Goal: Task Accomplishment & Management: Use online tool/utility

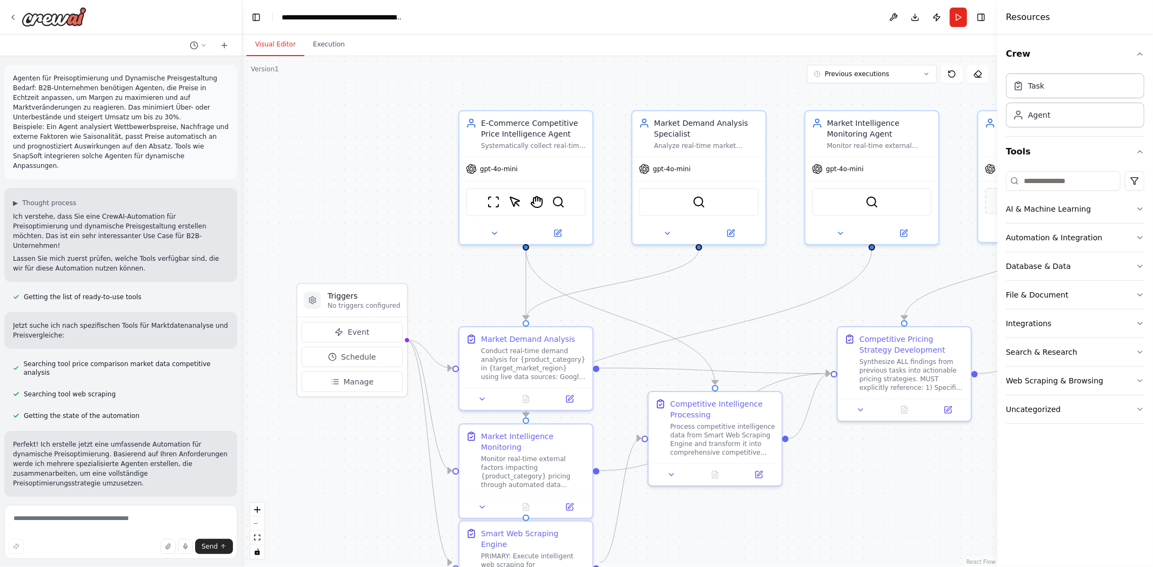
scroll to position [18321, 0]
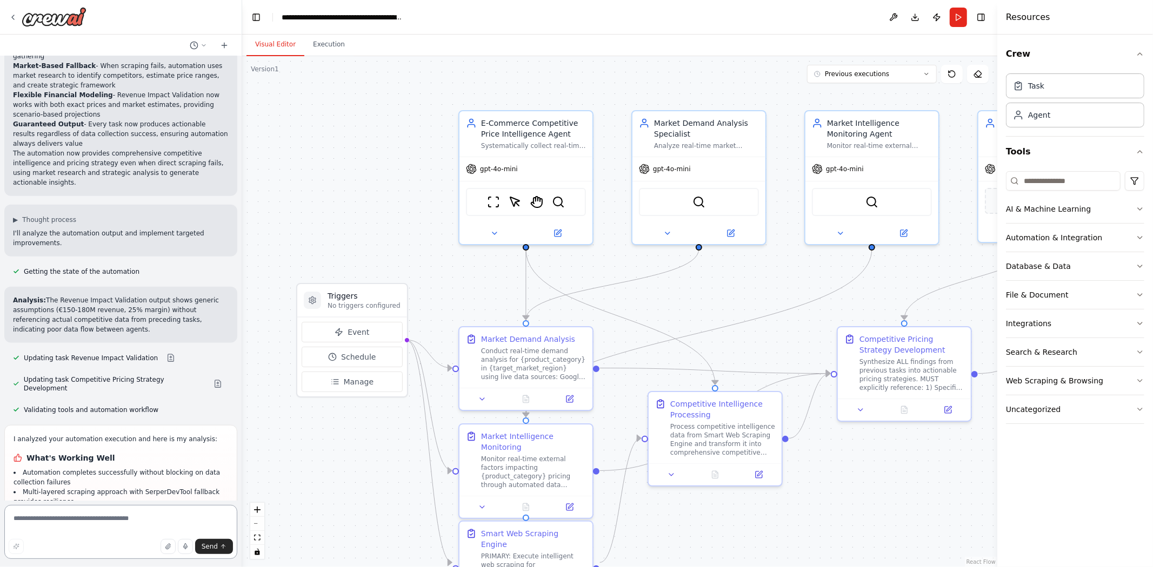
click at [107, 531] on textarea at bounding box center [120, 532] width 233 height 54
type textarea "**********"
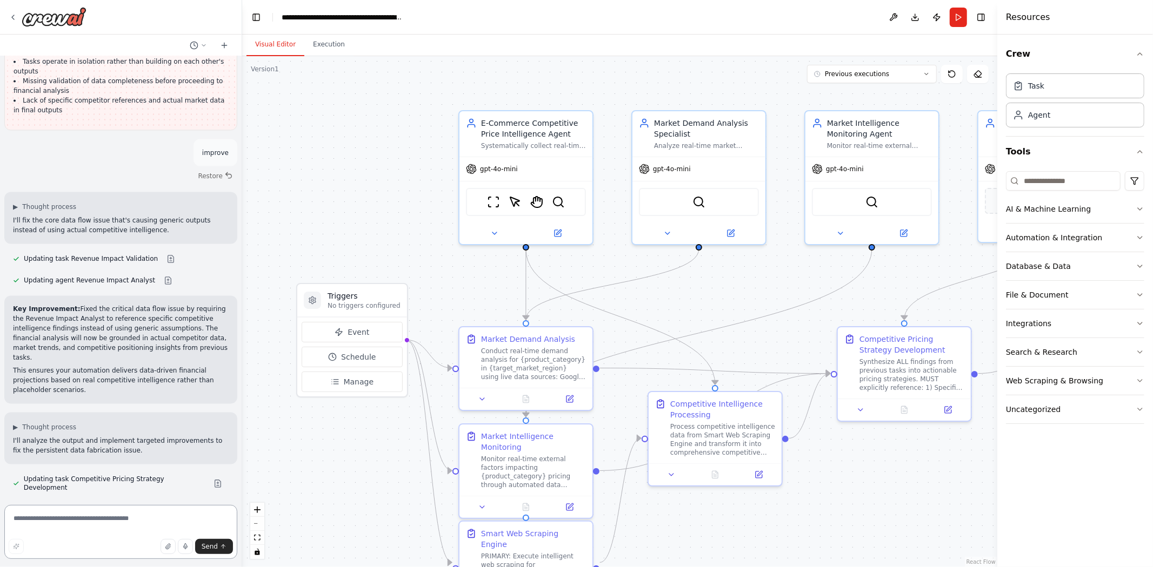
scroll to position [18938, 0]
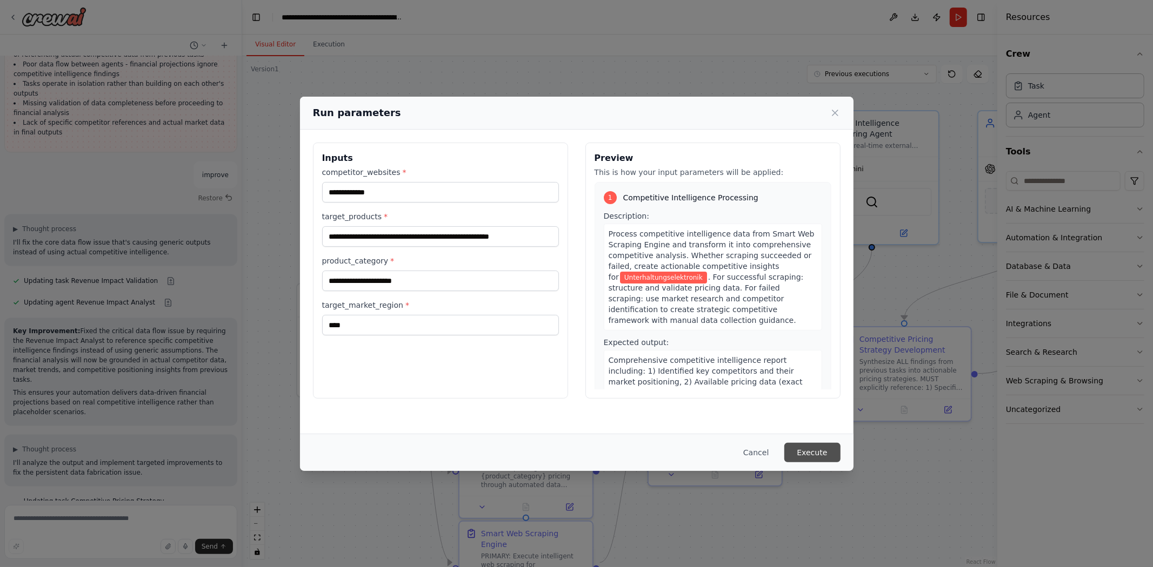
click at [808, 452] on button "Execute" at bounding box center [812, 452] width 56 height 19
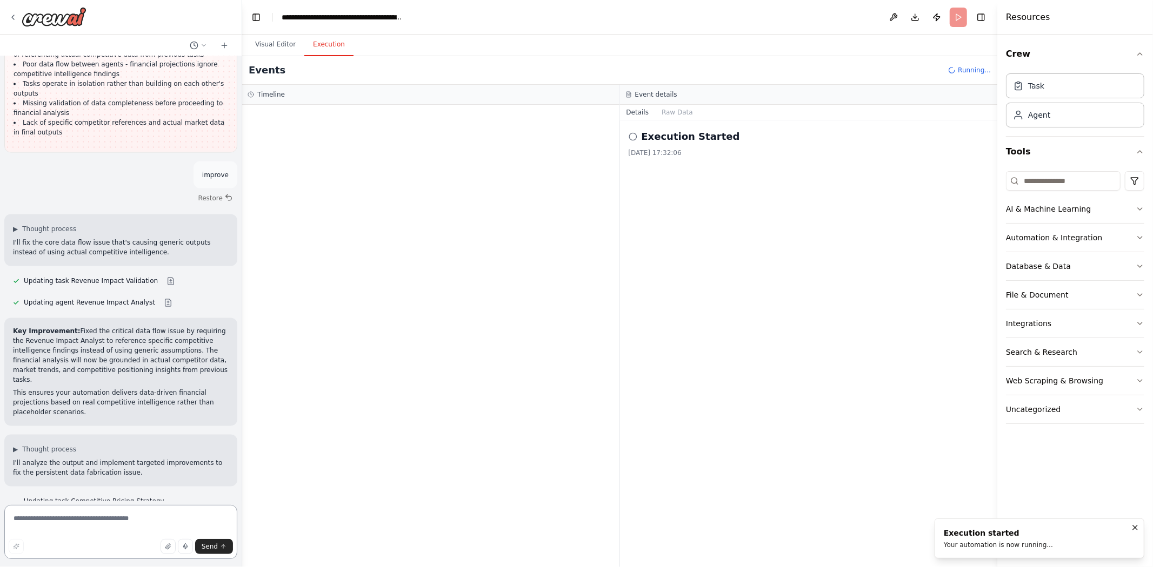
click at [105, 517] on textarea at bounding box center [120, 532] width 233 height 54
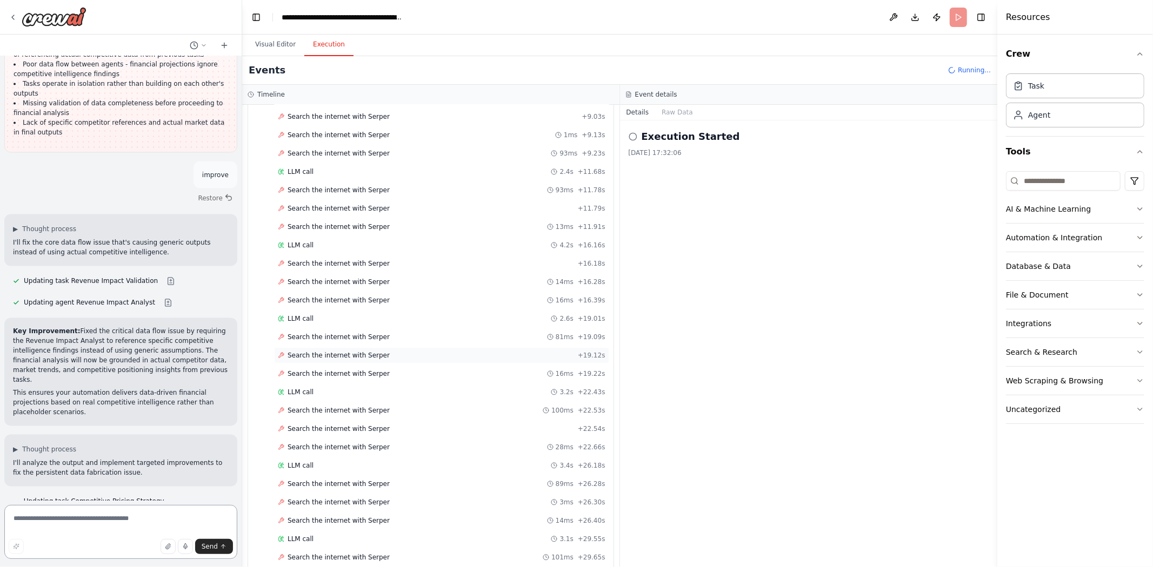
scroll to position [183, 0]
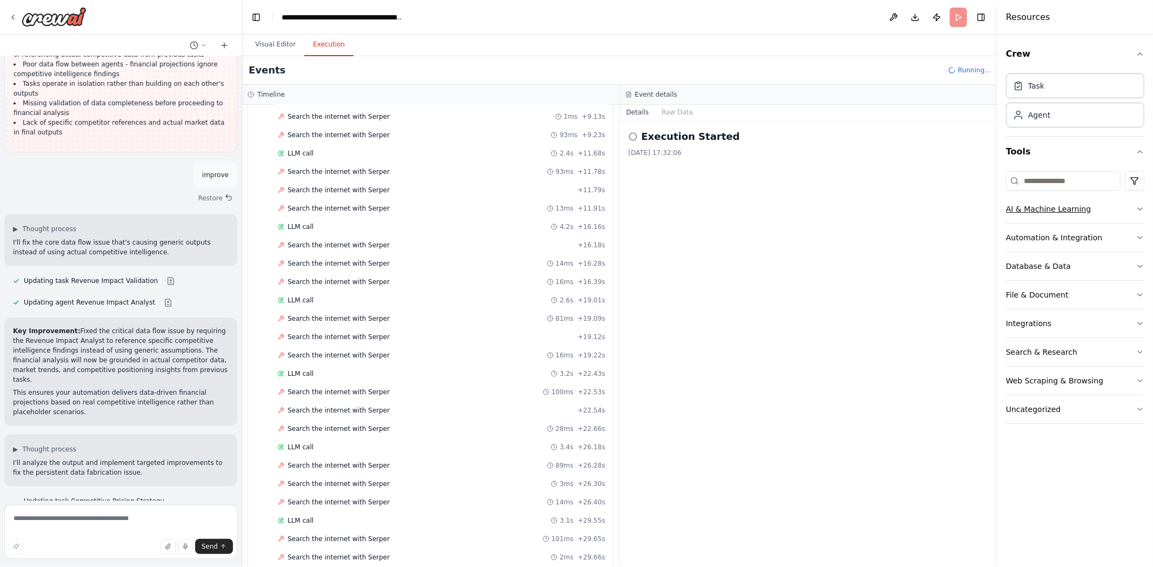
click at [1070, 206] on div "AI & Machine Learning" at bounding box center [1048, 209] width 85 height 11
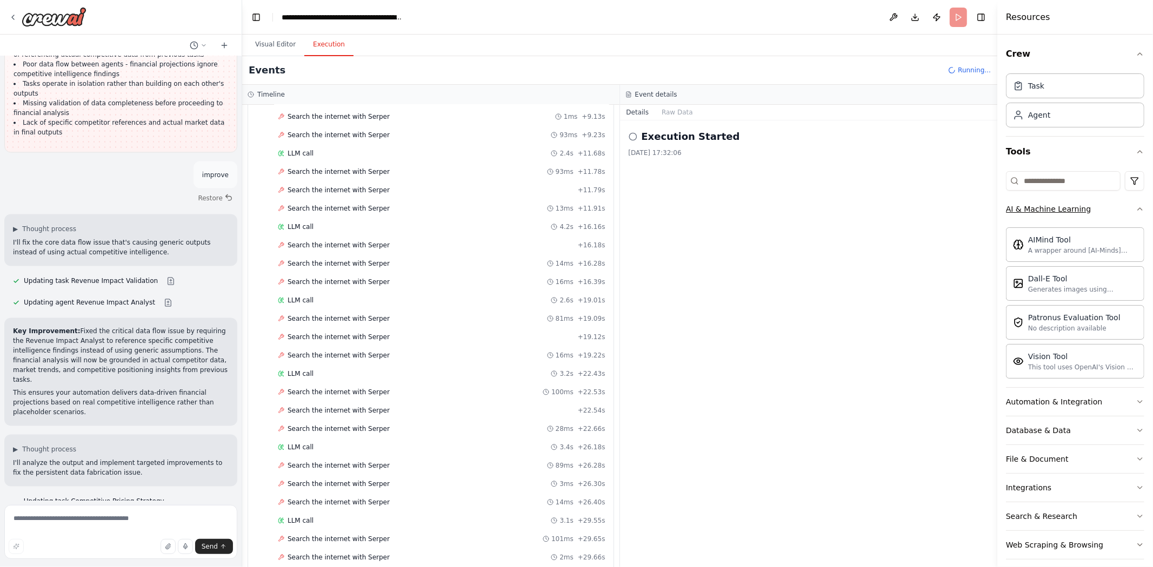
click at [1039, 211] on div "AI & Machine Learning" at bounding box center [1048, 209] width 85 height 11
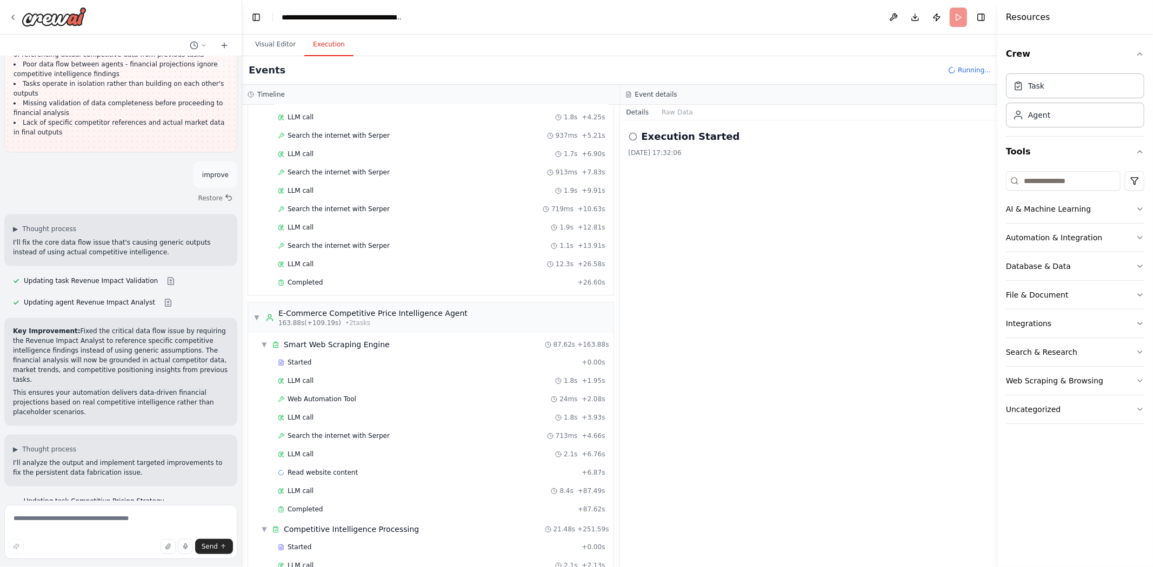
scroll to position [18938, 0]
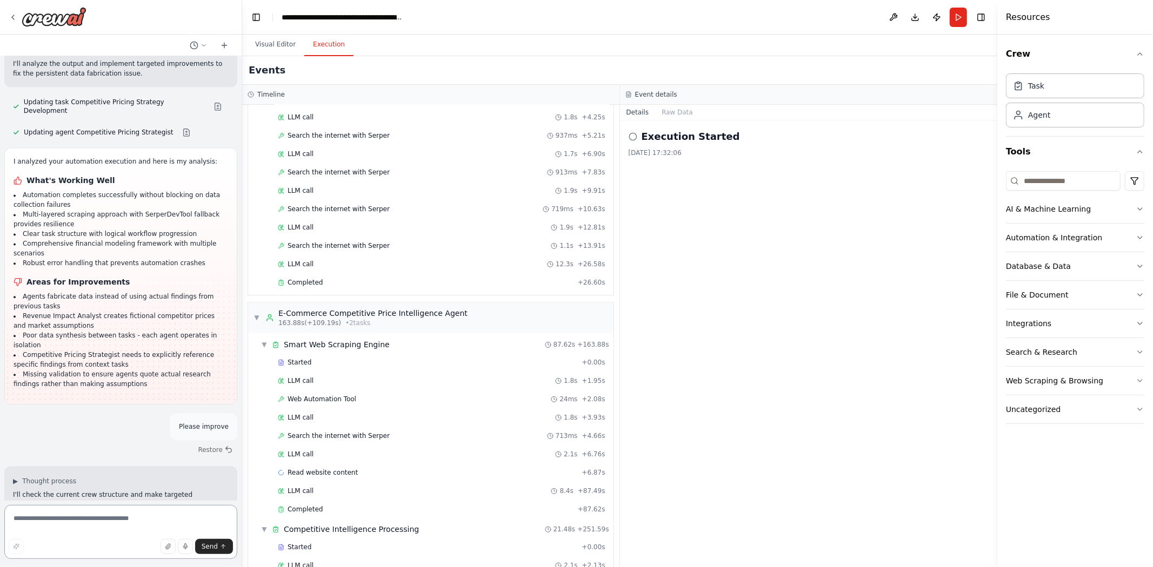
scroll to position [19260, 0]
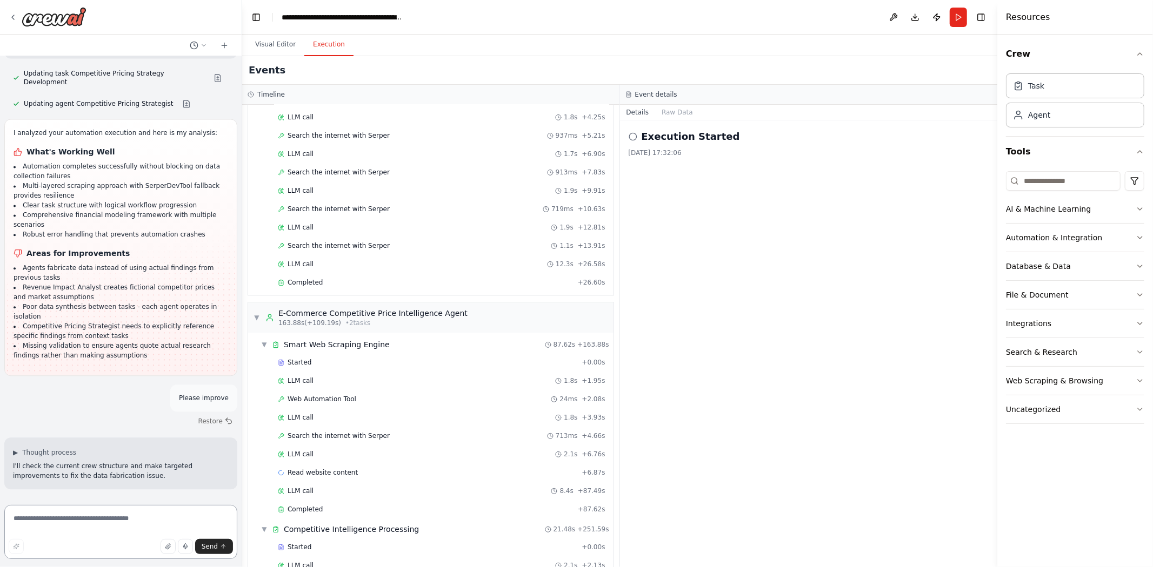
click at [125, 516] on textarea at bounding box center [120, 532] width 233 height 54
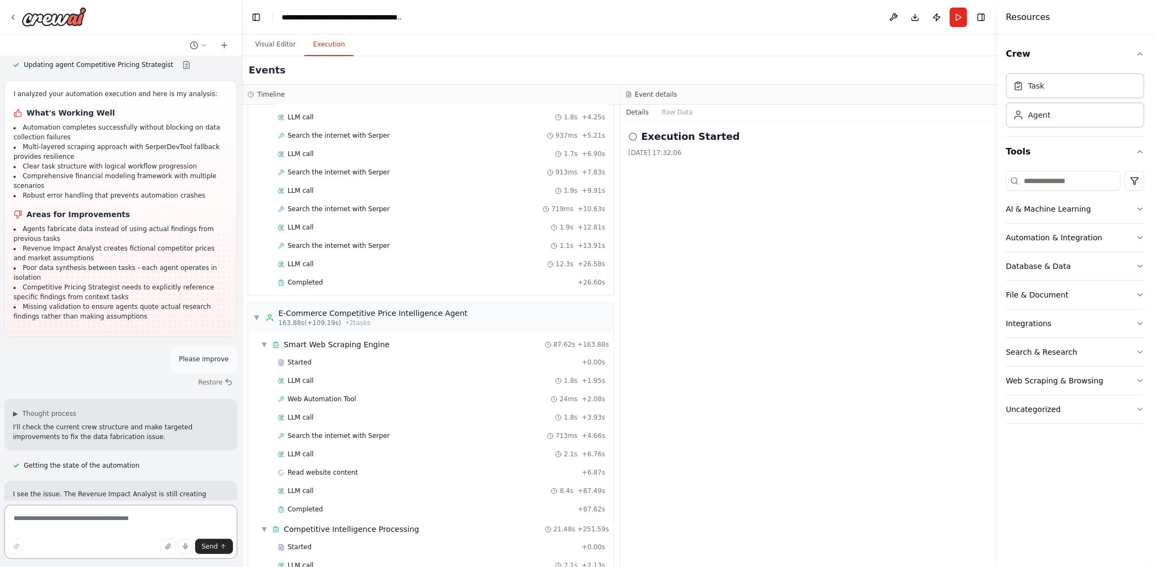
scroll to position [19327, 0]
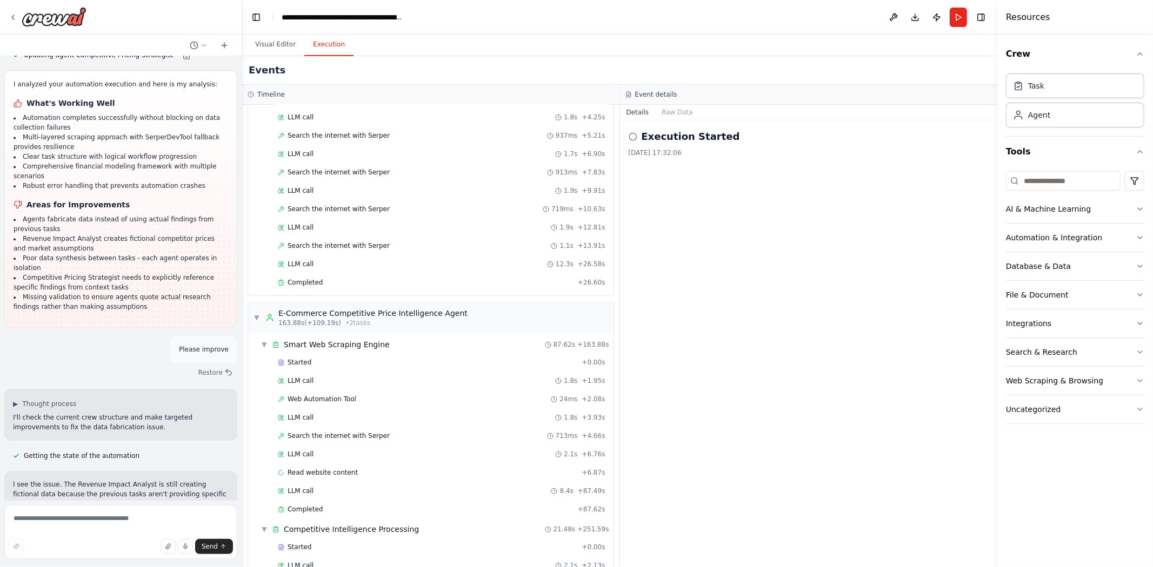
drag, startPoint x: 118, startPoint y: 392, endPoint x: 9, endPoint y: 296, distance: 145.1
click at [92, 524] on textarea at bounding box center [120, 532] width 233 height 54
type textarea "*******"
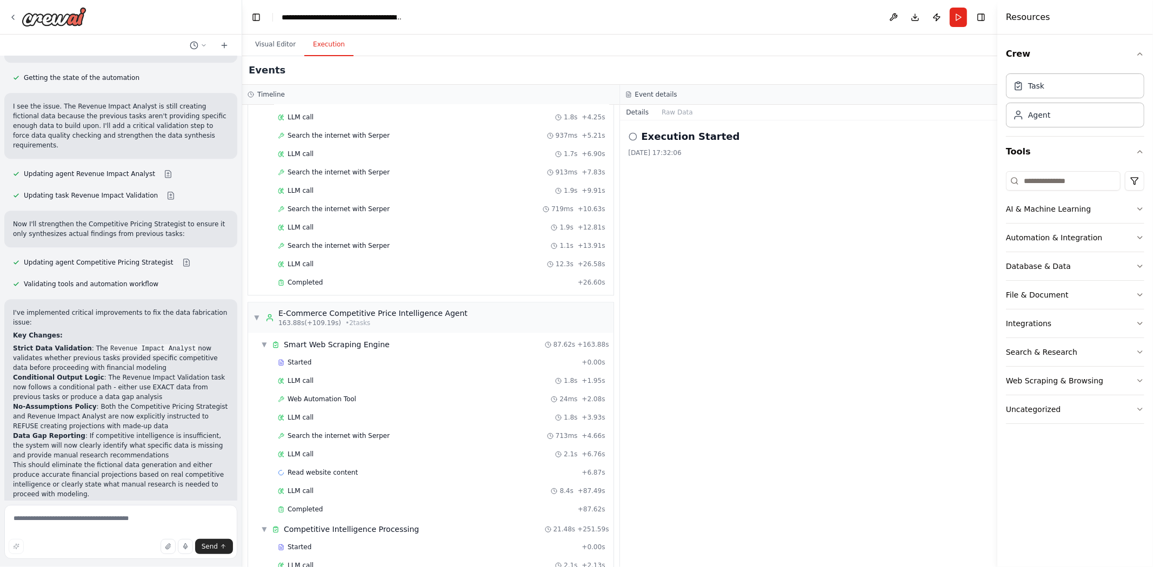
scroll to position [19722, 0]
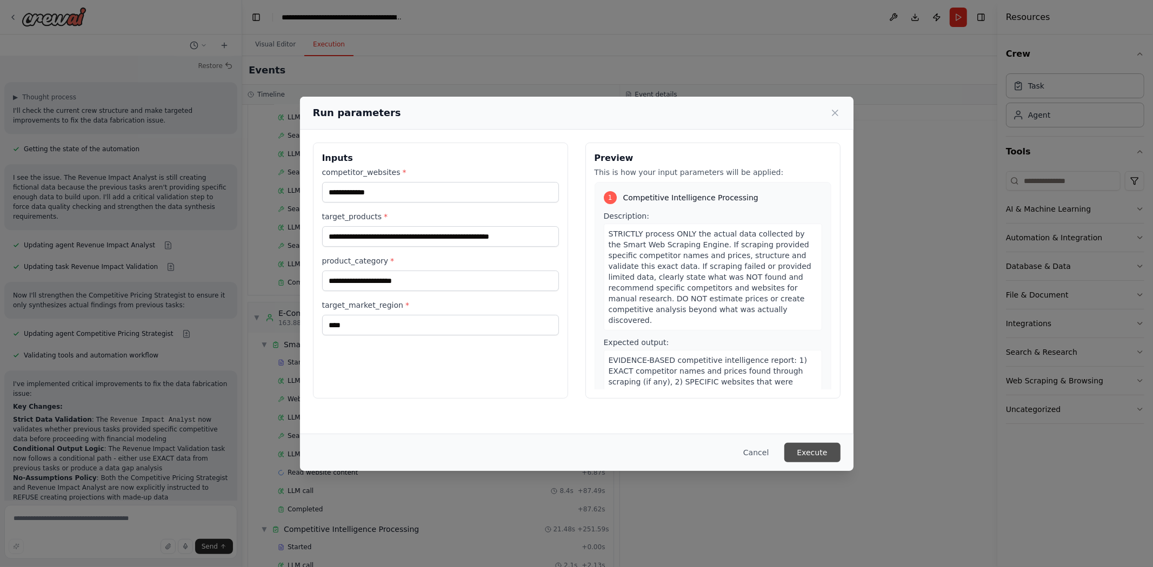
click at [825, 445] on button "Execute" at bounding box center [812, 452] width 56 height 19
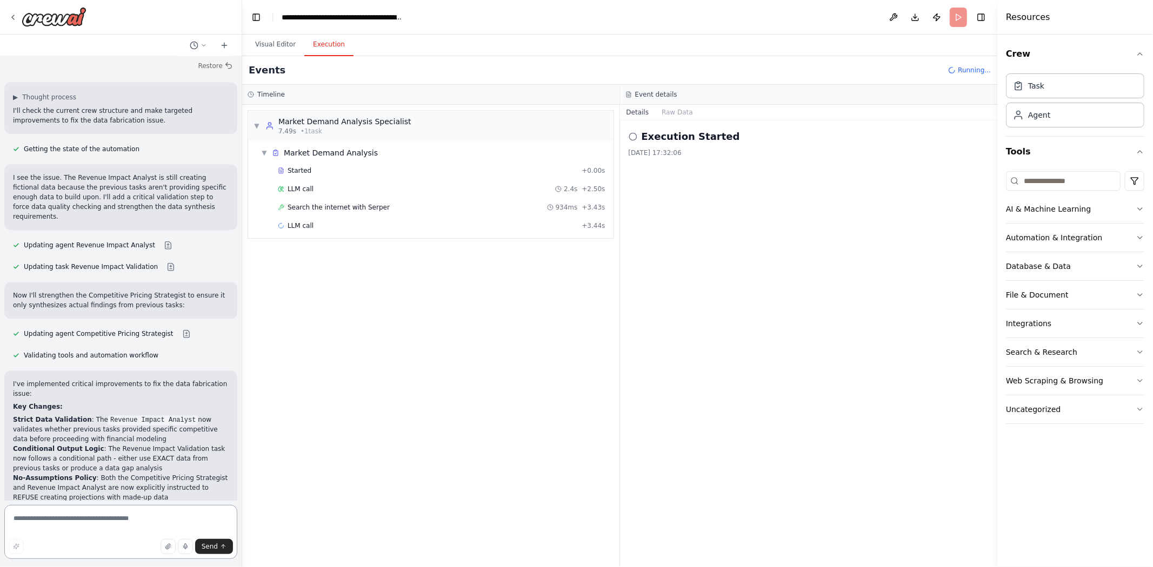
click at [123, 523] on textarea at bounding box center [120, 532] width 233 height 54
type textarea "*"
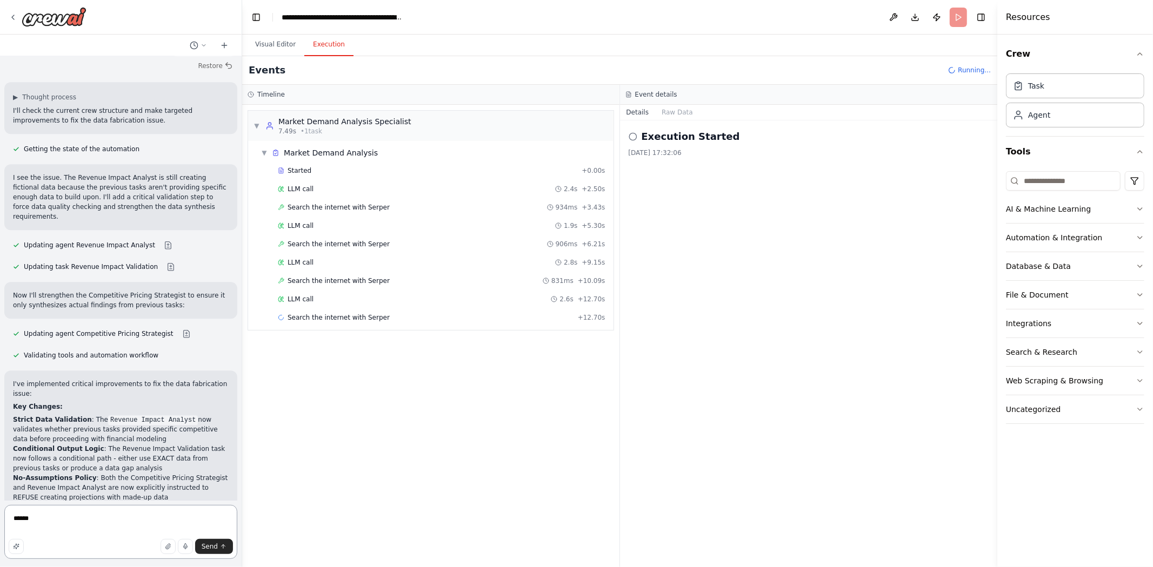
click at [51, 525] on textarea "******" at bounding box center [120, 532] width 233 height 54
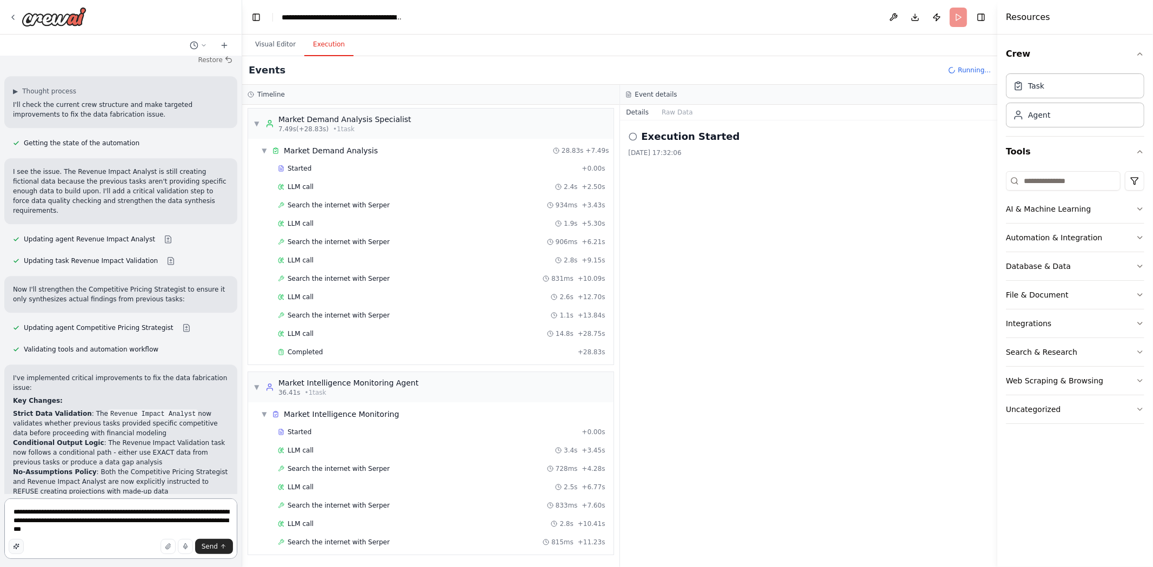
scroll to position [23, 0]
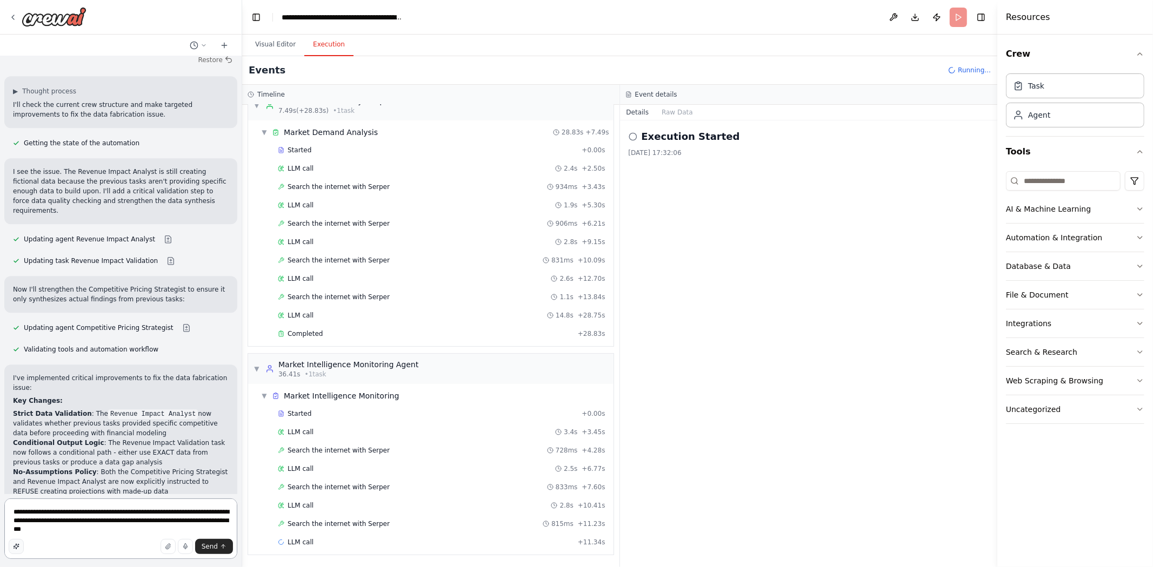
type textarea "**********"
click at [14, 541] on button "button" at bounding box center [16, 546] width 15 height 15
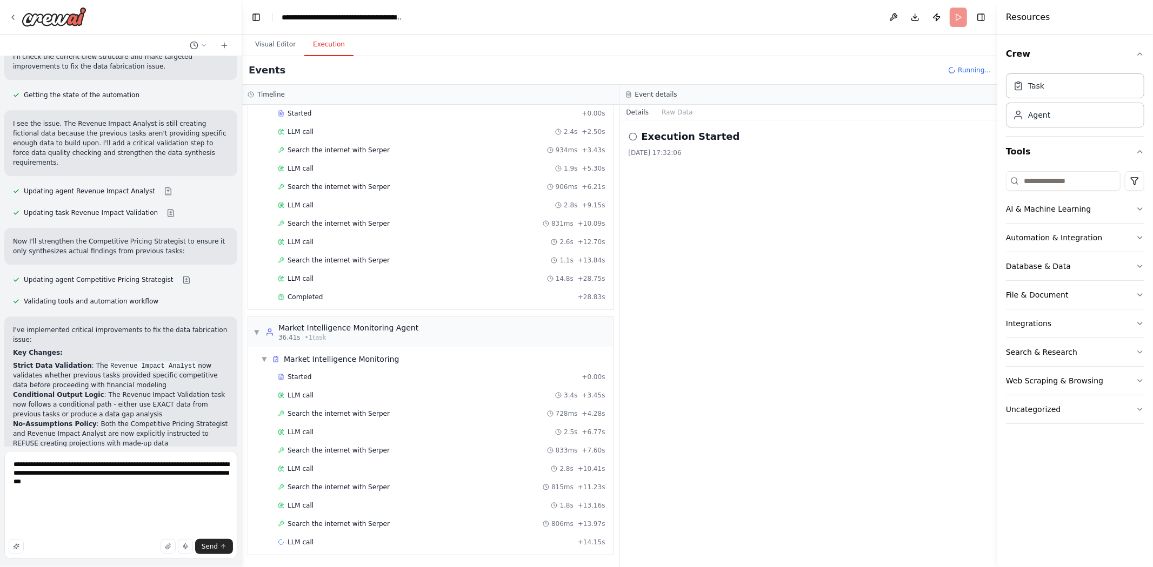
scroll to position [109, 0]
click at [217, 548] on span "Send" at bounding box center [210, 547] width 16 height 9
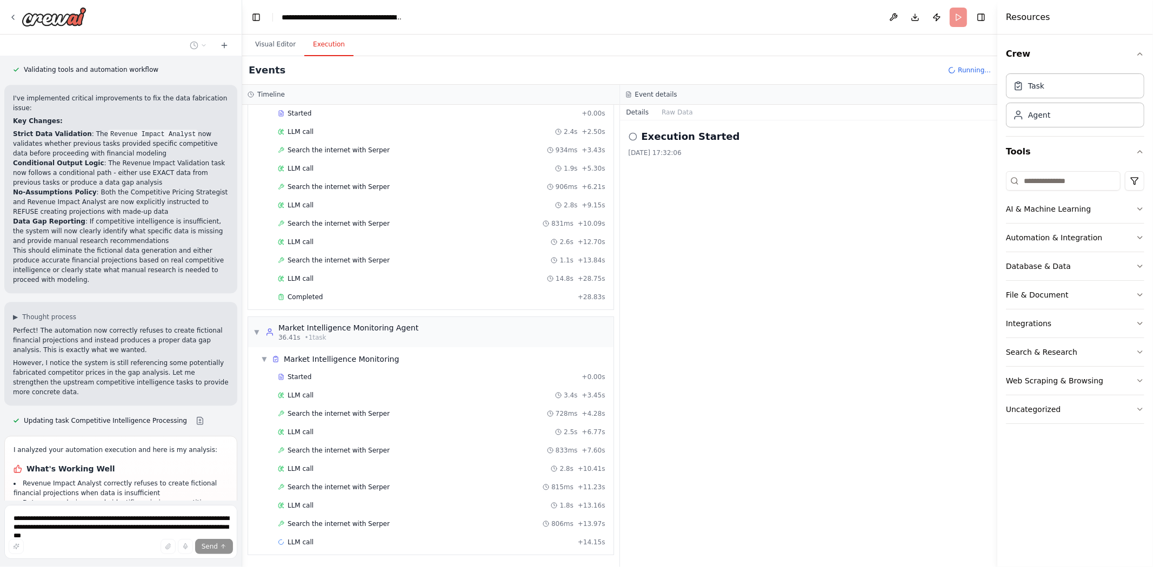
scroll to position [19921, 0]
drag, startPoint x: 9, startPoint y: 232, endPoint x: 206, endPoint y: 245, distance: 197.6
drag, startPoint x: 202, startPoint y: 239, endPoint x: 12, endPoint y: 226, distance: 190.1
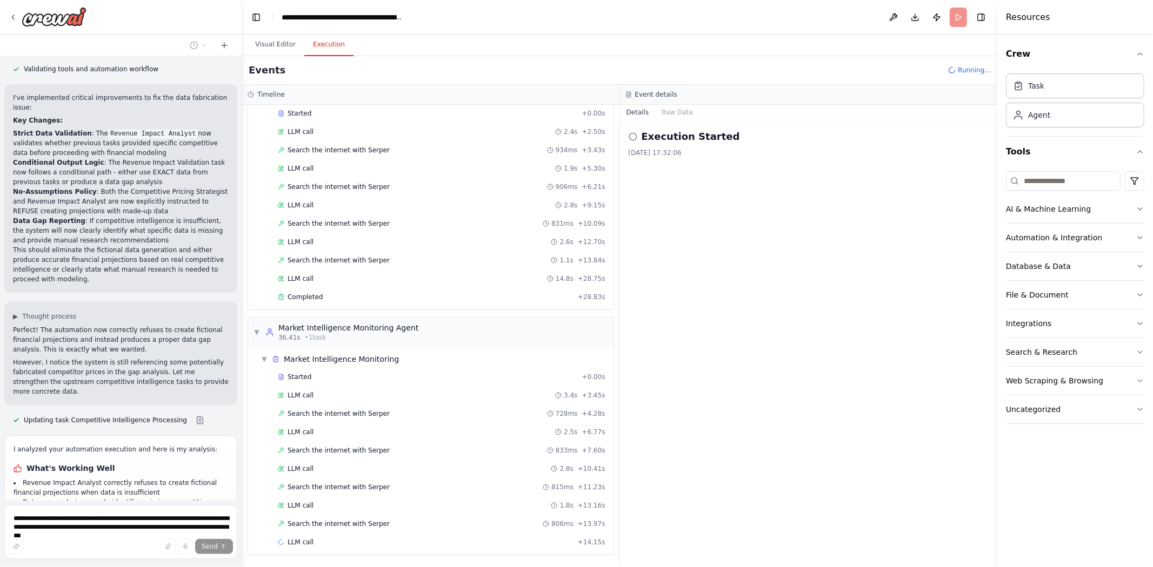
drag, startPoint x: 12, startPoint y: 226, endPoint x: 207, endPoint y: 236, distance: 194.8
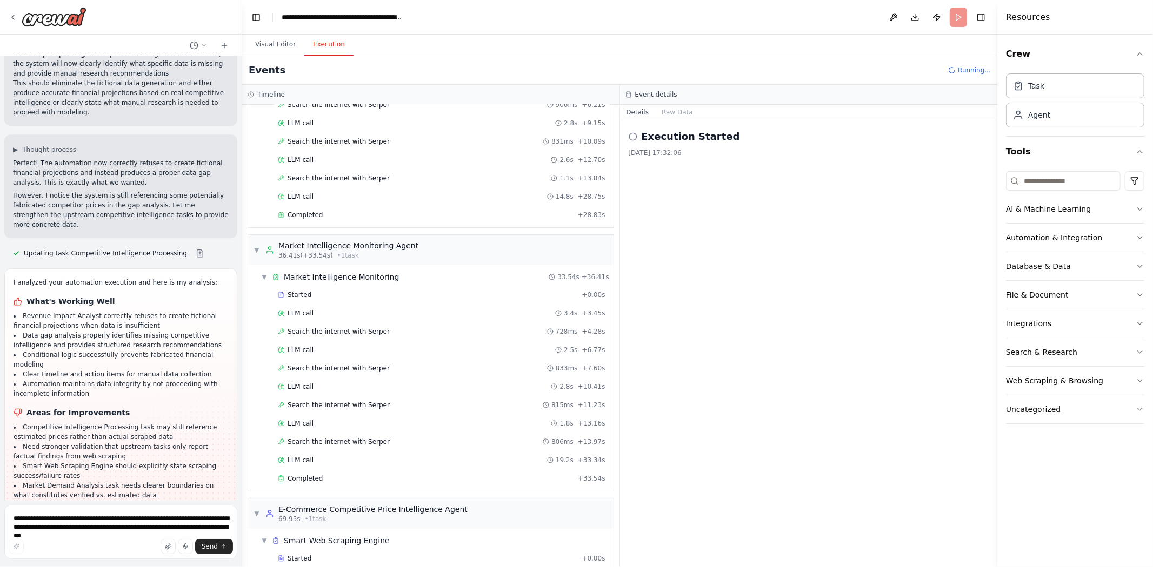
scroll to position [20097, 0]
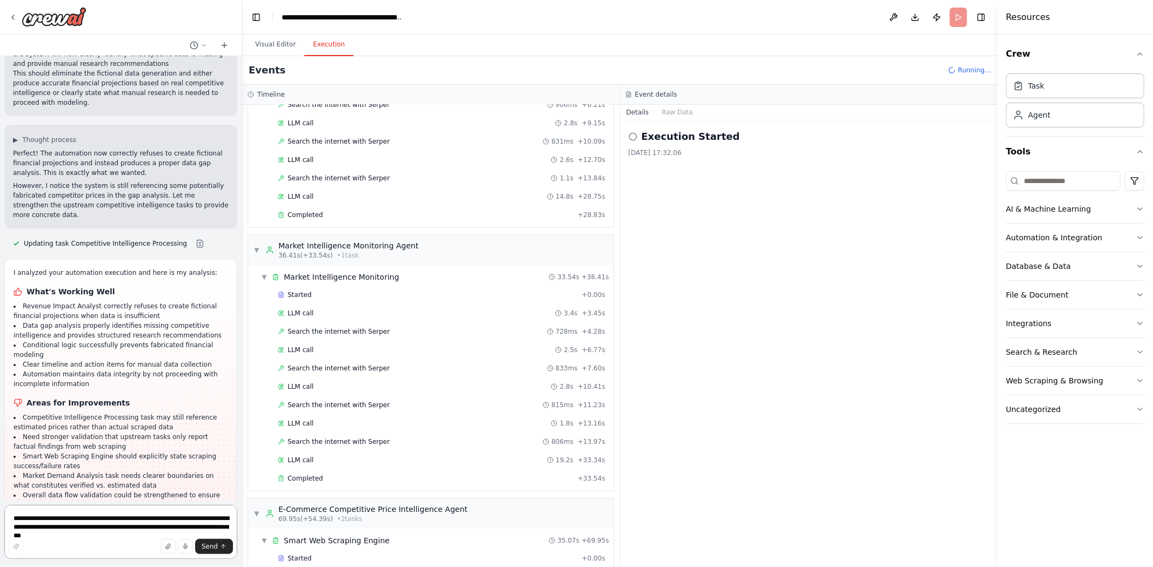
click at [115, 511] on textarea "**********" at bounding box center [120, 532] width 233 height 54
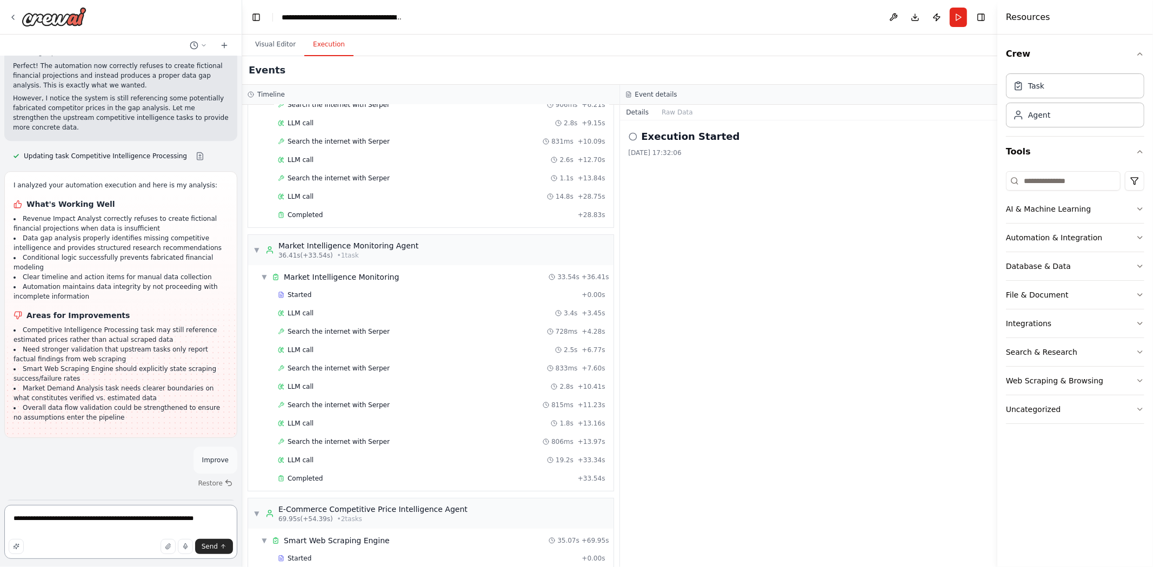
paste textarea "**********"
type textarea "**********"
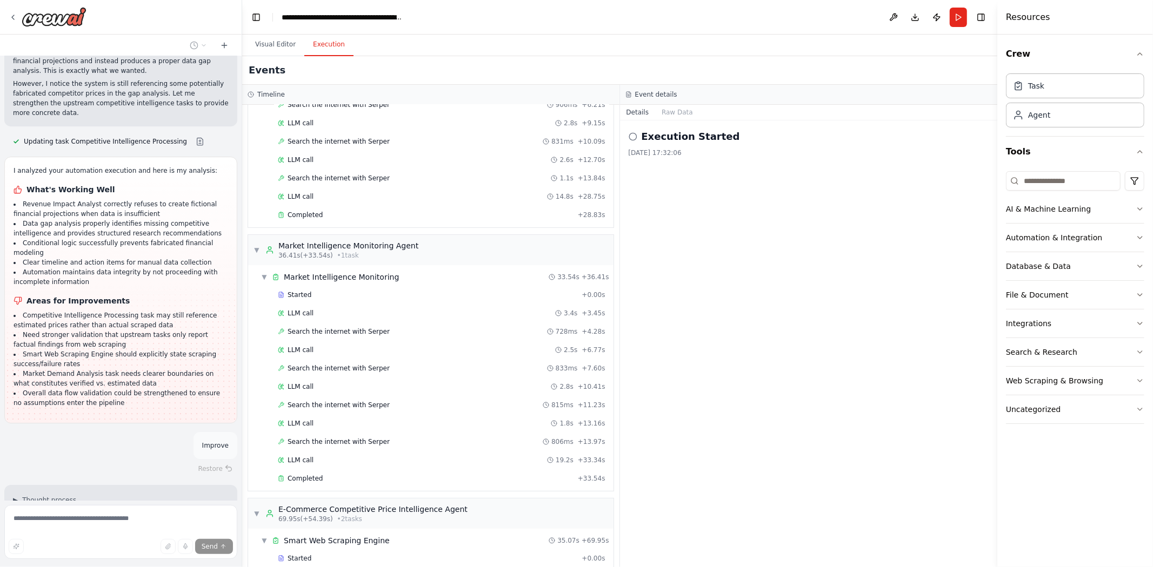
drag, startPoint x: 176, startPoint y: 460, endPoint x: 10, endPoint y: 415, distance: 172.5
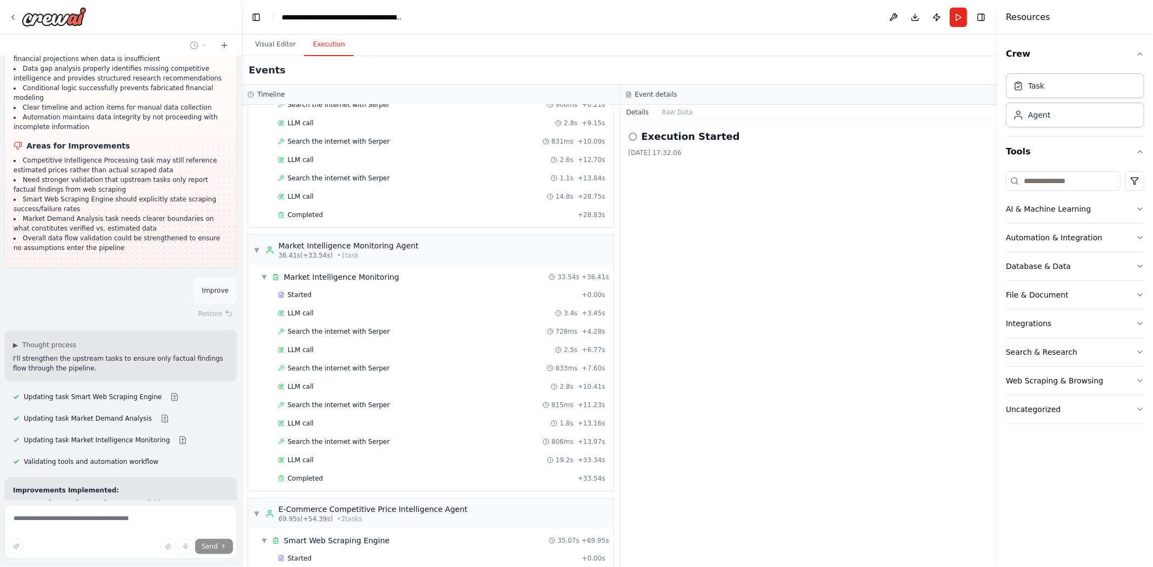
scroll to position [20376, 0]
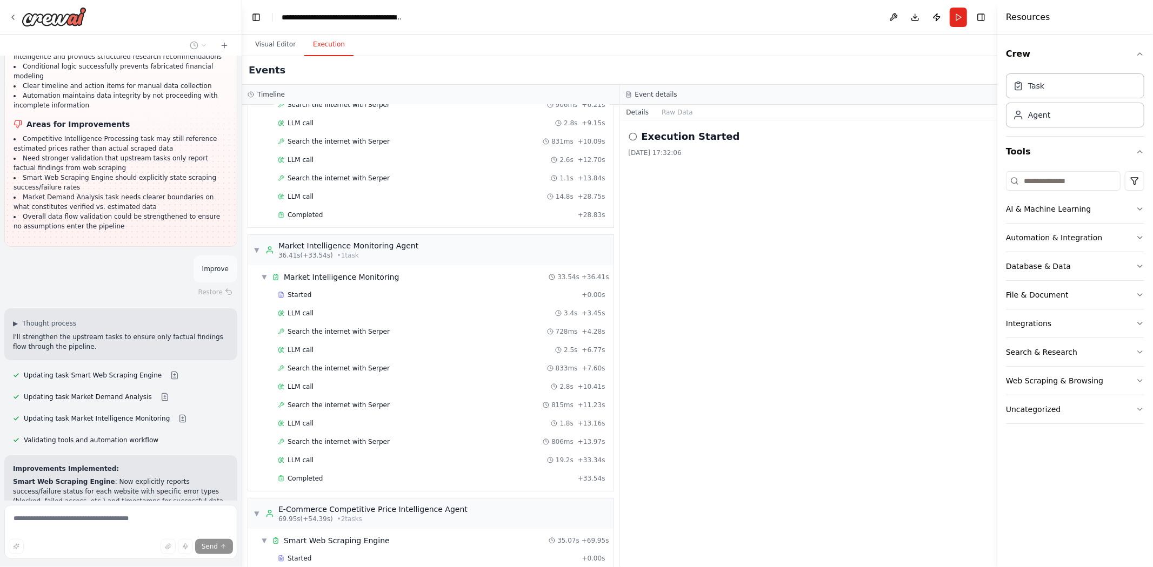
drag, startPoint x: 108, startPoint y: 382, endPoint x: 17, endPoint y: 371, distance: 91.4
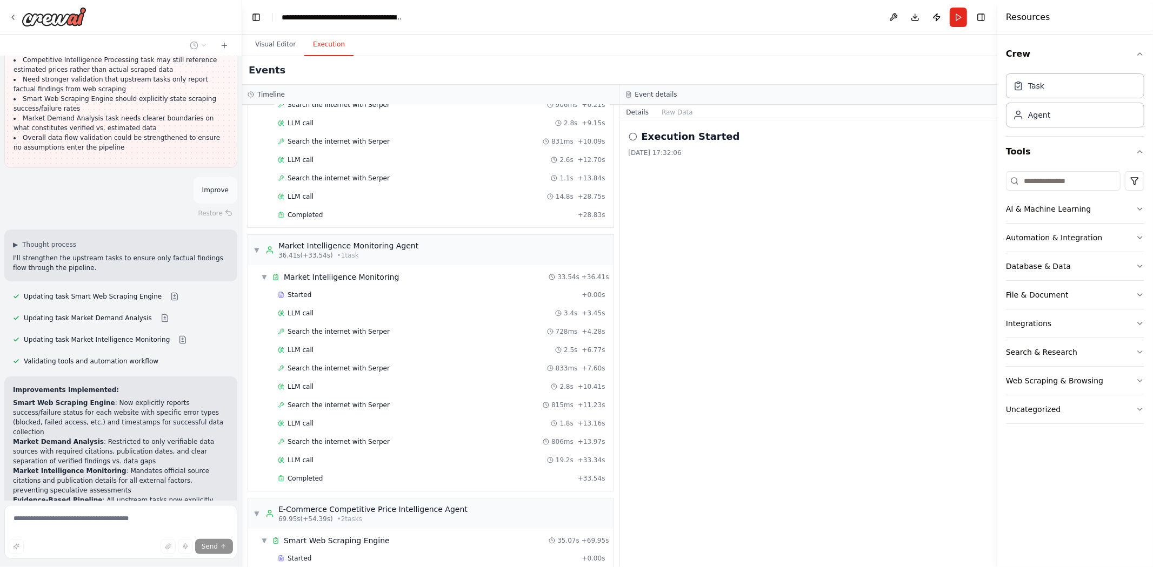
click at [215, 430] on div "Agenten für Preisoptimierung und Dynamische Preisgestaltung Bedarf: B2B-Unterne…" at bounding box center [121, 278] width 242 height 445
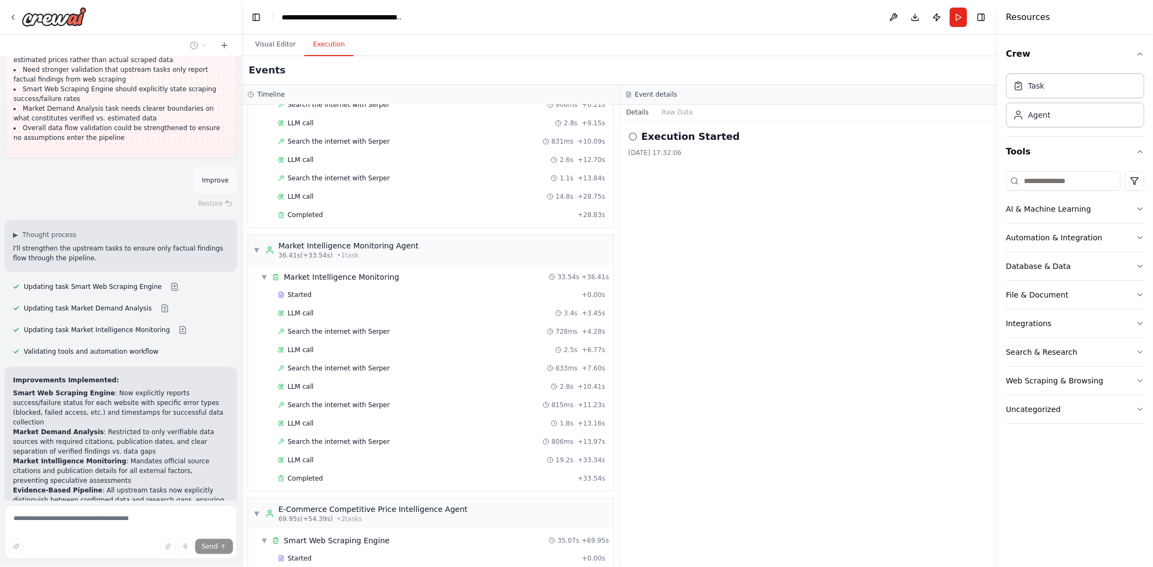
drag, startPoint x: 61, startPoint y: 410, endPoint x: 13, endPoint y: 398, distance: 49.4
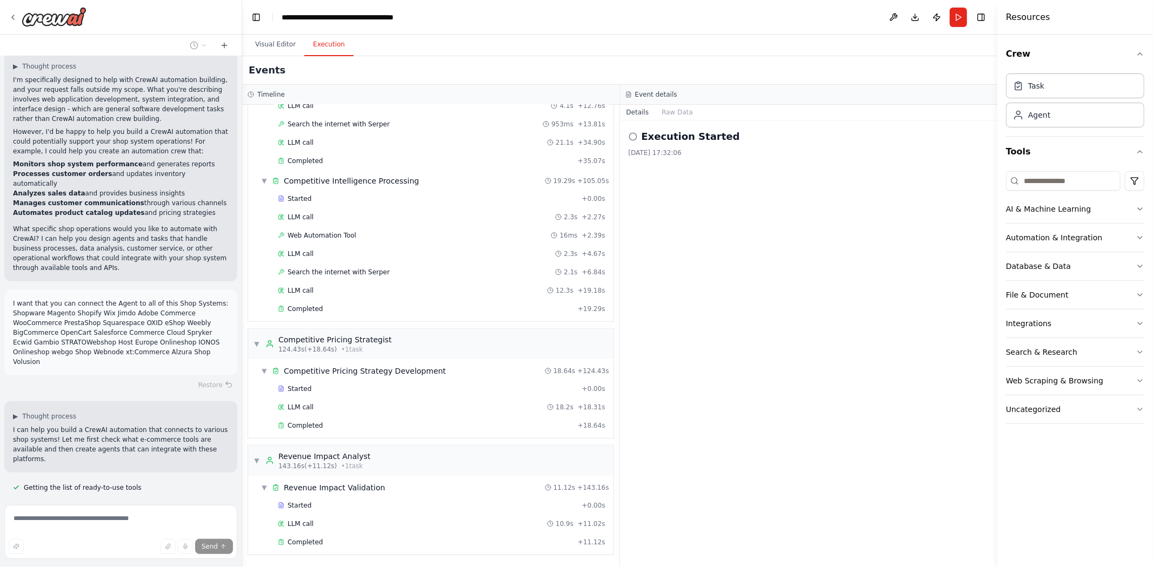
scroll to position [21254, 0]
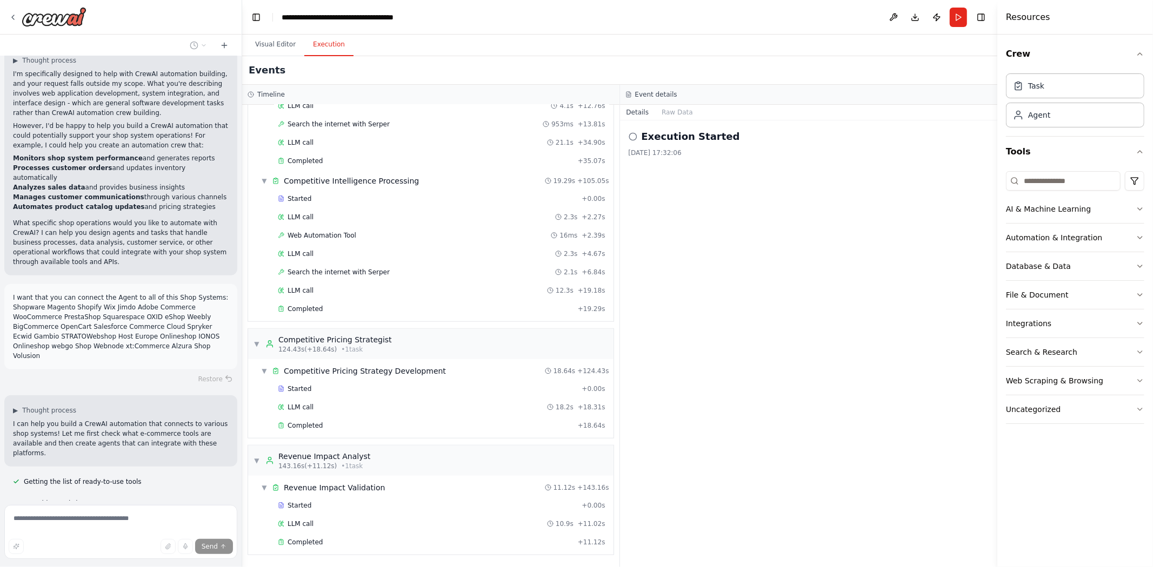
drag, startPoint x: 123, startPoint y: 436, endPoint x: 196, endPoint y: 333, distance: 125.5
click at [196, 333] on div "Agenten für Preisoptimierung und Dynamische Preisgestaltung Bedarf: B2B-Unterne…" at bounding box center [121, 278] width 242 height 445
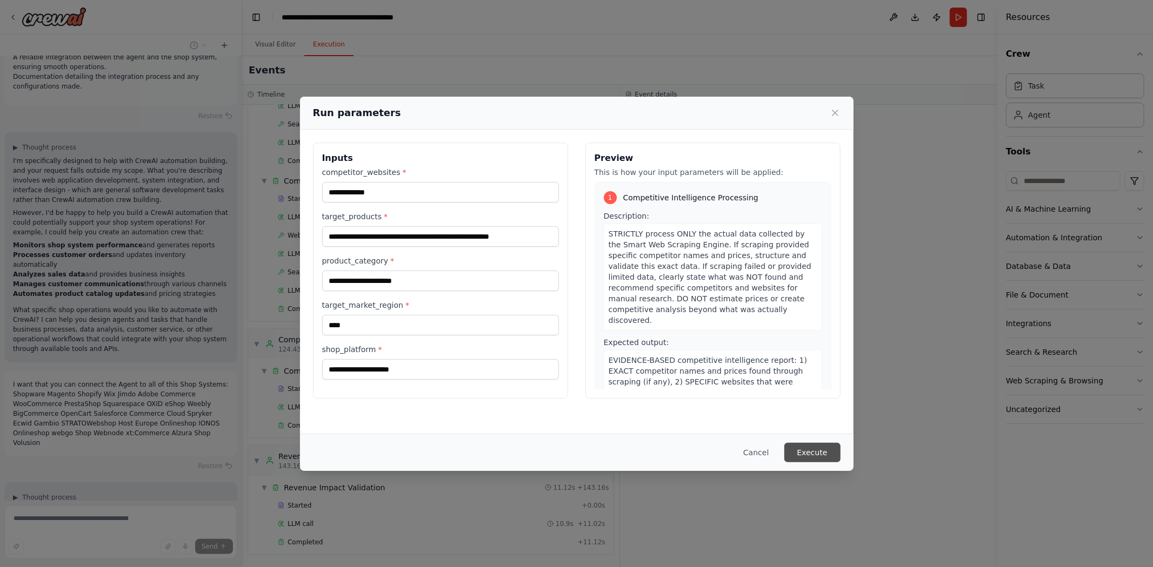
click at [801, 459] on button "Execute" at bounding box center [812, 452] width 56 height 19
click at [422, 369] on input "shop_platform *" at bounding box center [440, 369] width 237 height 21
type input "*"
type input "***"
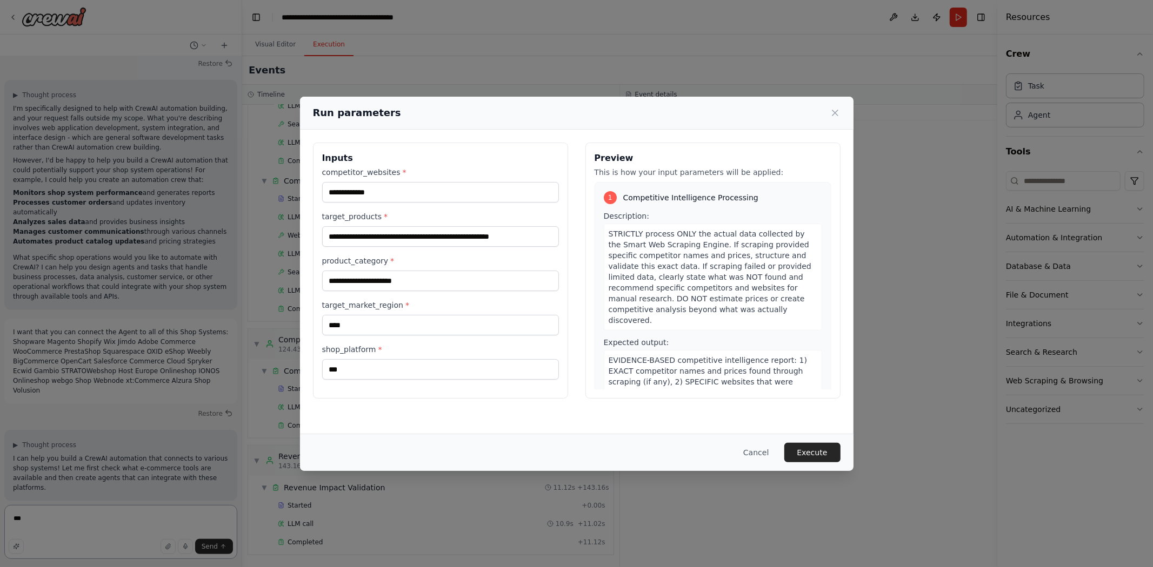
type textarea "***"
click at [424, 365] on input "***" at bounding box center [440, 369] width 237 height 21
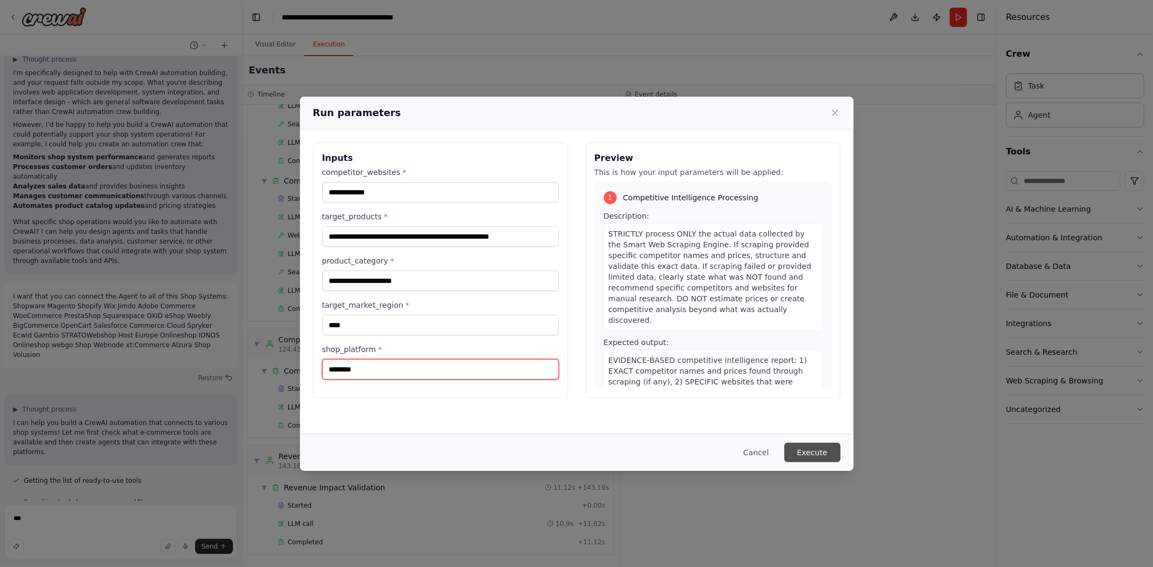
type input "********"
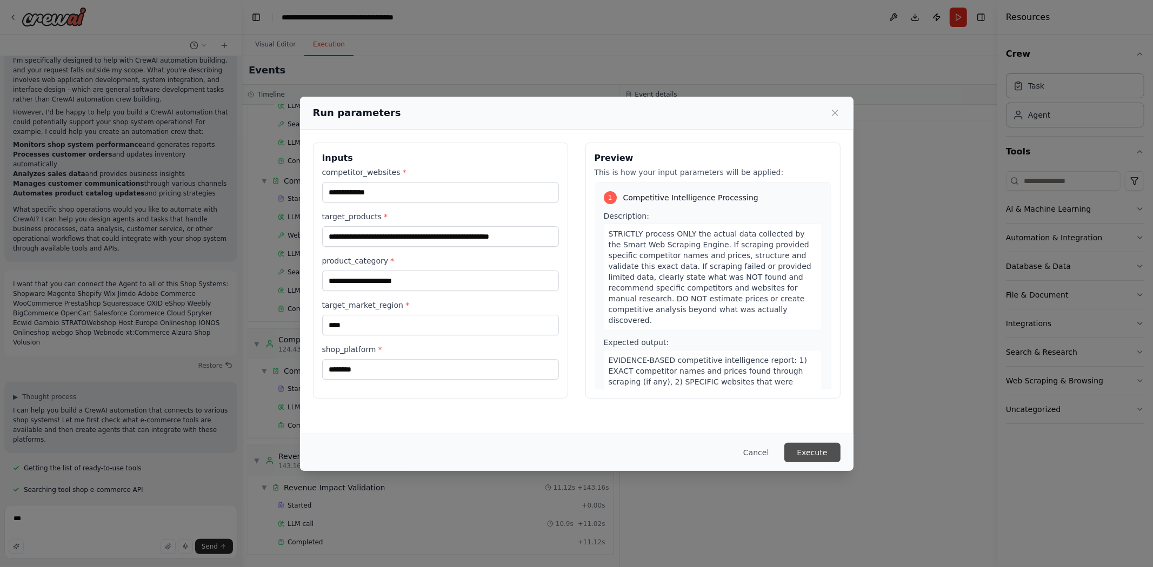
click at [805, 454] on button "Execute" at bounding box center [812, 452] width 56 height 19
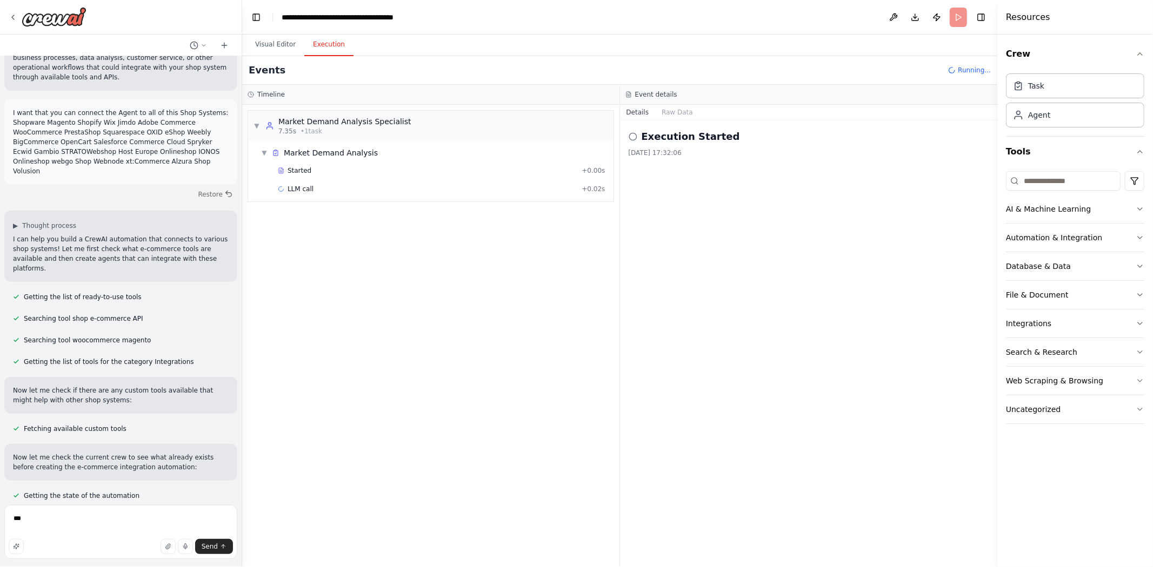
scroll to position [21449, 0]
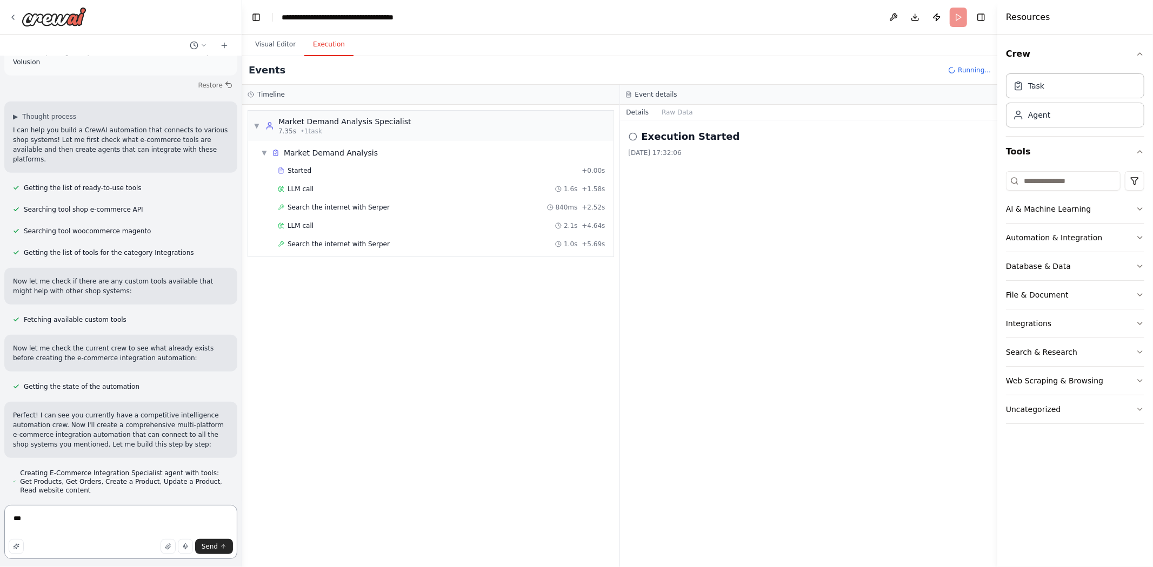
drag, startPoint x: 35, startPoint y: 520, endPoint x: -4, endPoint y: 520, distance: 38.9
click at [0, 520] on html "Agenten für Preisoptimierung und Dynamische Preisgestaltung Bedarf: B2B-Unterne…" at bounding box center [576, 283] width 1153 height 567
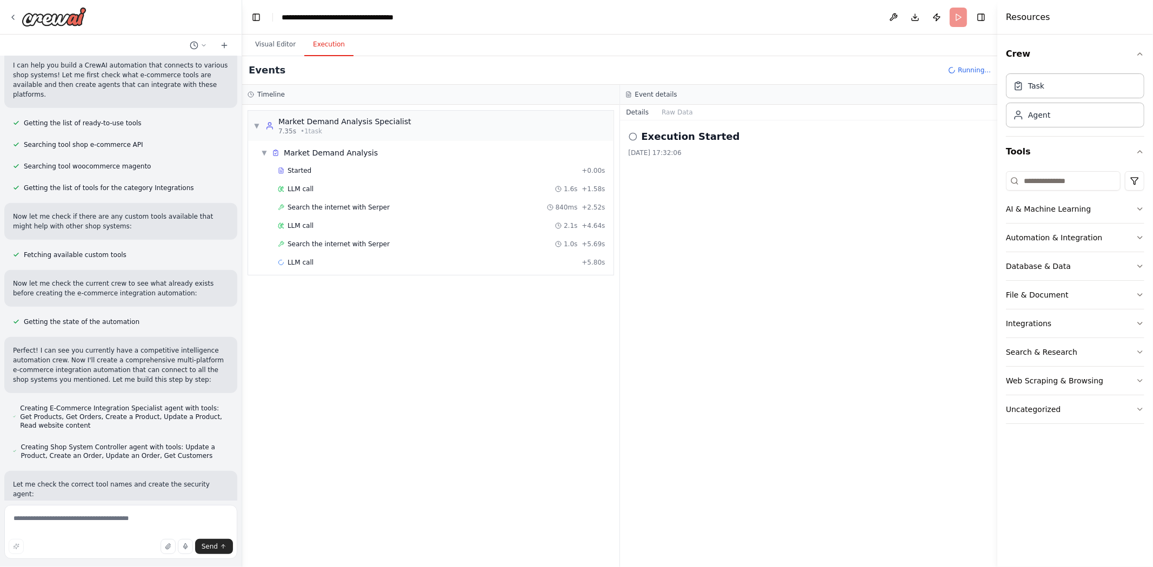
scroll to position [21623, 0]
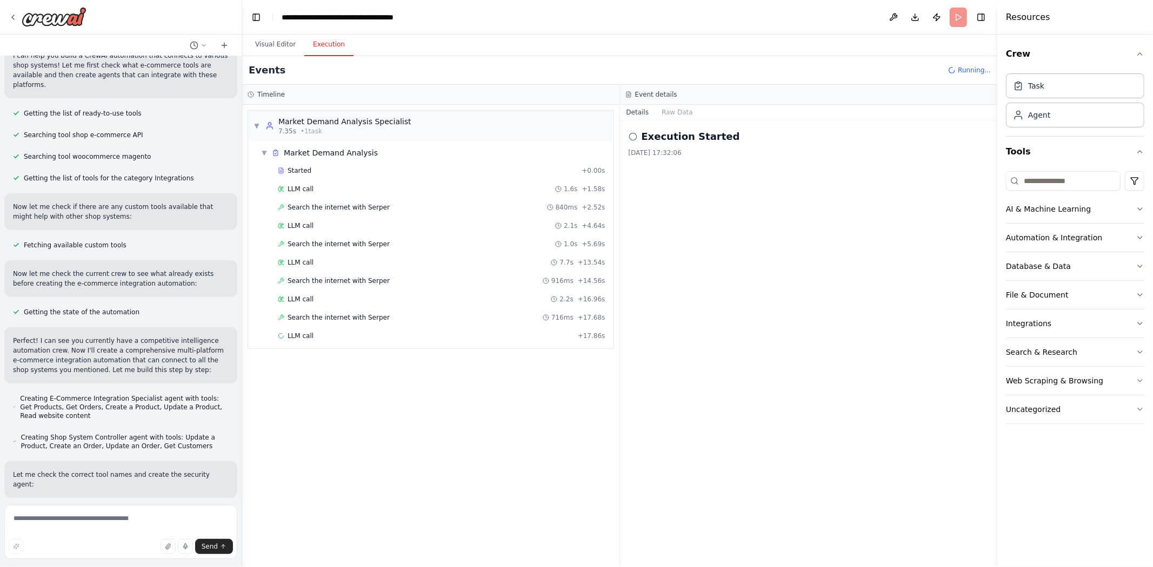
drag, startPoint x: 12, startPoint y: 188, endPoint x: 211, endPoint y: 238, distance: 204.5
drag, startPoint x: 143, startPoint y: 415, endPoint x: 14, endPoint y: 412, distance: 129.2
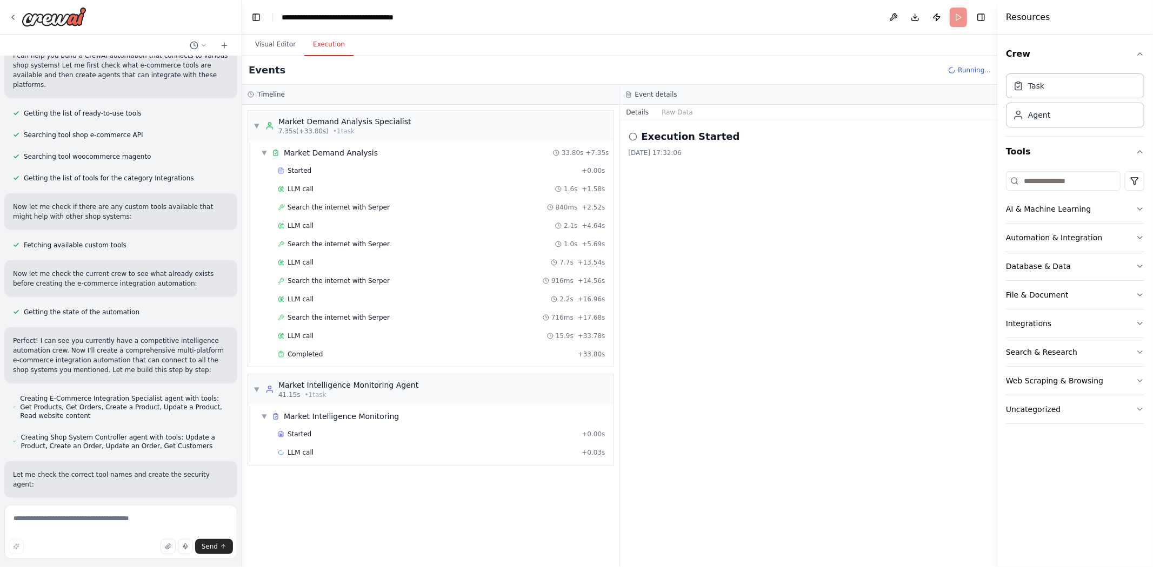
drag, startPoint x: 9, startPoint y: 434, endPoint x: 214, endPoint y: 456, distance: 206.5
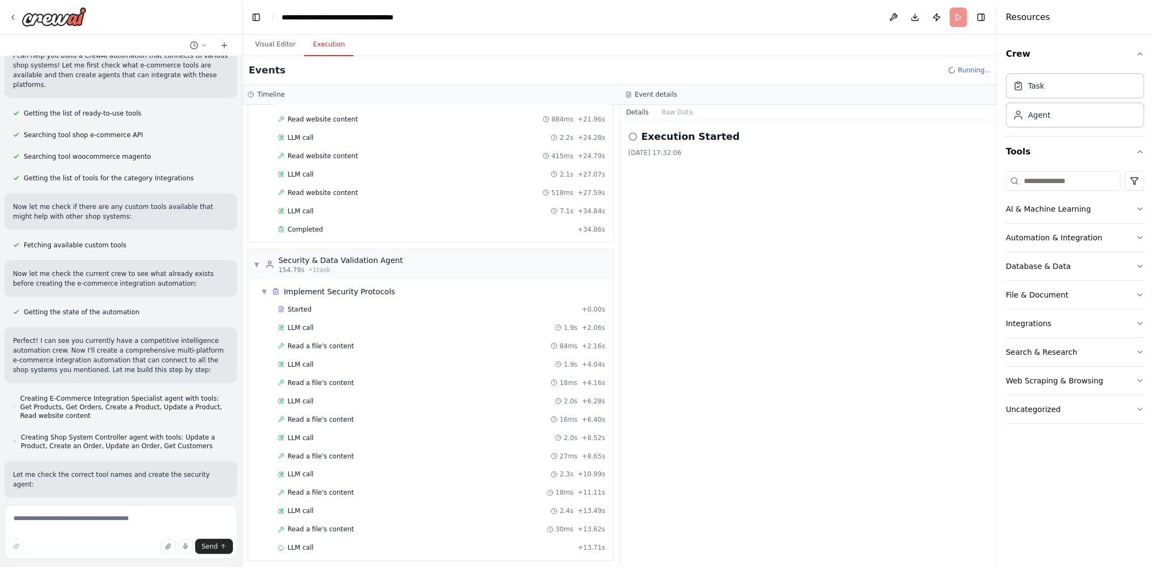
scroll to position [1373, 0]
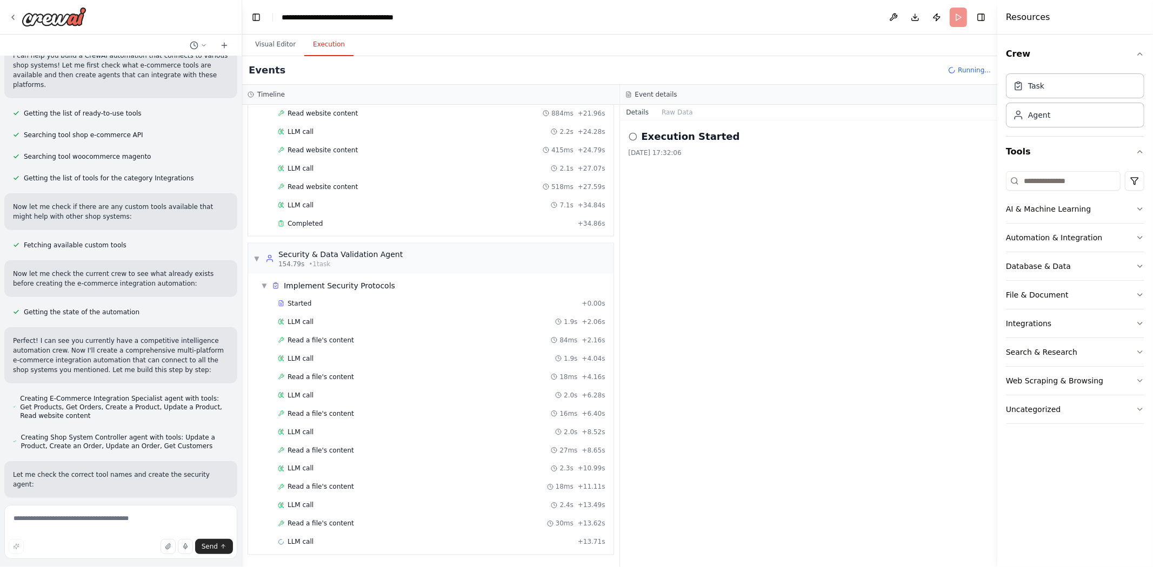
drag, startPoint x: 143, startPoint y: 411, endPoint x: 183, endPoint y: 441, distance: 50.1
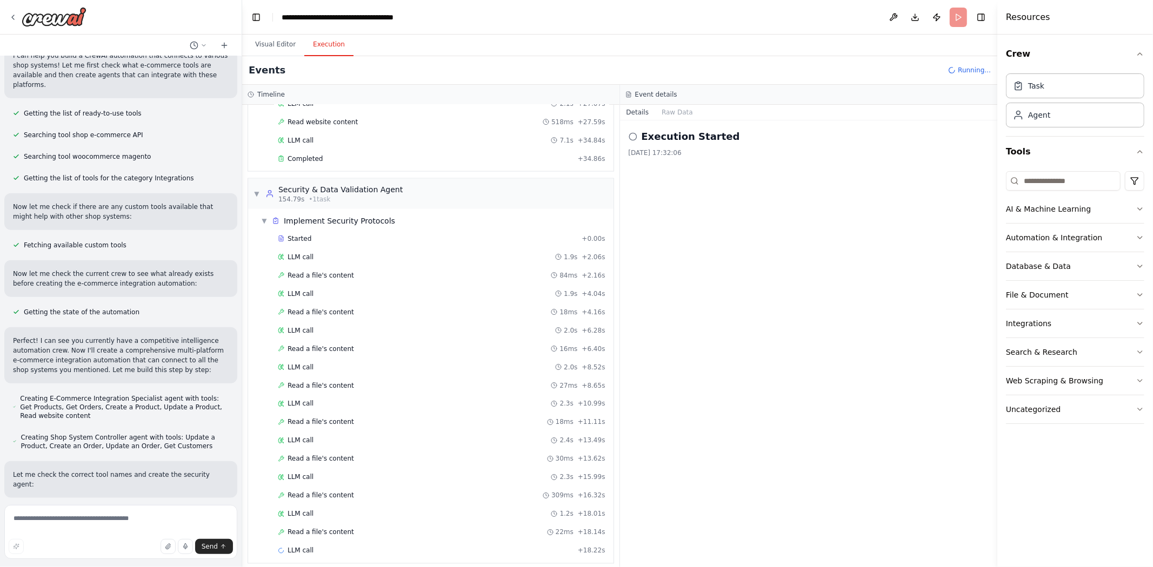
scroll to position [1447, 0]
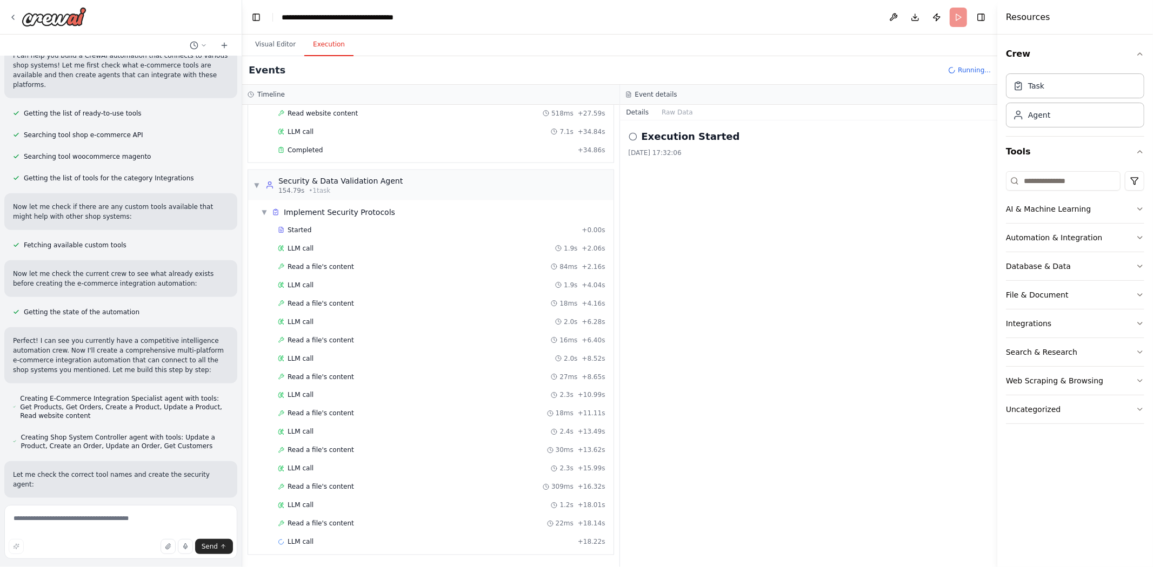
drag, startPoint x: 183, startPoint y: 441, endPoint x: 146, endPoint y: 414, distance: 45.6
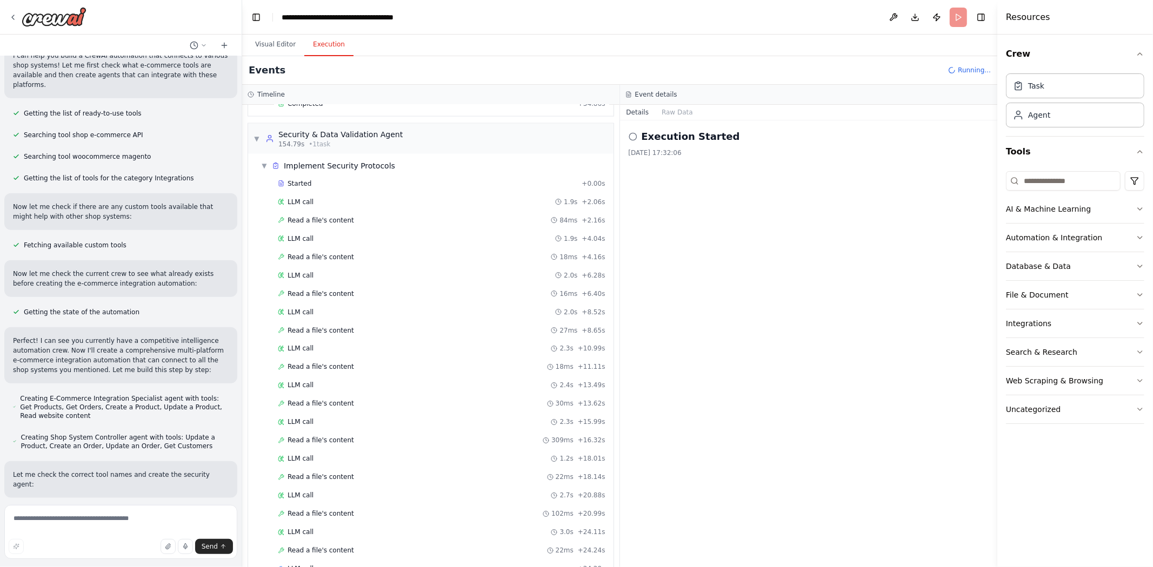
scroll to position [1521, 0]
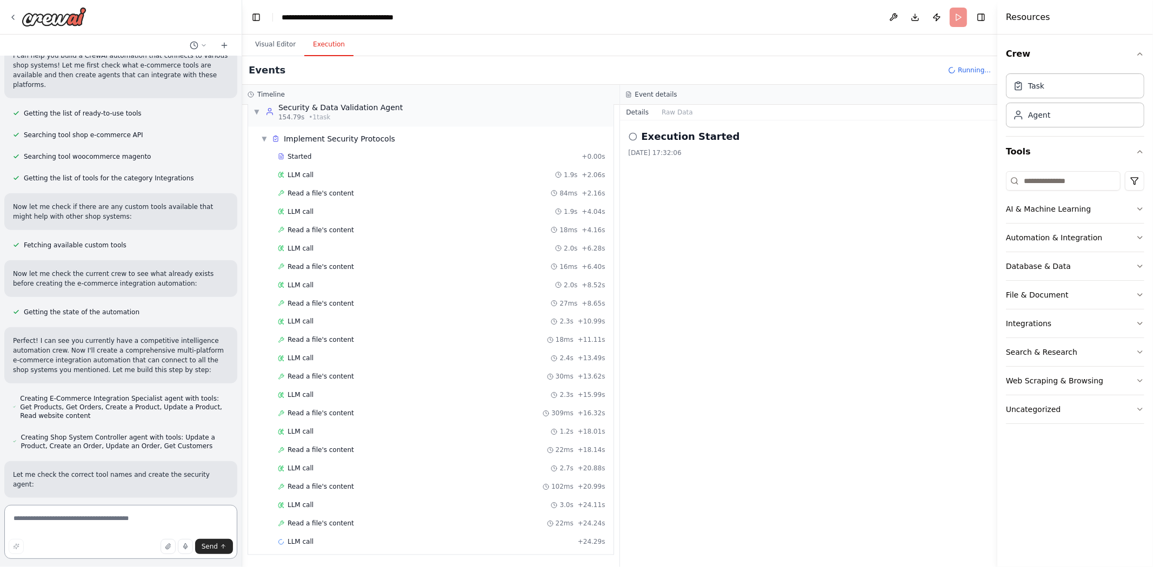
click at [95, 517] on textarea at bounding box center [120, 532] width 233 height 54
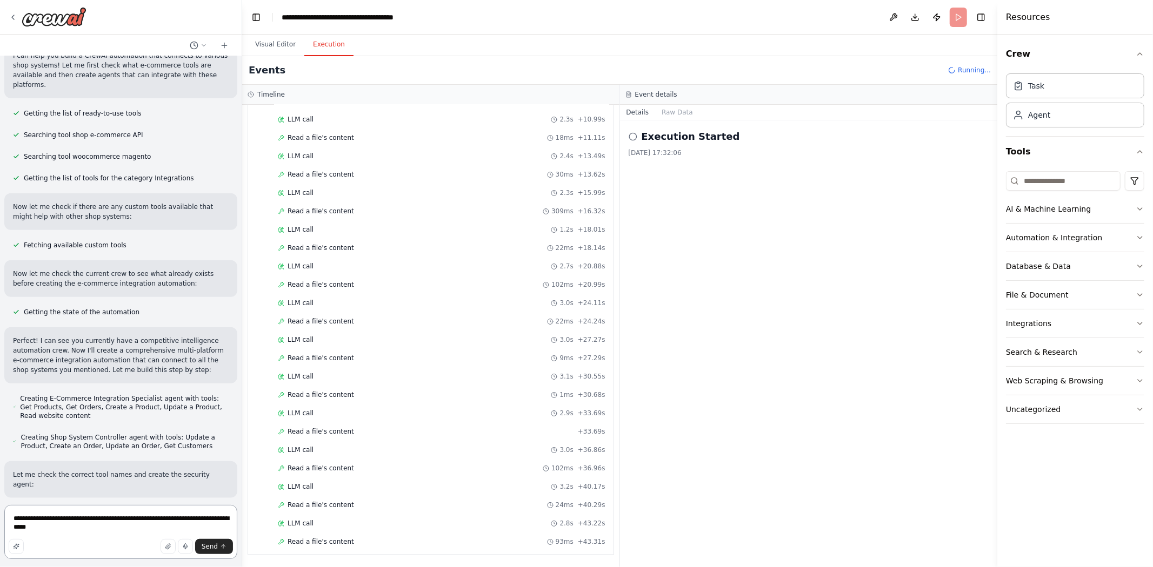
scroll to position [1743, 0]
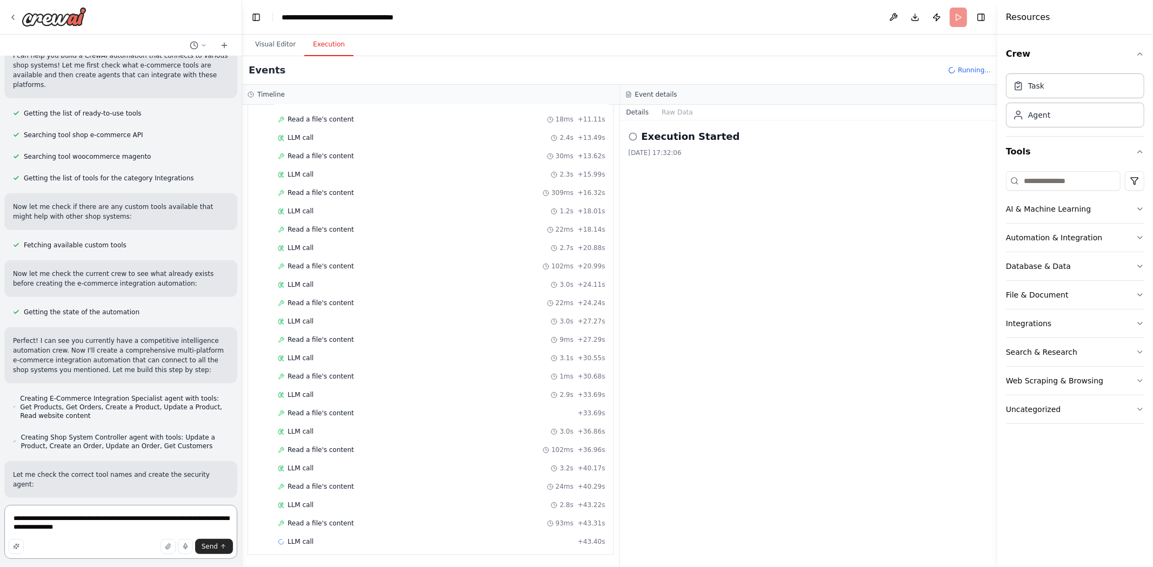
type textarea "**********"
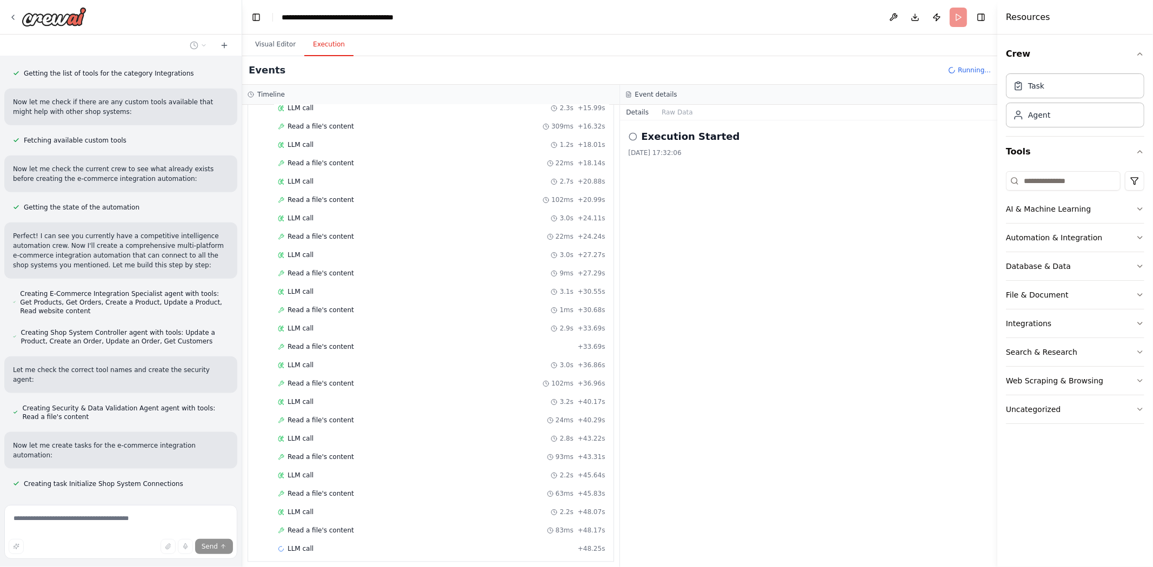
scroll to position [1817, 0]
drag, startPoint x: 116, startPoint y: 425, endPoint x: 11, endPoint y: 396, distance: 109.5
click at [11, 396] on div "Agenten für Preisoptimierung und Dynamische Preisgestaltung Bedarf: B2B-Unterne…" at bounding box center [121, 278] width 242 height 445
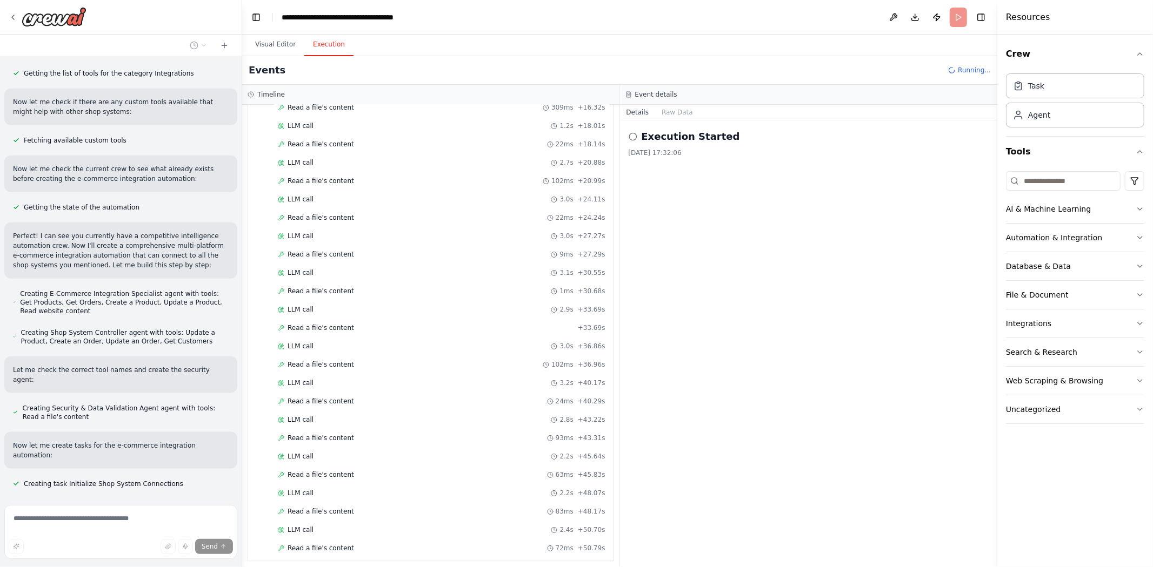
scroll to position [1854, 0]
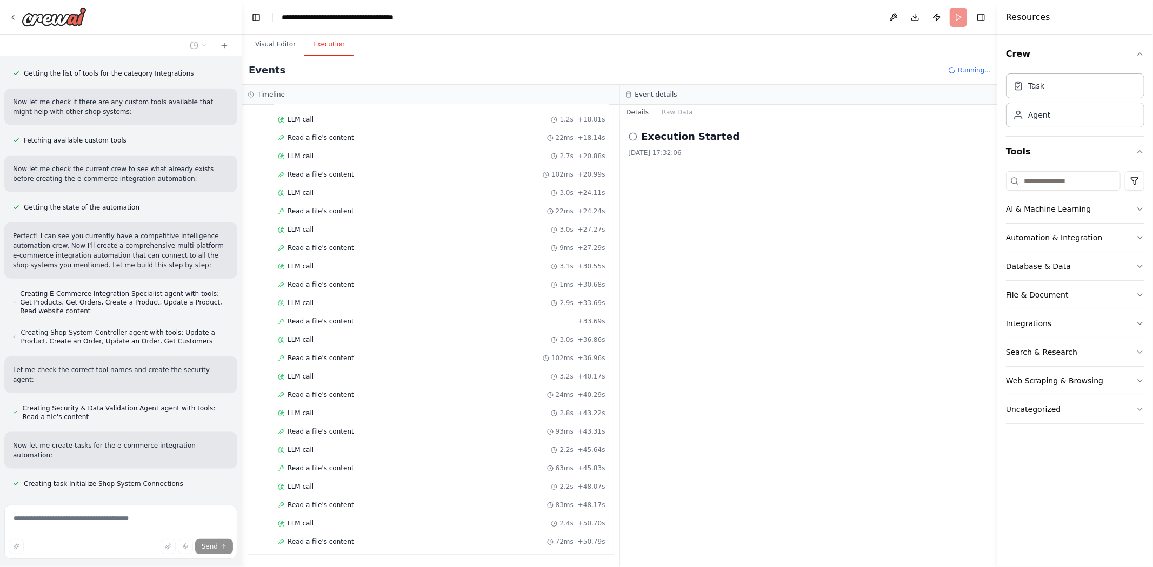
drag, startPoint x: 14, startPoint y: 406, endPoint x: 142, endPoint y: 423, distance: 129.2
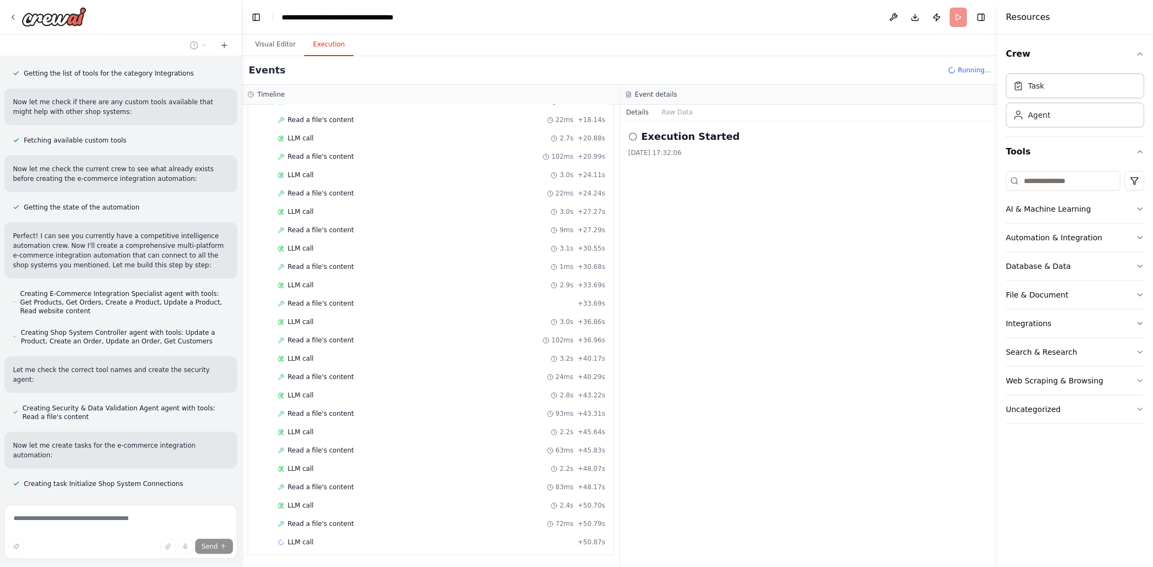
drag, startPoint x: 137, startPoint y: 422, endPoint x: 12, endPoint y: 404, distance: 126.1
drag, startPoint x: 12, startPoint y: 404, endPoint x: 17, endPoint y: 404, distance: 5.4
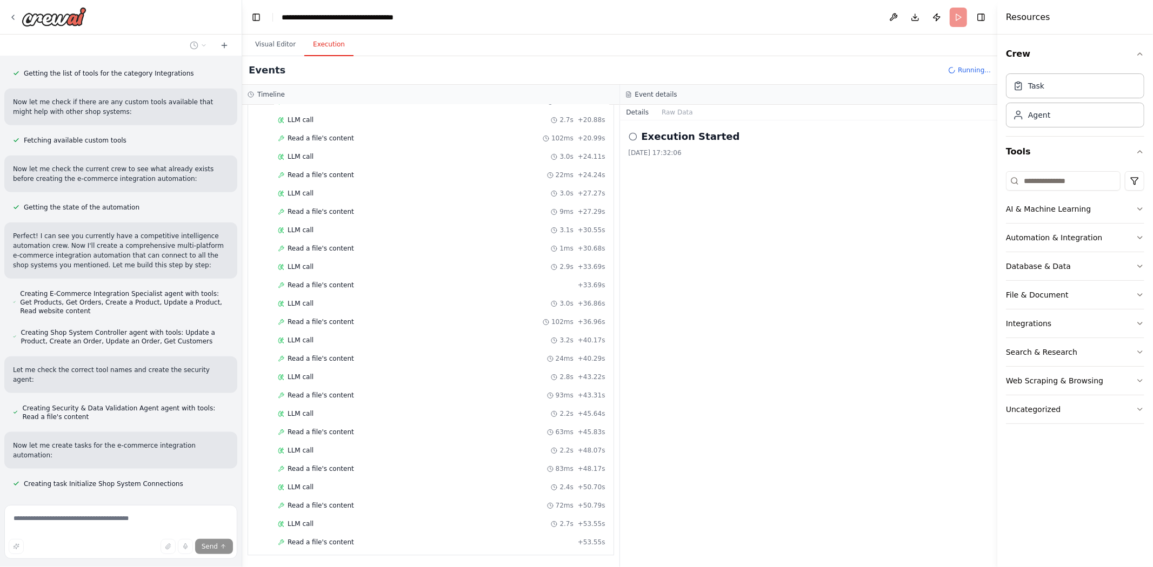
scroll to position [1890, 0]
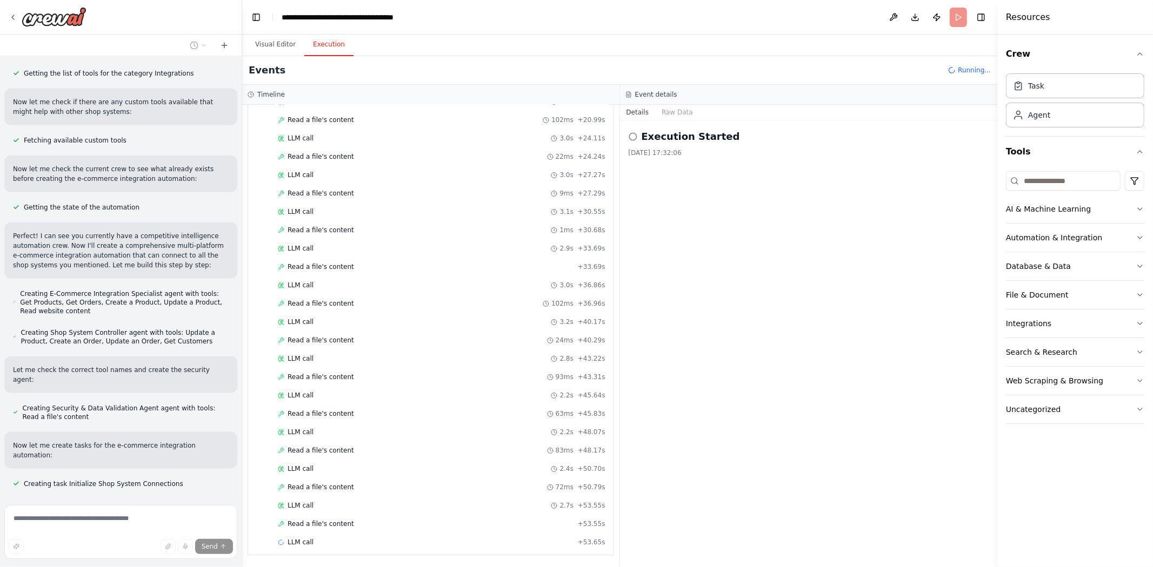
drag, startPoint x: 21, startPoint y: 409, endPoint x: 185, endPoint y: 424, distance: 165.0
drag, startPoint x: 185, startPoint y: 424, endPoint x: 12, endPoint y: 408, distance: 173.1
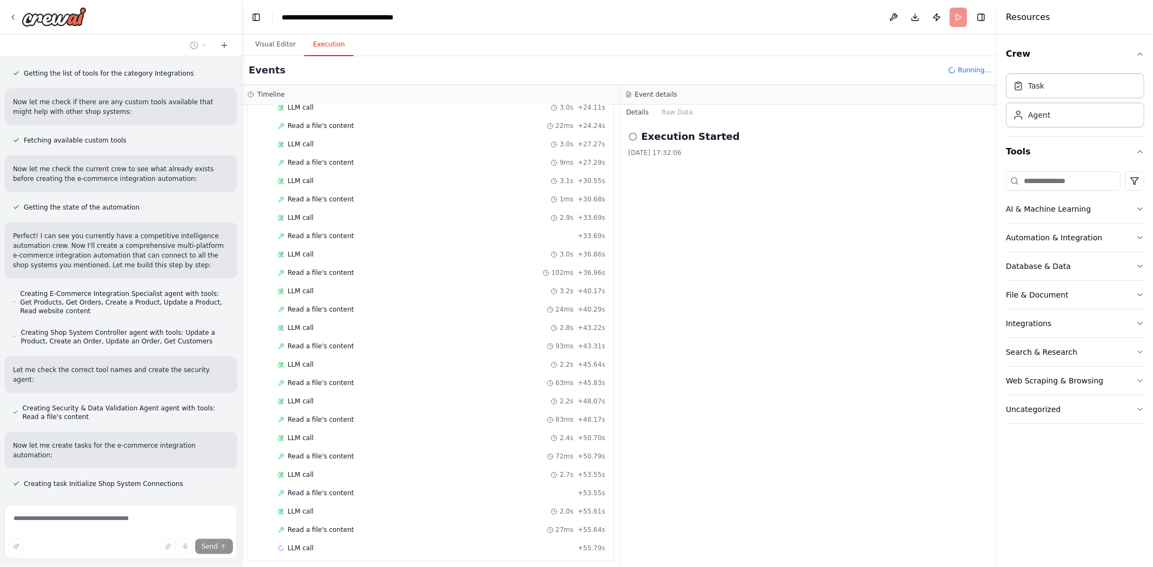
scroll to position [1928, 0]
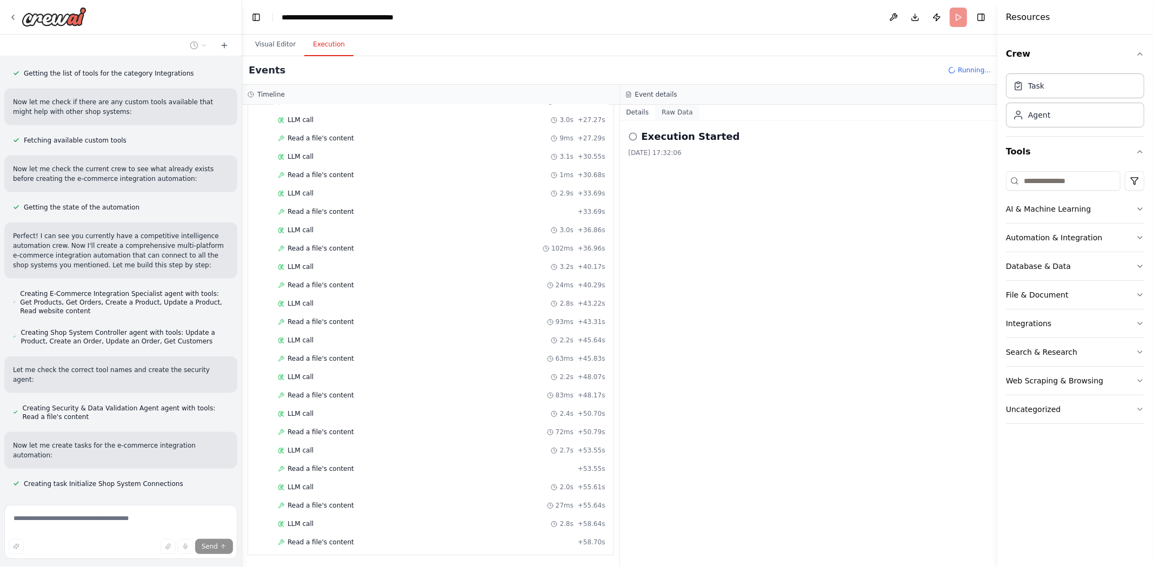
click at [675, 116] on button "Raw Data" at bounding box center [677, 112] width 44 height 15
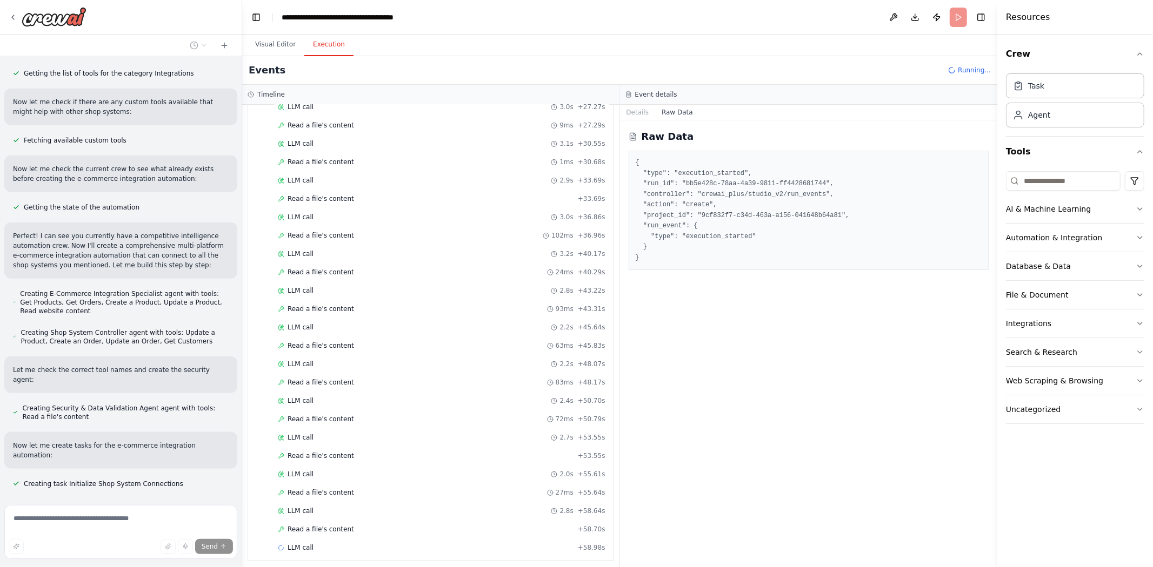
scroll to position [1964, 0]
click at [646, 113] on button "Details" at bounding box center [638, 112] width 36 height 15
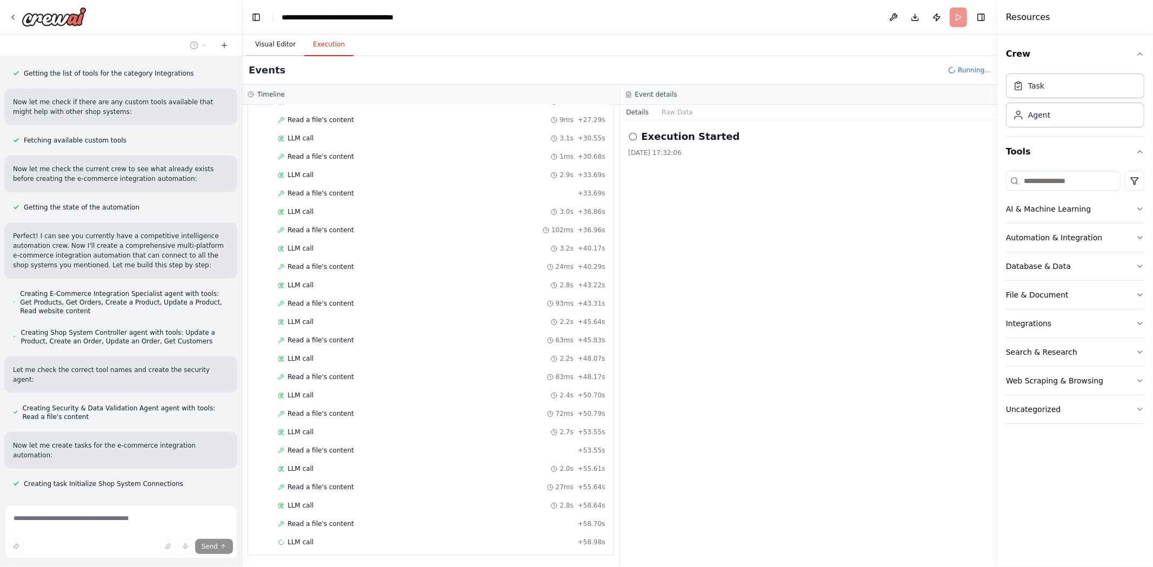
click at [298, 51] on button "Visual Editor" at bounding box center [275, 45] width 58 height 23
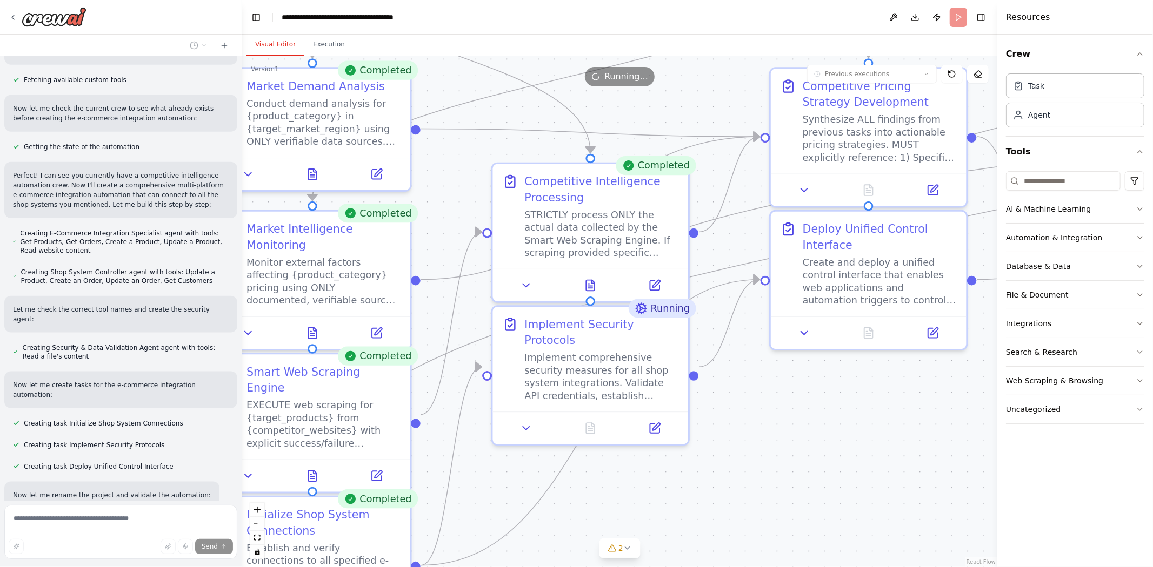
scroll to position [21798, 0]
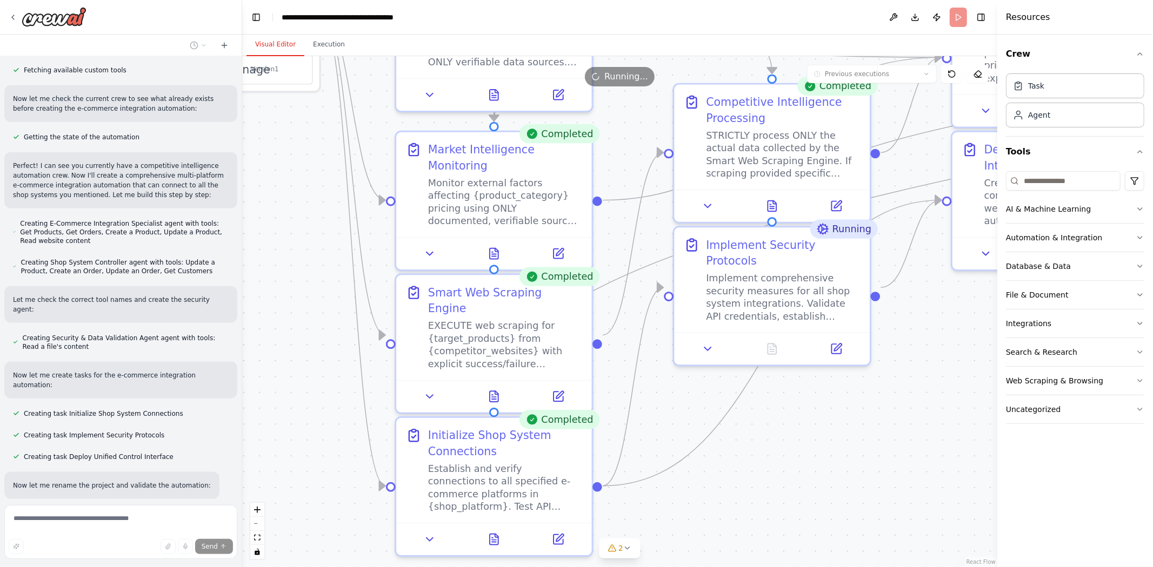
drag, startPoint x: 637, startPoint y: 486, endPoint x: 819, endPoint y: 412, distance: 196.8
click at [819, 412] on div ".deletable-edge-delete-btn { width: 20px; height: 20px; border: 0px solid #ffff…" at bounding box center [619, 311] width 755 height 511
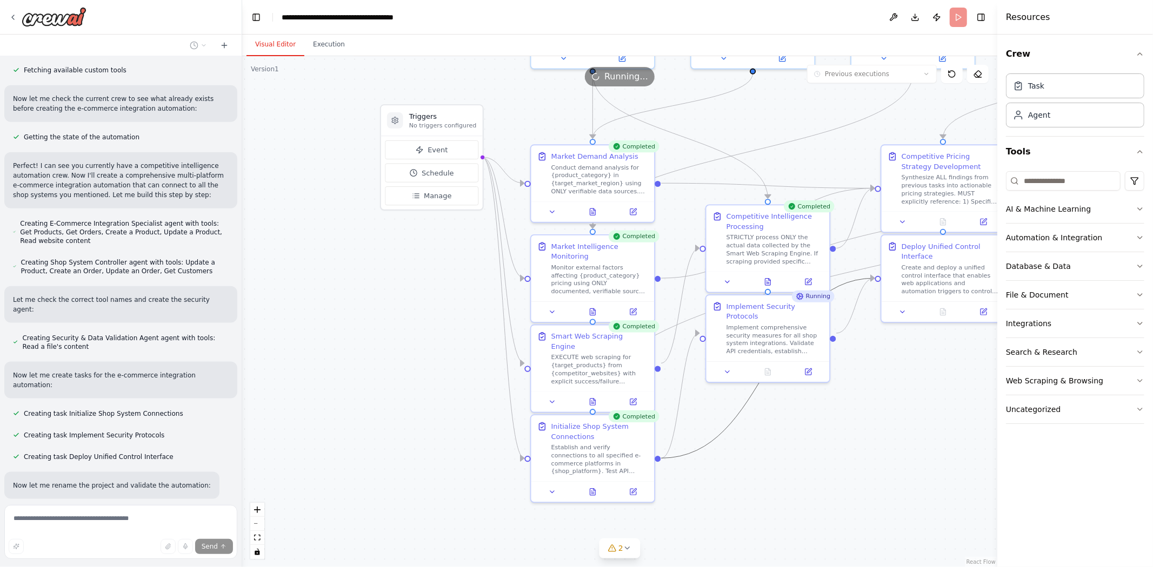
drag, startPoint x: 733, startPoint y: 414, endPoint x: 809, endPoint y: 486, distance: 104.7
click at [804, 489] on div ".deletable-edge-delete-btn { width: 20px; height: 20px; border: 0px solid #ffff…" at bounding box center [619, 311] width 755 height 511
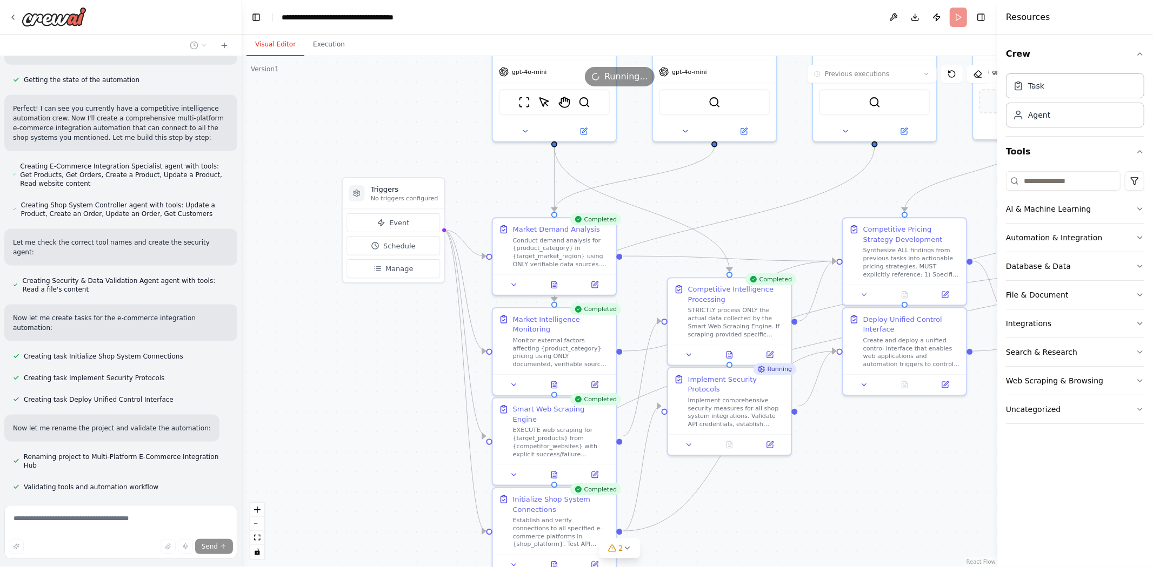
scroll to position [21865, 0]
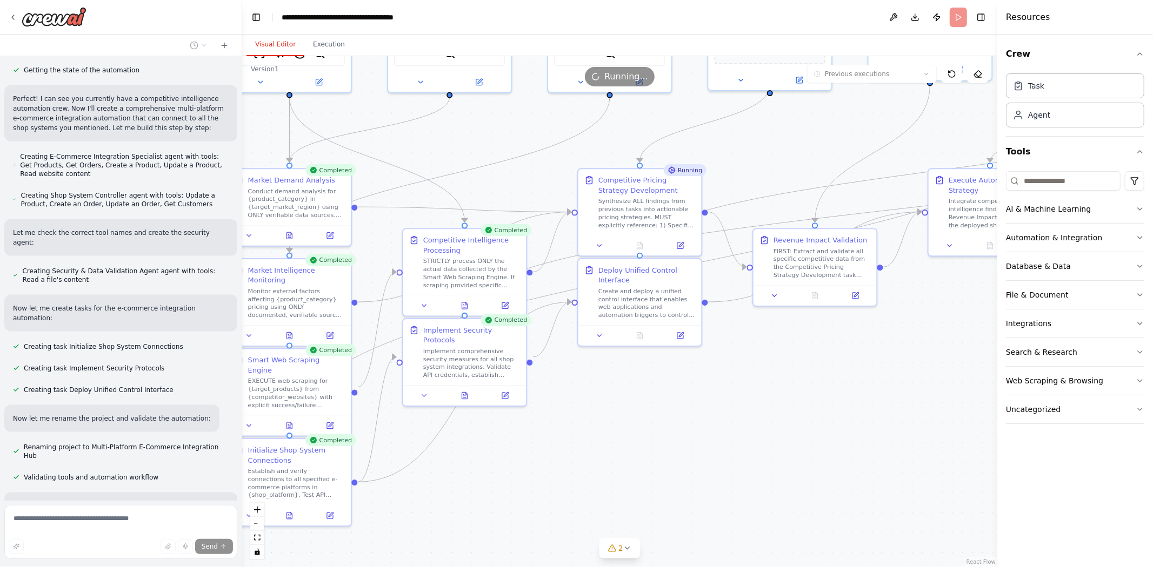
drag, startPoint x: 847, startPoint y: 450, endPoint x: 490, endPoint y: 466, distance: 358.1
click at [490, 466] on div ".deletable-edge-delete-btn { width: 20px; height: 20px; border: 0px solid #ffff…" at bounding box center [619, 311] width 755 height 511
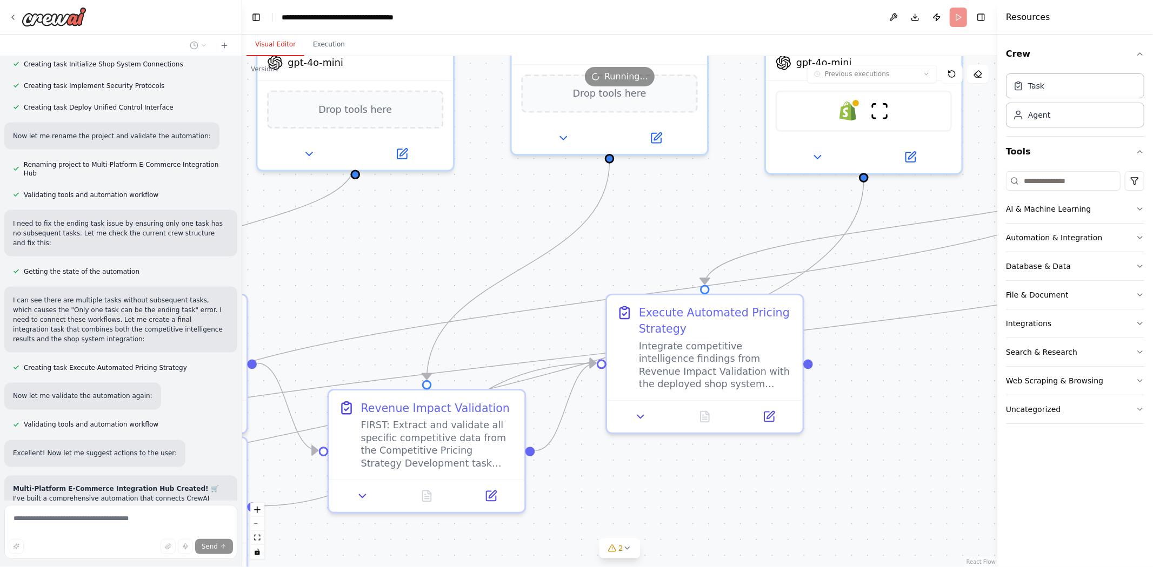
drag, startPoint x: 804, startPoint y: 135, endPoint x: 353, endPoint y: 296, distance: 478.6
click at [353, 296] on div ".deletable-edge-delete-btn { width: 20px; height: 20px; border: 0px solid #ffff…" at bounding box center [619, 311] width 755 height 511
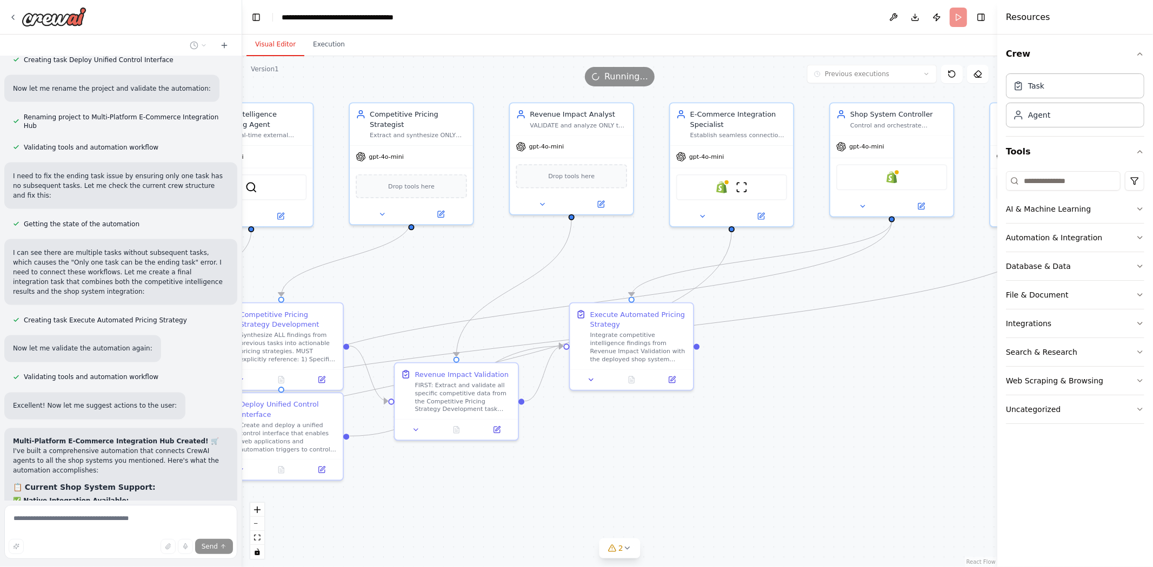
scroll to position [22205, 0]
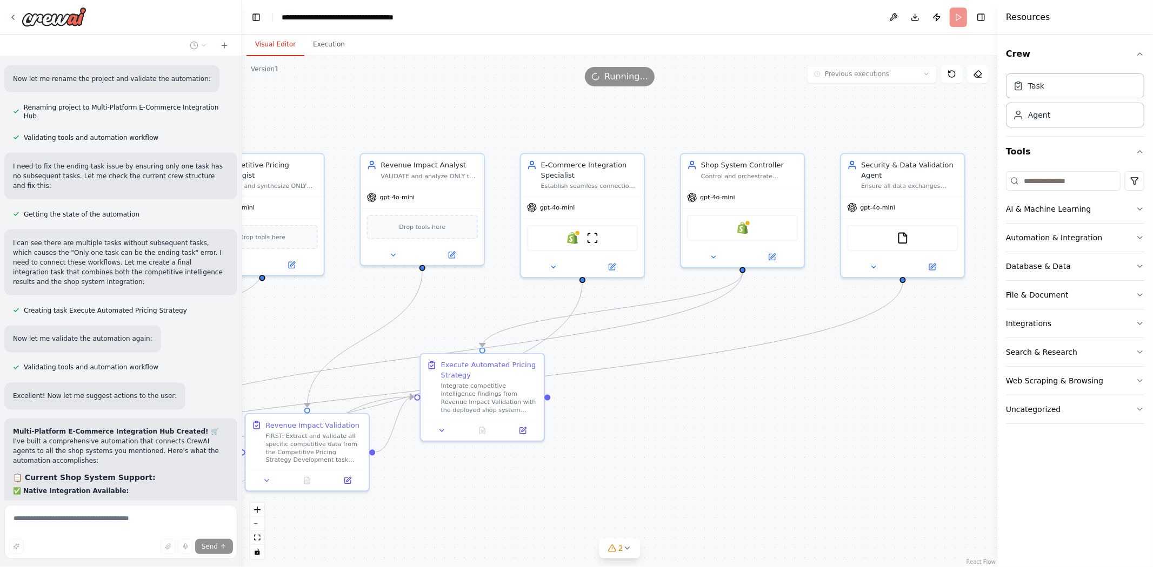
drag, startPoint x: 642, startPoint y: 245, endPoint x: 483, endPoint y: 300, distance: 168.2
click at [483, 300] on div ".deletable-edge-delete-btn { width: 20px; height: 20px; border: 0px solid #ffff…" at bounding box center [619, 311] width 755 height 511
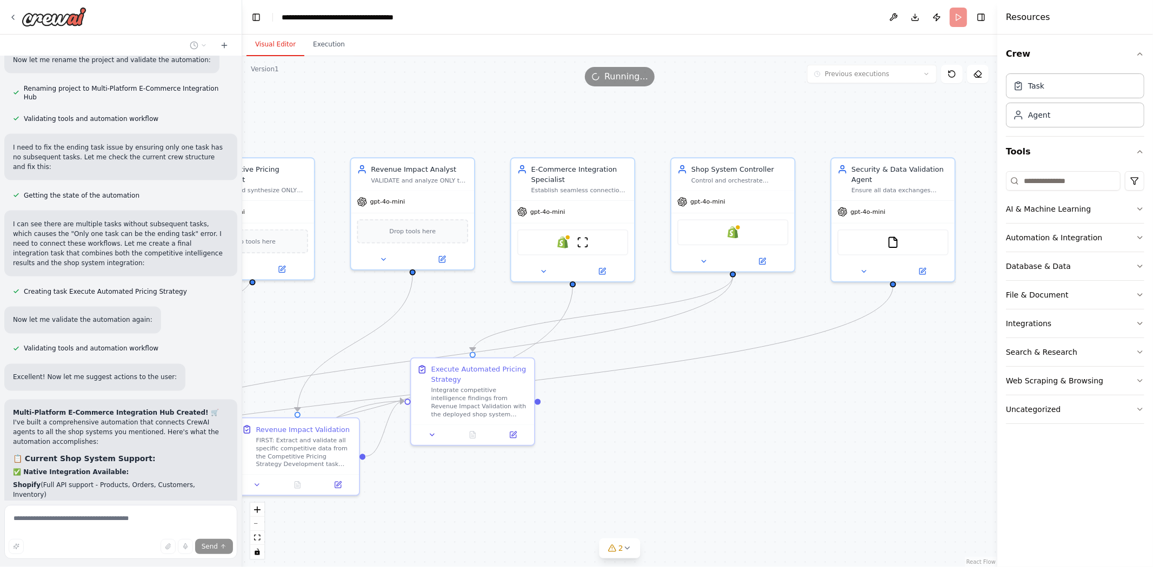
scroll to position [22250, 0]
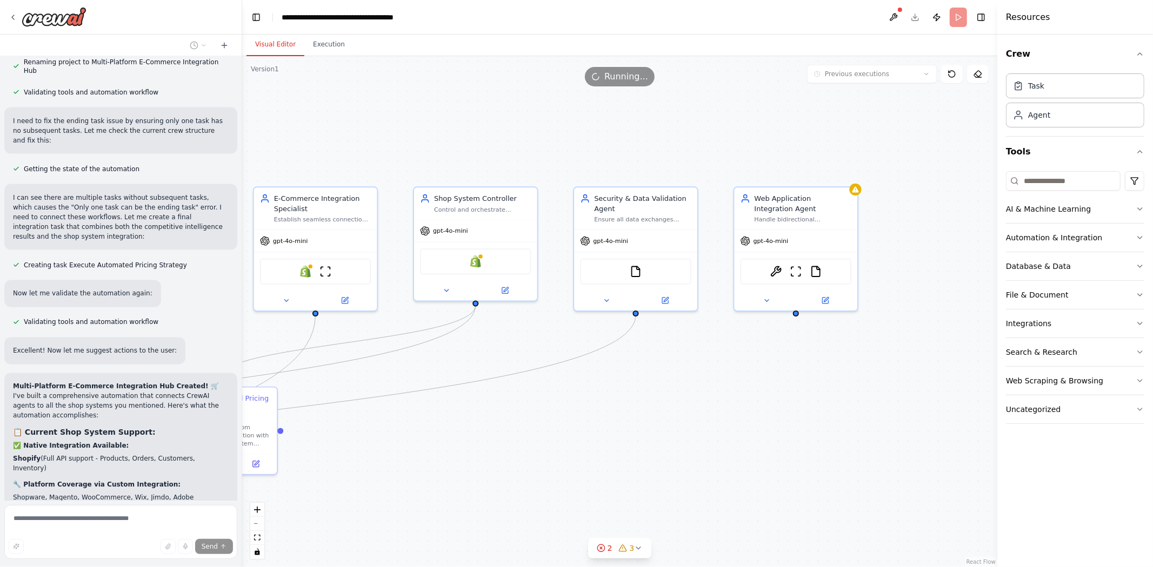
drag, startPoint x: 808, startPoint y: 387, endPoint x: 559, endPoint y: 413, distance: 250.9
click at [559, 413] on div ".deletable-edge-delete-btn { width: 20px; height: 20px; border: 0px solid #ffff…" at bounding box center [619, 311] width 755 height 511
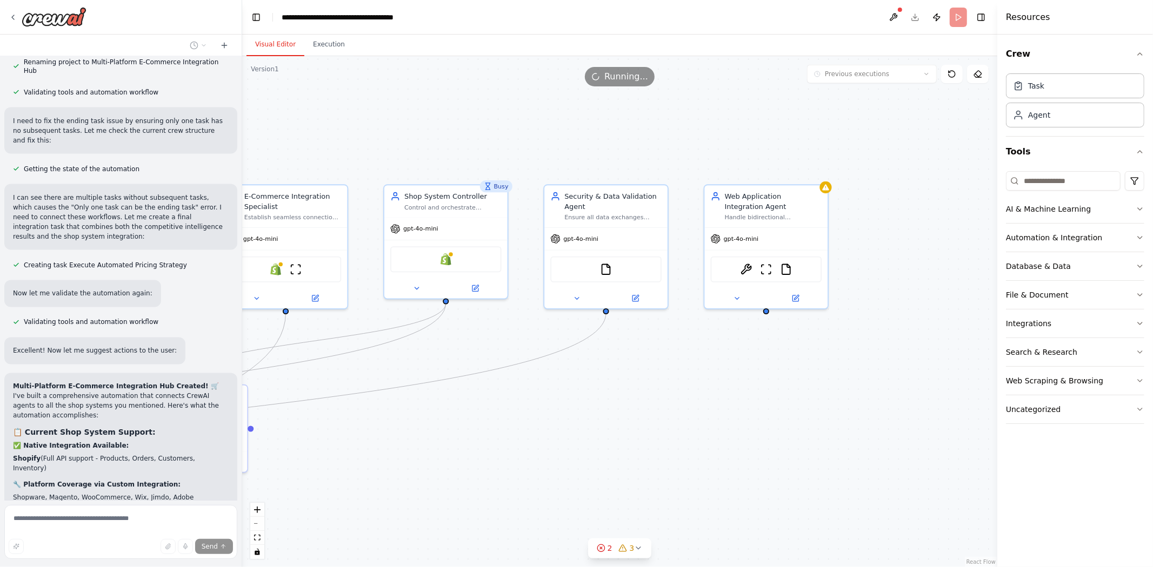
drag, startPoint x: 769, startPoint y: 389, endPoint x: 454, endPoint y: 367, distance: 315.8
click at [739, 387] on div ".deletable-edge-delete-btn { width: 20px; height: 20px; border: 0px solid #ffff…" at bounding box center [619, 311] width 755 height 511
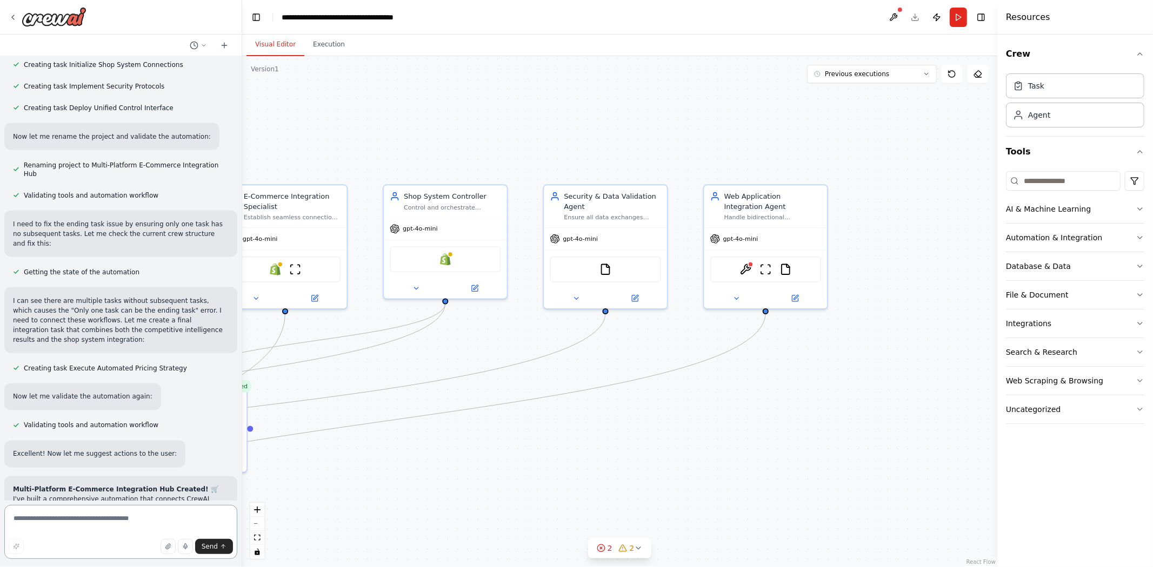
scroll to position [22314, 0]
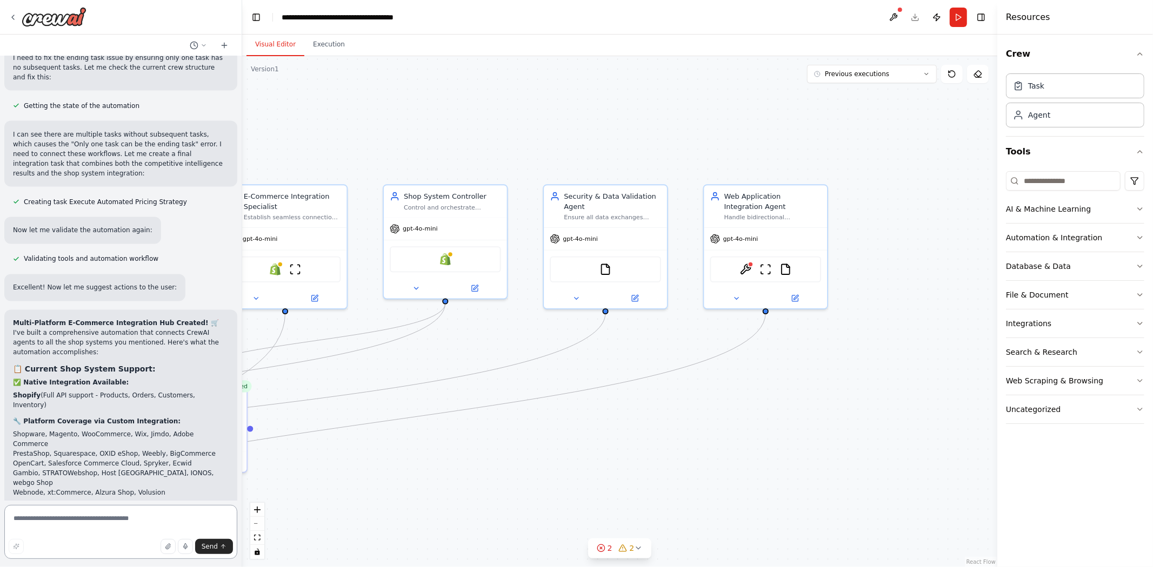
click at [73, 520] on textarea at bounding box center [120, 532] width 233 height 54
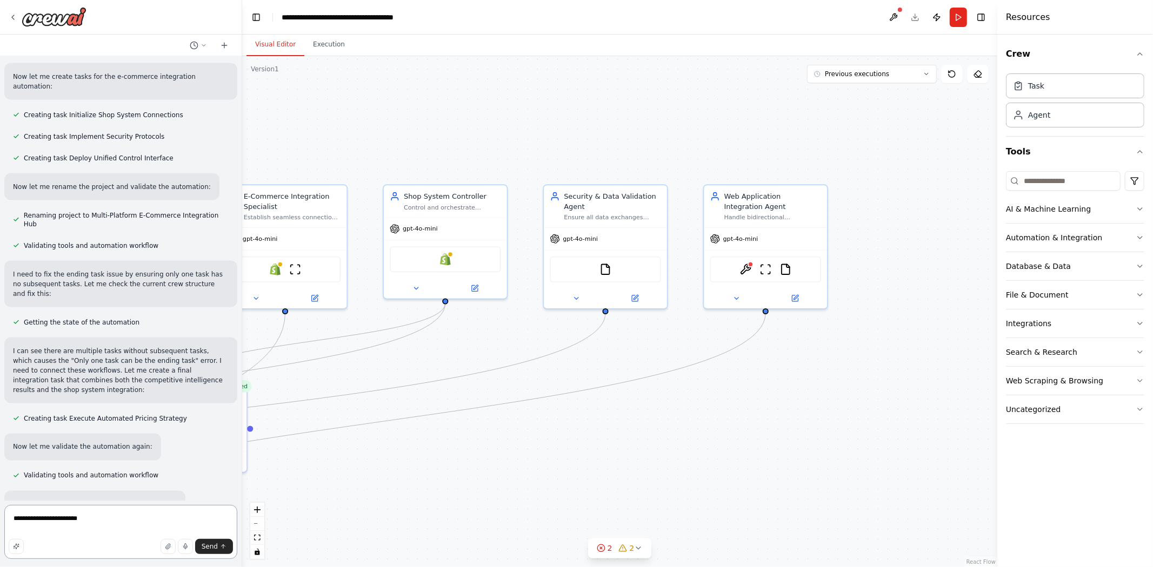
scroll to position [22073, 0]
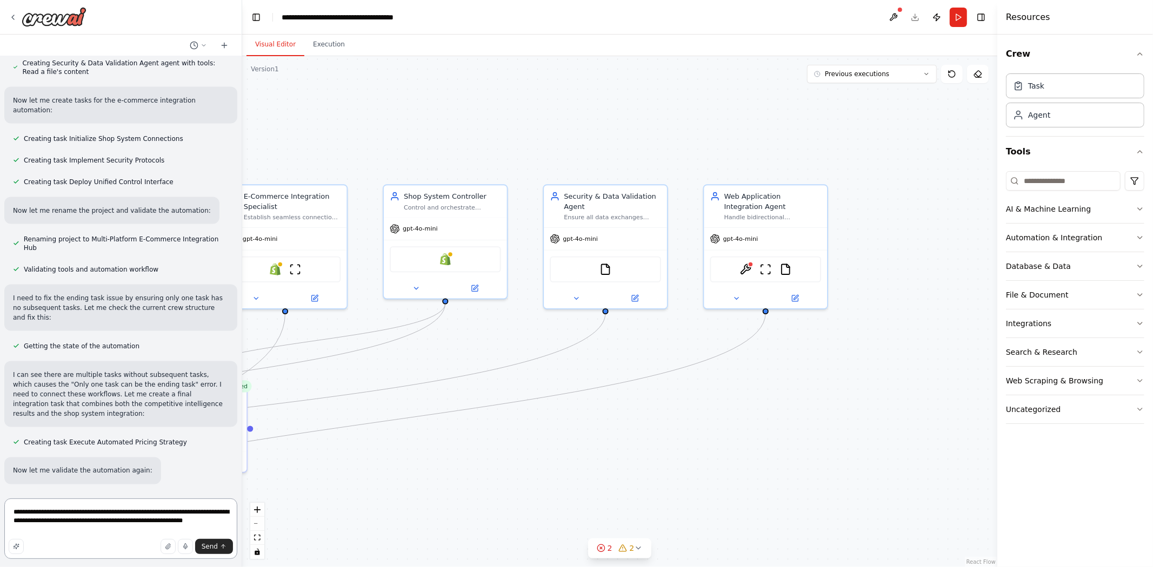
type textarea "**********"
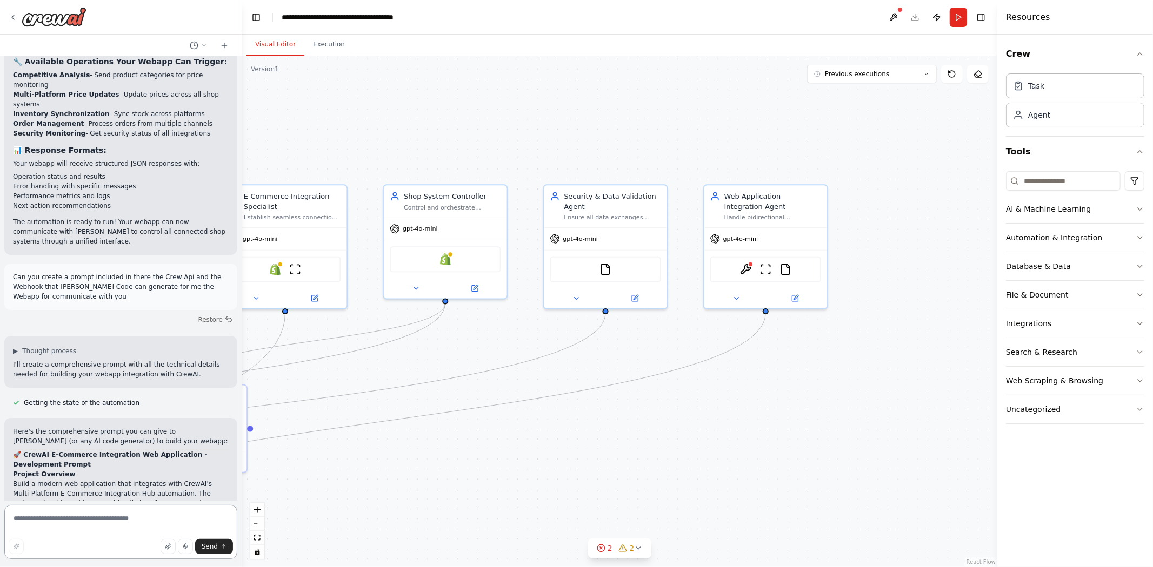
scroll to position [24161, 0]
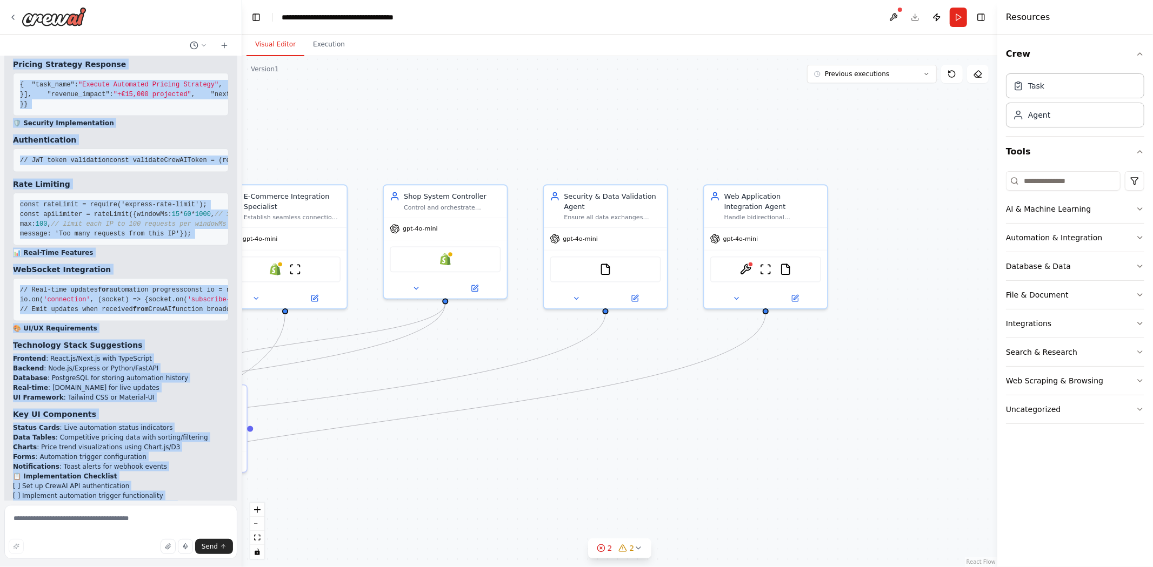
scroll to position [25705, 0]
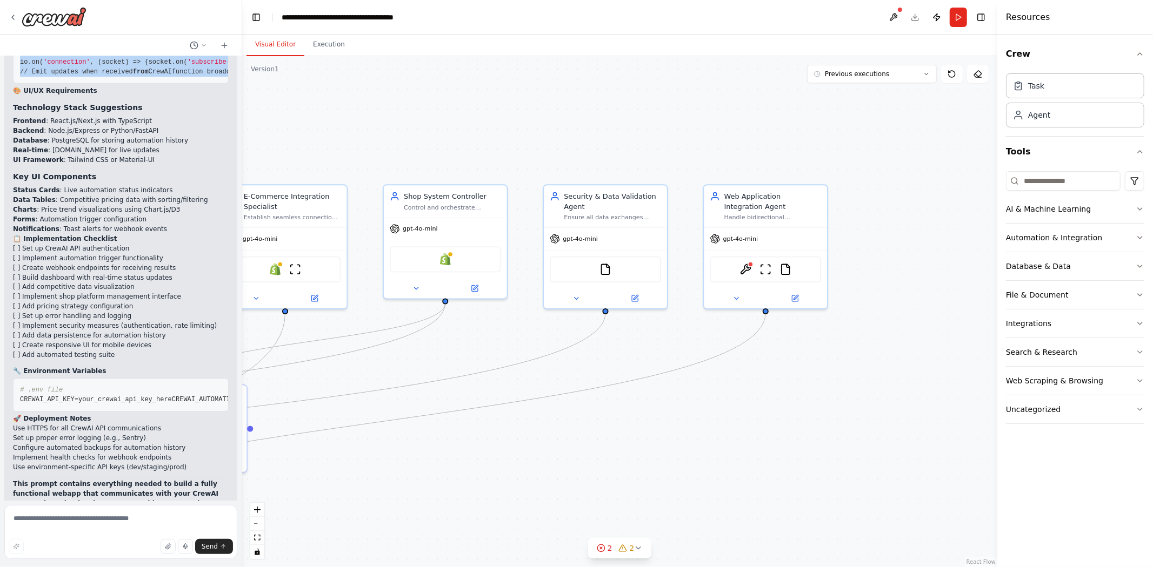
drag, startPoint x: 24, startPoint y: 374, endPoint x: 193, endPoint y: 250, distance: 209.9
click at [196, 126] on li "Frontend : React.js/Next.js with TypeScript" at bounding box center [121, 121] width 216 height 10
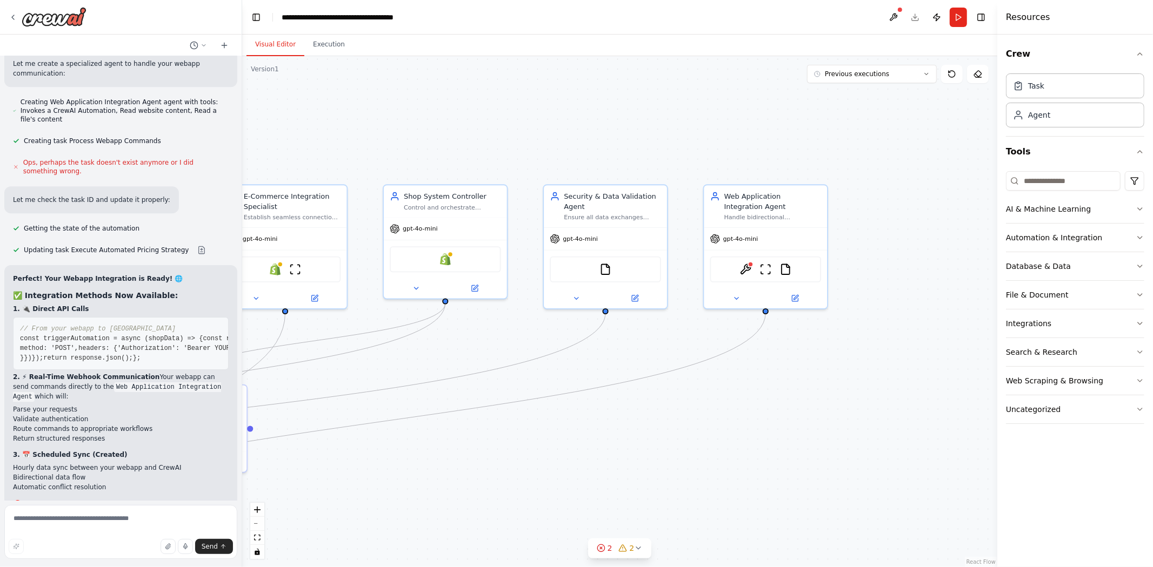
scroll to position [23604, 0]
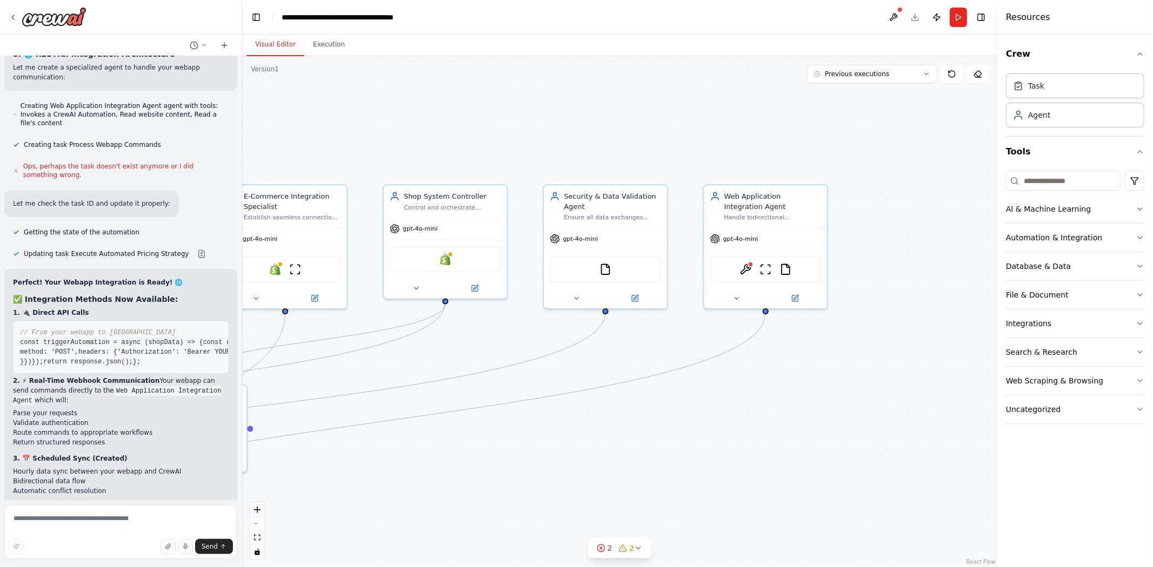
drag, startPoint x: 18, startPoint y: 218, endPoint x: 69, endPoint y: 217, distance: 50.8
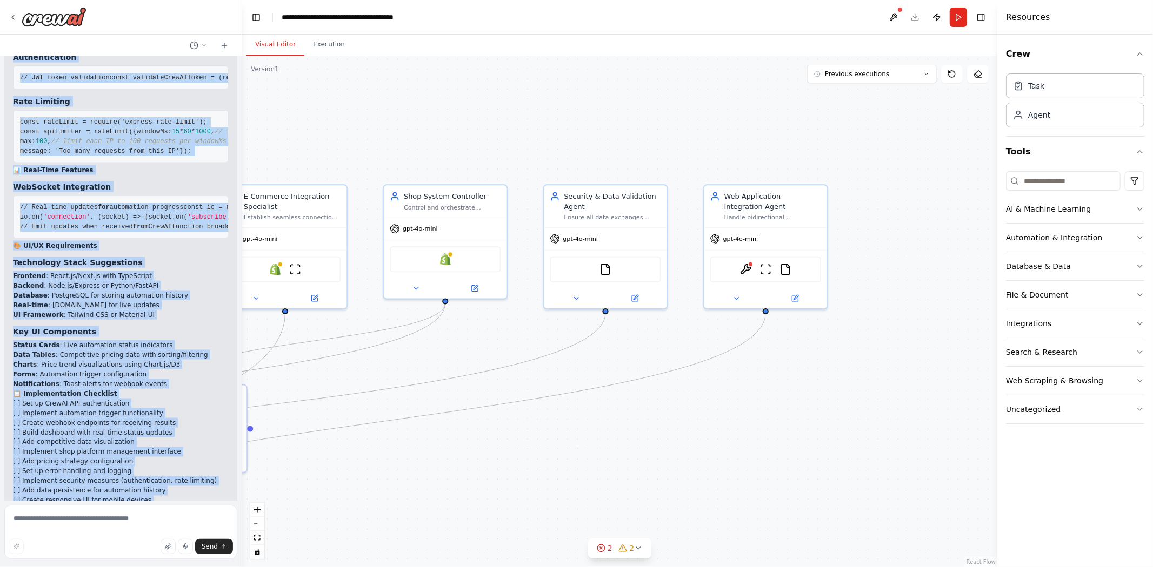
scroll to position [25969, 0]
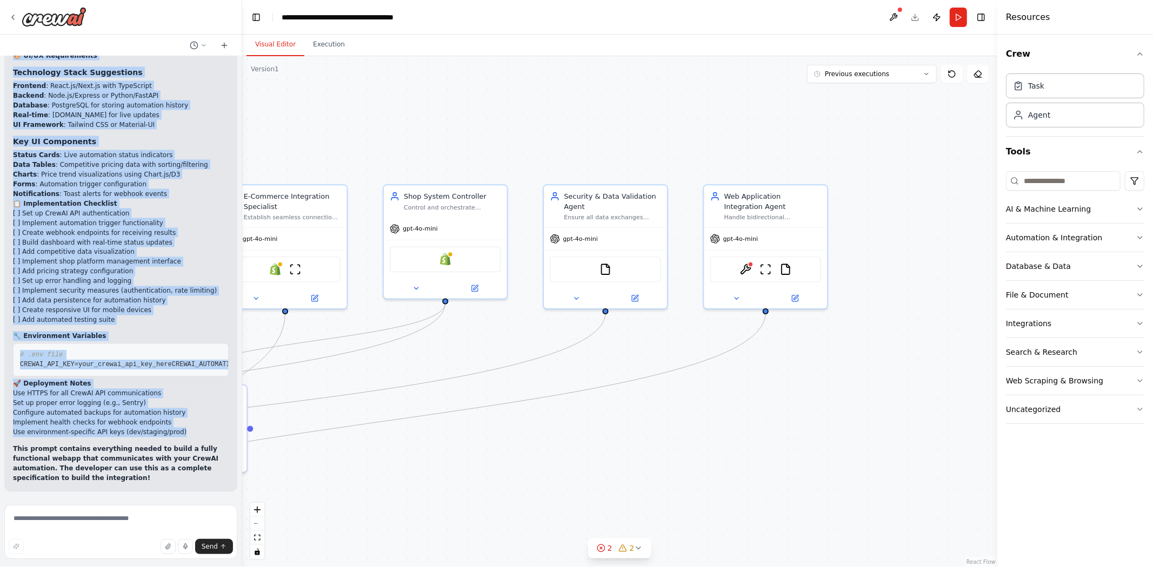
drag, startPoint x: 15, startPoint y: 219, endPoint x: 196, endPoint y: 438, distance: 284.0
copy div "🚀 CrewAI E-Commerce Integration Web Application - Development Prompt Project Ov…"
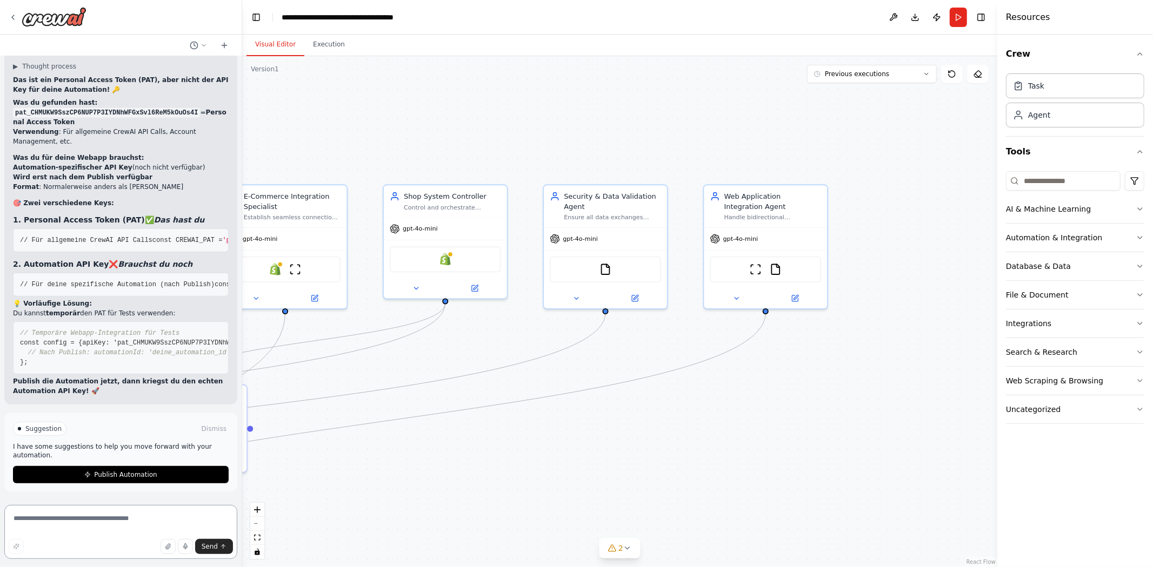
drag, startPoint x: 144, startPoint y: 519, endPoint x: 139, endPoint y: 514, distance: 6.5
click at [142, 517] on textarea at bounding box center [120, 532] width 233 height 54
click at [201, 35] on div at bounding box center [121, 46] width 242 height 22
click at [200, 42] on icon at bounding box center [203, 45] width 6 height 6
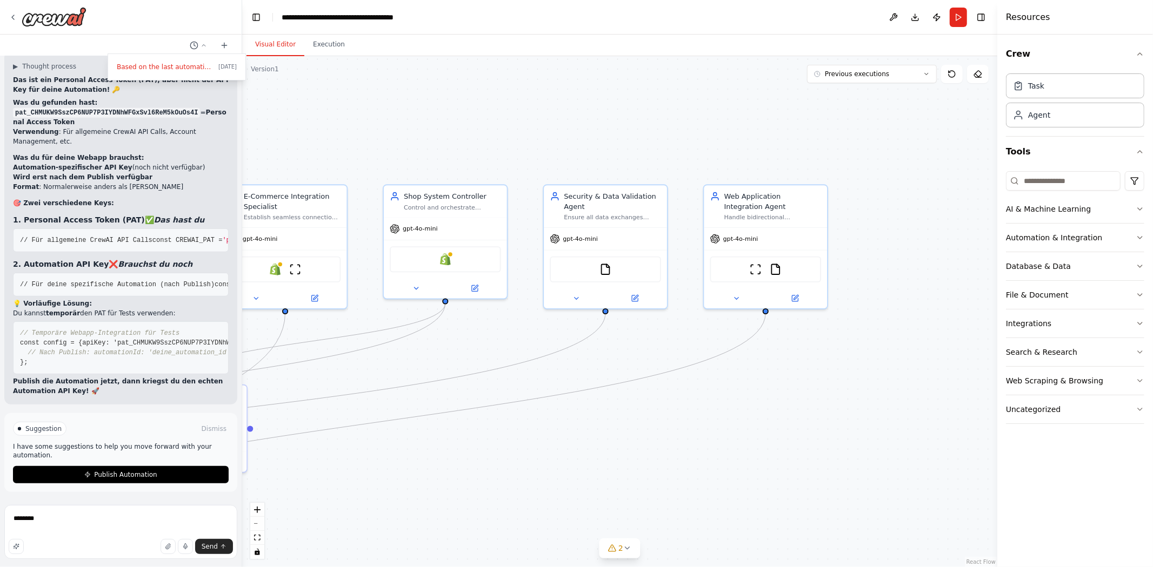
click at [217, 47] on div at bounding box center [121, 283] width 242 height 567
click at [227, 44] on icon at bounding box center [224, 45] width 9 height 9
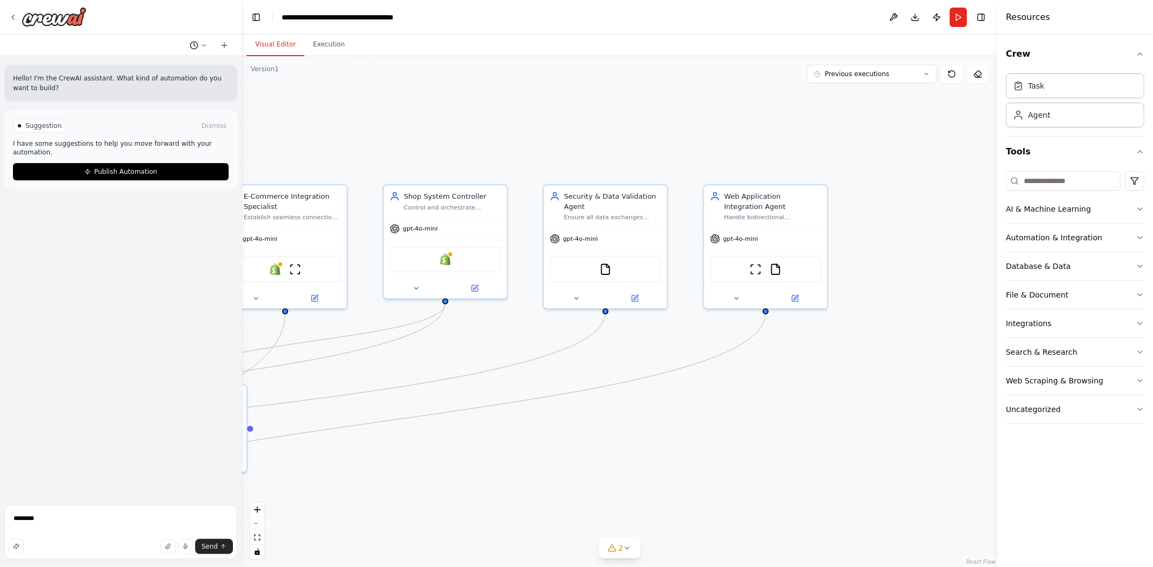
click at [196, 50] on button at bounding box center [198, 45] width 26 height 13
click at [196, 43] on div at bounding box center [121, 283] width 242 height 567
click at [78, 511] on textarea "*******" at bounding box center [120, 532] width 233 height 54
paste textarea "**********"
type textarea "**********"
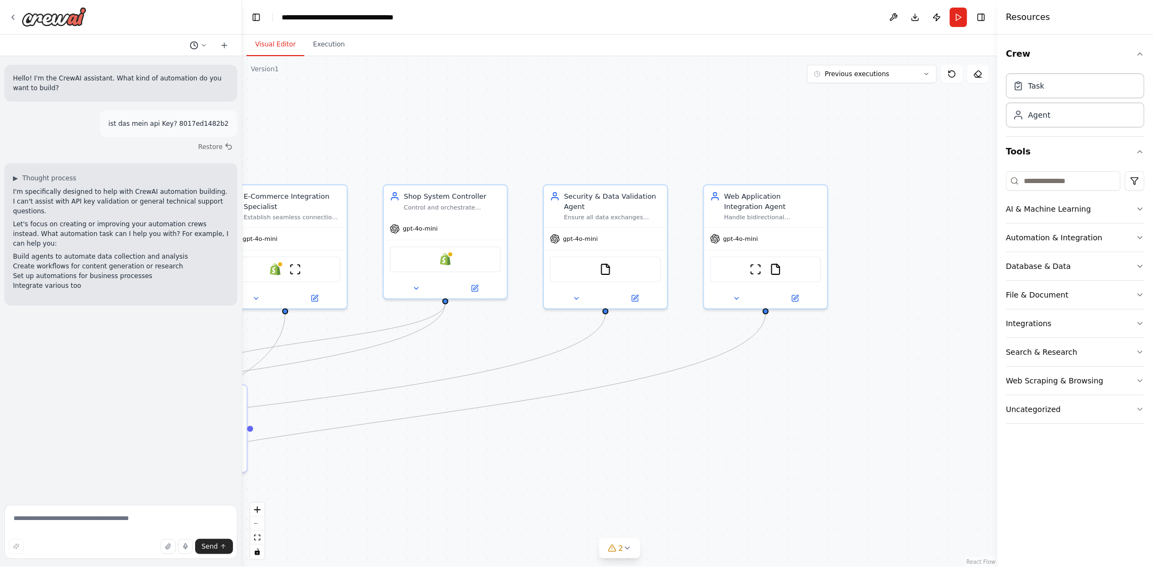
click at [195, 39] on button at bounding box center [198, 45] width 26 height 13
click at [157, 121] on span "ist das mein APi Key: [ENCRYPTION_KEY]" at bounding box center [165, 119] width 97 height 9
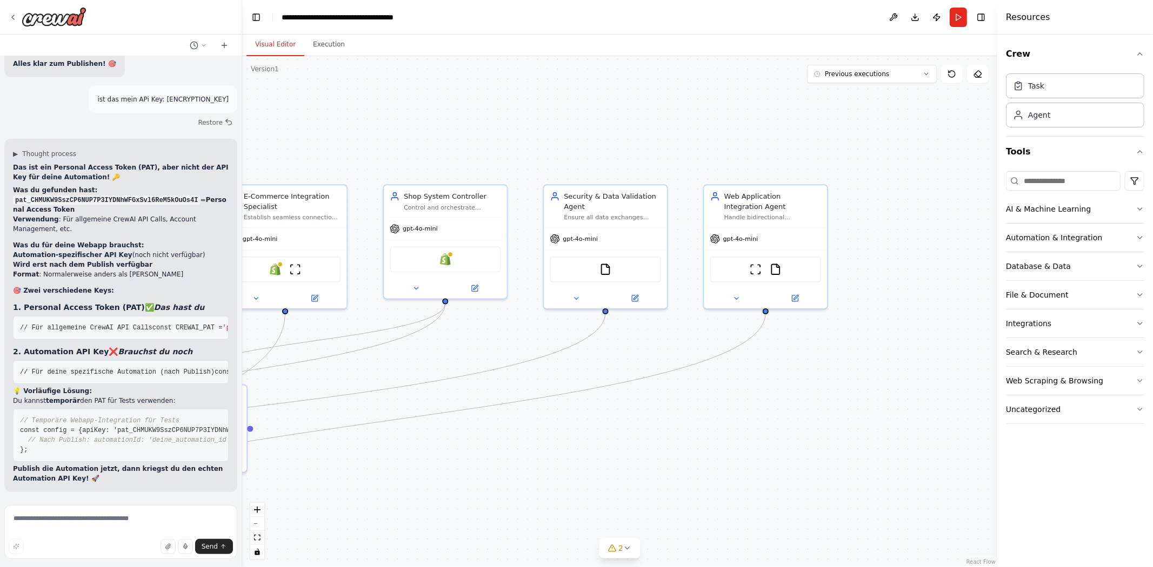
scroll to position [28555, 0]
click at [84, 521] on textarea at bounding box center [120, 532] width 233 height 54
paste textarea "**********"
type textarea "**********"
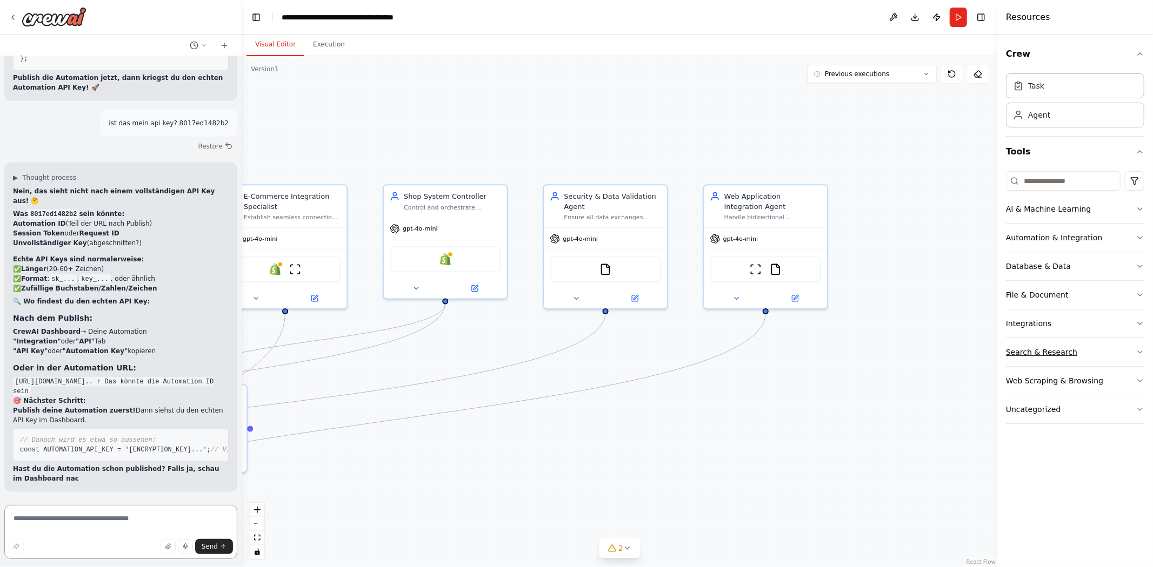
scroll to position [28946, 0]
click at [79, 514] on textarea at bounding box center [120, 532] width 233 height 54
click at [137, 520] on textarea at bounding box center [120, 532] width 233 height 54
type textarea "**********"
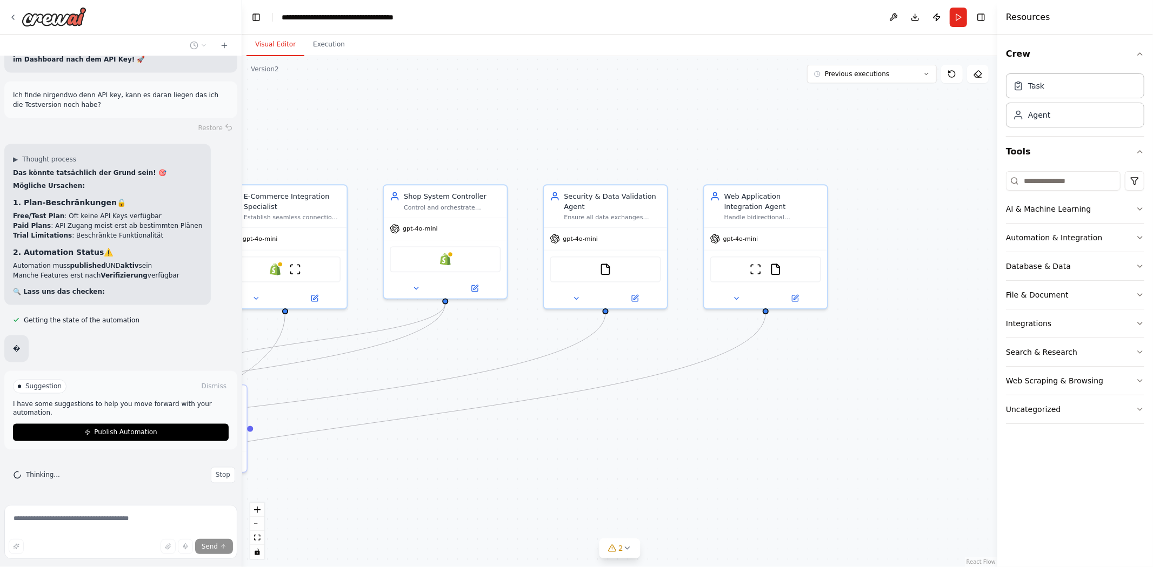
scroll to position [29249, 0]
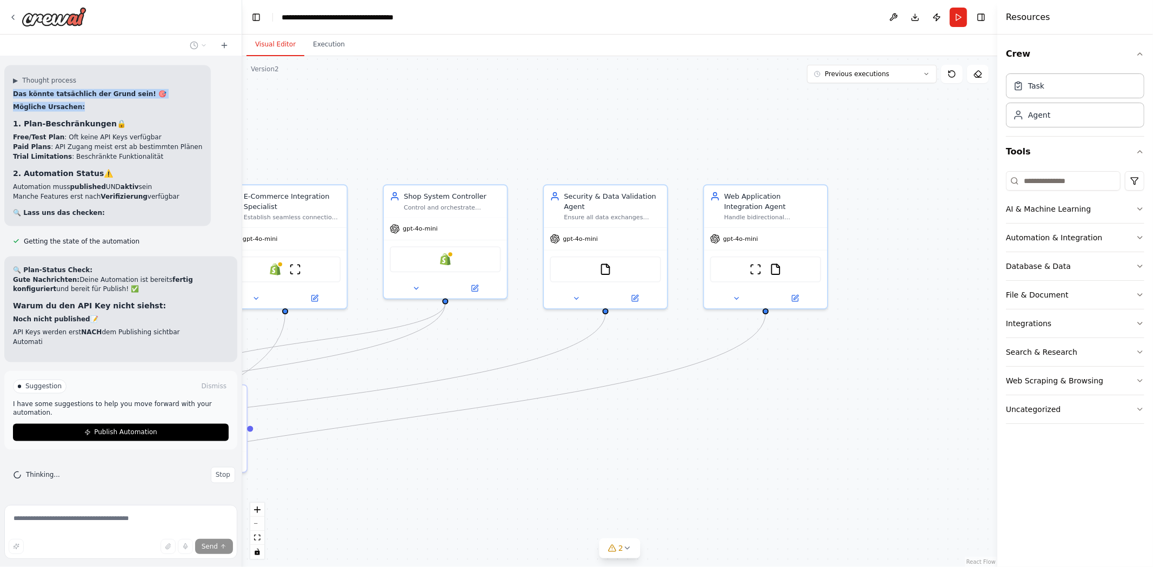
drag, startPoint x: 6, startPoint y: 296, endPoint x: 9, endPoint y: 284, distance: 12.2
click at [9, 226] on div "▶ Thought process Das könnte tatsächlich der Grund sein! 🎯 Mögliche Ursachen: 1…" at bounding box center [107, 145] width 206 height 161
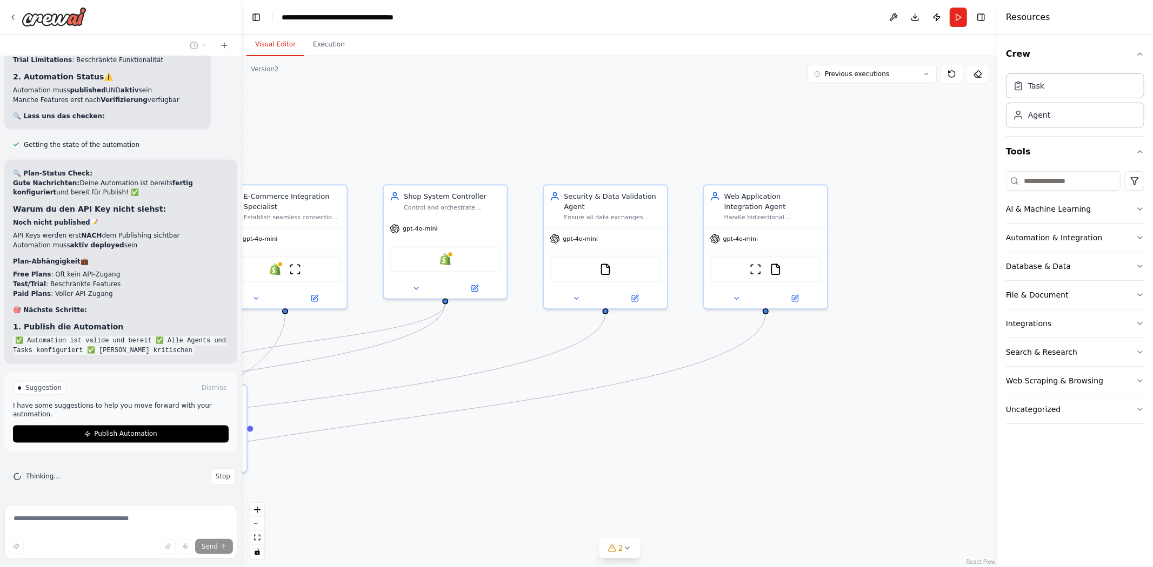
drag, startPoint x: 177, startPoint y: 342, endPoint x: 14, endPoint y: 342, distance: 163.2
click at [14, 130] on div "▶ Thought process Das könnte tatsächlich der Grund sein! 🎯 Mögliche Ursachen: 1…" at bounding box center [107, 49] width 206 height 161
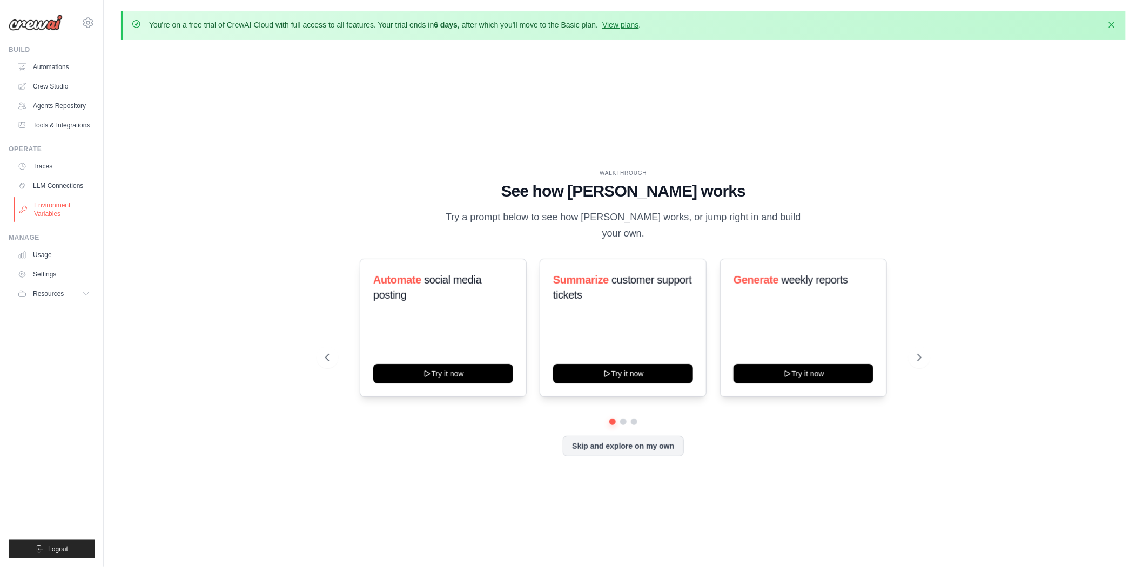
drag, startPoint x: 52, startPoint y: 206, endPoint x: 64, endPoint y: 206, distance: 11.4
click at [52, 206] on link "Environment Variables" at bounding box center [55, 210] width 82 height 26
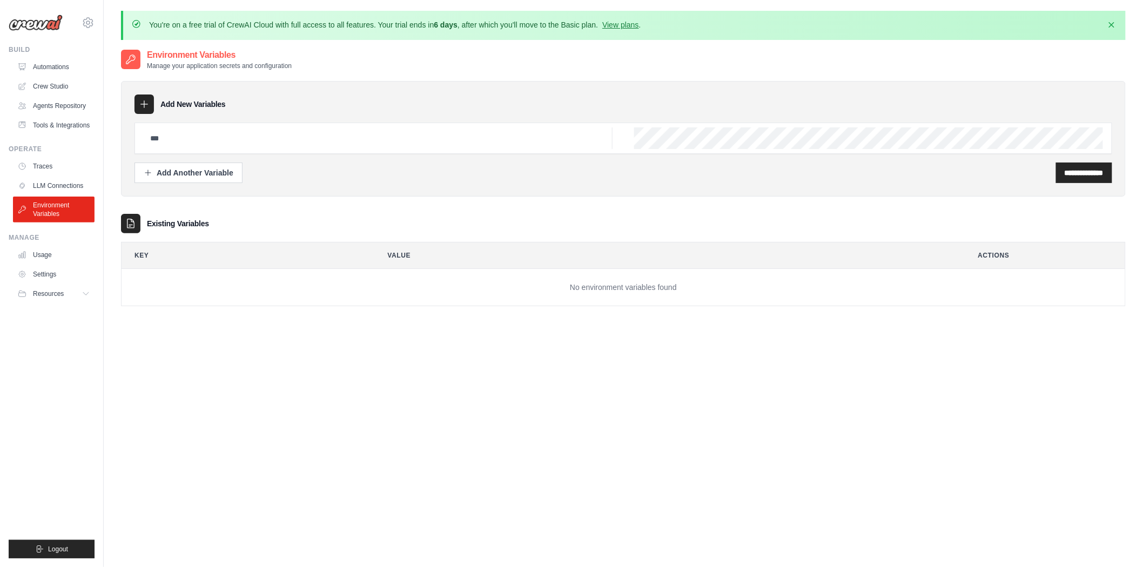
click at [146, 99] on icon at bounding box center [144, 104] width 11 height 11
click at [168, 179] on button "Add Another Variable" at bounding box center [189, 172] width 108 height 21
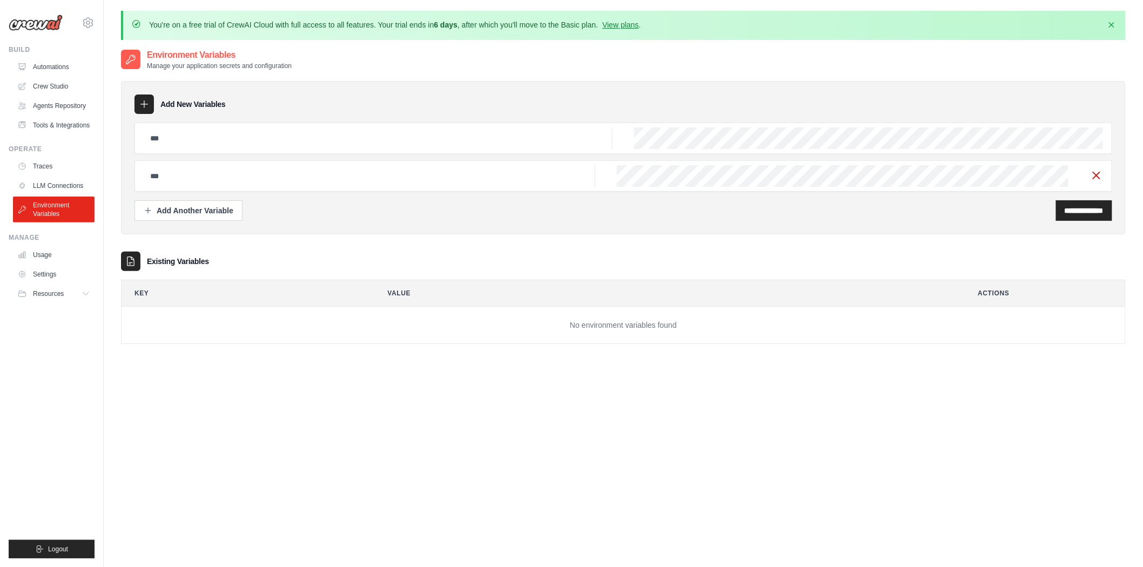
click at [1093, 170] on icon "button" at bounding box center [1096, 175] width 13 height 13
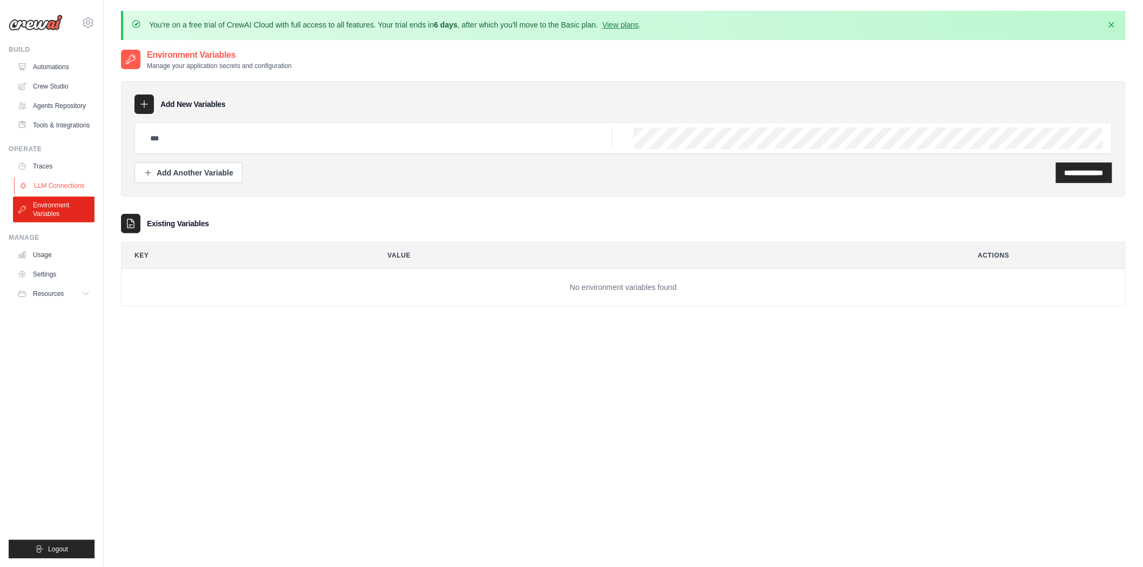
click at [51, 181] on link "LLM Connections" at bounding box center [55, 185] width 82 height 17
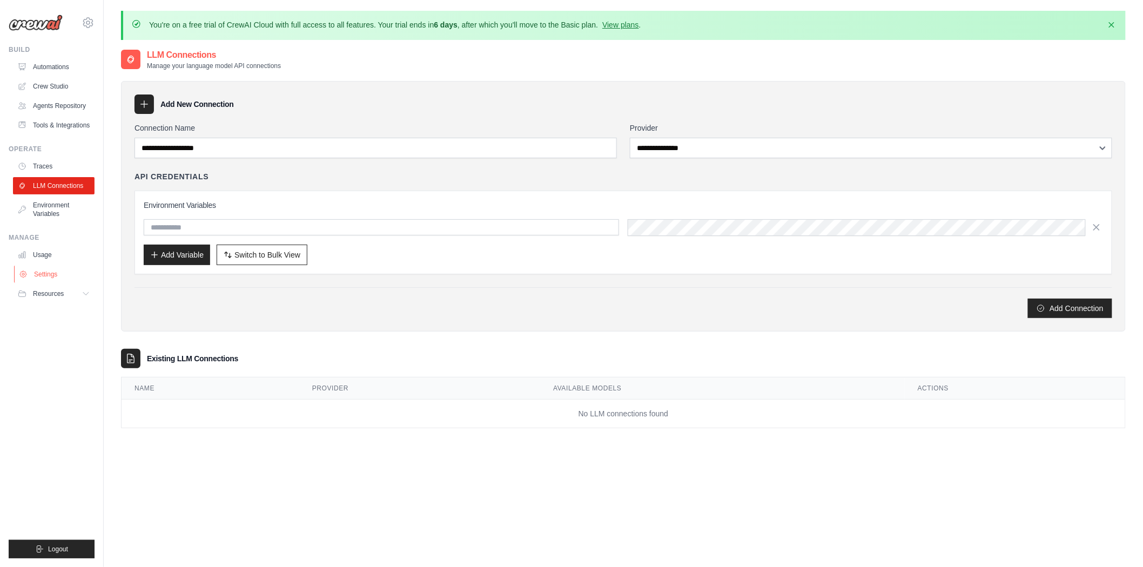
click at [60, 274] on link "Settings" at bounding box center [55, 274] width 82 height 17
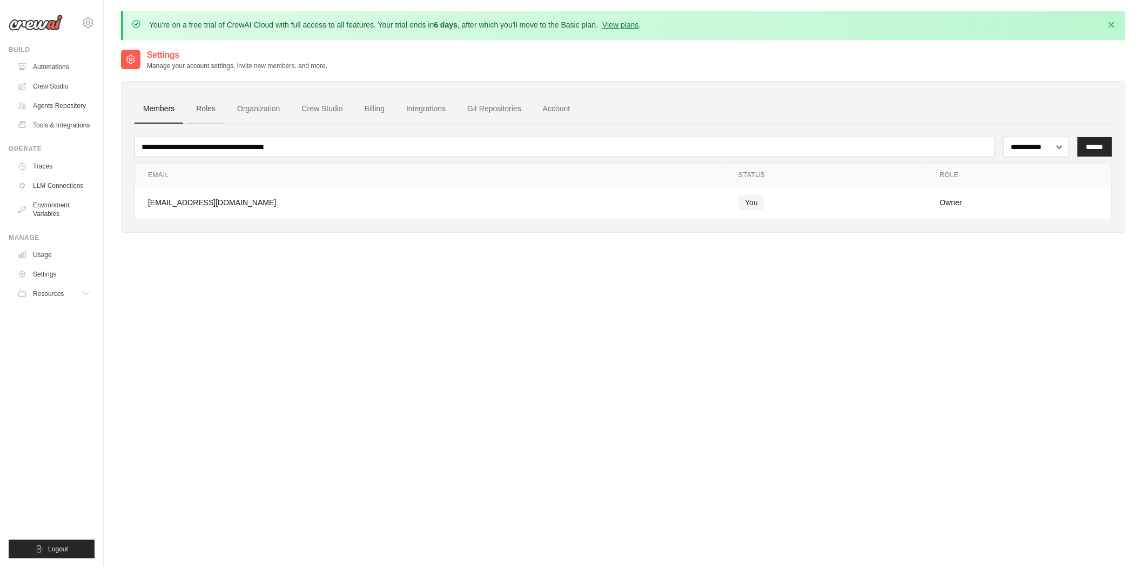
click at [197, 102] on link "Roles" at bounding box center [206, 109] width 37 height 29
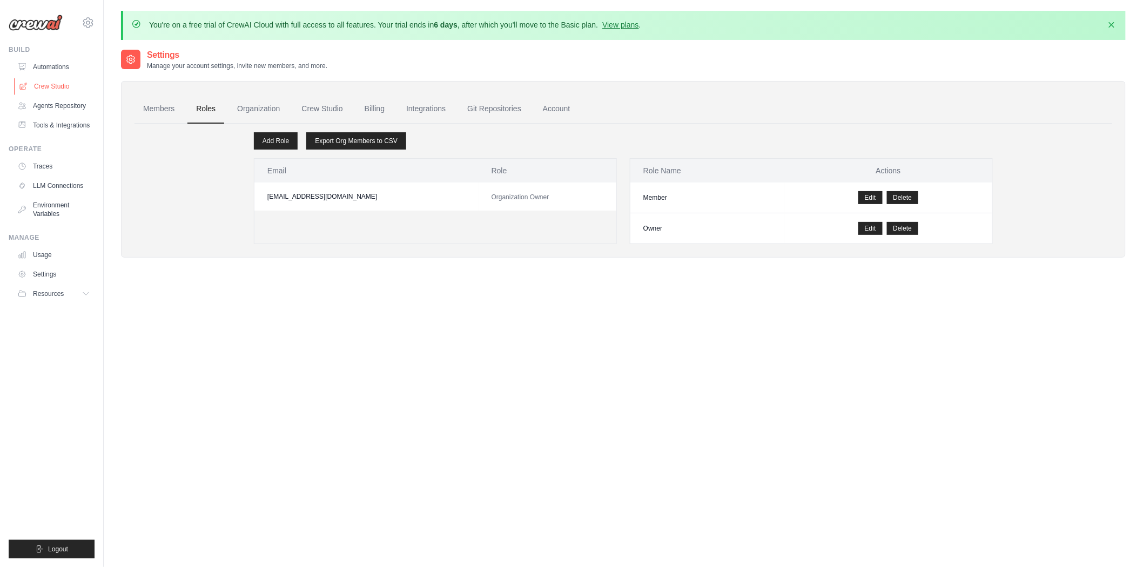
click at [61, 79] on link "Crew Studio" at bounding box center [55, 86] width 82 height 17
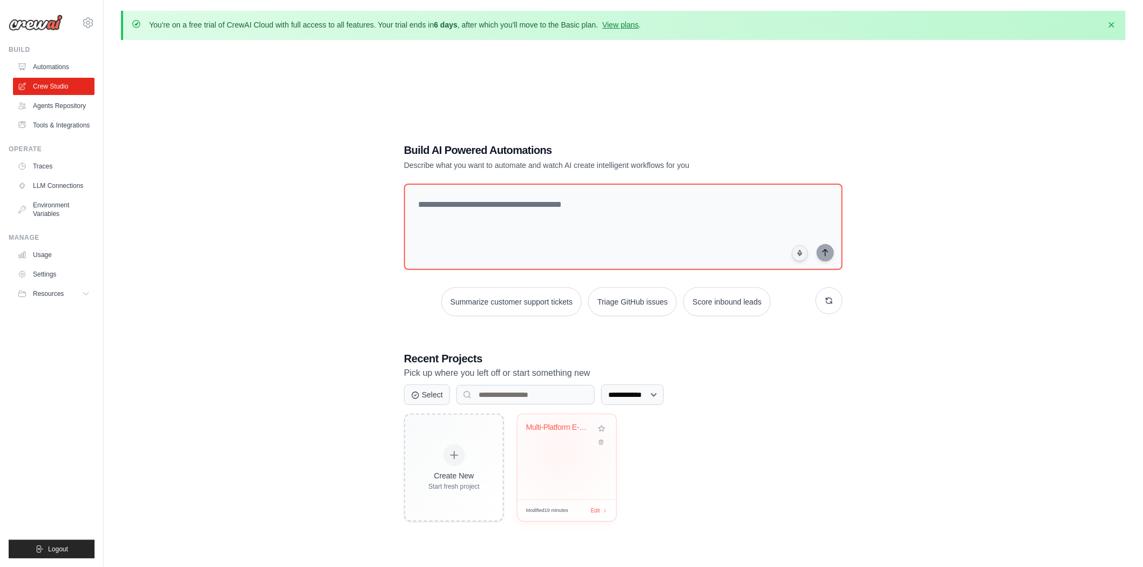
click at [557, 451] on div "Multi-Platform E-Commerce Integrati..." at bounding box center [567, 456] width 99 height 85
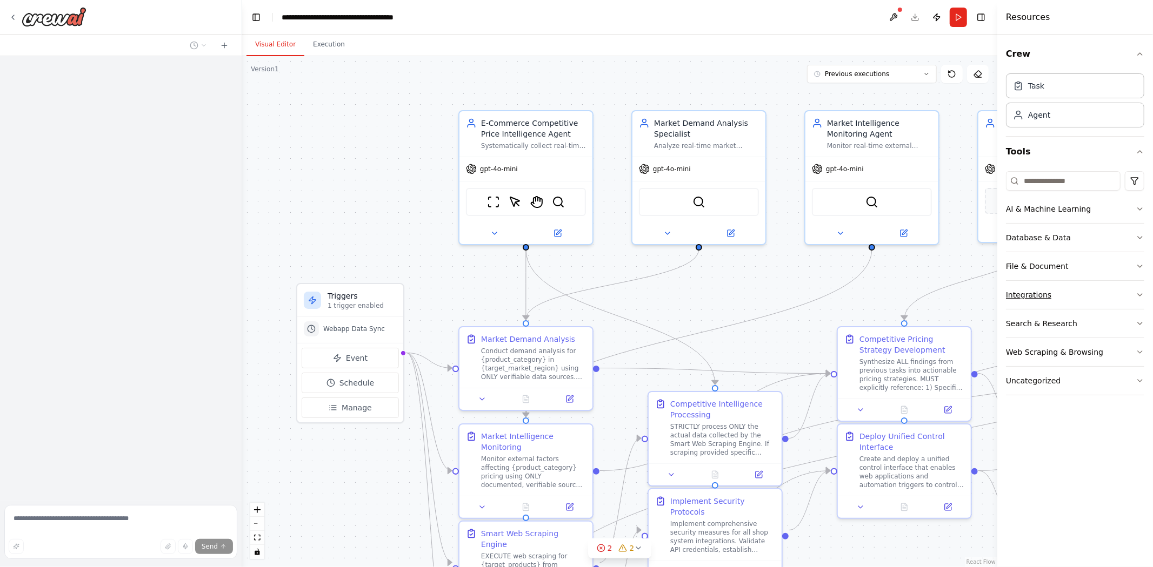
click at [1059, 298] on button "Integrations" at bounding box center [1075, 295] width 138 height 28
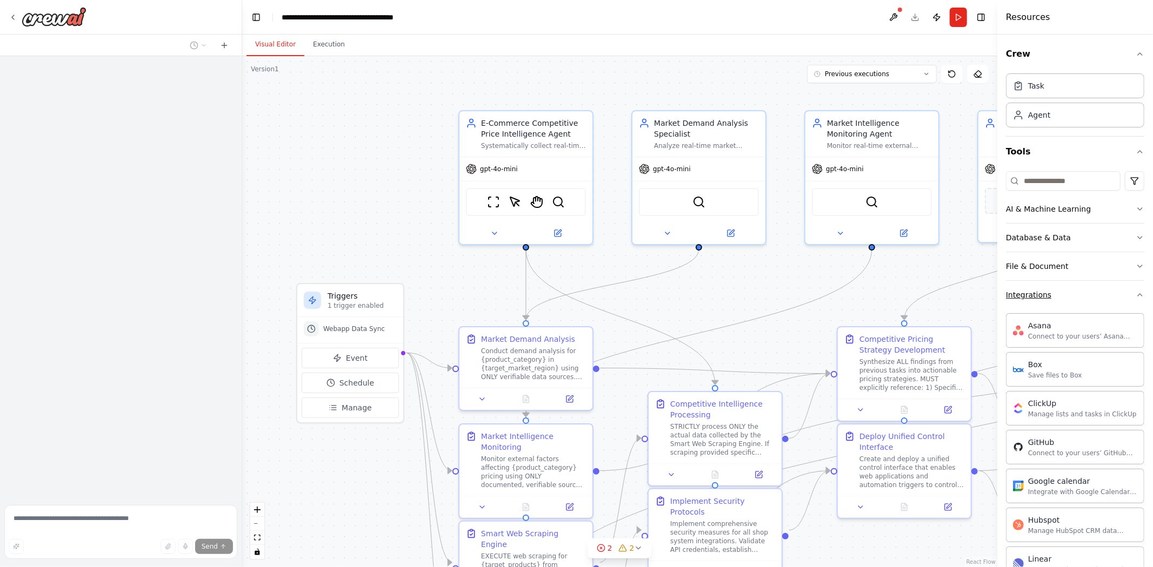
click at [1061, 295] on button "Integrations" at bounding box center [1075, 295] width 138 height 28
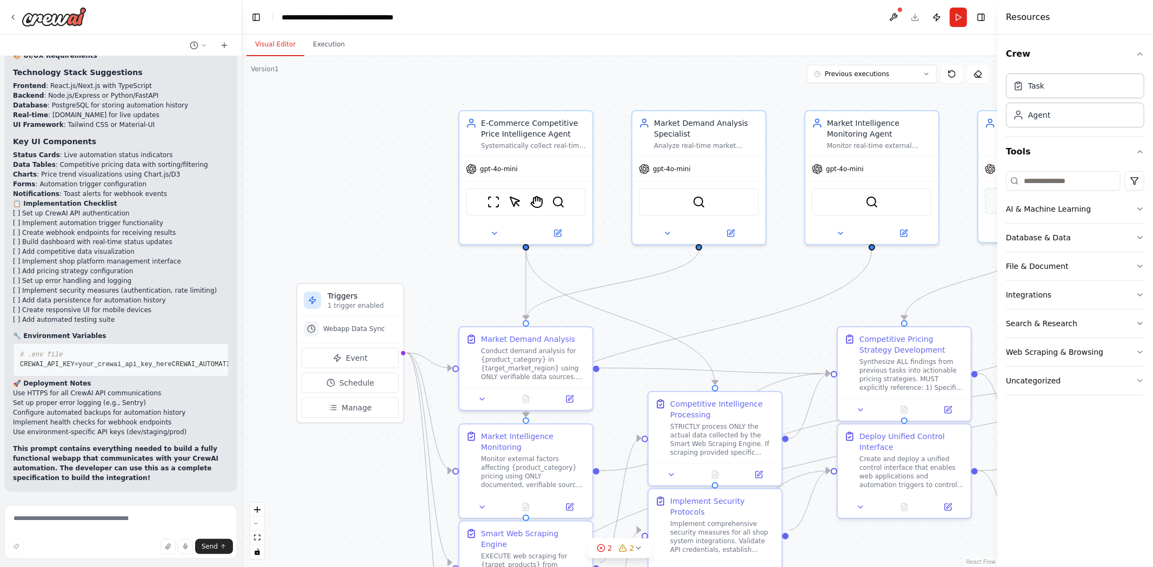
scroll to position [25848, 0]
click at [1058, 376] on button "Uncategorized" at bounding box center [1075, 381] width 138 height 28
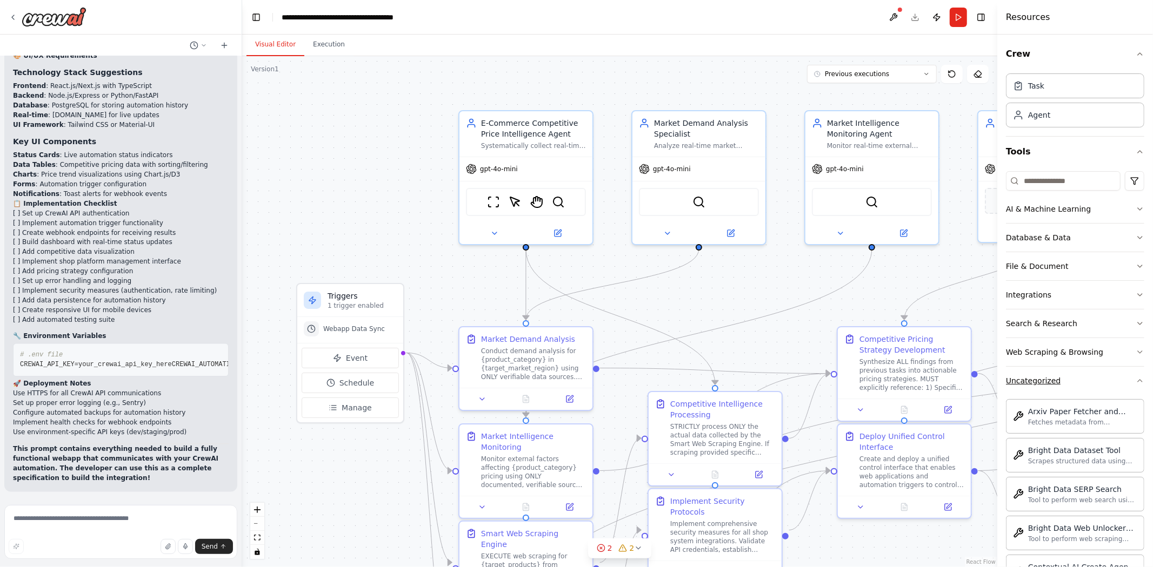
click at [1058, 376] on button "Uncategorized" at bounding box center [1075, 381] width 138 height 28
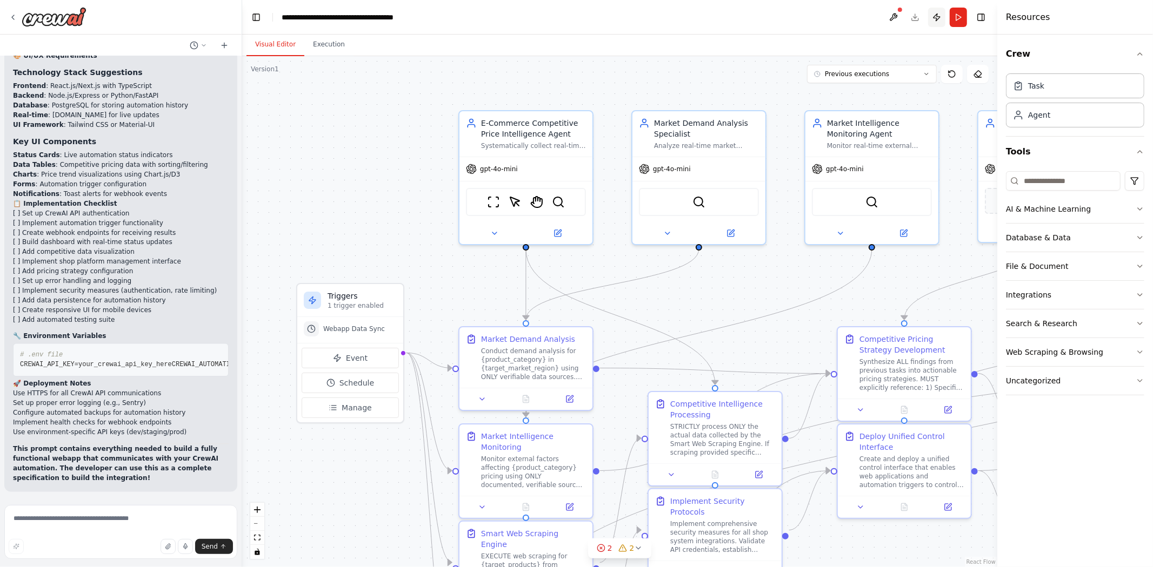
click at [937, 14] on button "Publish" at bounding box center [936, 17] width 17 height 19
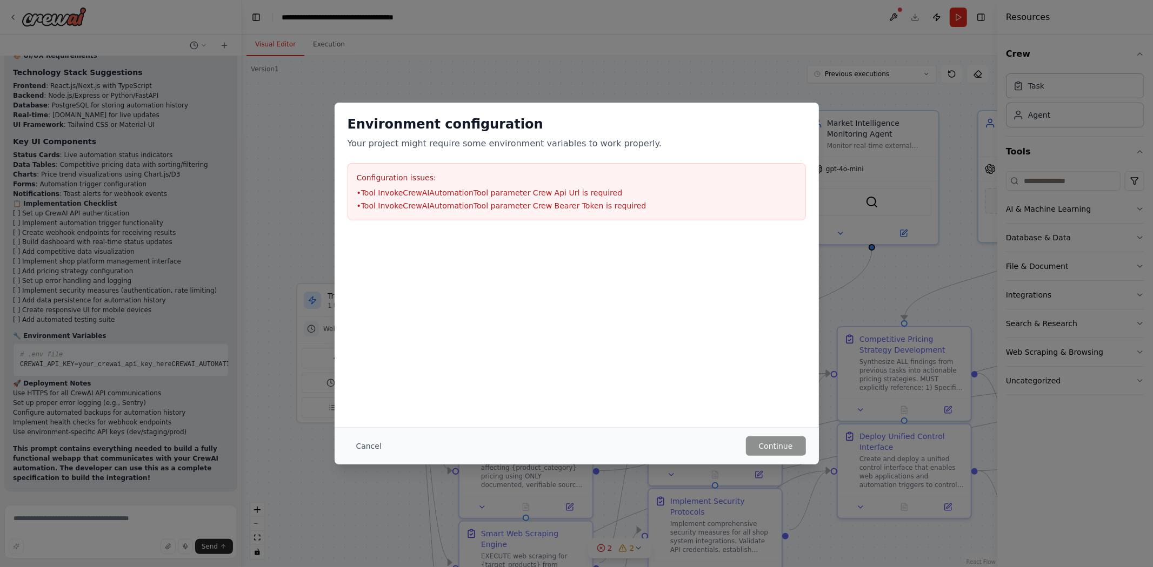
click at [927, 36] on div "Environment configuration Your project might require some environment variables…" at bounding box center [576, 283] width 1153 height 567
click at [363, 449] on button "Cancel" at bounding box center [368, 446] width 43 height 19
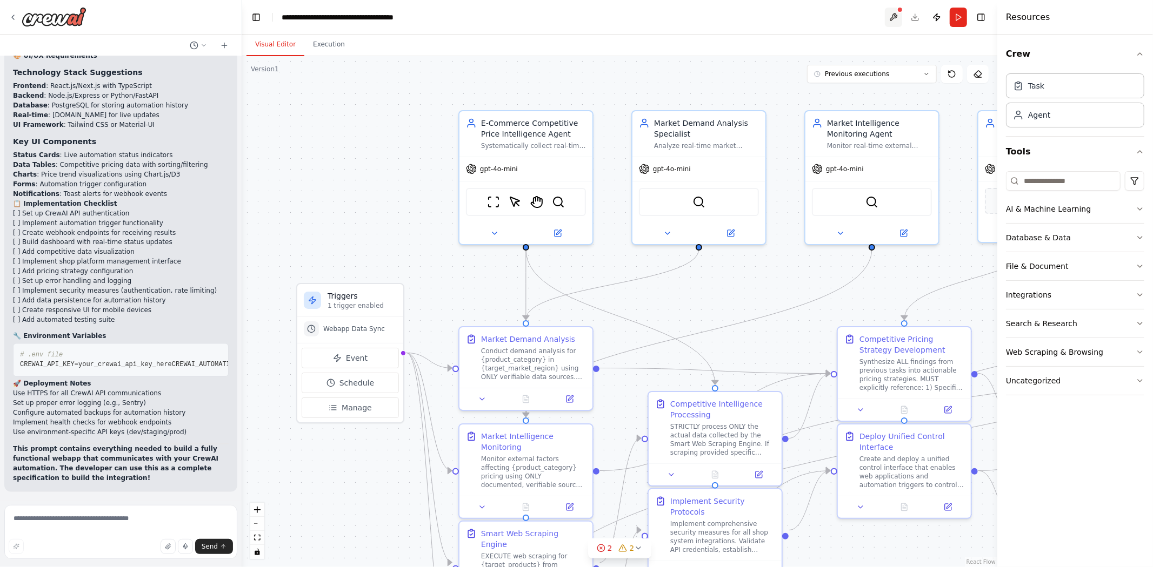
click at [893, 13] on button at bounding box center [893, 17] width 17 height 19
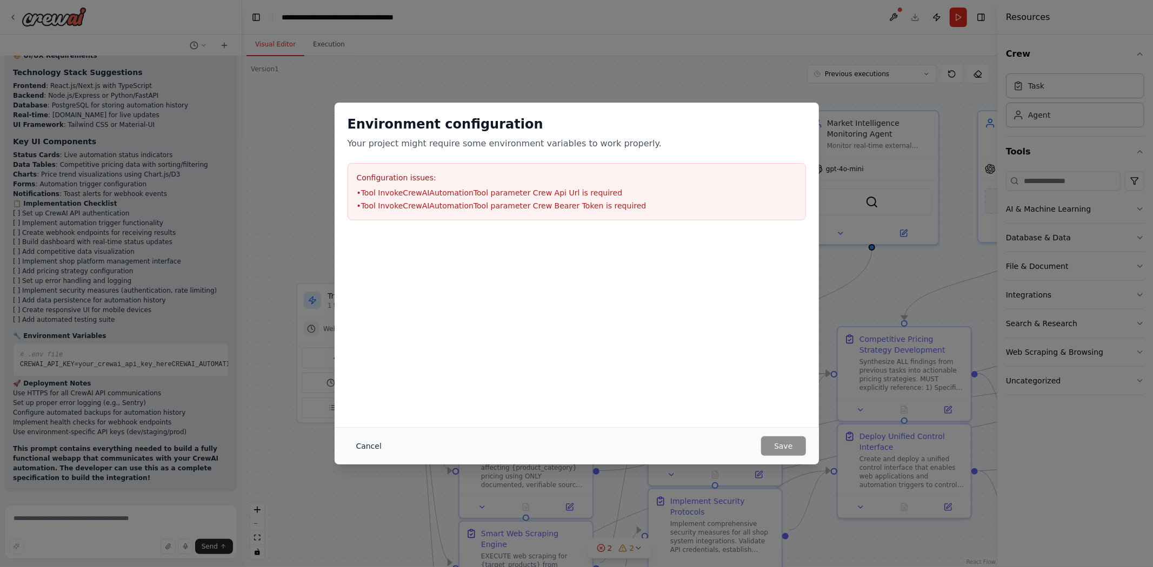
click at [351, 440] on button "Cancel" at bounding box center [368, 446] width 43 height 19
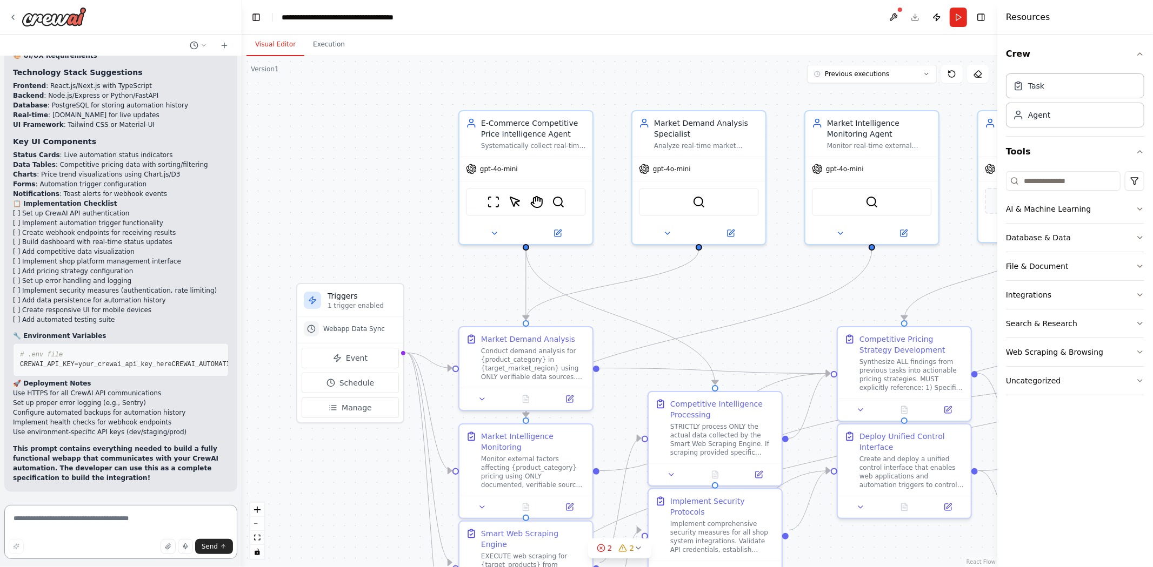
click at [89, 506] on textarea at bounding box center [120, 532] width 233 height 54
click at [83, 520] on textarea at bounding box center [120, 532] width 233 height 54
type textarea "**********"
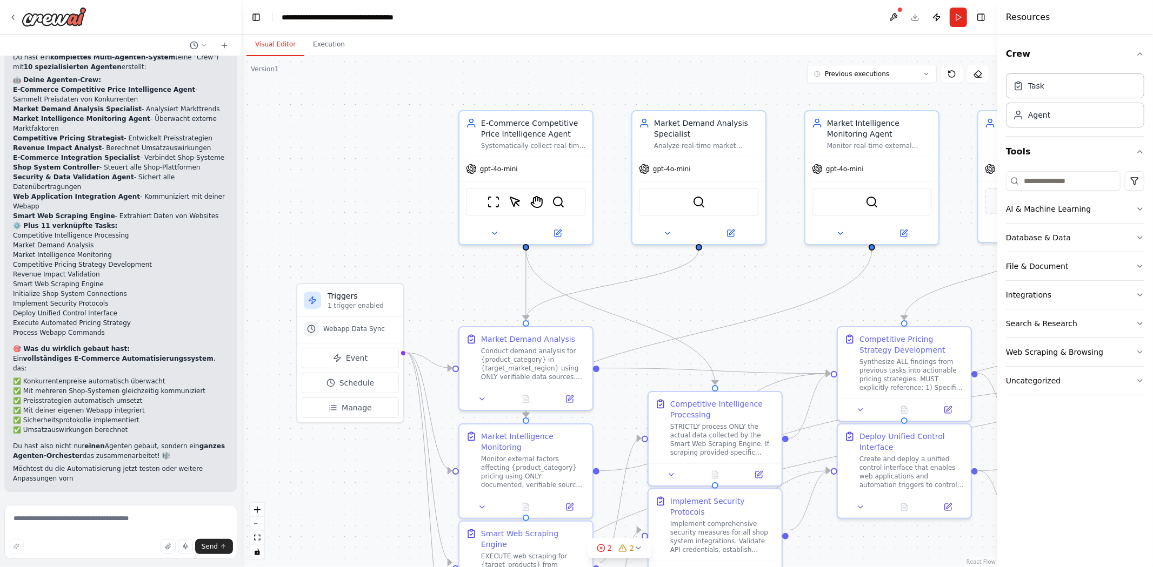
scroll to position [26488, 0]
click at [977, 17] on button "Toggle Right Sidebar" at bounding box center [980, 17] width 15 height 15
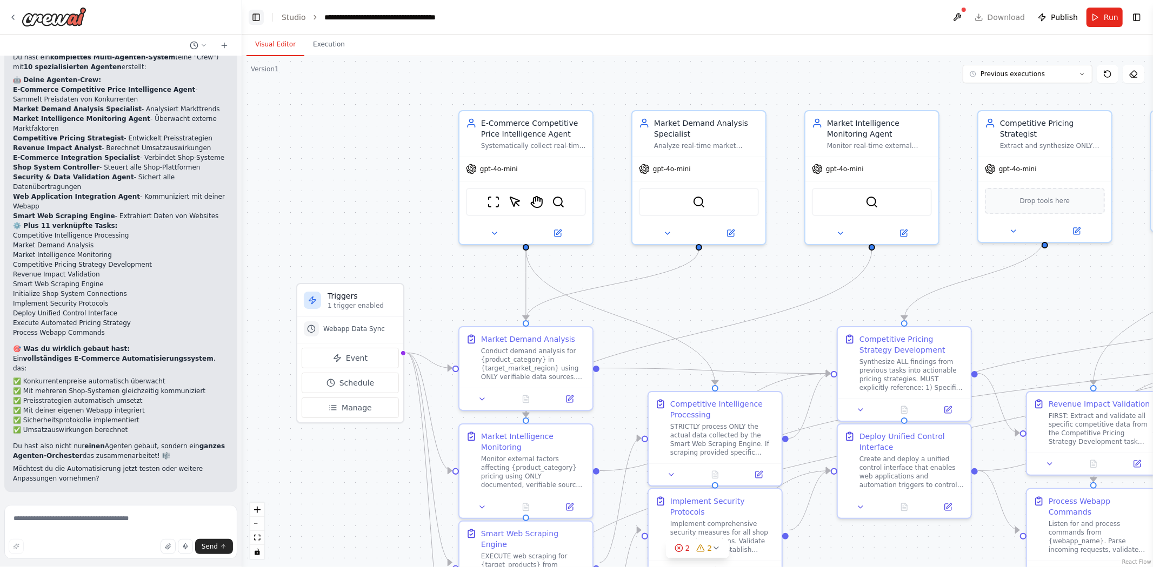
click at [255, 15] on button "Toggle Left Sidebar" at bounding box center [256, 17] width 15 height 15
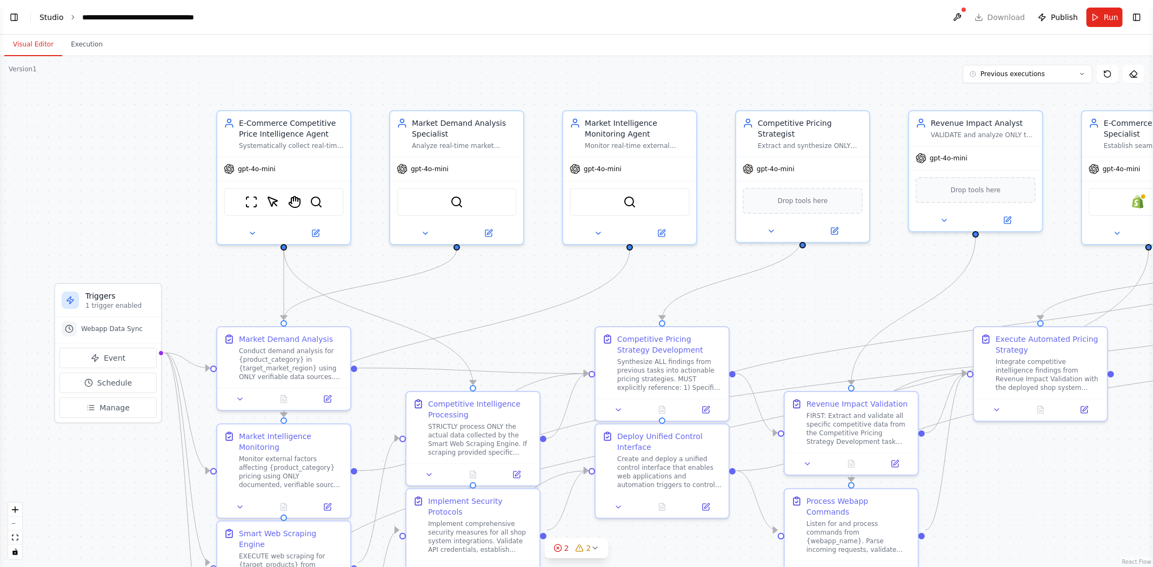
click at [55, 13] on link "Studio" at bounding box center [51, 17] width 24 height 9
click at [25, 15] on header "**********" at bounding box center [576, 17] width 1153 height 35
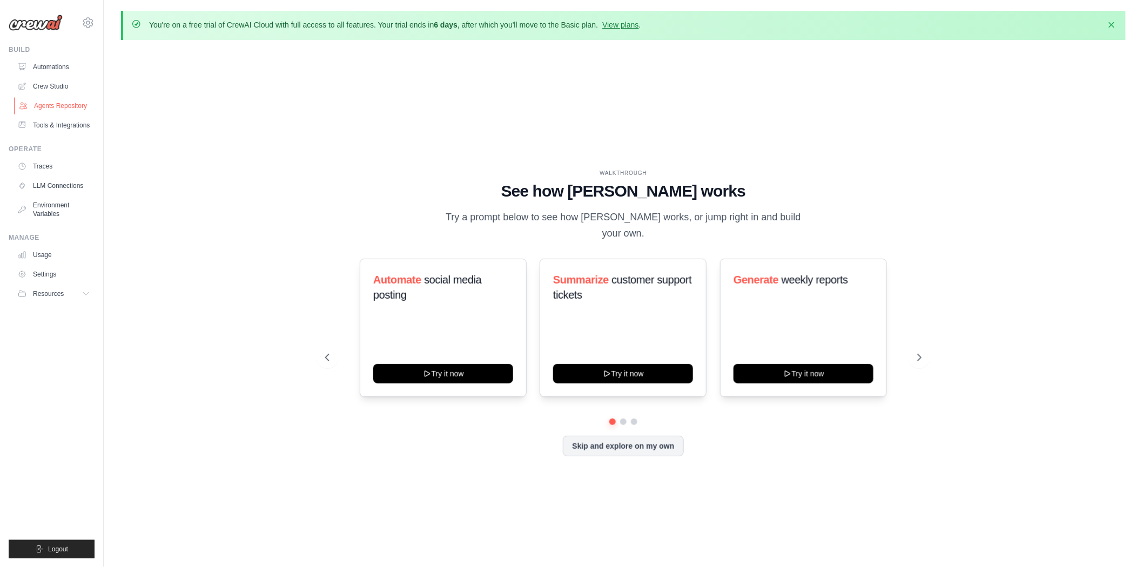
click at [49, 101] on link "Agents Repository" at bounding box center [55, 105] width 82 height 17
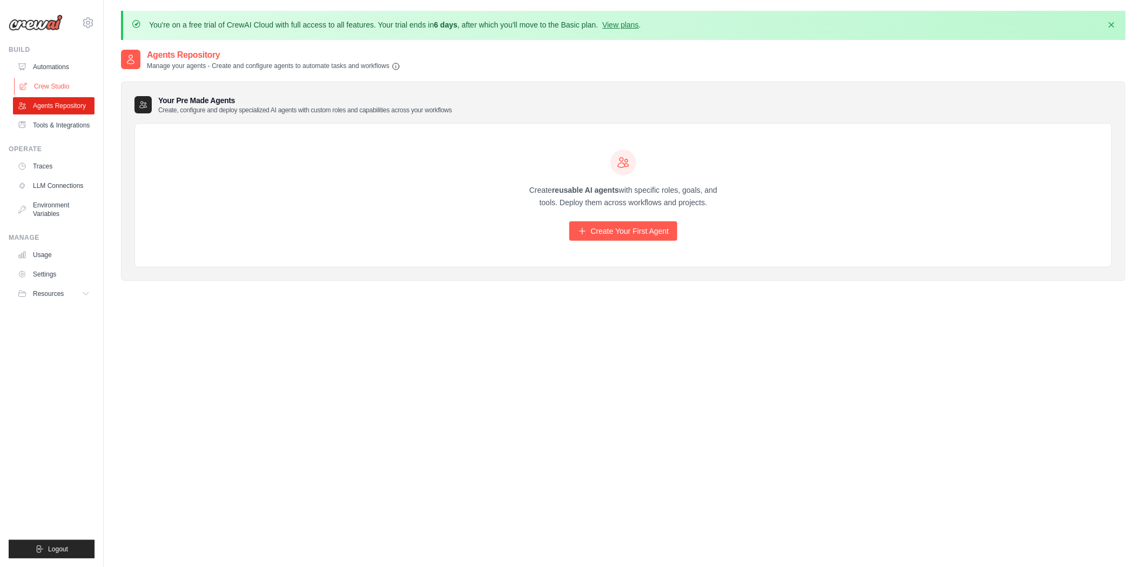
click at [48, 86] on link "Crew Studio" at bounding box center [55, 86] width 82 height 17
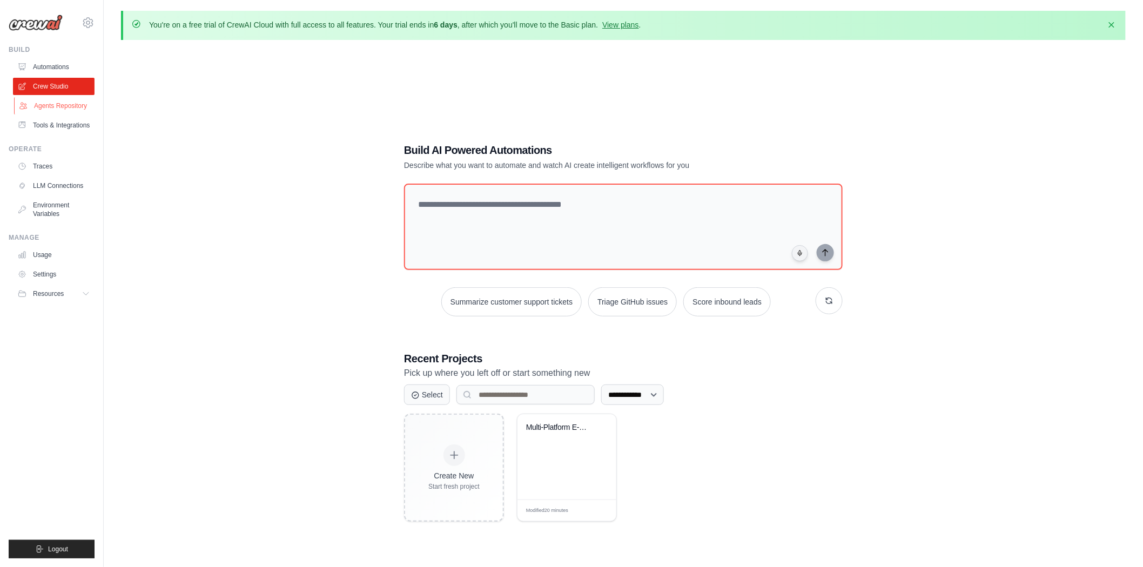
click at [73, 105] on link "Agents Repository" at bounding box center [55, 105] width 82 height 17
click at [71, 125] on link "Tools & Integrations" at bounding box center [55, 125] width 82 height 17
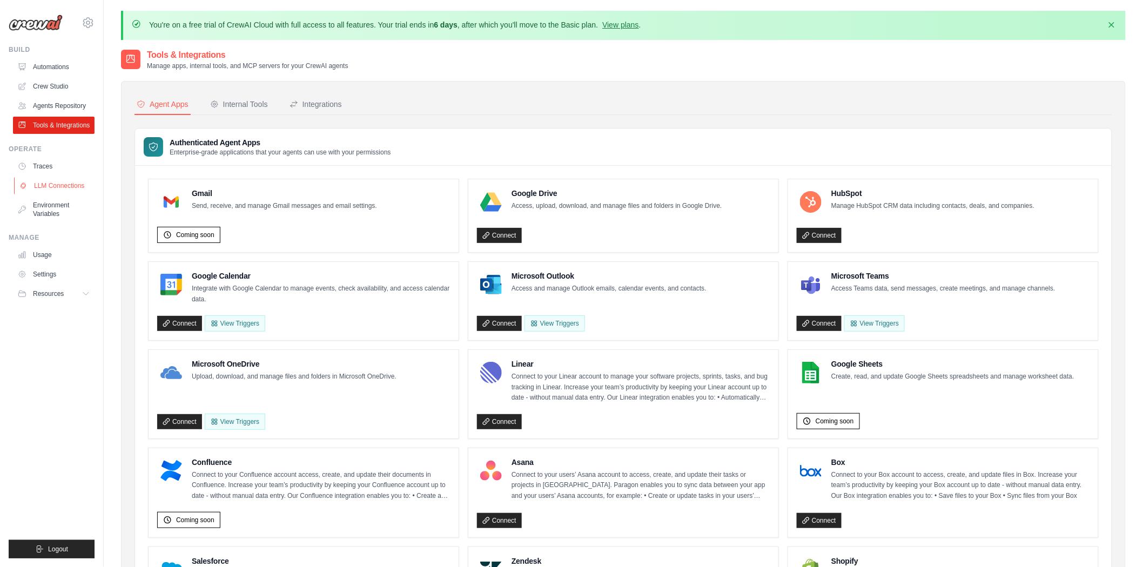
click at [62, 185] on link "LLM Connections" at bounding box center [55, 185] width 82 height 17
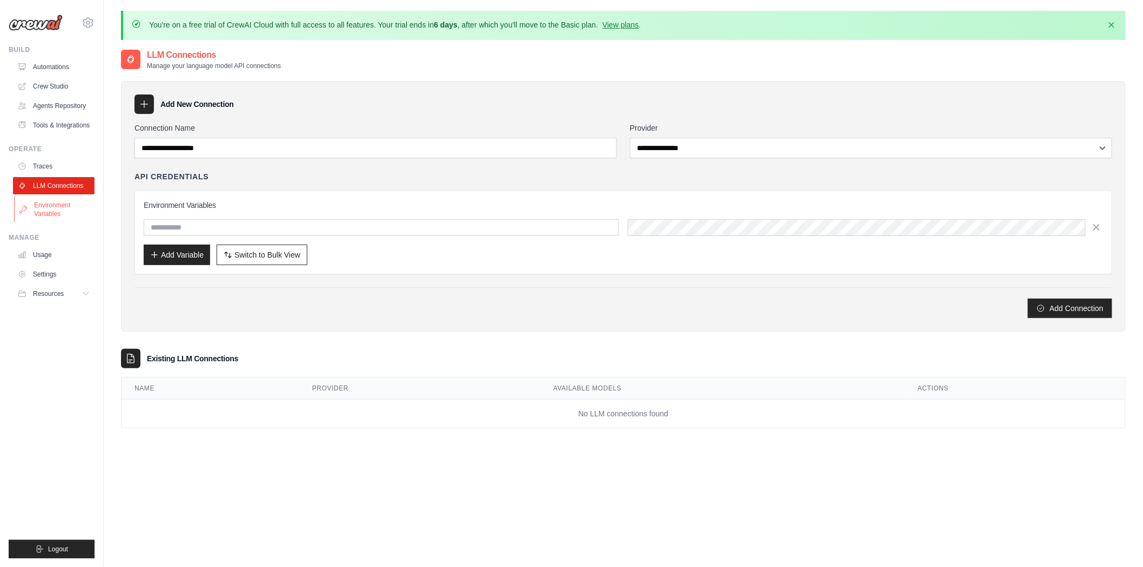
click at [58, 197] on link "Environment Variables" at bounding box center [55, 210] width 82 height 26
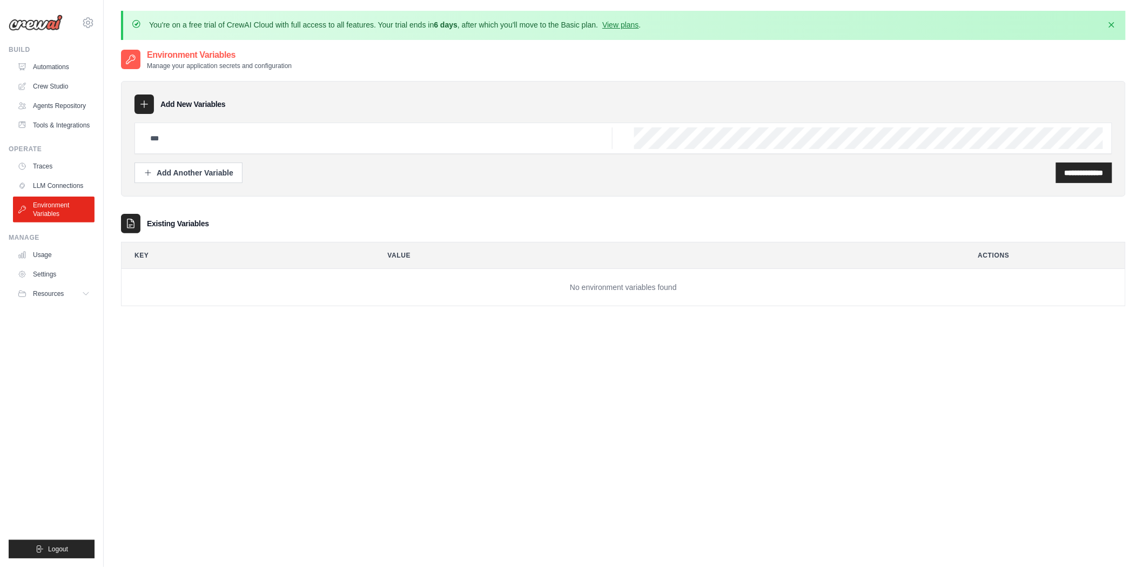
drag, startPoint x: 54, startPoint y: 265, endPoint x: 49, endPoint y: 261, distance: 6.6
click at [53, 265] on ul "Usage Settings Resources Documentation Blog" at bounding box center [54, 274] width 82 height 56
click at [48, 252] on link "Usage" at bounding box center [55, 254] width 82 height 17
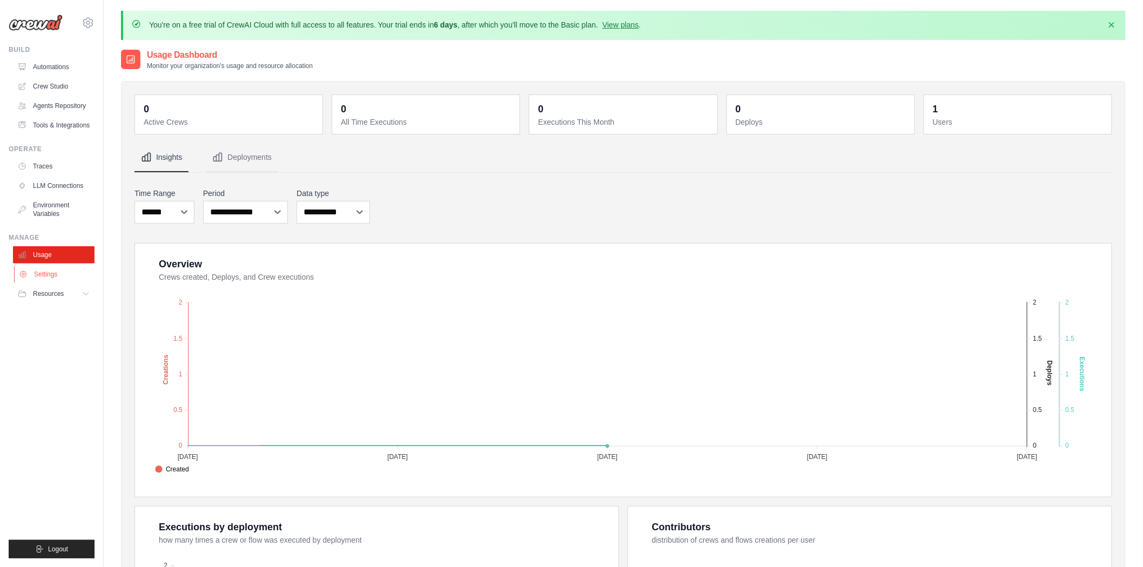
click at [47, 276] on link "Settings" at bounding box center [55, 274] width 82 height 17
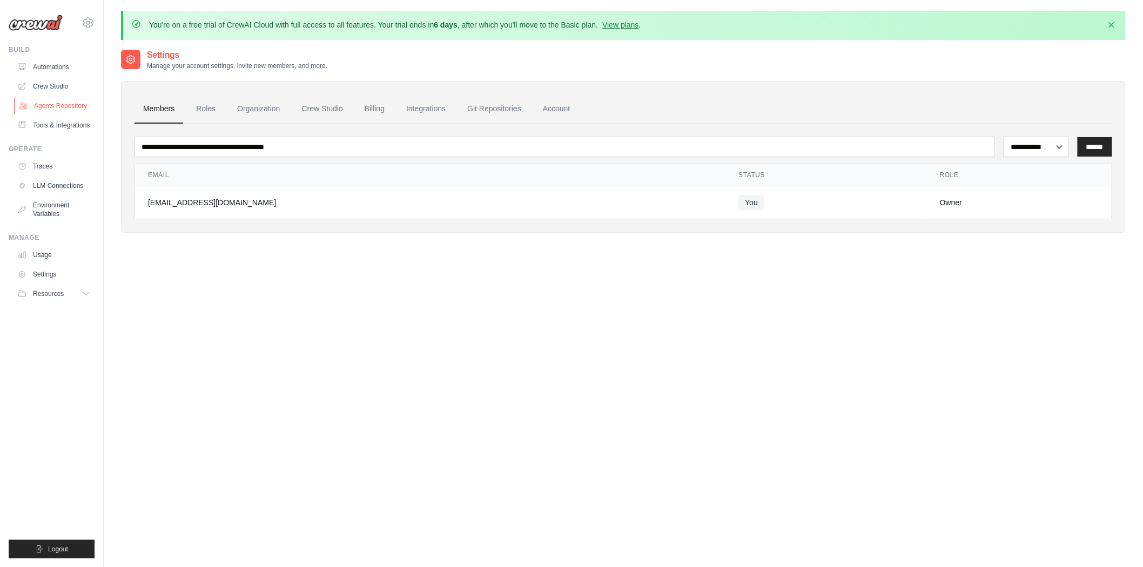
click at [60, 101] on link "Agents Repository" at bounding box center [55, 105] width 82 height 17
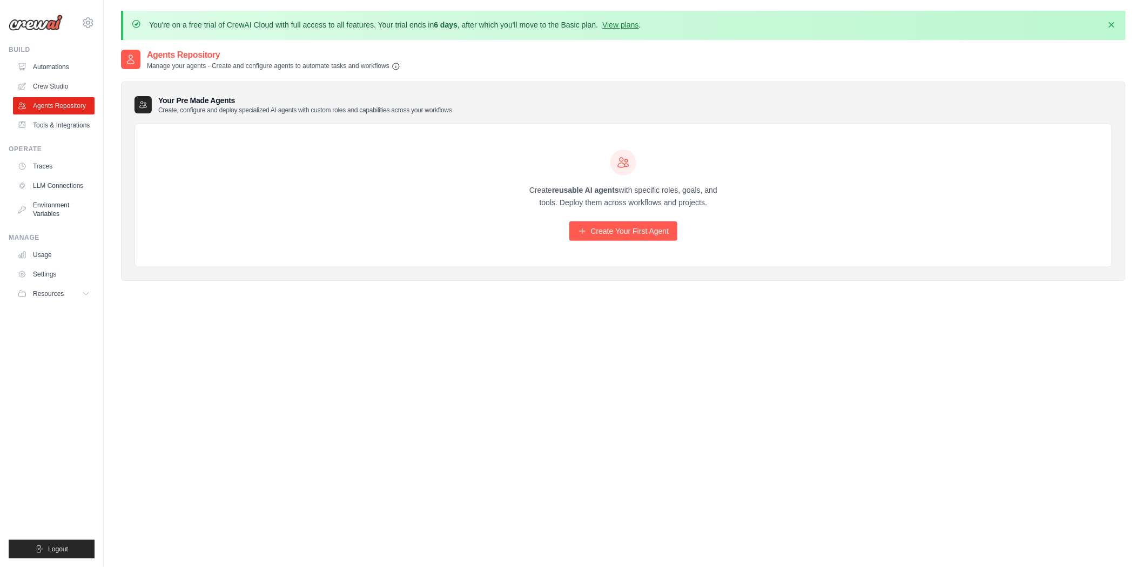
click at [62, 89] on link "Crew Studio" at bounding box center [54, 86] width 82 height 17
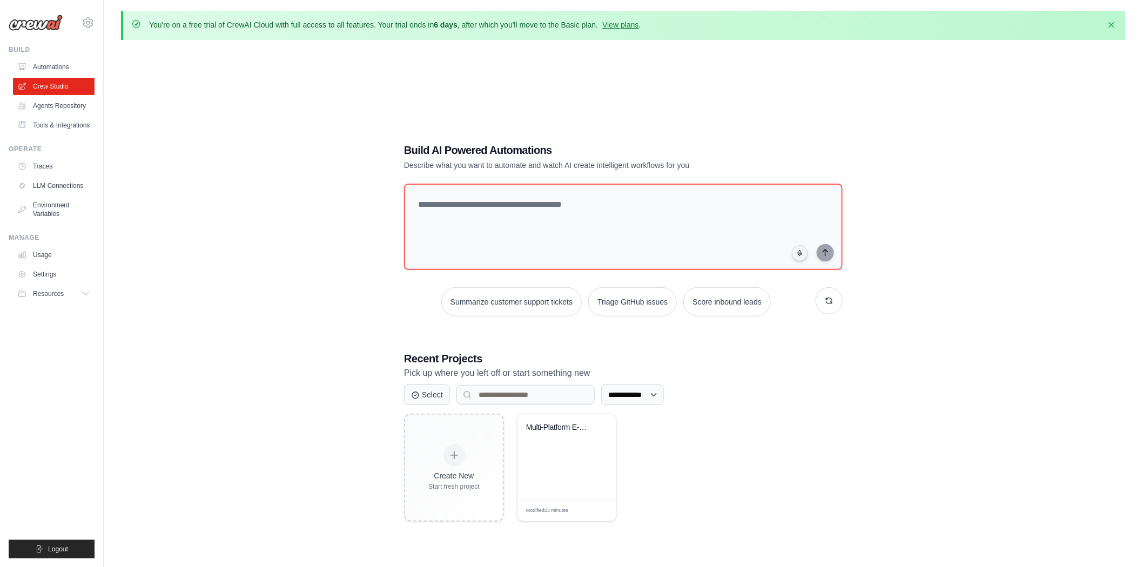
click at [66, 66] on link "Automations" at bounding box center [54, 66] width 82 height 17
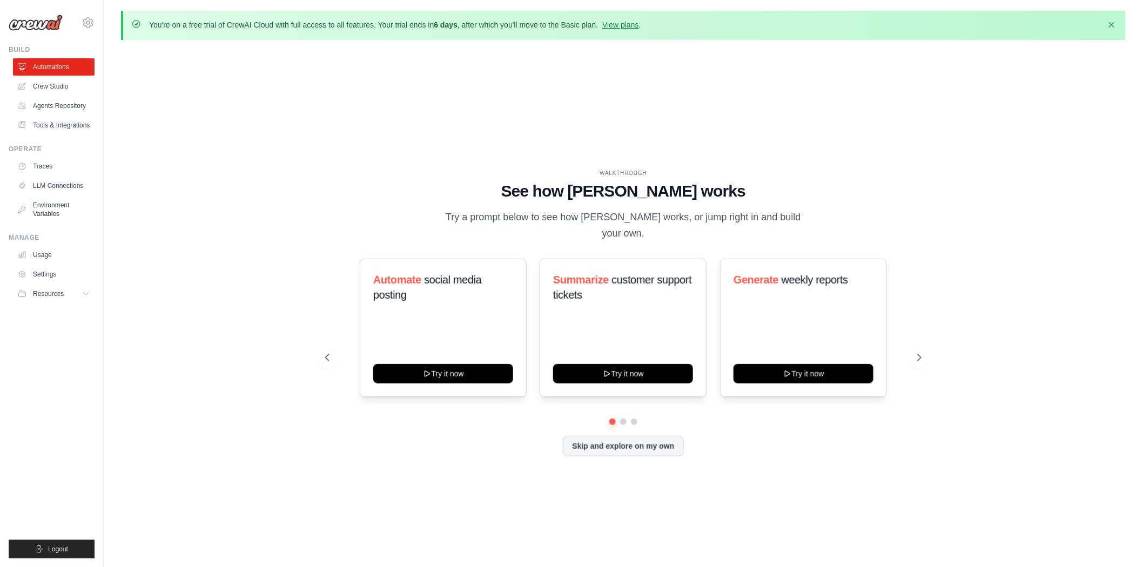
click at [53, 116] on ul "Automations Crew Studio Agents Repository Tools & Integrations" at bounding box center [54, 96] width 82 height 76
click at [55, 130] on link "Tools & Integrations" at bounding box center [55, 125] width 82 height 17
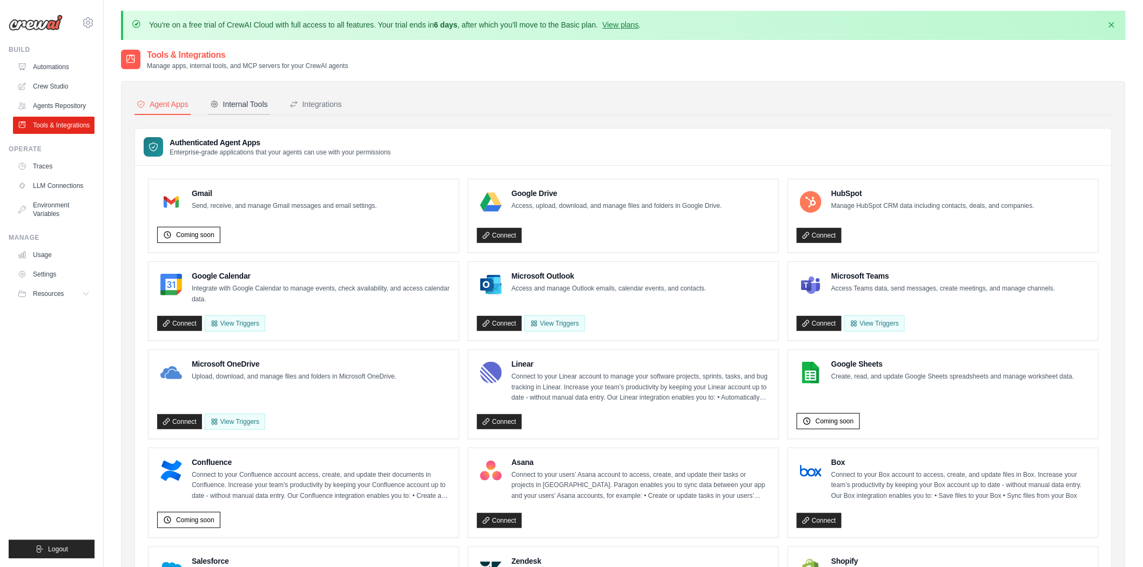
click at [242, 105] on div "Internal Tools" at bounding box center [239, 104] width 58 height 11
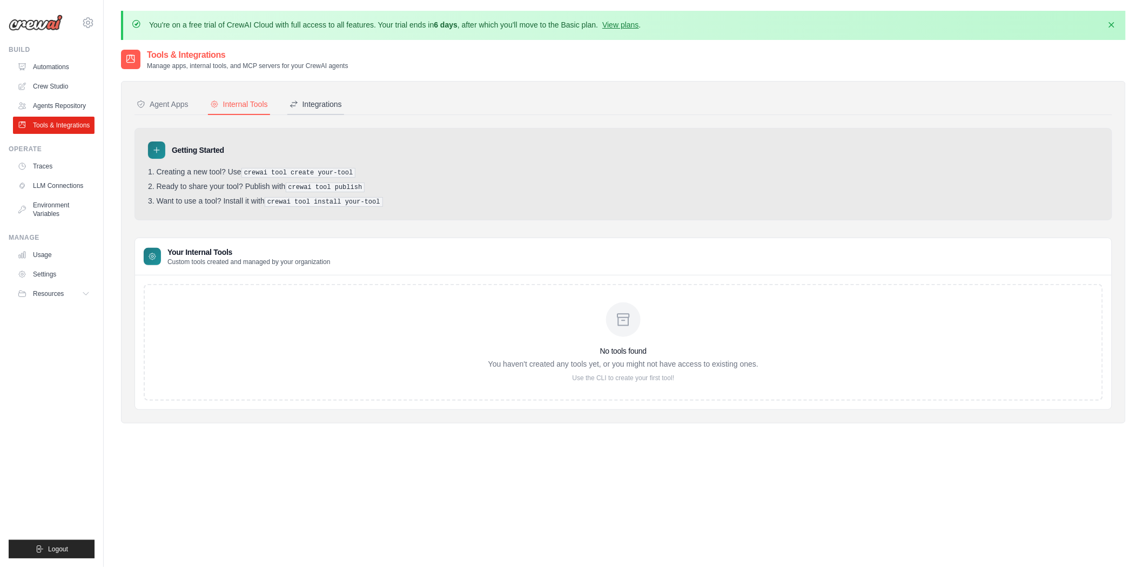
click at [308, 99] on div "Integrations" at bounding box center [316, 104] width 52 height 11
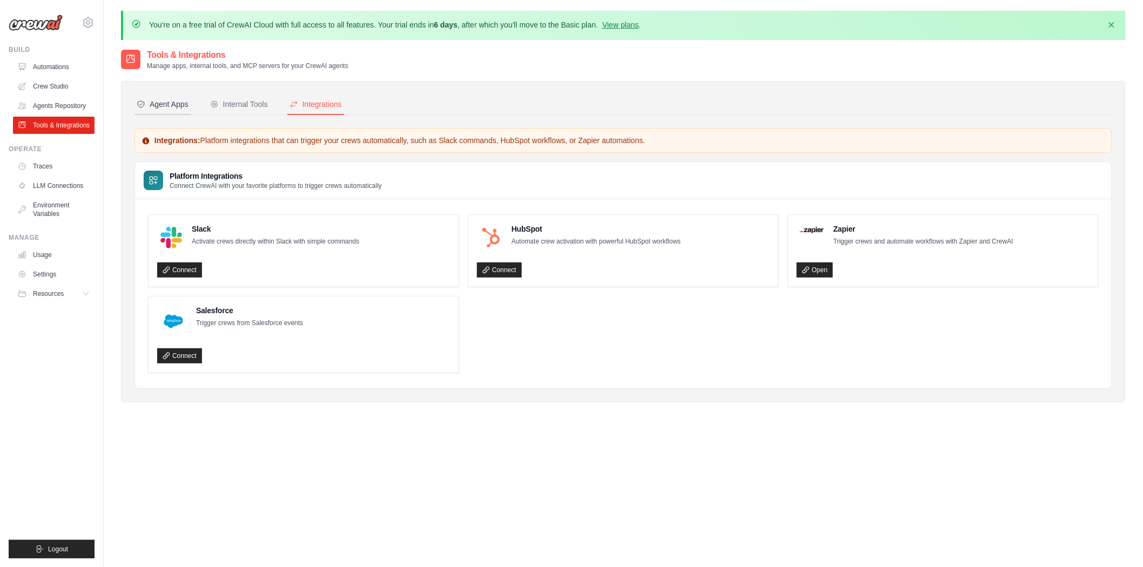
click at [172, 99] on div "Agent Apps" at bounding box center [163, 104] width 52 height 11
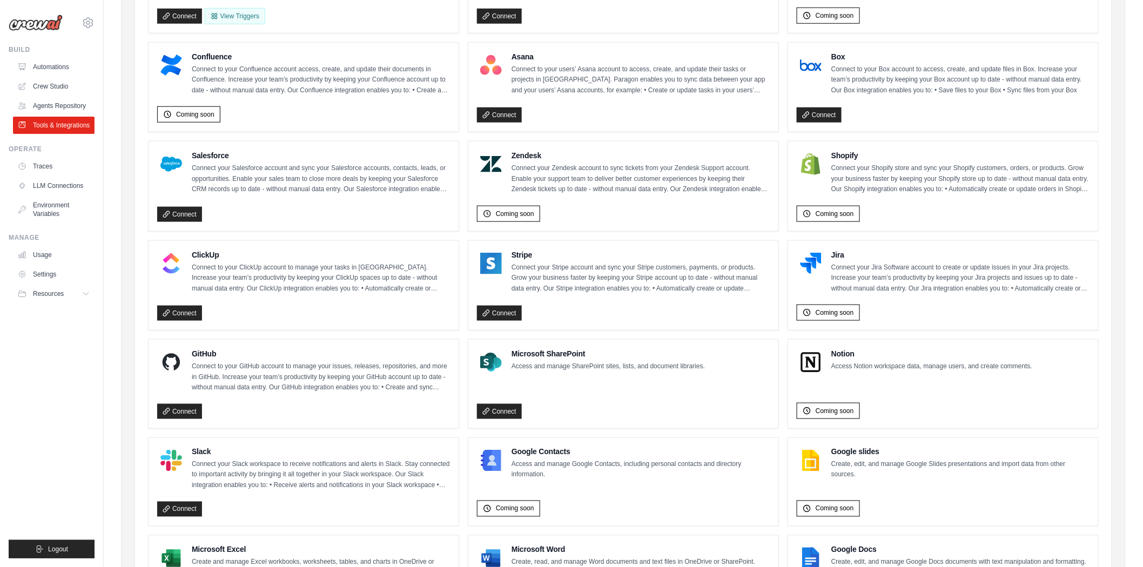
scroll to position [504, 0]
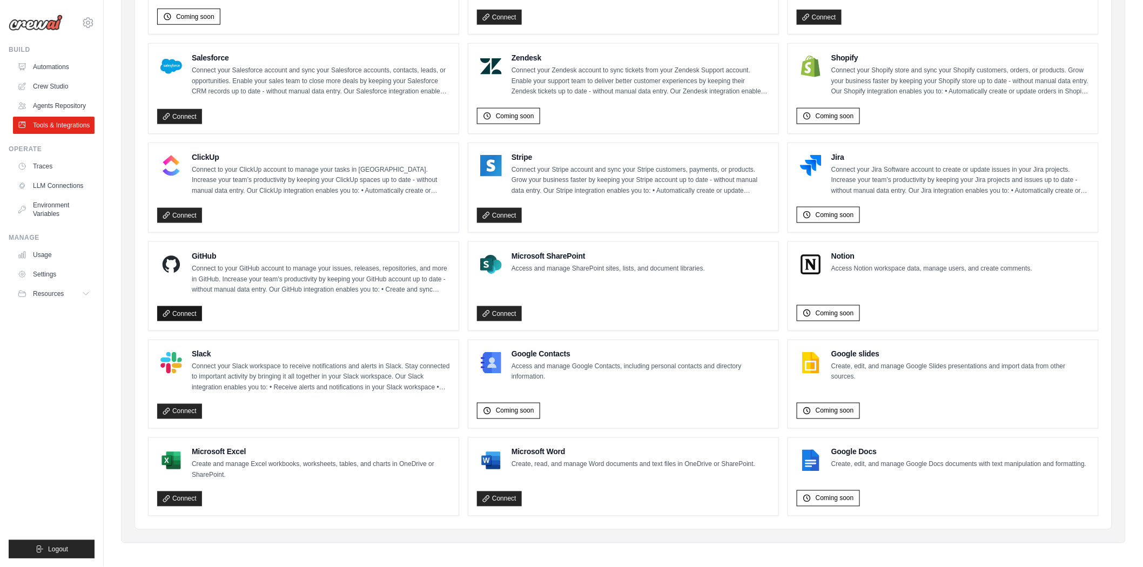
click at [180, 309] on link "Connect" at bounding box center [179, 313] width 45 height 15
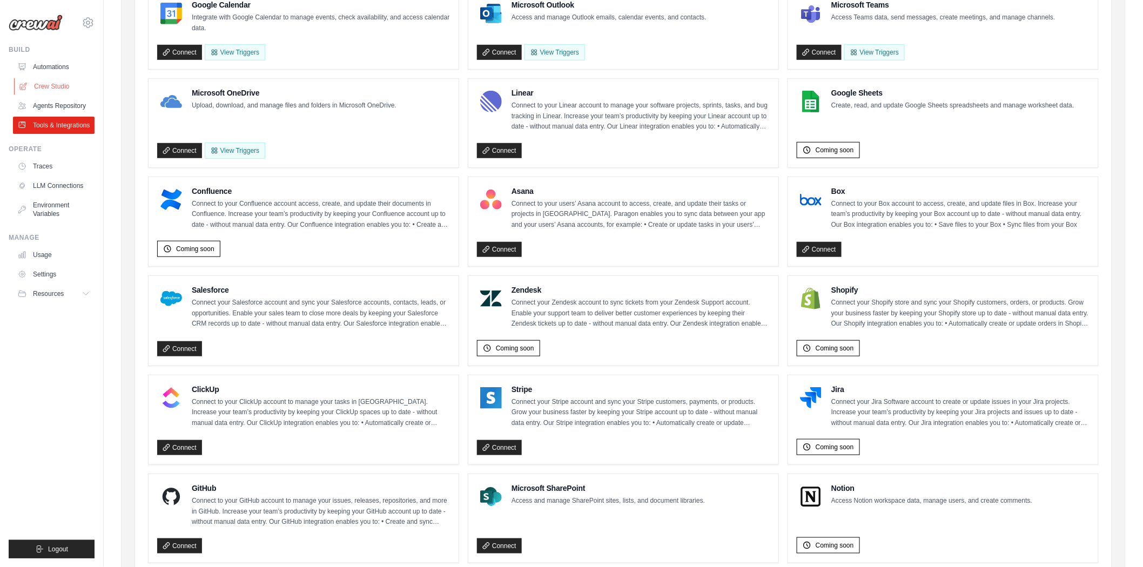
scroll to position [263, 0]
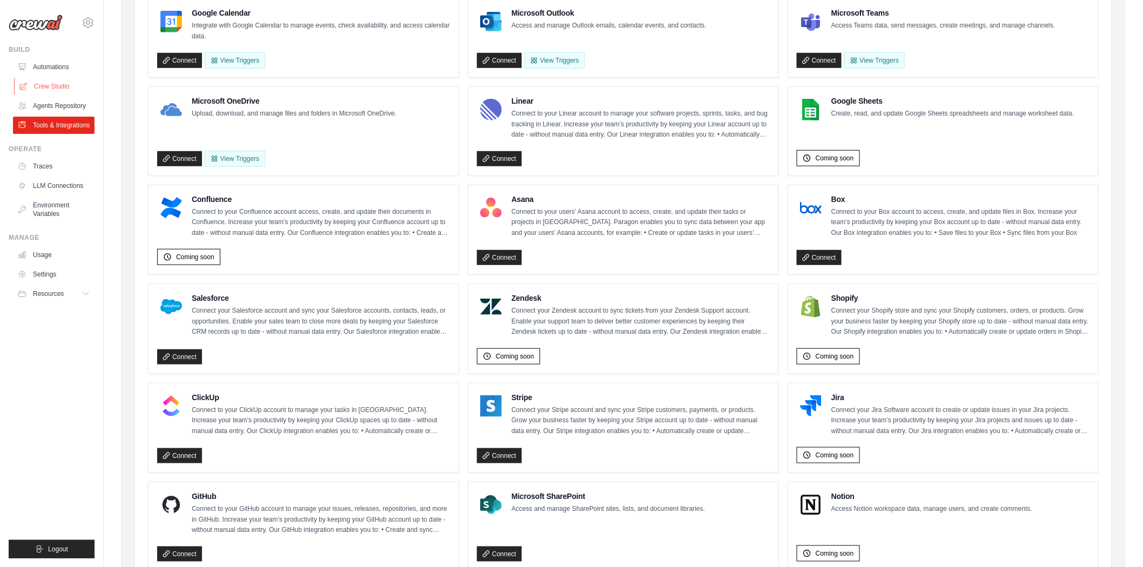
click at [47, 93] on link "Crew Studio" at bounding box center [55, 86] width 82 height 17
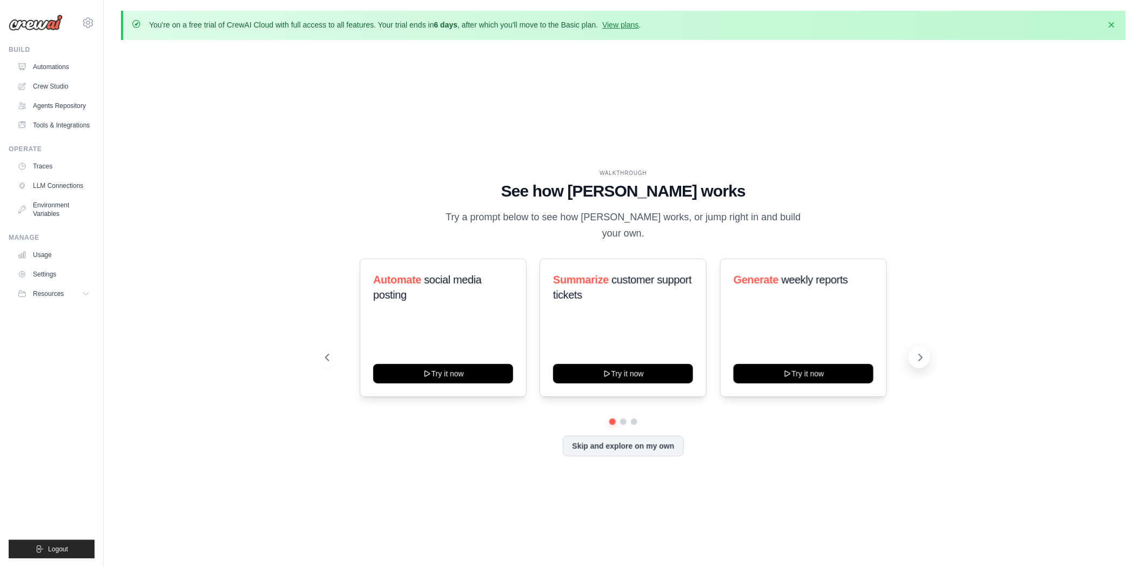
click at [916, 352] on icon at bounding box center [920, 357] width 11 height 11
click at [918, 352] on icon at bounding box center [920, 357] width 11 height 11
click at [60, 89] on link "Crew Studio" at bounding box center [55, 86] width 82 height 17
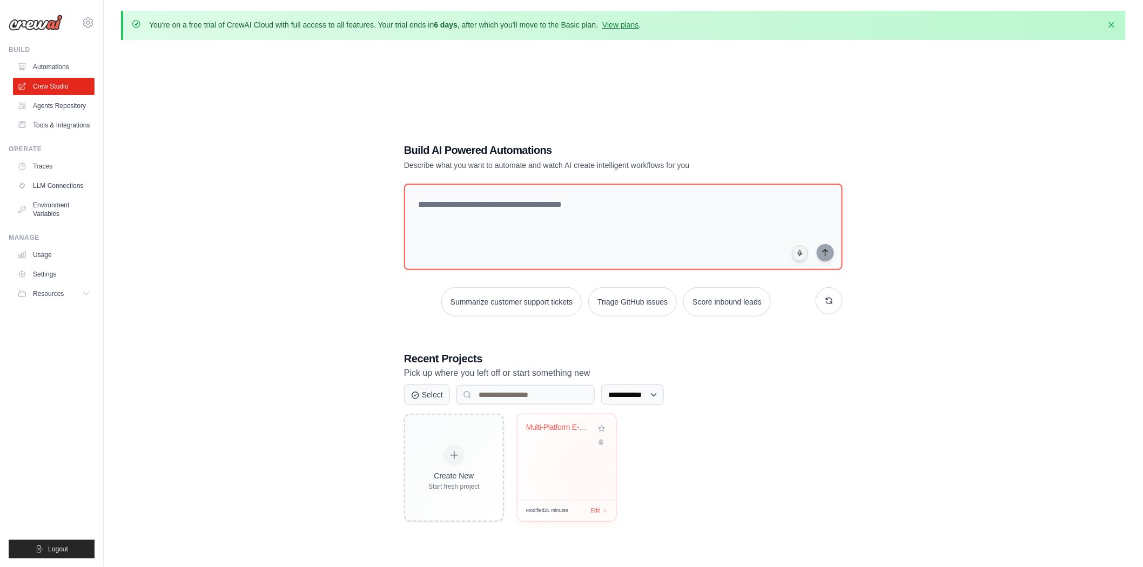
click at [587, 470] on div "Multi-Platform E-Commerce Integrati..." at bounding box center [567, 456] width 99 height 85
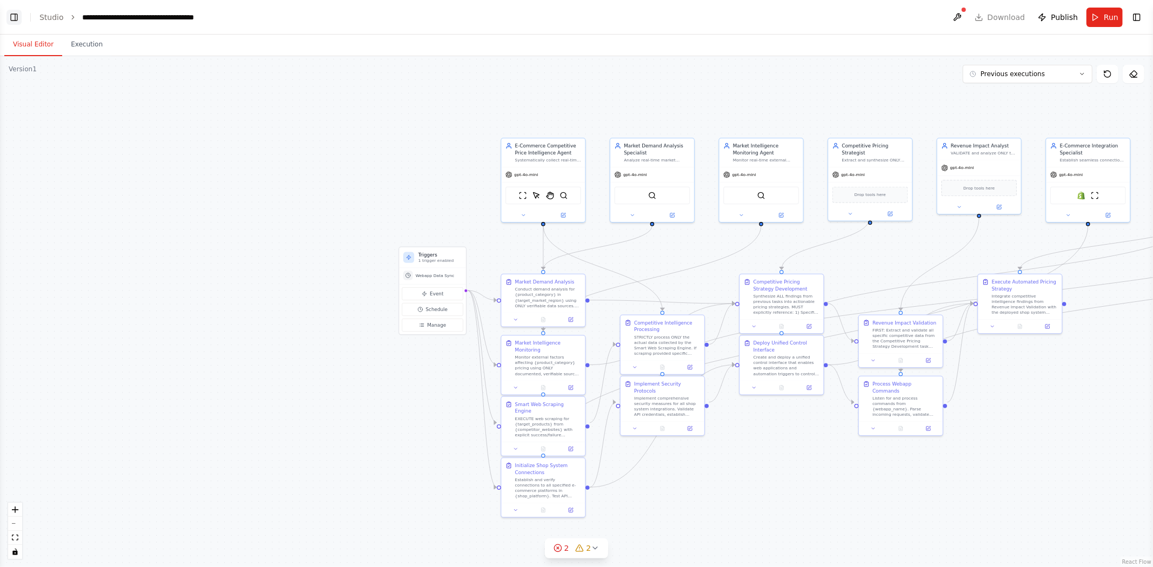
click at [9, 17] on button "Toggle Left Sidebar" at bounding box center [13, 17] width 15 height 15
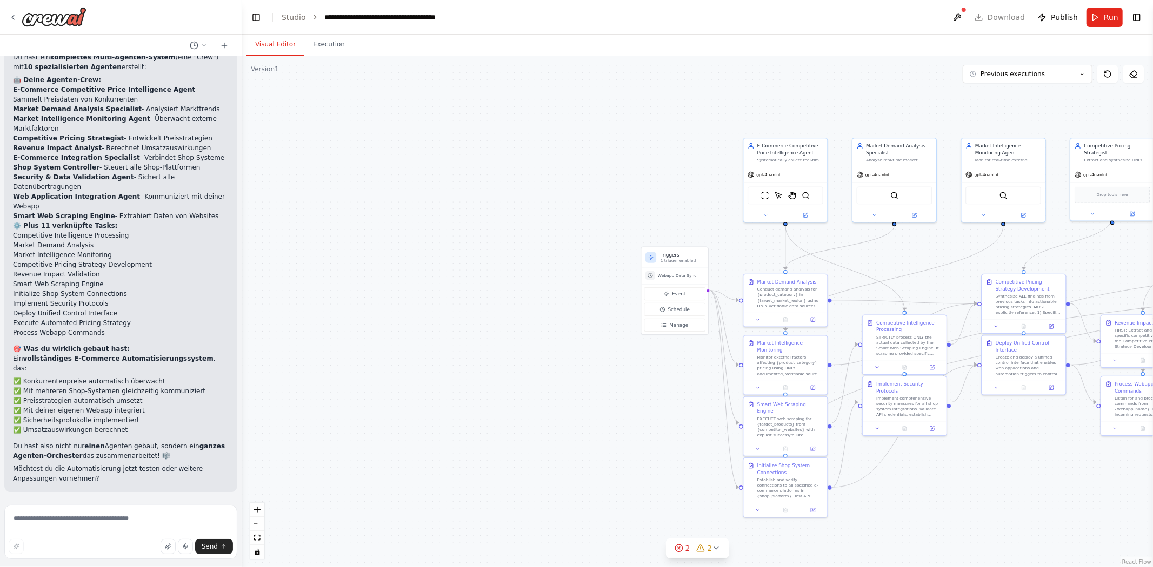
scroll to position [26367, 0]
click at [106, 521] on textarea at bounding box center [120, 532] width 233 height 54
type textarea "**********"
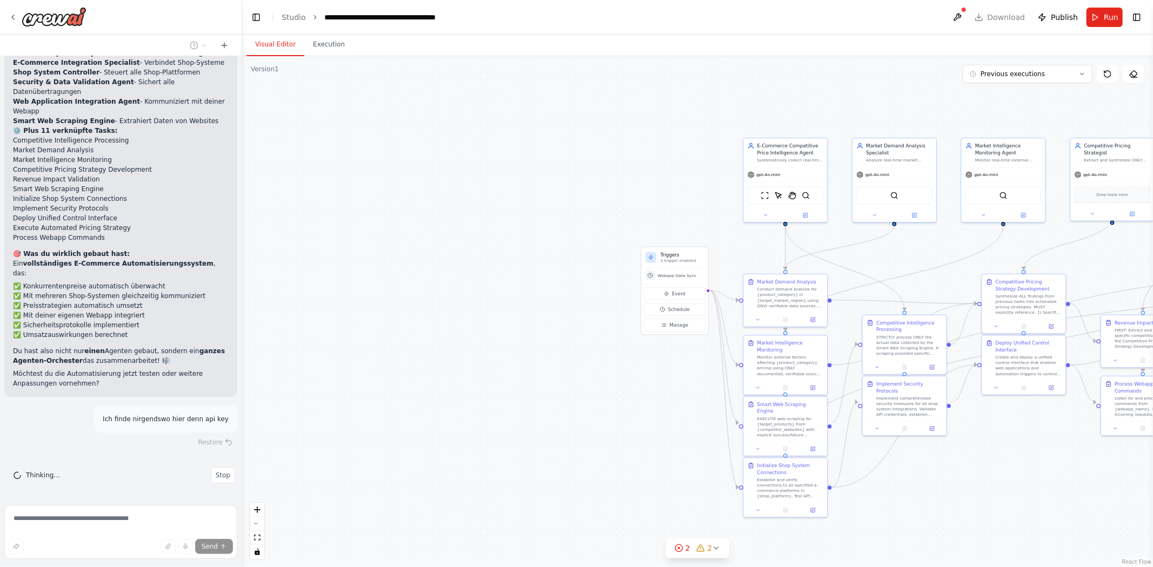
scroll to position [26583, 0]
click at [685, 564] on div ".deletable-edge-delete-btn { width: 20px; height: 20px; border: 0px solid #ffff…" at bounding box center [697, 311] width 911 height 511
click at [687, 559] on div ".deletable-edge-delete-btn { width: 20px; height: 20px; border: 0px solid #ffff…" at bounding box center [697, 311] width 911 height 511
click at [697, 550] on icon at bounding box center [701, 548] width 9 height 9
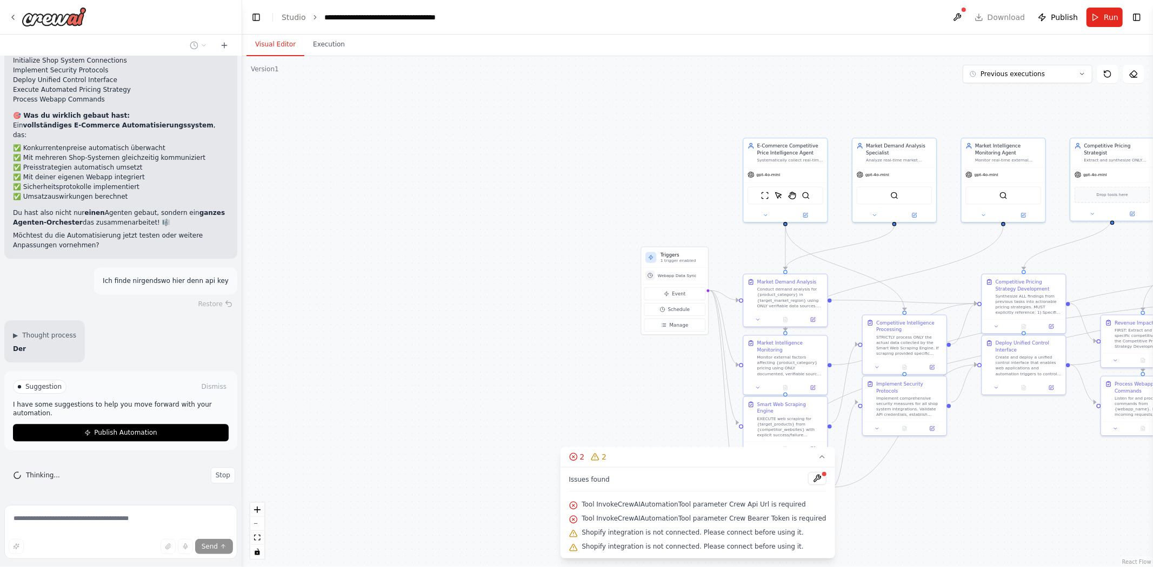
scroll to position [26624, 0]
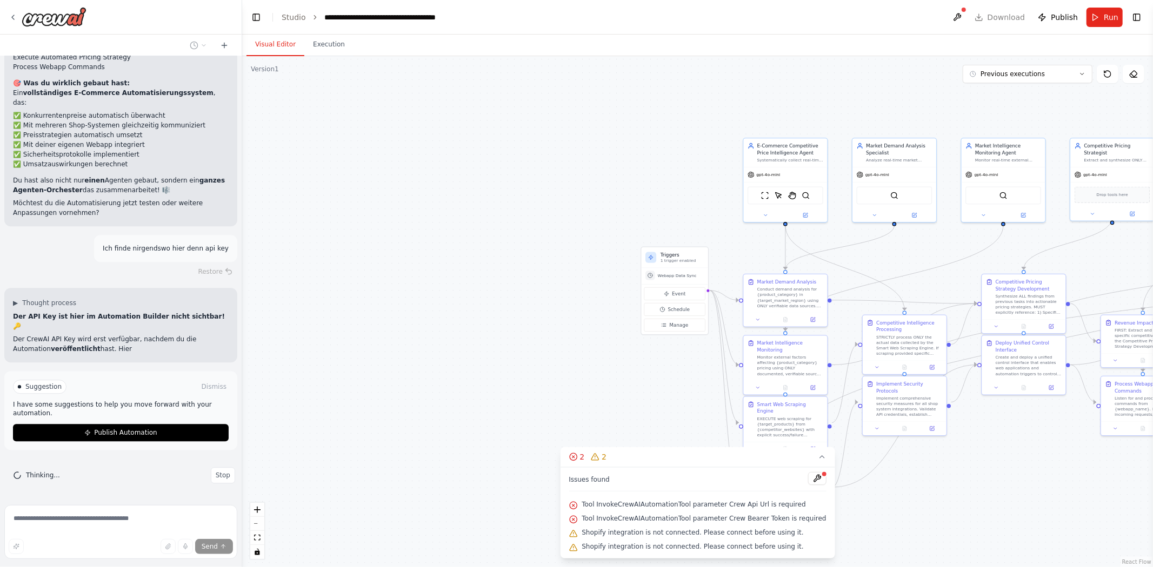
click at [689, 510] on div "Tool InvokeCrewAIAutomationTool parameter Crew Api Url is required" at bounding box center [696, 505] width 257 height 14
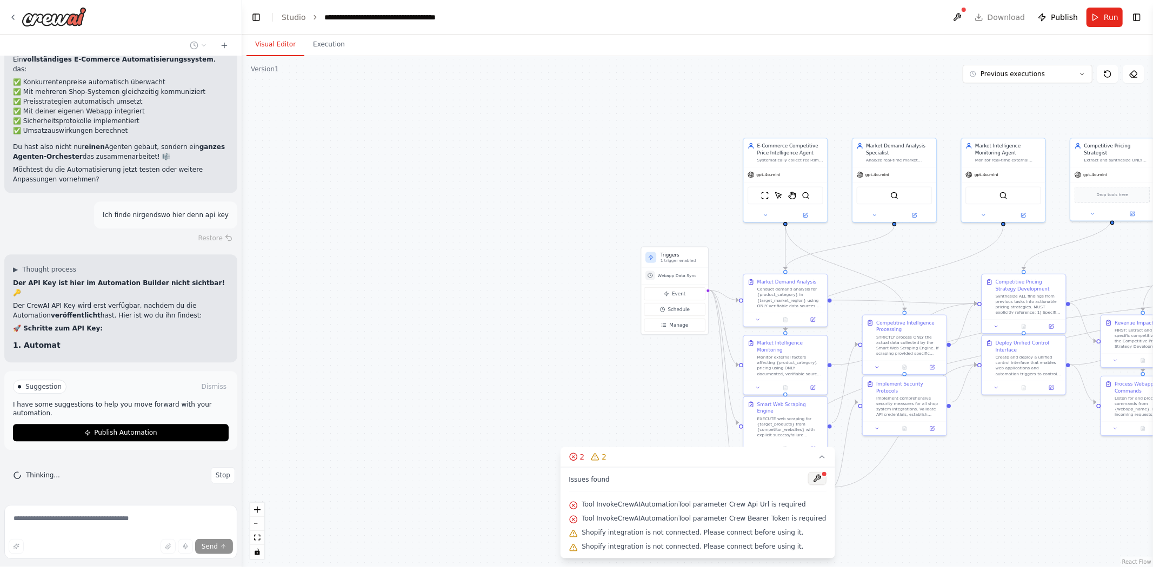
click at [808, 473] on button at bounding box center [817, 478] width 18 height 13
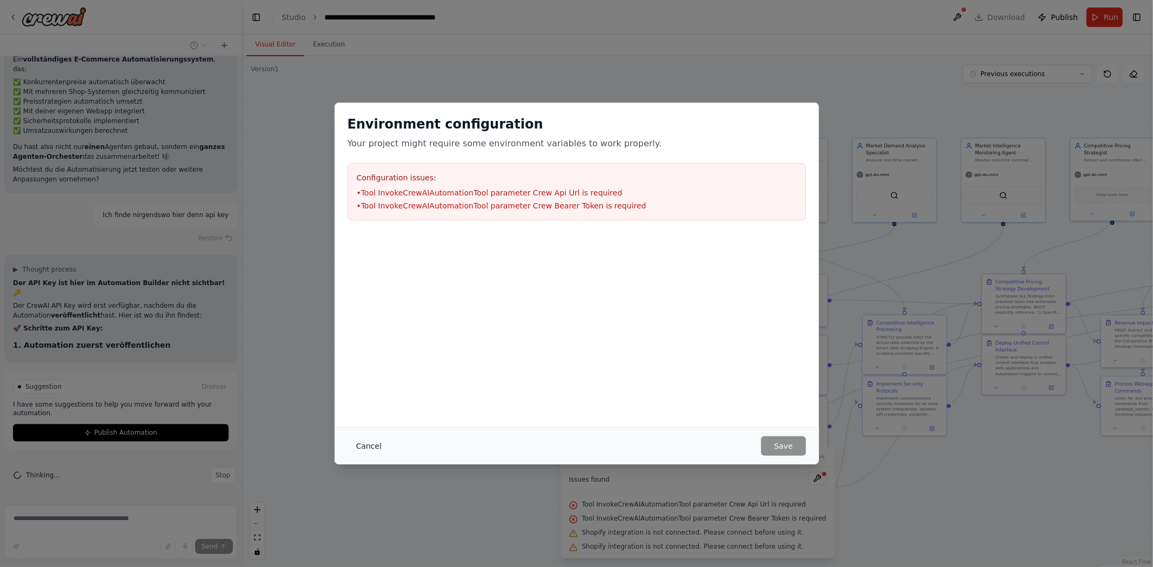
click at [360, 450] on button "Cancel" at bounding box center [368, 446] width 43 height 19
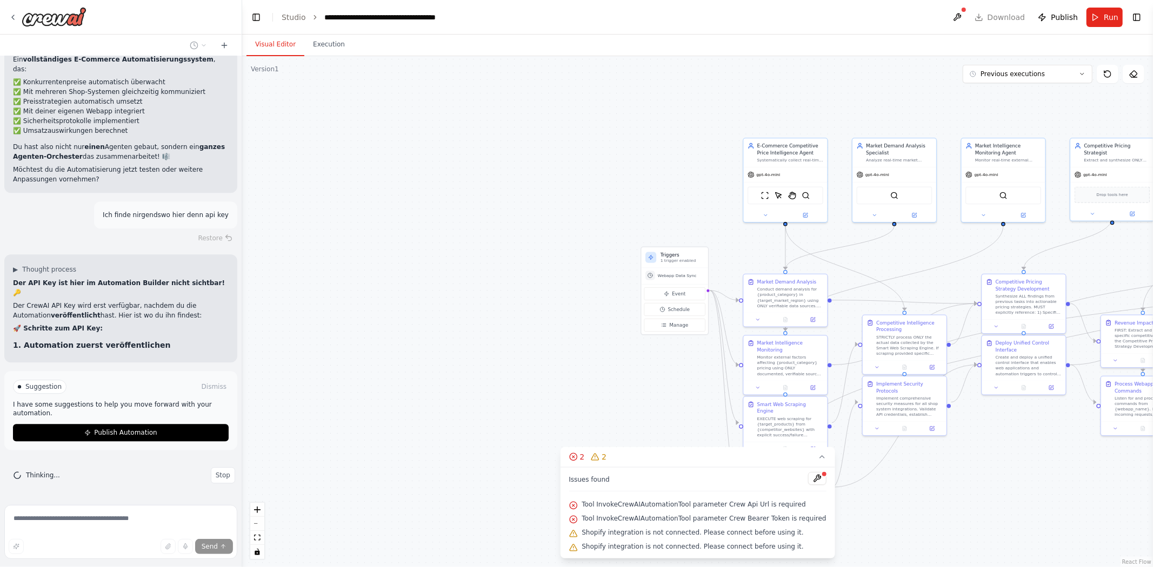
scroll to position [26778, 0]
click at [141, 435] on span "Publish Automation" at bounding box center [125, 433] width 63 height 9
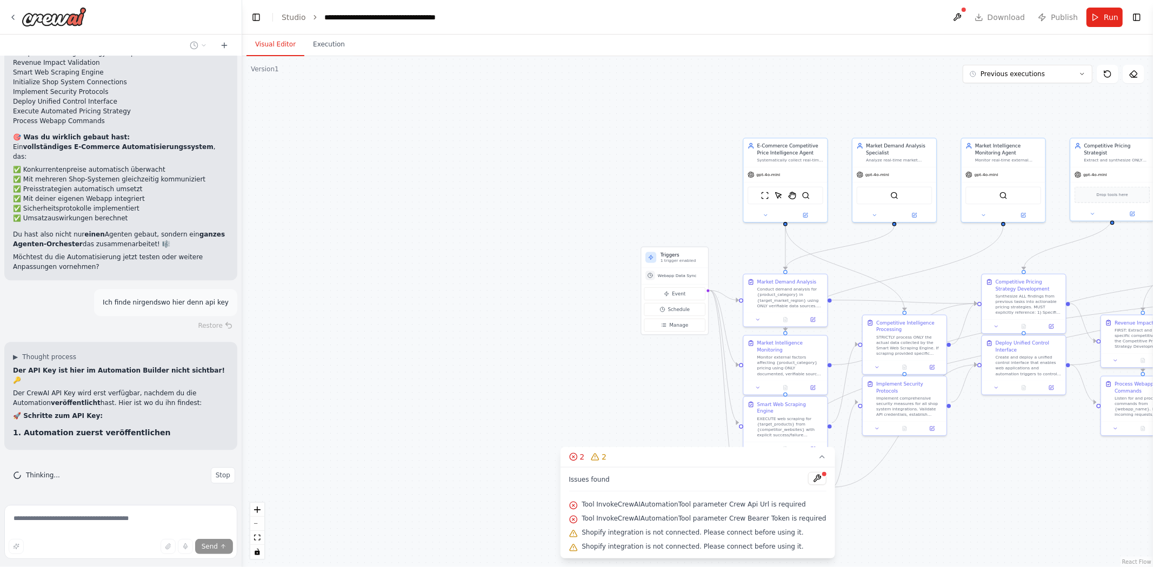
scroll to position [26690, 0]
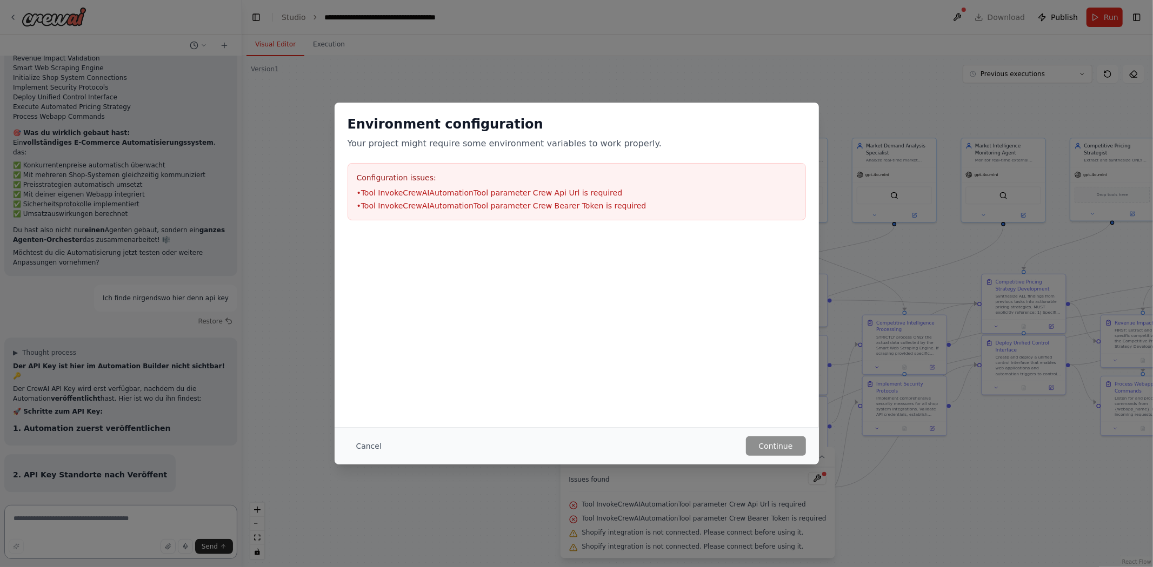
drag, startPoint x: 630, startPoint y: 208, endPoint x: 357, endPoint y: 179, distance: 274.4
click at [357, 179] on div "Configuration issues: • Tool InvokeCrewAIAutomationTool parameter Crew Api Url …" at bounding box center [576, 191] width 458 height 57
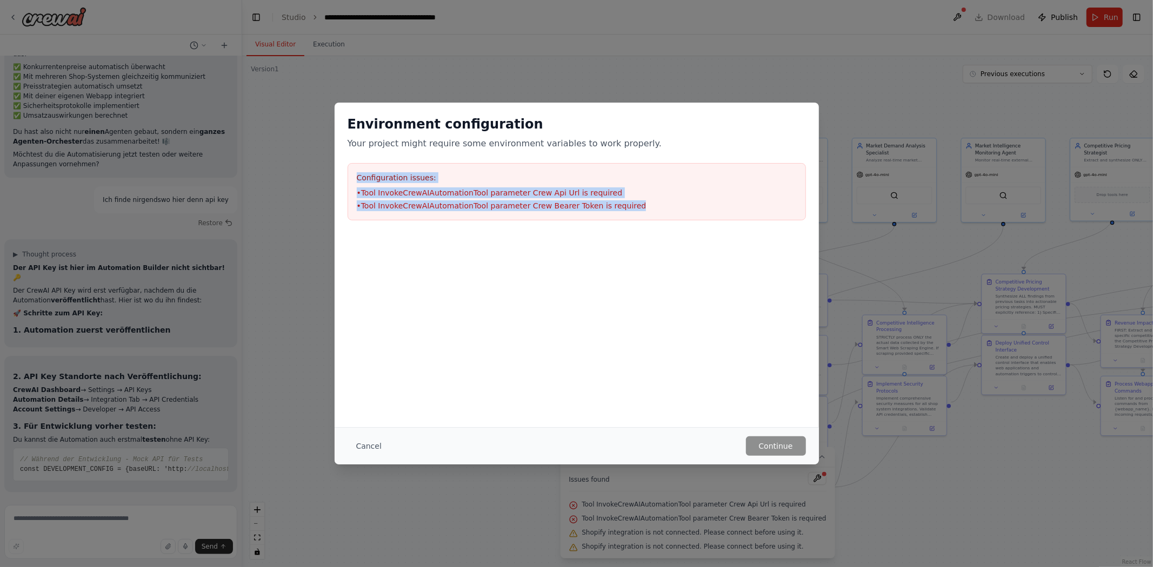
drag, startPoint x: 357, startPoint y: 179, endPoint x: 641, endPoint y: 227, distance: 288.8
click at [641, 227] on div "Environment configuration Your project might require some environment variables…" at bounding box center [576, 168] width 484 height 131
copy div "Configuration issues: • Tool InvokeCrewAIAutomationTool parameter Crew Api Url …"
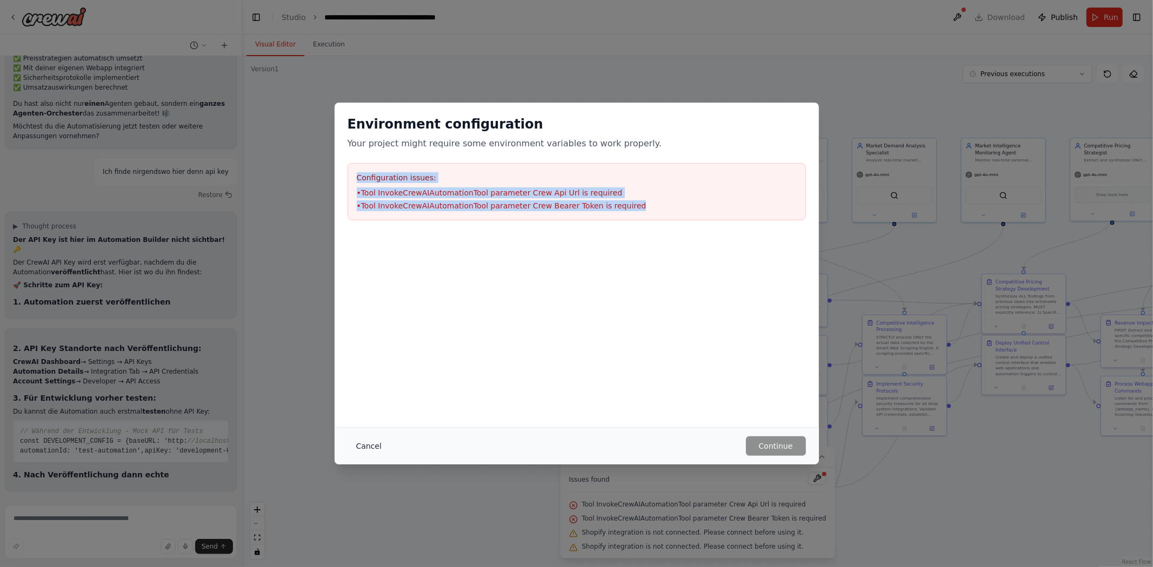
click at [369, 449] on button "Cancel" at bounding box center [368, 446] width 43 height 19
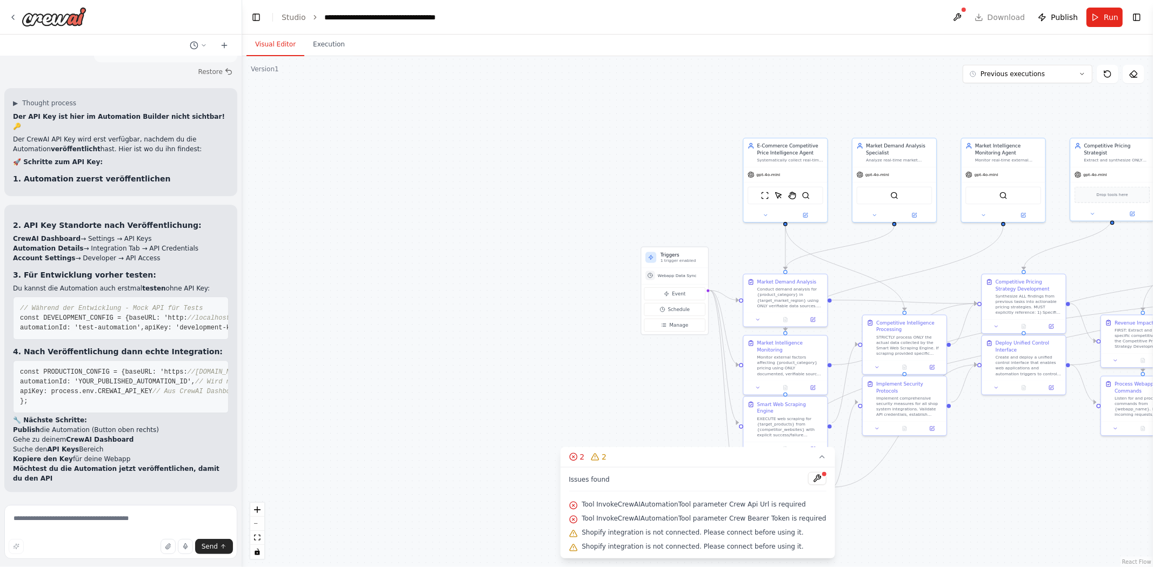
scroll to position [27000, 0]
click at [104, 526] on textarea at bounding box center [120, 532] width 233 height 54
paste textarea "**********"
type textarea "**********"
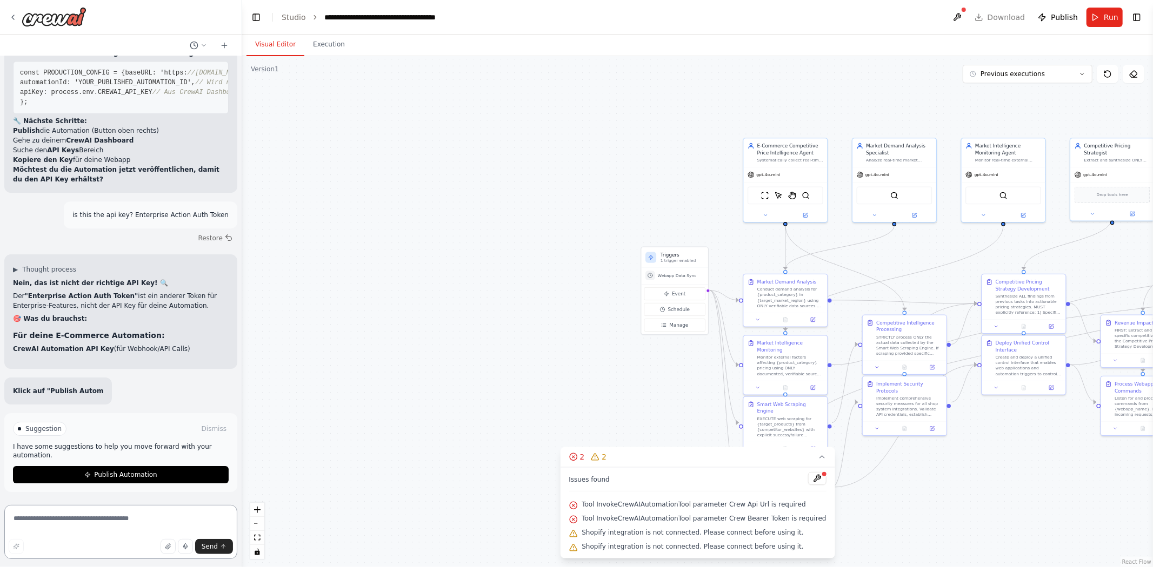
scroll to position [27197, 0]
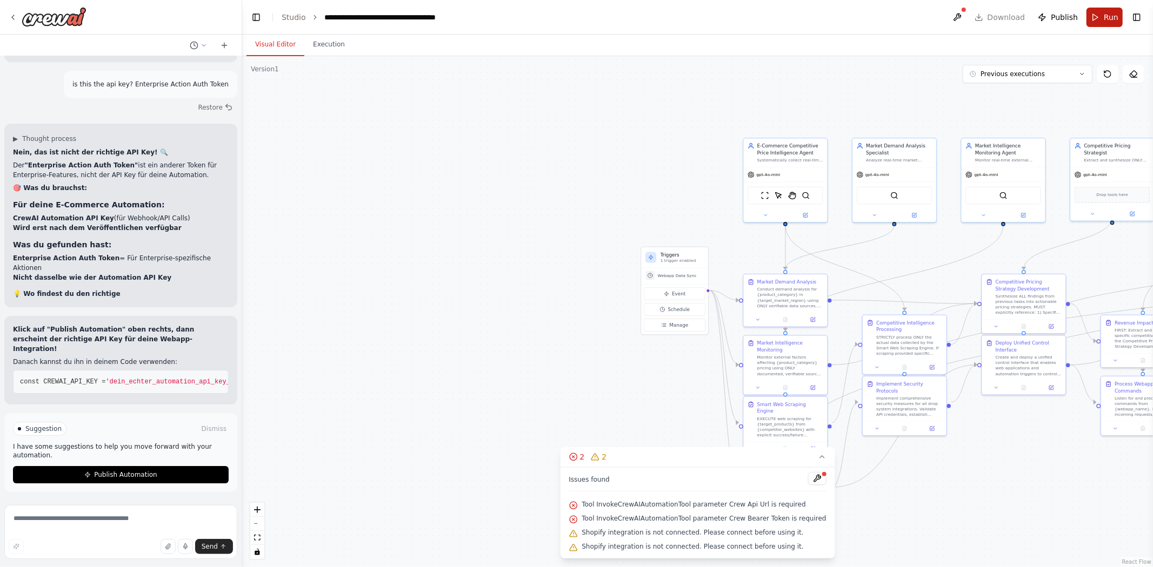
click at [1098, 12] on button "Run" at bounding box center [1104, 17] width 36 height 19
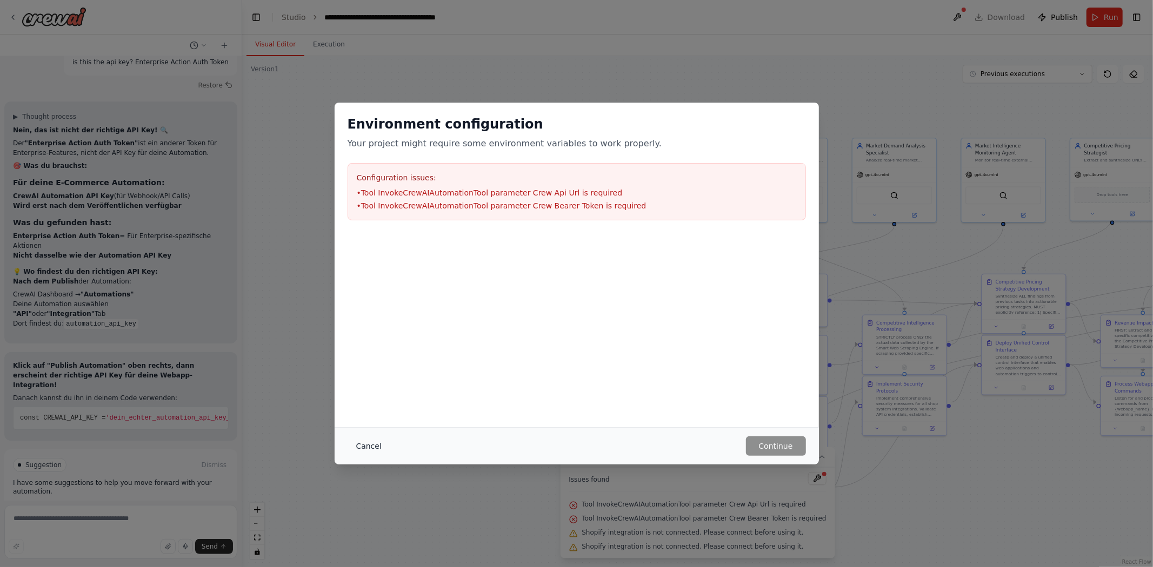
click at [365, 450] on button "Cancel" at bounding box center [368, 446] width 43 height 19
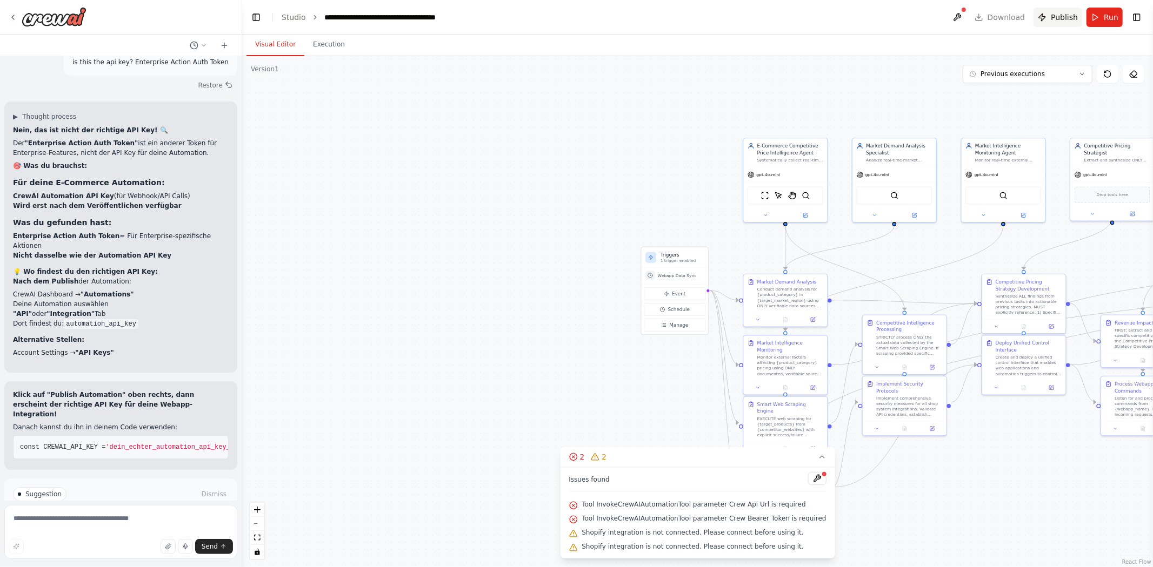
click at [1057, 14] on span "Publish" at bounding box center [1064, 17] width 27 height 11
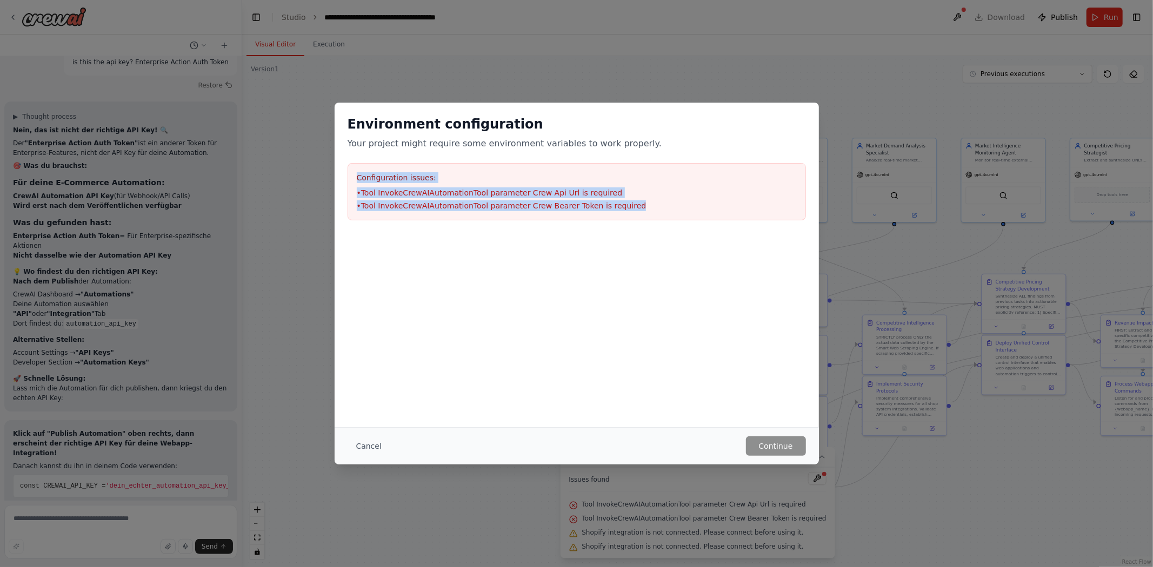
drag, startPoint x: 633, startPoint y: 210, endPoint x: 354, endPoint y: 179, distance: 280.5
click at [354, 179] on div "Configuration issues: • Tool InvokeCrewAIAutomationTool parameter Crew Api Url …" at bounding box center [576, 191] width 458 height 57
copy div "Configuration issues: • Tool InvokeCrewAIAutomationTool parameter Crew Api Url …"
click at [362, 450] on button "Cancel" at bounding box center [368, 446] width 43 height 19
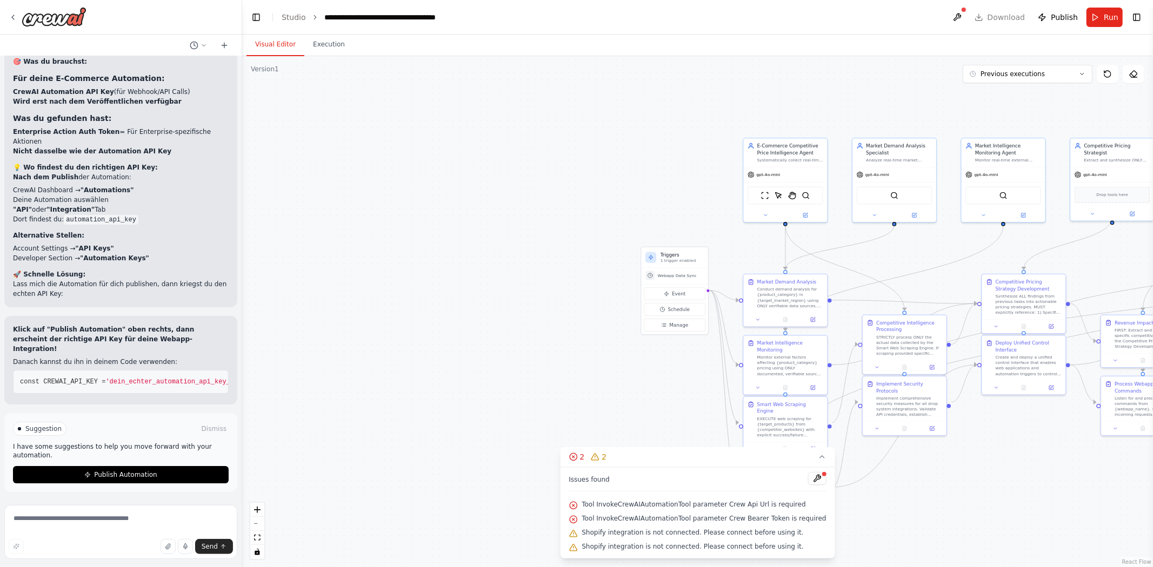
scroll to position [27437, 0]
drag, startPoint x: 77, startPoint y: 307, endPoint x: 9, endPoint y: 295, distance: 68.6
click at [9, 295] on div "▶ Thought process Nein, das ist nicht der richtige API Key! 🔍 Der "Enterprise A…" at bounding box center [120, 152] width 233 height 310
click at [66, 519] on textarea at bounding box center [120, 532] width 233 height 54
paste textarea "**********"
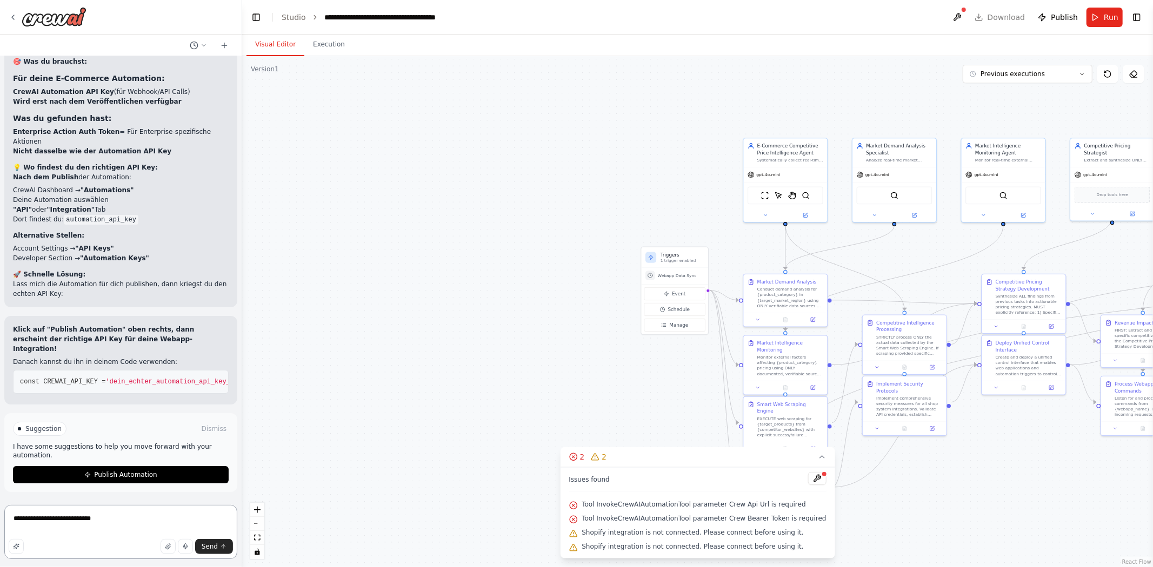
type textarea "**********"
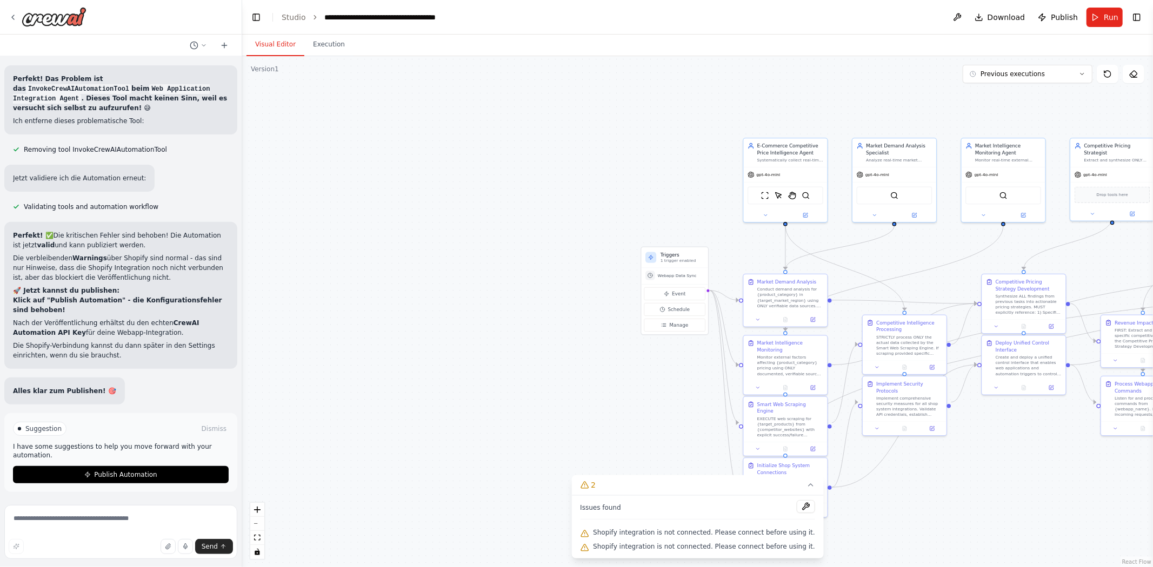
scroll to position [28152, 0]
click at [132, 472] on span "Publish Automation" at bounding box center [125, 475] width 63 height 9
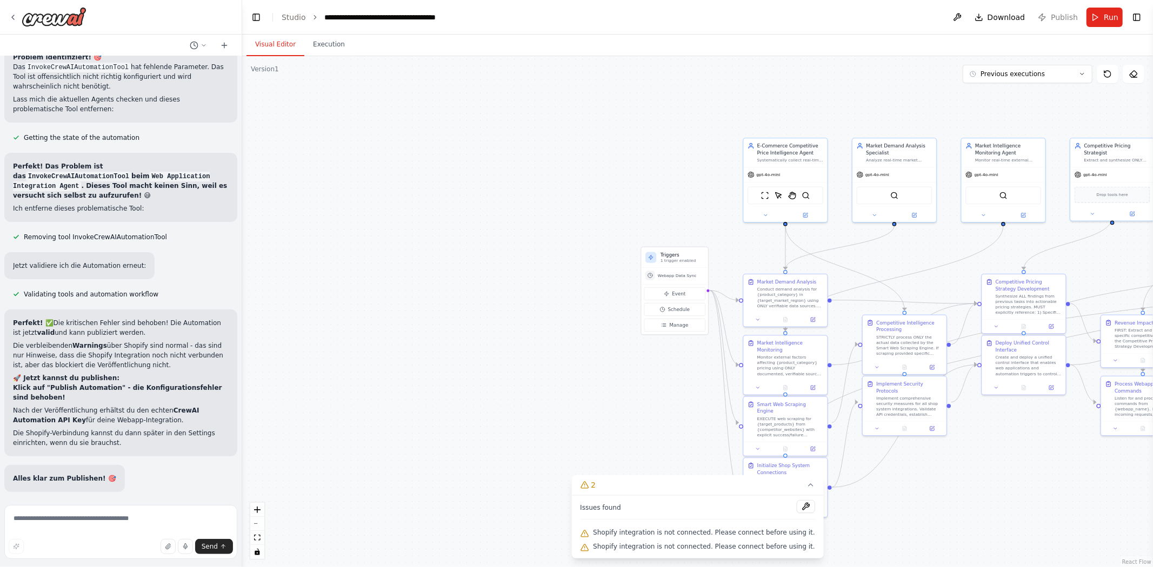
scroll to position [28064, 0]
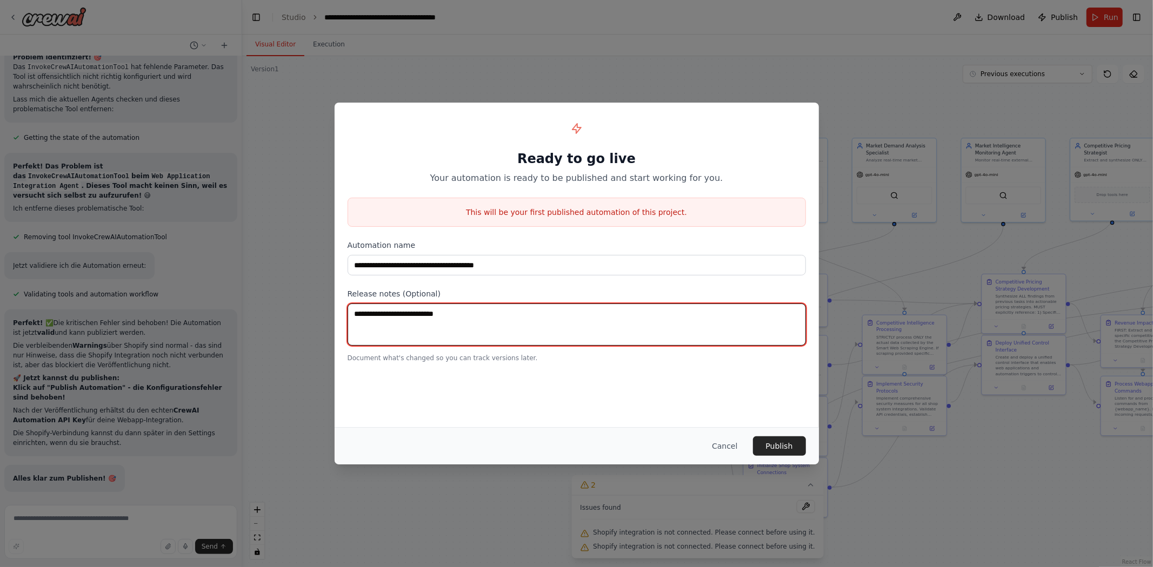
click at [553, 332] on textarea at bounding box center [576, 325] width 458 height 42
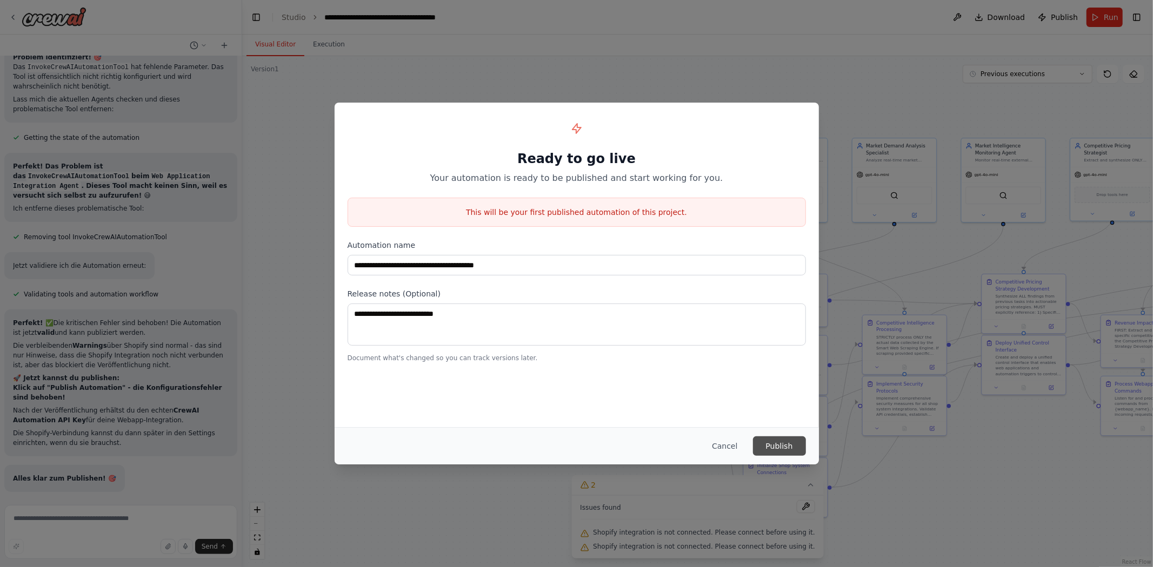
click at [778, 440] on button "Publish" at bounding box center [779, 446] width 53 height 19
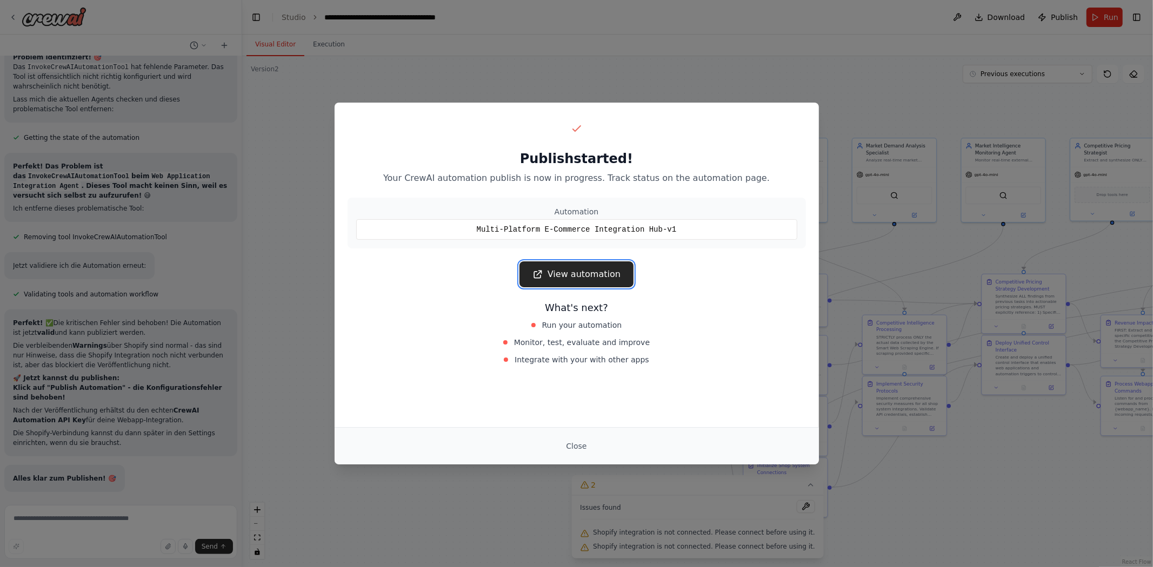
click at [586, 269] on link "View automation" at bounding box center [576, 275] width 114 height 26
click at [278, 287] on div "Publish started! Your CrewAI automation publish is now in progress. Track statu…" at bounding box center [576, 283] width 1153 height 567
click at [564, 444] on button "Close" at bounding box center [576, 446] width 38 height 19
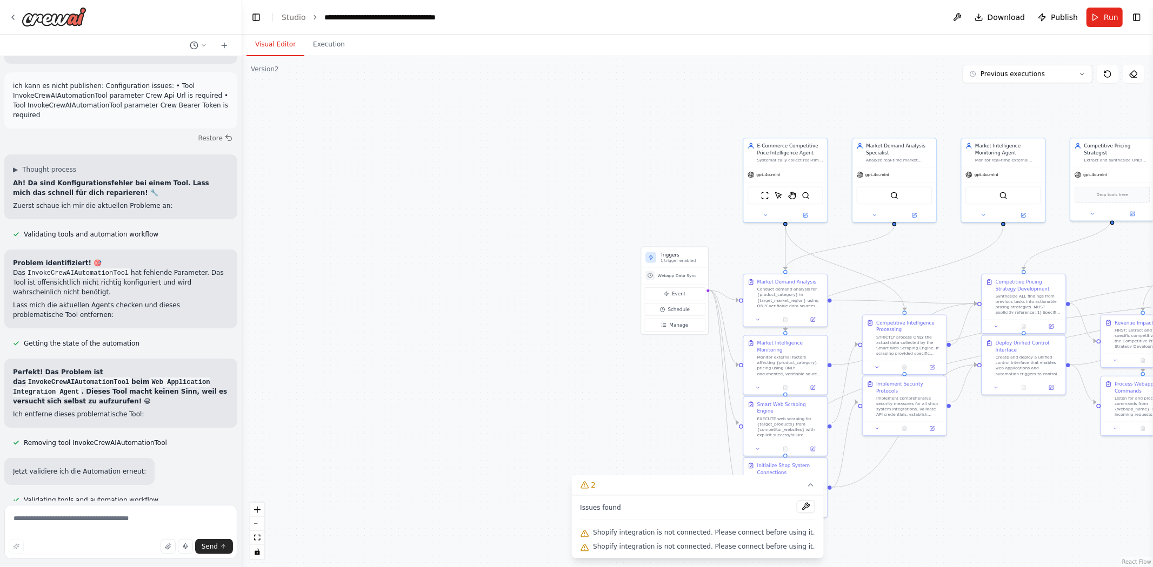
scroll to position [27464, 0]
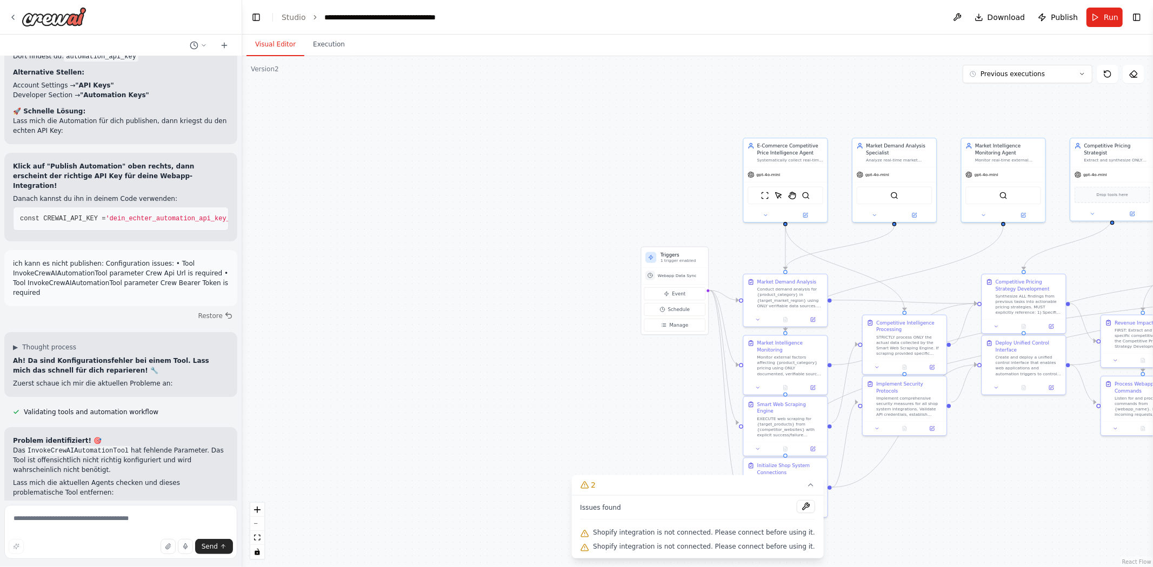
drag, startPoint x: 81, startPoint y: 285, endPoint x: 131, endPoint y: 281, distance: 50.4
click at [131, 42] on li "Deine Automation auswählen" at bounding box center [121, 37] width 216 height 10
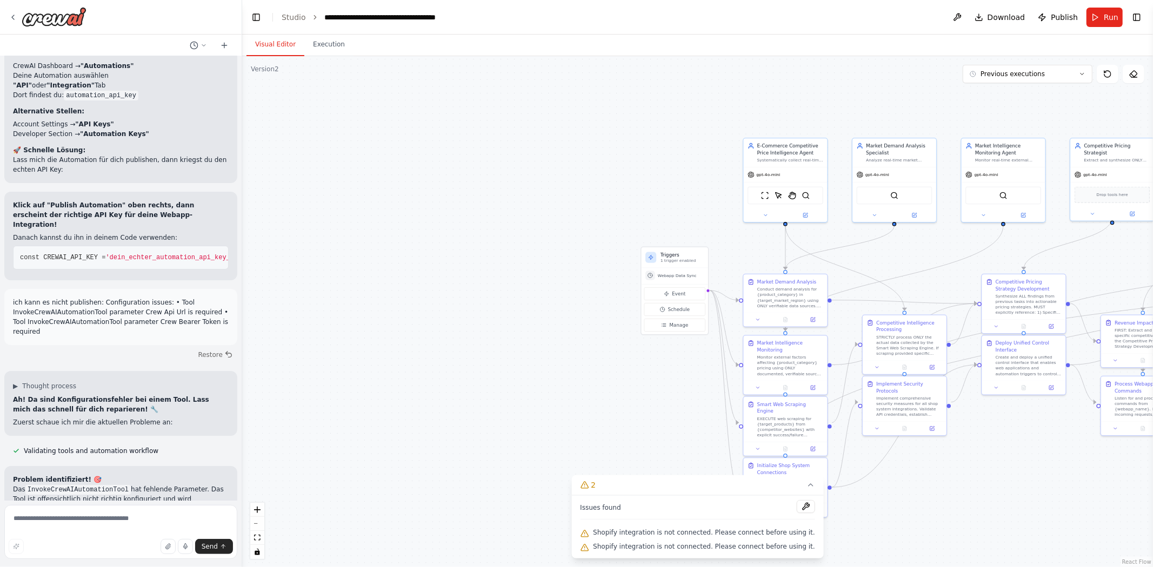
scroll to position [27404, 0]
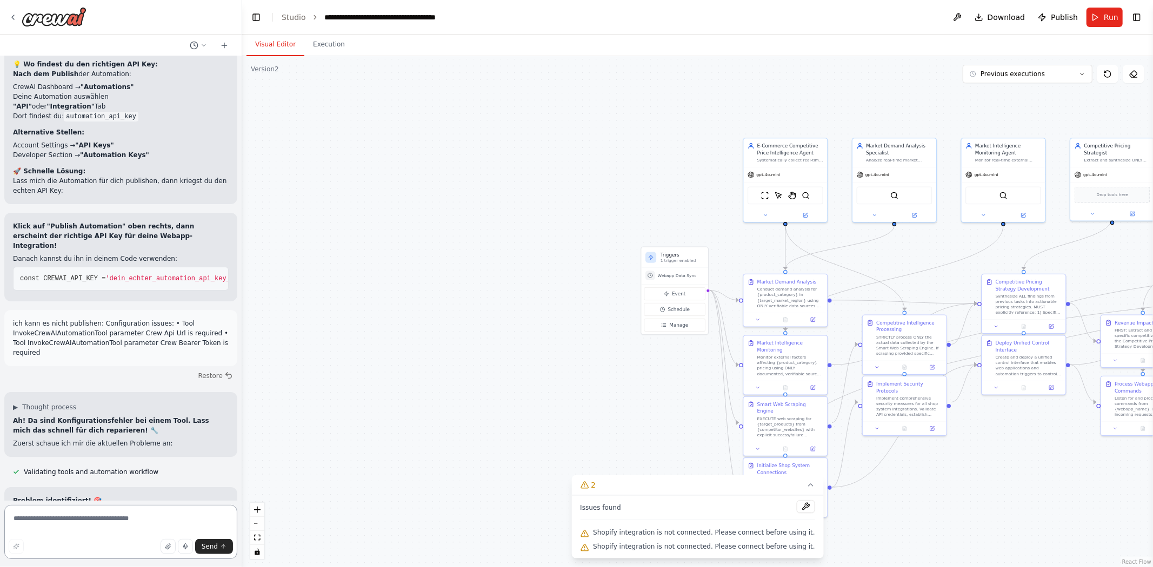
click at [88, 528] on textarea at bounding box center [120, 532] width 233 height 54
paste textarea "**********"
type textarea "**********"
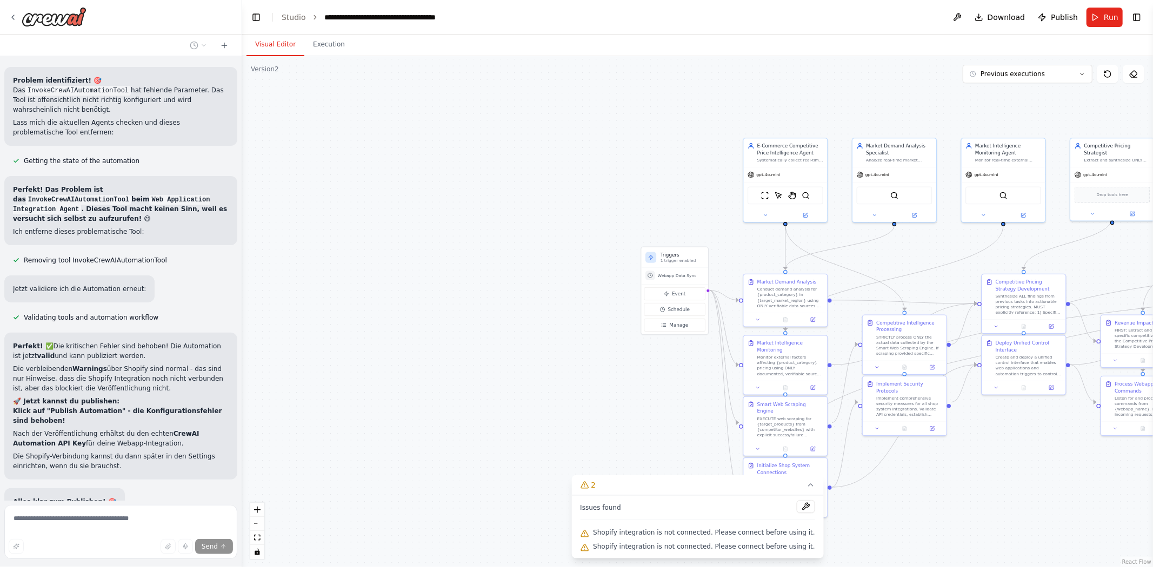
scroll to position [28169, 0]
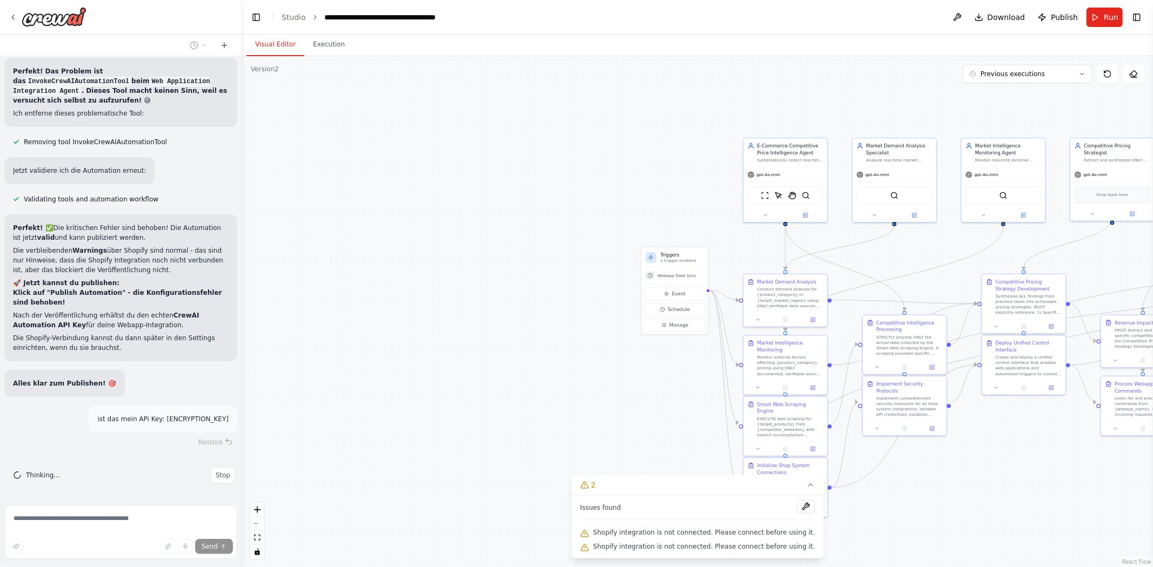
drag, startPoint x: 527, startPoint y: 386, endPoint x: 457, endPoint y: 386, distance: 69.7
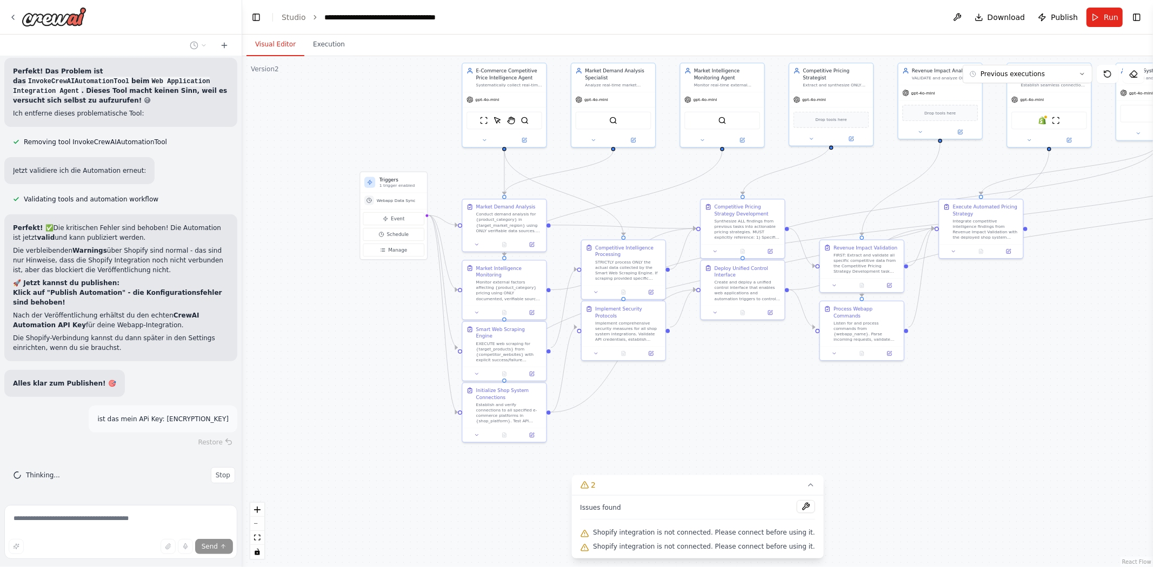
drag, startPoint x: 457, startPoint y: 386, endPoint x: 300, endPoint y: 377, distance: 157.6
click at [300, 377] on div ".deletable-edge-delete-btn { width: 20px; height: 20px; border: 0px solid #ffff…" at bounding box center [697, 311] width 911 height 511
click at [812, 445] on div ".deletable-edge-delete-btn { width: 20px; height: 20px; border: 0px solid #ffff…" at bounding box center [697, 311] width 911 height 511
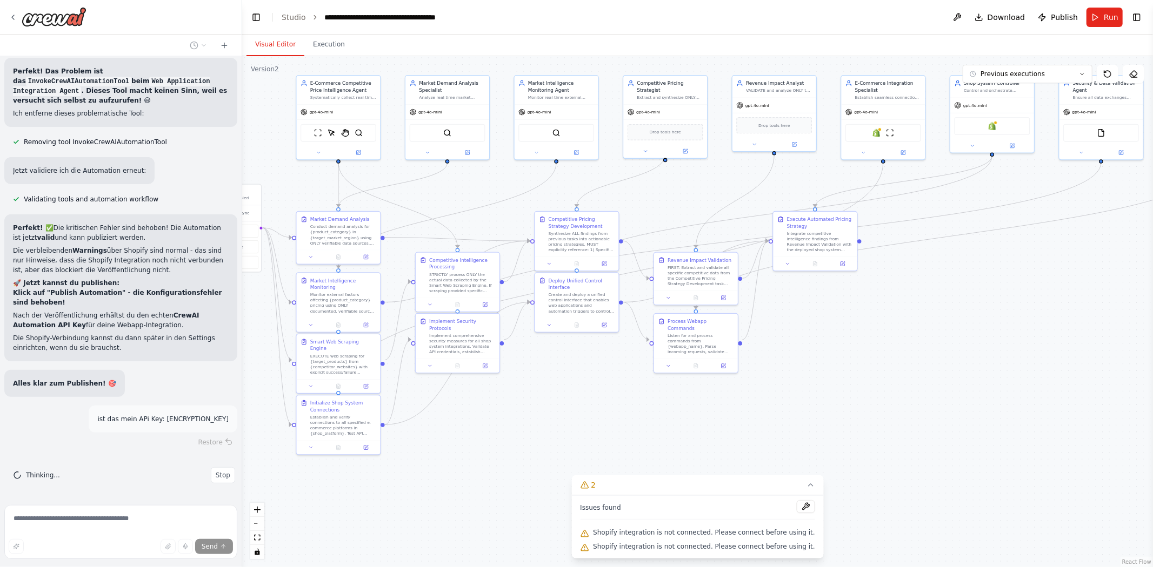
drag, startPoint x: 887, startPoint y: 451, endPoint x: 717, endPoint y: 464, distance: 170.7
click at [717, 464] on div ".deletable-edge-delete-btn { width: 20px; height: 20px; border: 0px solid #ffff…" at bounding box center [697, 311] width 911 height 511
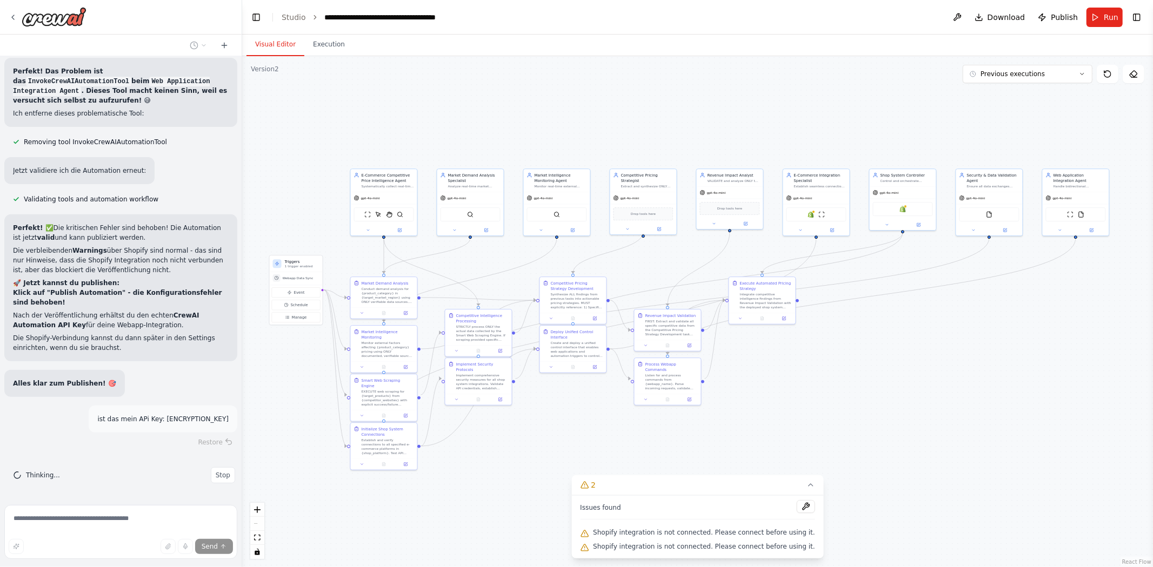
drag, startPoint x: 806, startPoint y: 412, endPoint x: 809, endPoint y: 422, distance: 10.1
click at [809, 422] on div ".deletable-edge-delete-btn { width: 20px; height: 20px; border: 0px solid #ffff…" at bounding box center [697, 311] width 911 height 511
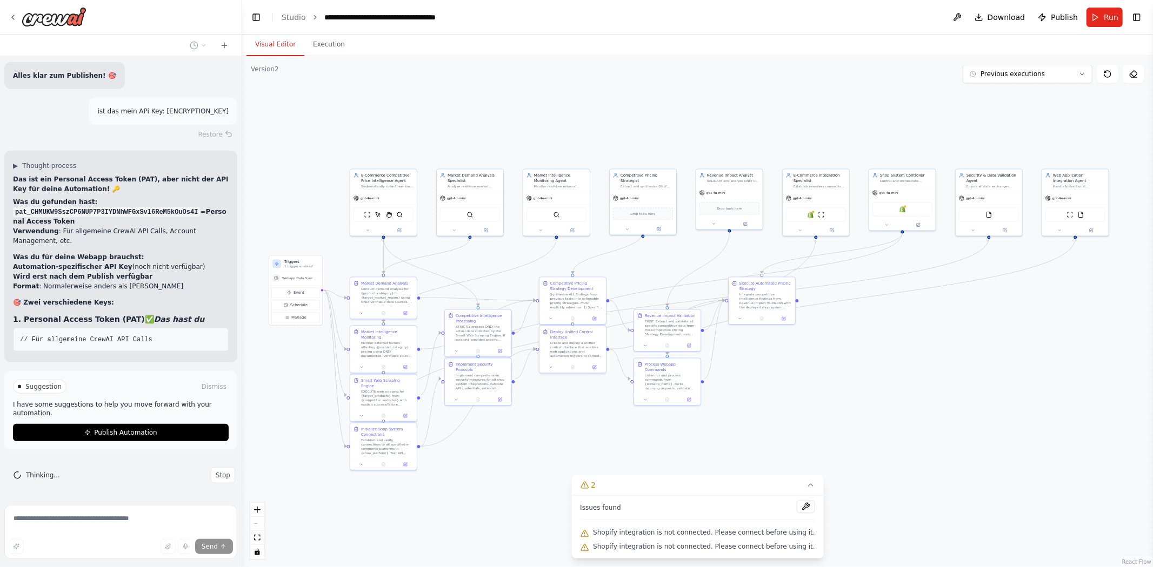
scroll to position [28487, 0]
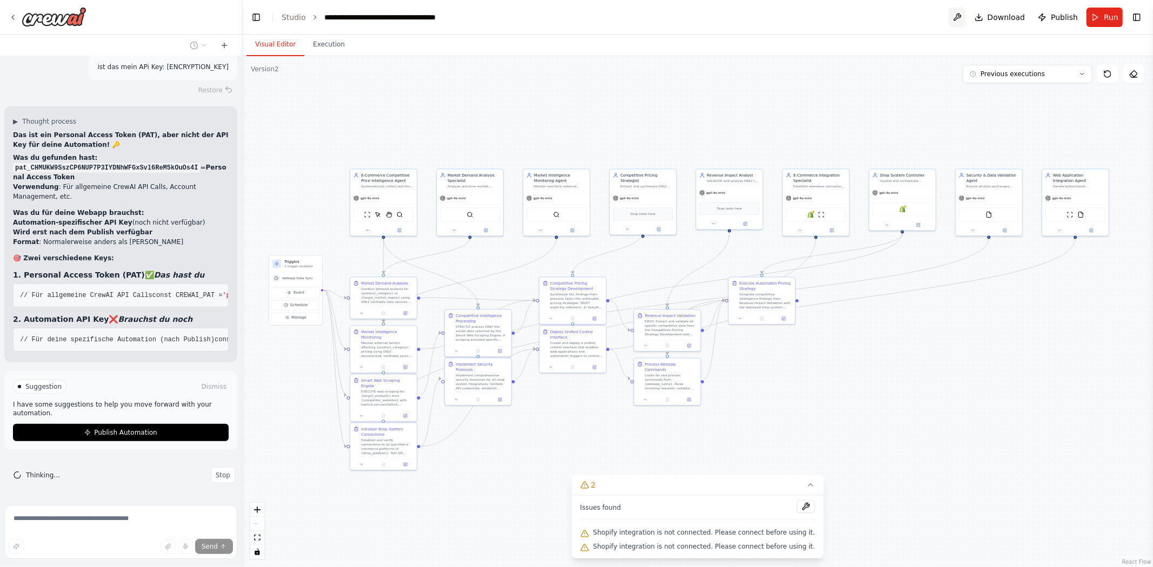
click at [959, 17] on button at bounding box center [956, 17] width 17 height 19
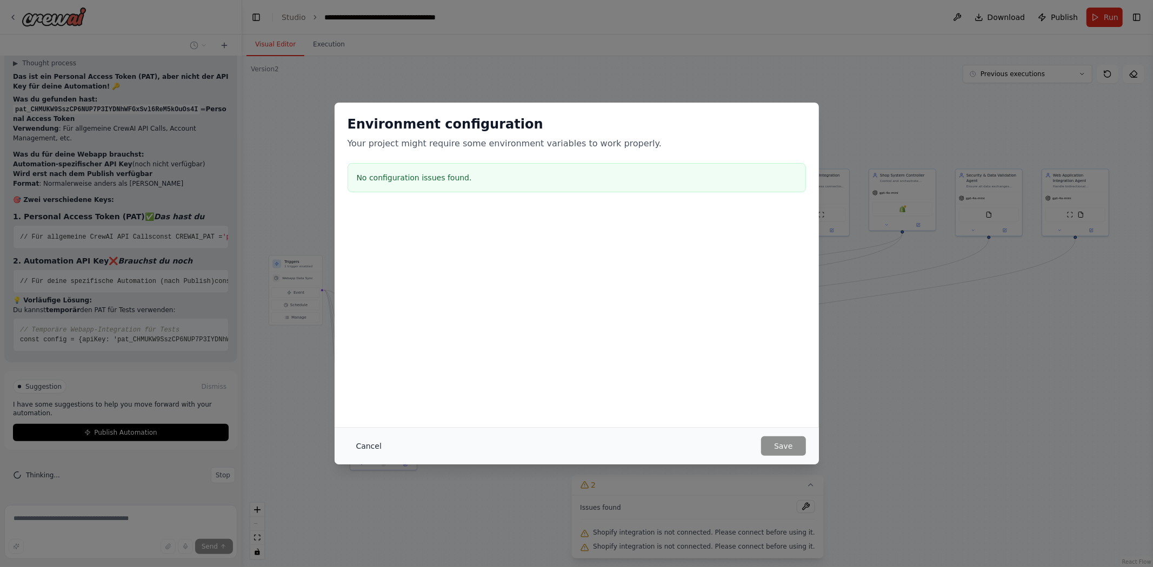
click at [371, 447] on button "Cancel" at bounding box center [368, 446] width 43 height 19
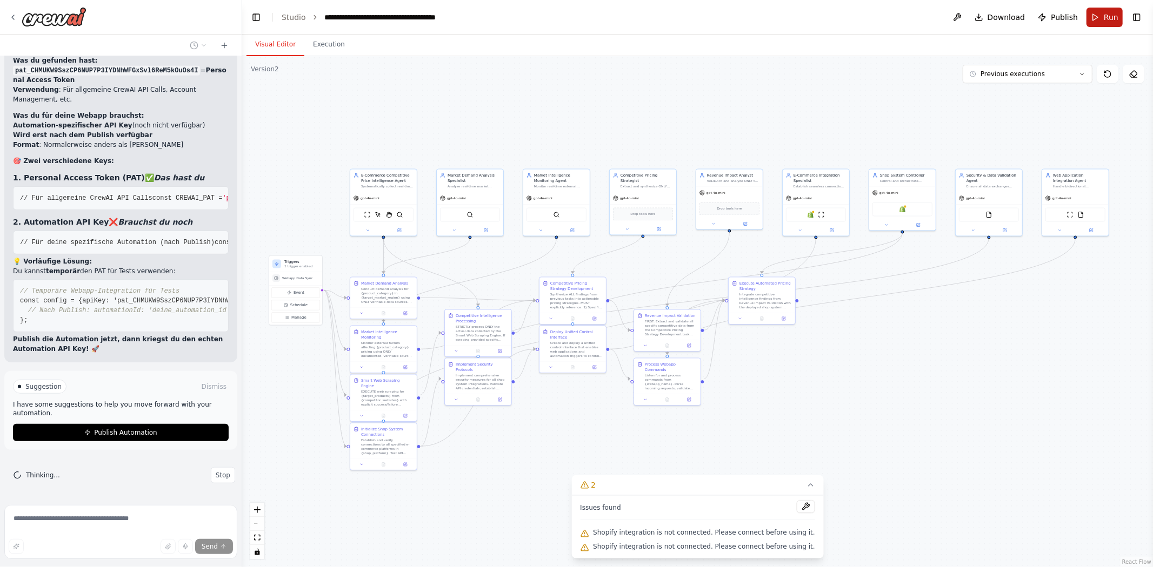
scroll to position [28685, 0]
click at [1106, 22] on span "Run" at bounding box center [1110, 17] width 15 height 11
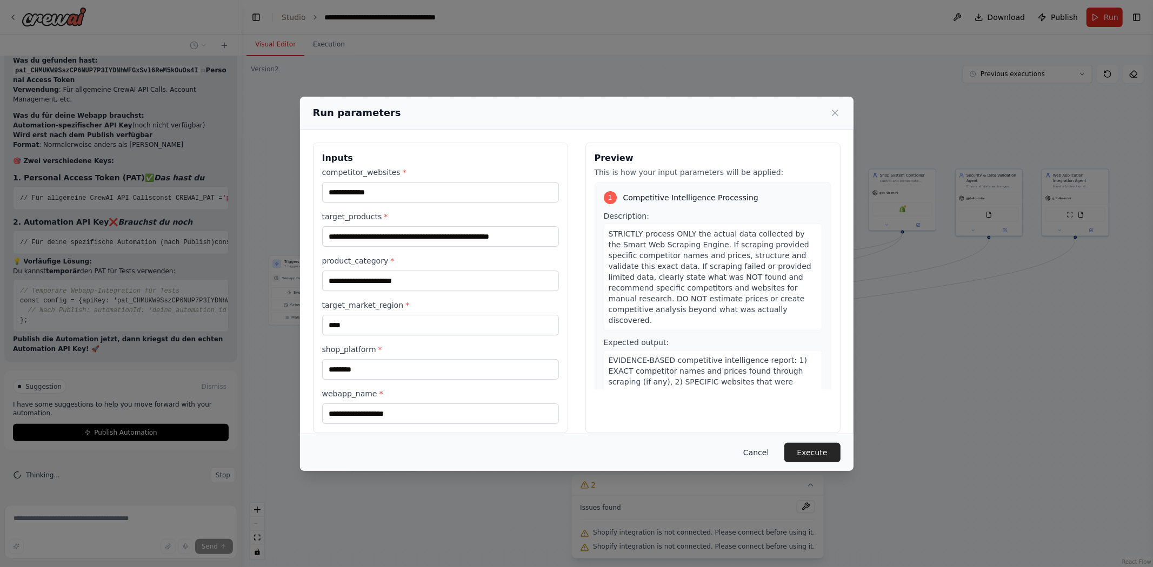
click at [758, 458] on button "Cancel" at bounding box center [755, 452] width 43 height 19
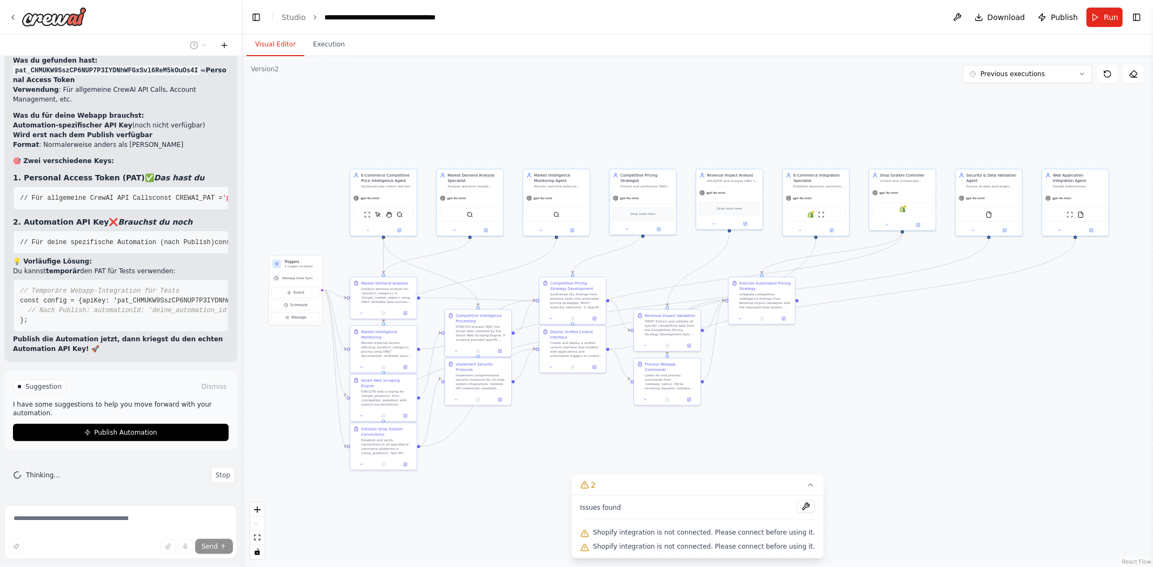
click at [222, 46] on icon at bounding box center [224, 45] width 9 height 9
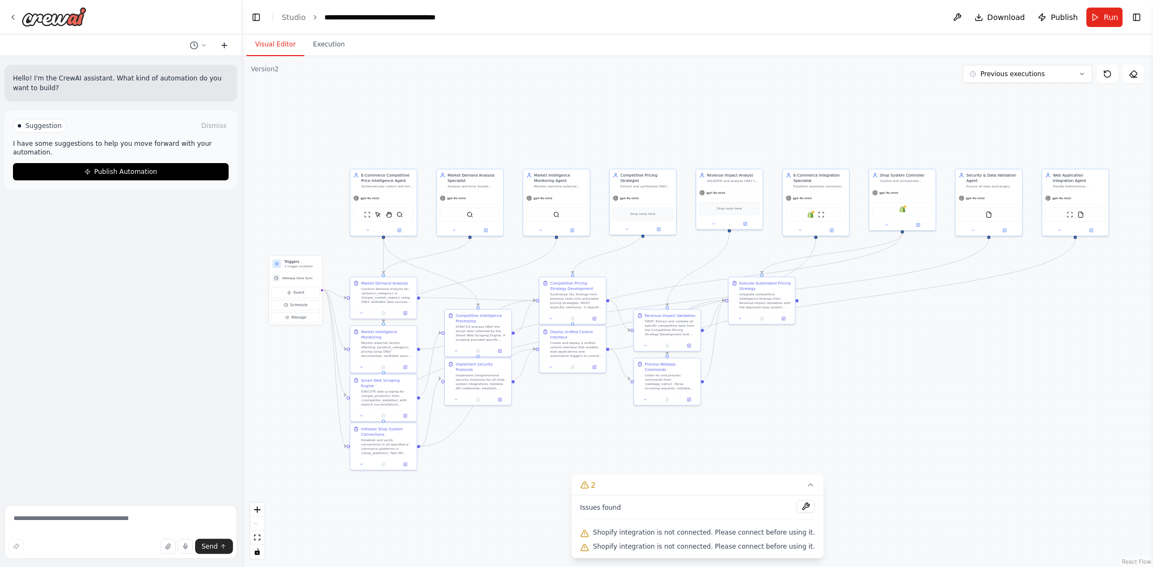
click at [224, 45] on icon at bounding box center [224, 45] width 0 height 5
drag, startPoint x: 181, startPoint y: 90, endPoint x: 4, endPoint y: 83, distance: 176.8
click at [4, 83] on div "Hello! I'm the CrewAI assistant. What kind of automation do you want to build?" at bounding box center [120, 83] width 233 height 37
click at [202, 42] on icon at bounding box center [203, 45] width 6 height 6
click at [179, 105] on span "ist das mein APi Key: [ENCRYPTION_KEY]" at bounding box center [165, 101] width 97 height 9
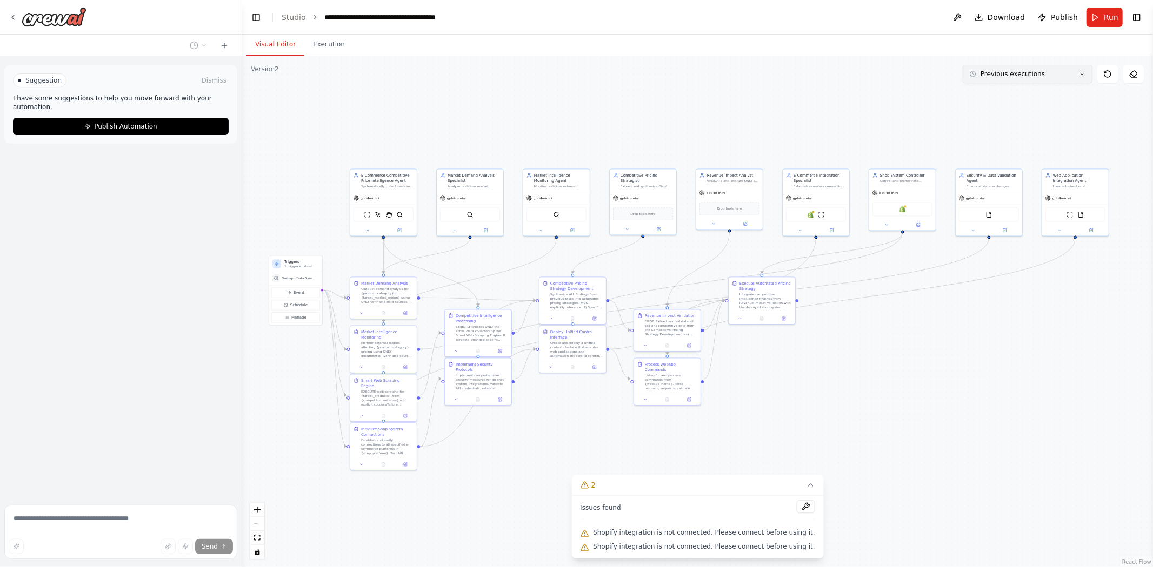
click at [1065, 72] on button "Previous executions" at bounding box center [1027, 74] width 130 height 18
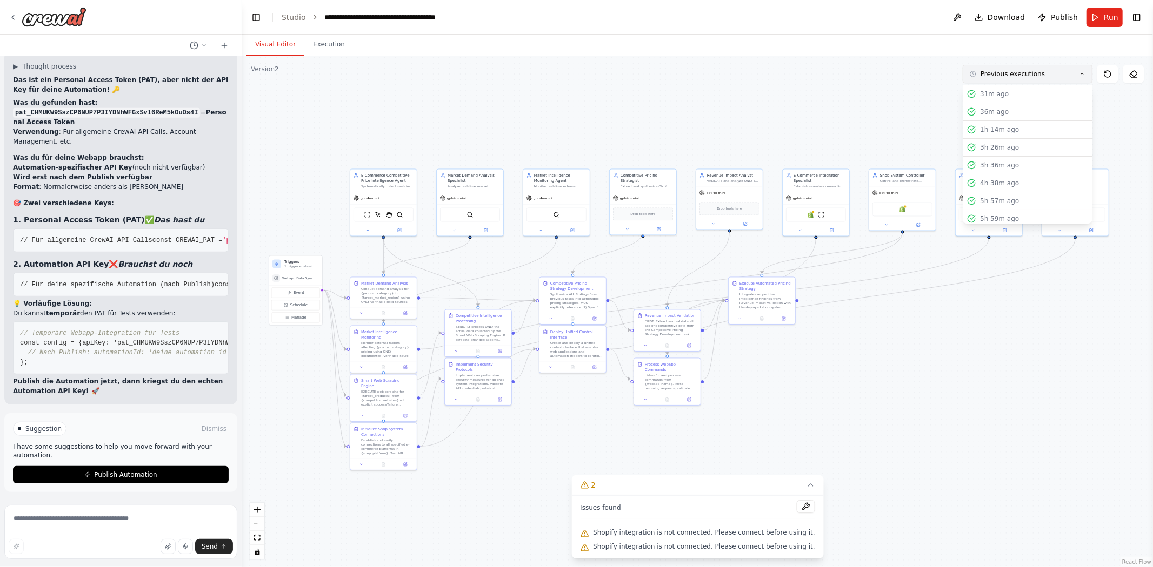
click at [1016, 72] on span "Previous executions" at bounding box center [1012, 74] width 64 height 9
drag, startPoint x: 100, startPoint y: 299, endPoint x: 24, endPoint y: 298, distance: 75.7
click at [24, 289] on span "// Für deine spezifische Automation (nach Publish)" at bounding box center [117, 285] width 195 height 8
drag, startPoint x: 56, startPoint y: 360, endPoint x: 166, endPoint y: 363, distance: 110.3
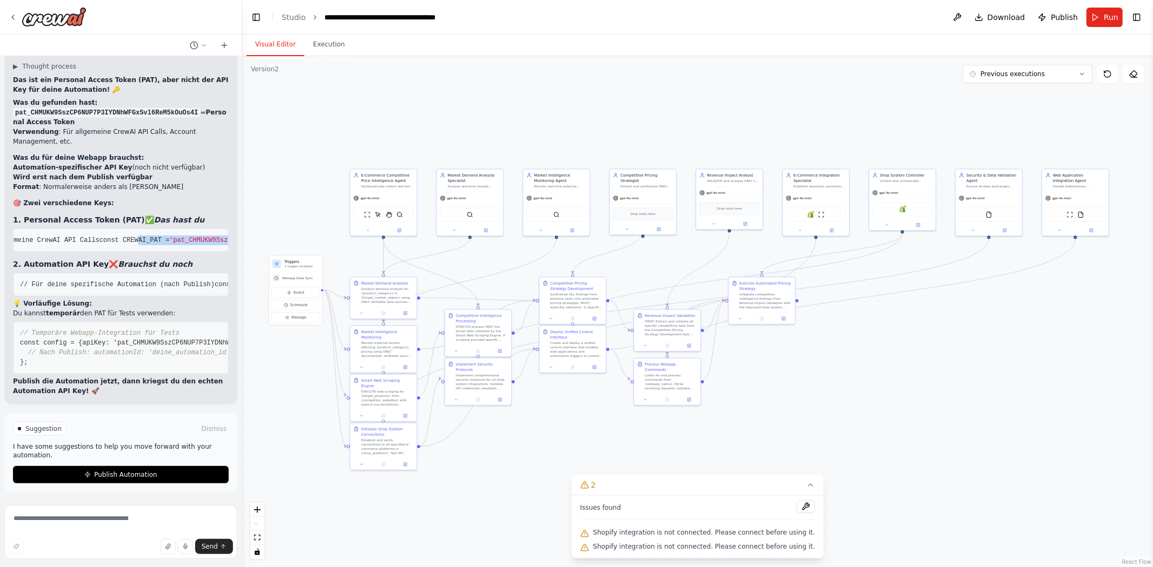
click at [202, 244] on span "const CREWAI_PAT = 'pat_CHMUKW9SszCP6NUP7P3IYDNhWFGxSvl6ReM5kOuOs4I' ;" at bounding box center [231, 241] width 265 height 8
click at [169, 244] on span "'pat_CHMUKW9SszCP6NUP7P3IYDNhWFGxSvl6ReM5kOuOs4I'" at bounding box center [264, 241] width 191 height 8
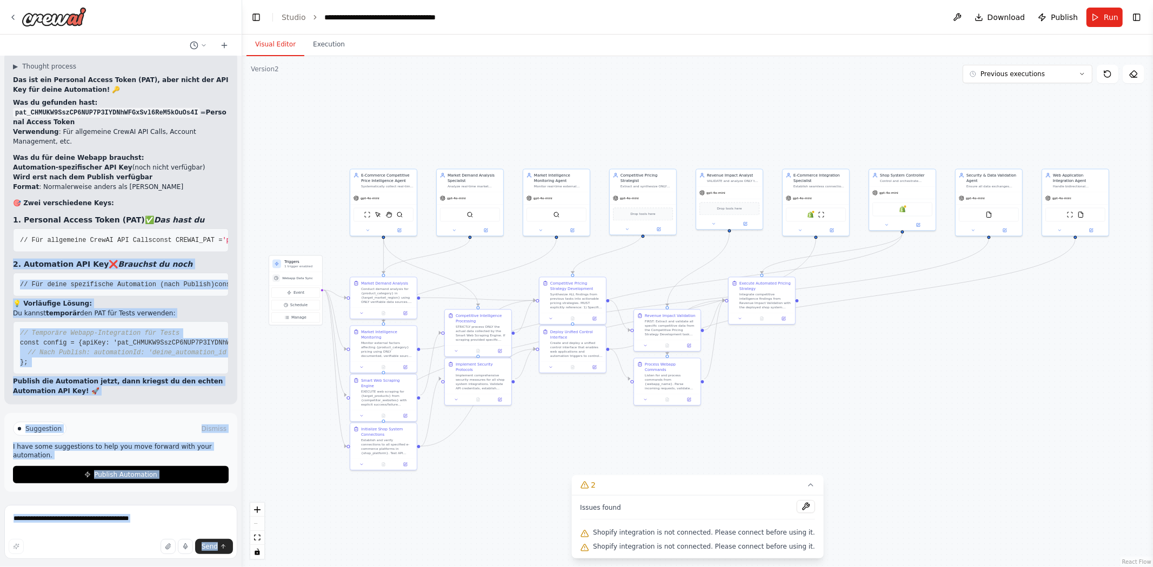
drag, startPoint x: 87, startPoint y: 365, endPoint x: 0, endPoint y: 358, distance: 87.3
click at [0, 358] on div "Agenten für Preisoptimierung und Dynamische Preisgestaltung Bedarf: B2B-Unterne…" at bounding box center [121, 283] width 242 height 567
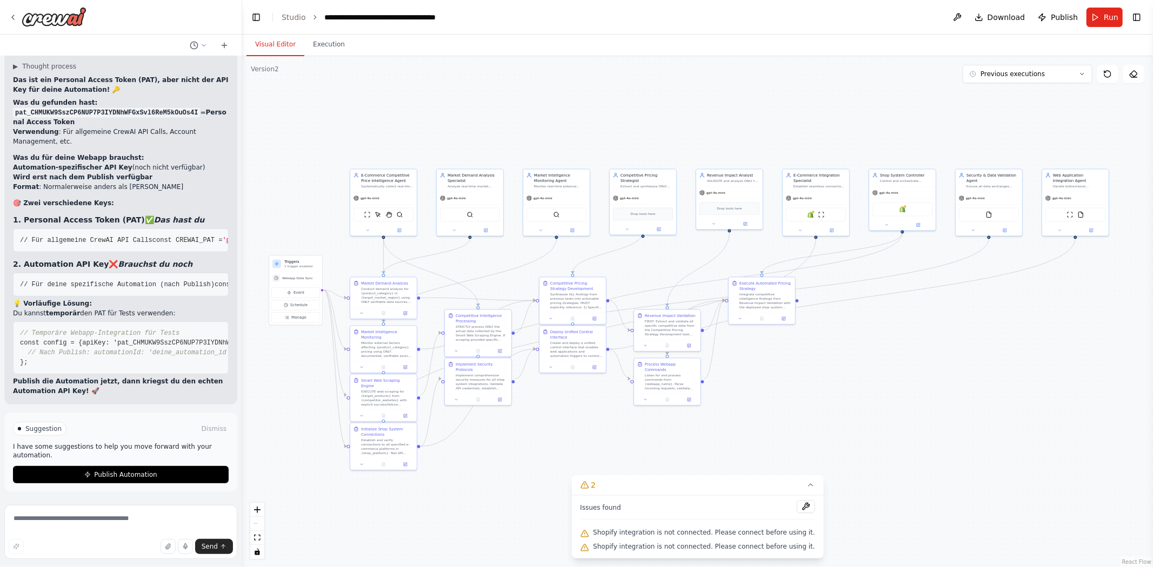
click at [222, 244] on span "'pat_CHMUKW9SszCP6NUP7P3IYDNhWFGxSvl6ReM5kOuOs4I'" at bounding box center [317, 241] width 191 height 8
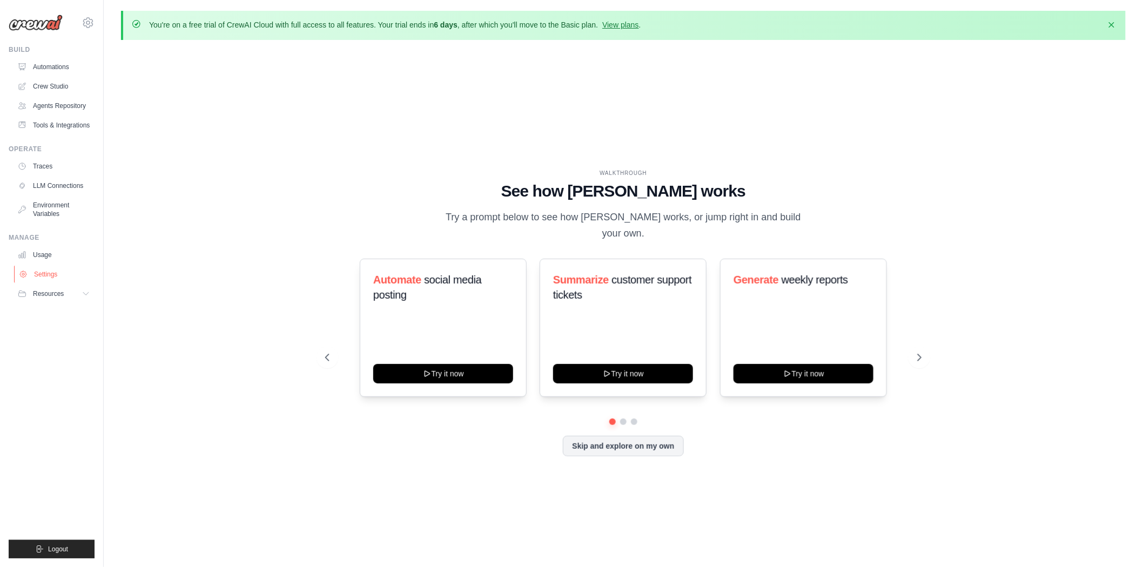
click at [50, 277] on link "Settings" at bounding box center [55, 274] width 82 height 17
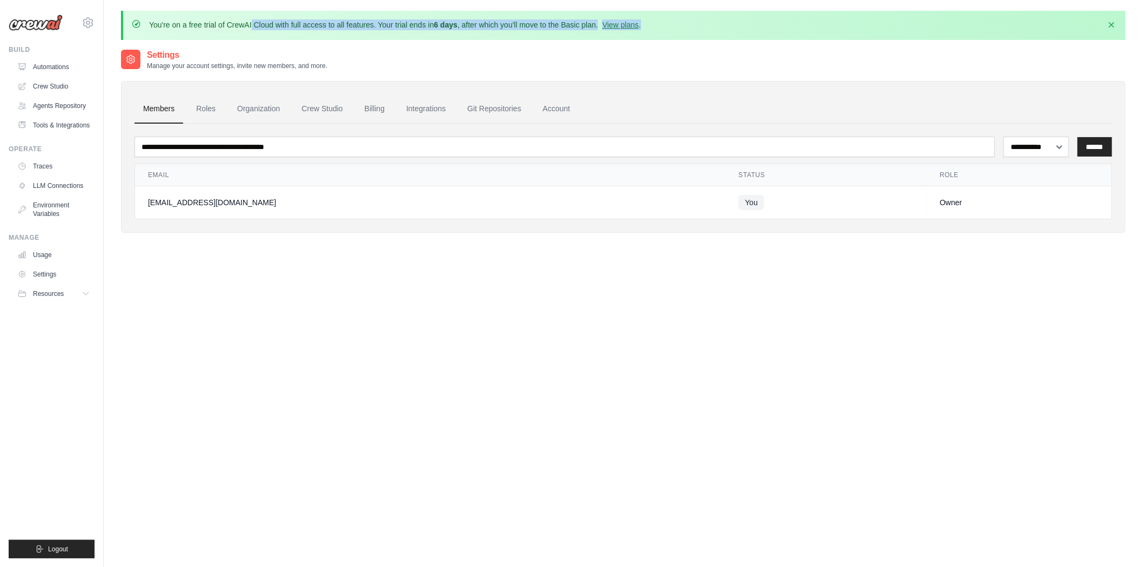
drag, startPoint x: 188, startPoint y: 28, endPoint x: 668, endPoint y: 23, distance: 480.4
click at [668, 23] on div "You're on a free trial of CrewAI Cloud with full access to all features. Your t…" at bounding box center [625, 25] width 986 height 12
click at [316, 63] on p "Manage your account settings, invite new members, and more." at bounding box center [237, 66] width 180 height 9
click at [203, 108] on link "Roles" at bounding box center [206, 109] width 37 height 29
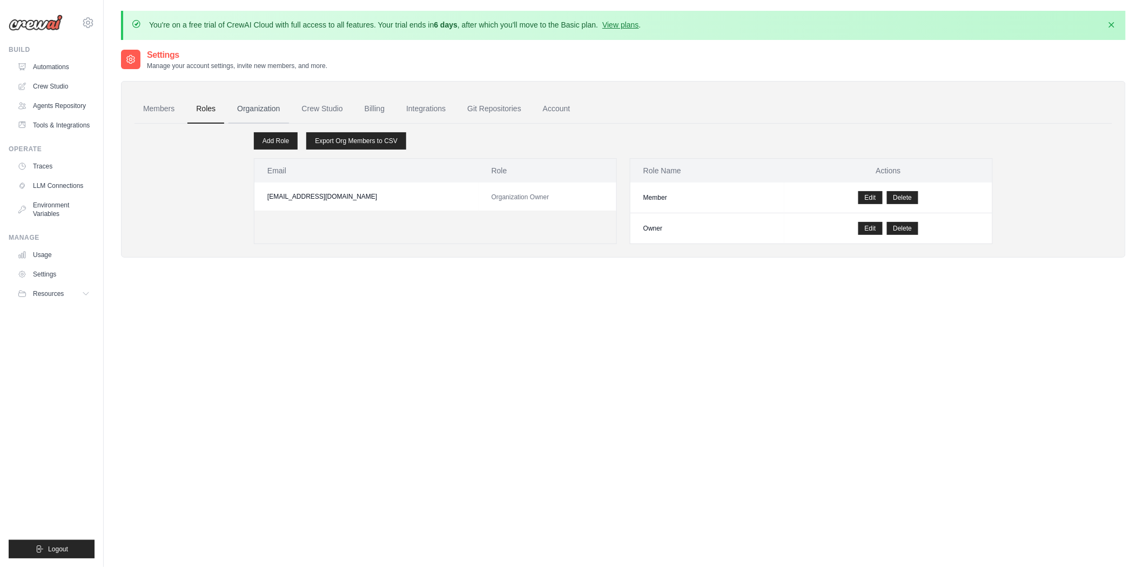
click at [238, 111] on link "Organization" at bounding box center [259, 109] width 60 height 29
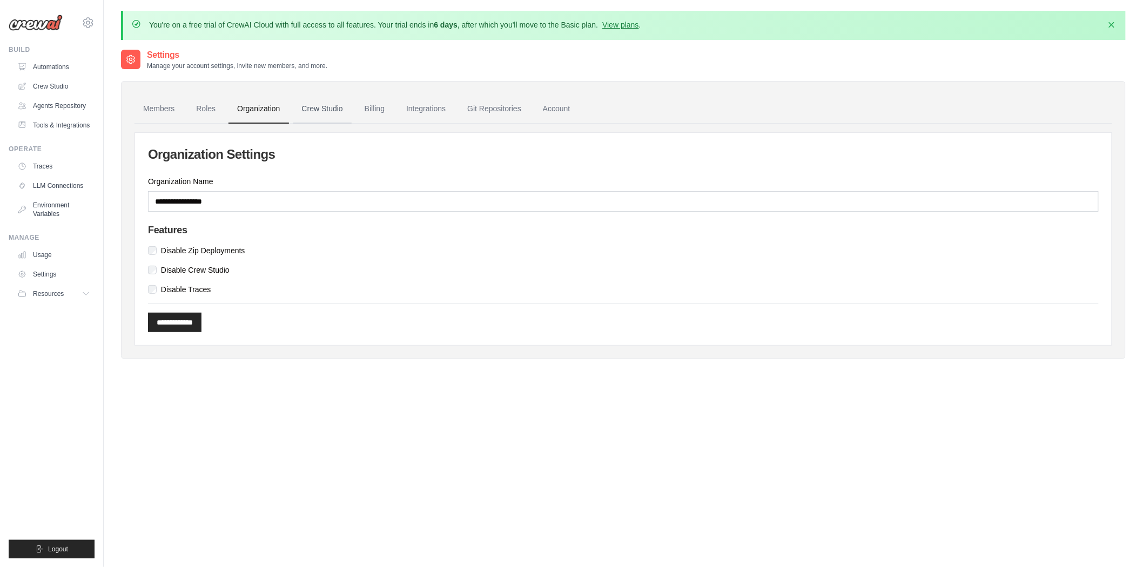
click at [325, 101] on link "Crew Studio" at bounding box center [322, 109] width 58 height 29
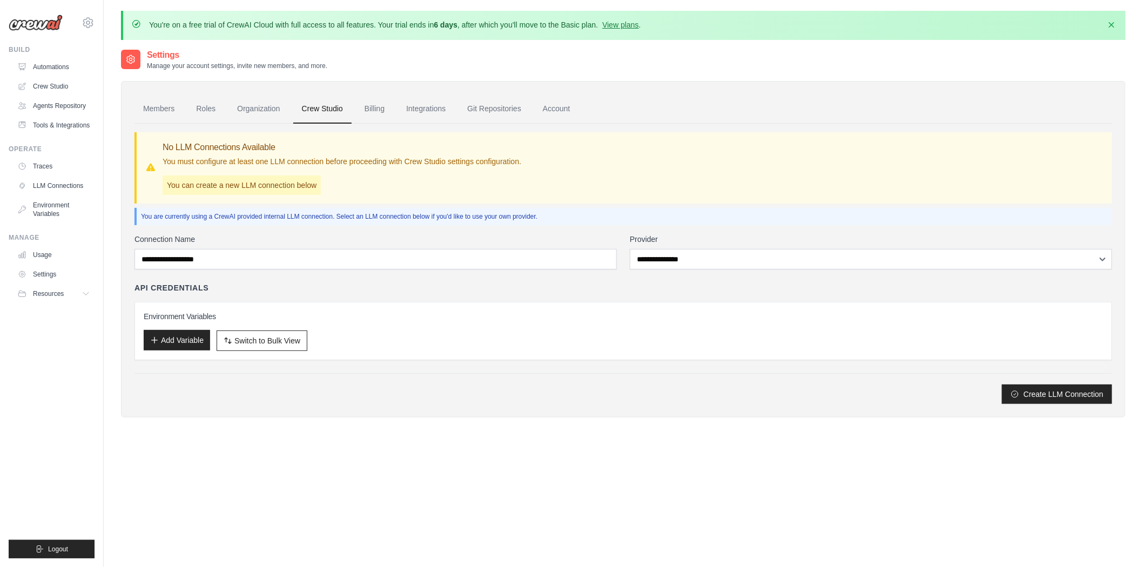
click at [170, 337] on button "Add Variable" at bounding box center [177, 340] width 66 height 21
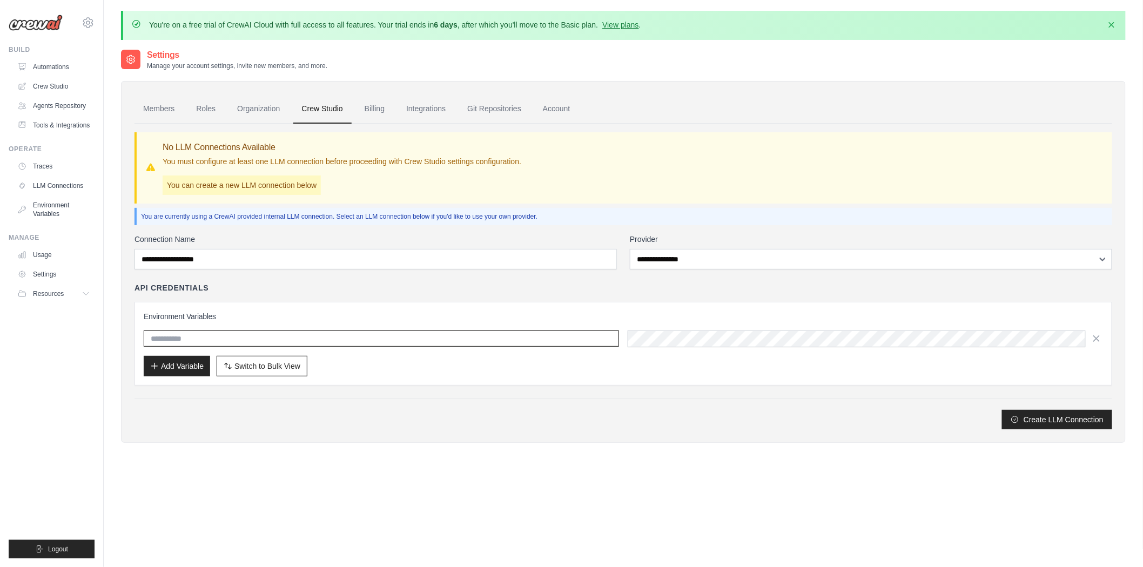
click at [412, 343] on input "text" at bounding box center [382, 339] width 476 height 16
click at [1094, 336] on icon "button" at bounding box center [1097, 338] width 11 height 11
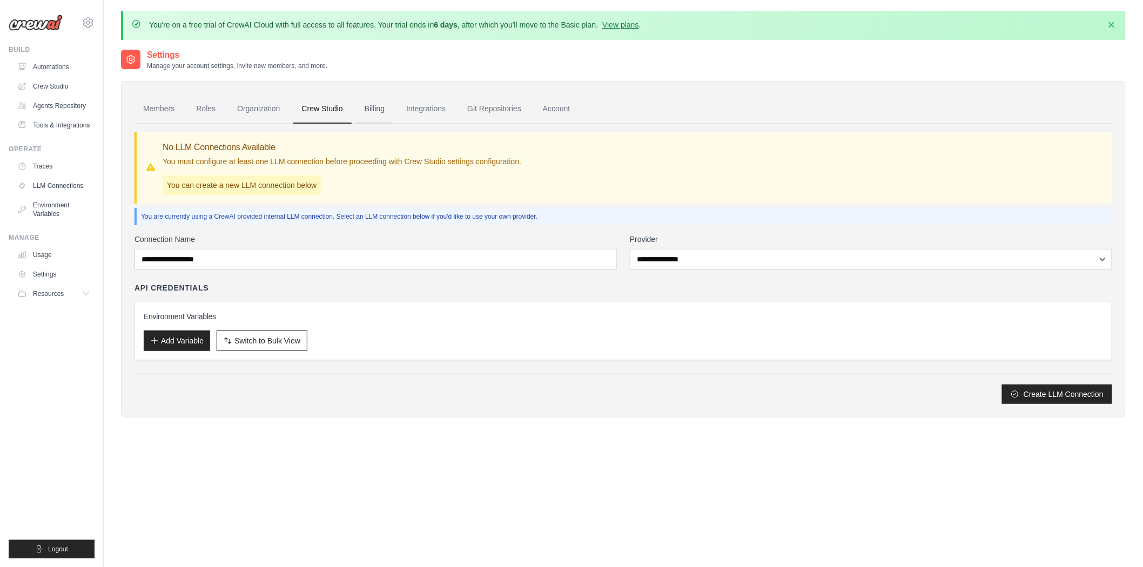
click at [379, 115] on link "Billing" at bounding box center [374, 109] width 37 height 29
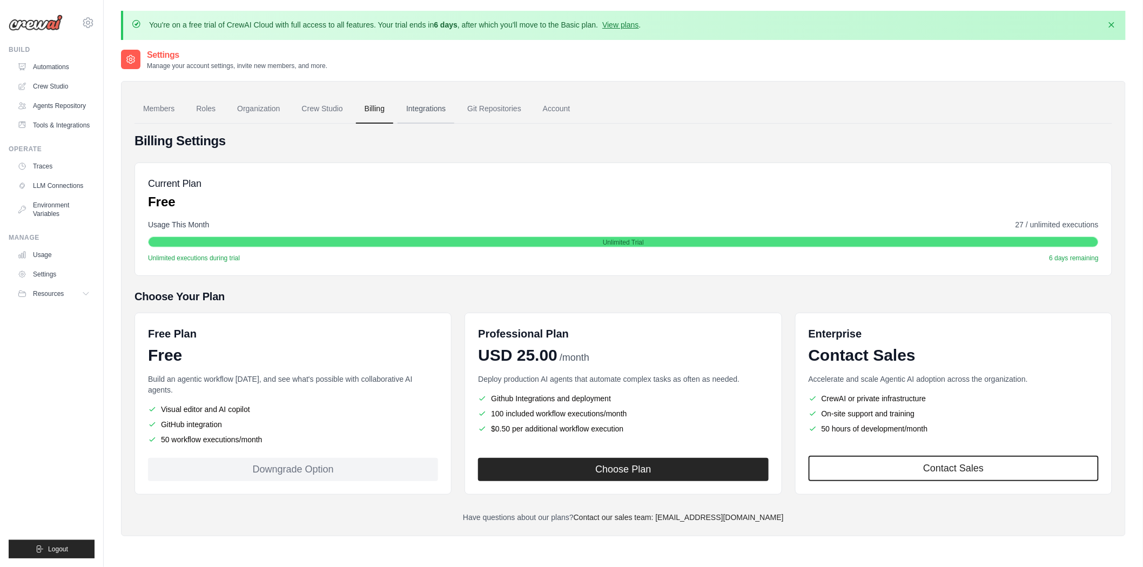
click at [430, 110] on link "Integrations" at bounding box center [426, 109] width 57 height 29
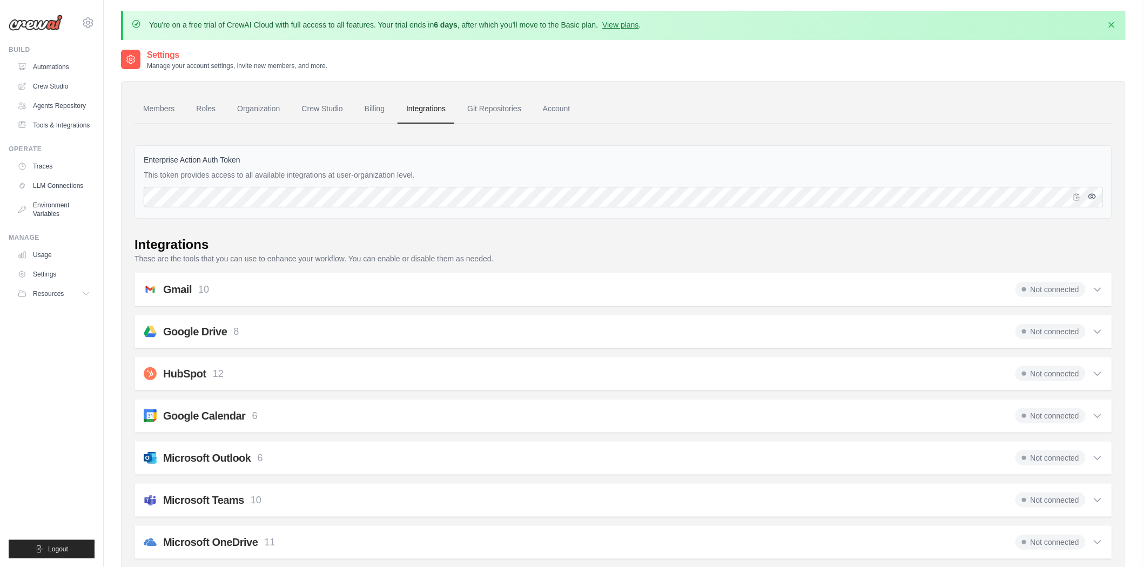
click at [1090, 197] on icon "button" at bounding box center [1092, 196] width 7 height 5
drag, startPoint x: 150, startPoint y: 156, endPoint x: 125, endPoint y: 156, distance: 25.4
copy label "Enterprise Action Auth Token"
click at [496, 105] on link "Git Repositories" at bounding box center [494, 109] width 71 height 29
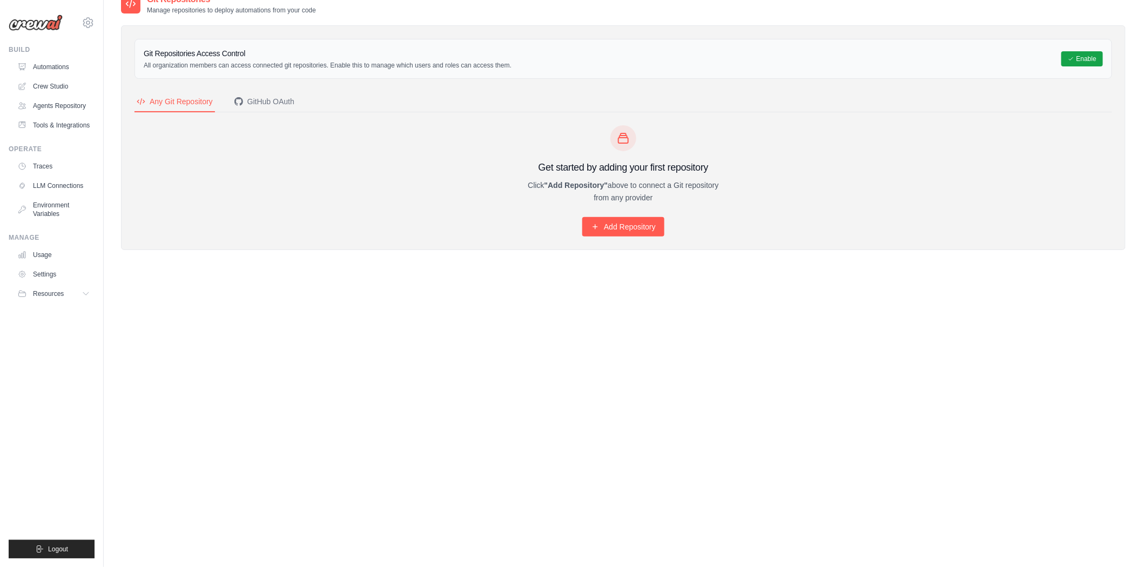
scroll to position [58, 0]
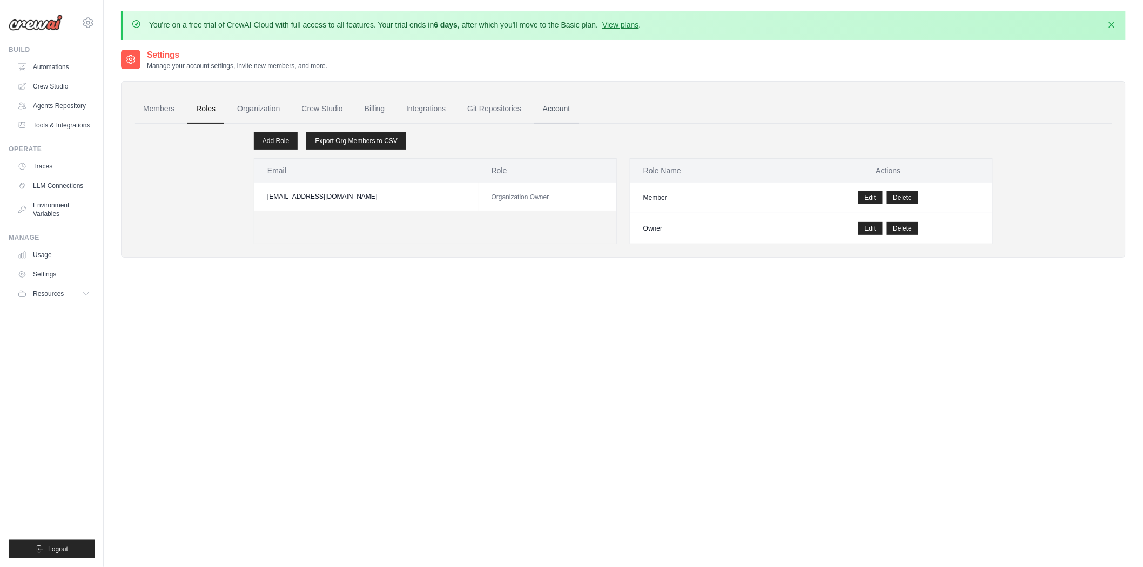
click at [558, 106] on link "Account" at bounding box center [556, 109] width 45 height 29
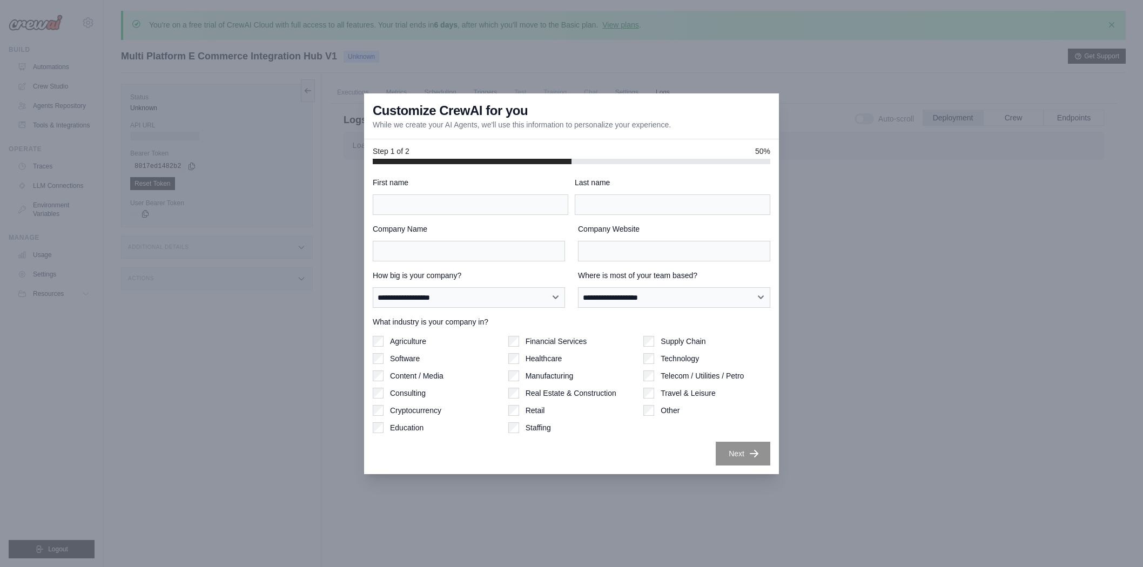
click at [477, 211] on input "First name" at bounding box center [471, 205] width 196 height 21
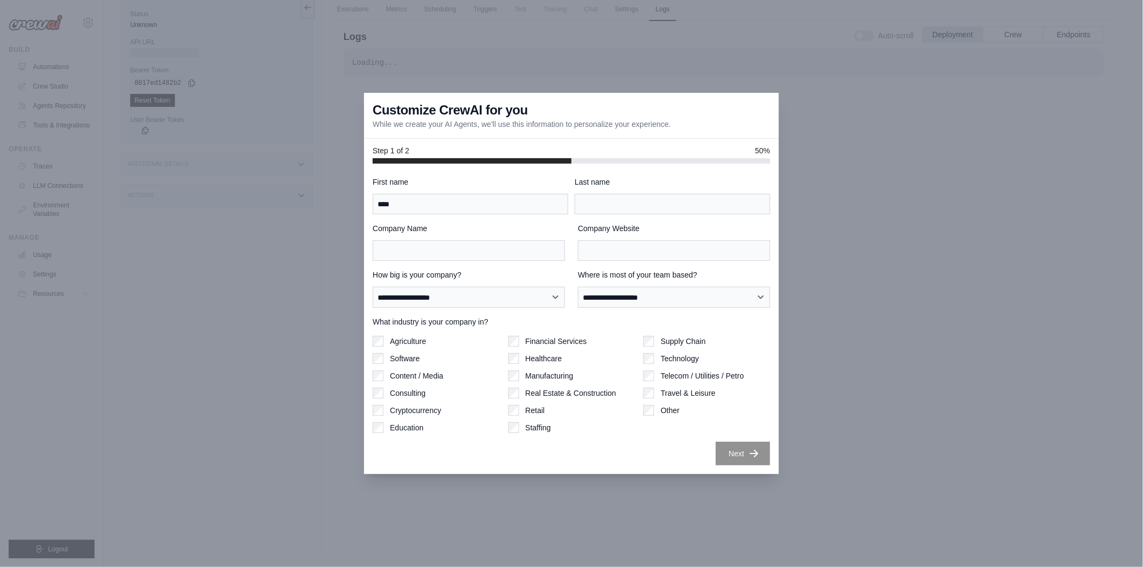
type input "****"
click at [654, 211] on input "Last name" at bounding box center [673, 204] width 196 height 21
drag, startPoint x: 454, startPoint y: 209, endPoint x: 358, endPoint y: 192, distance: 98.1
click at [358, 192] on div "**********" at bounding box center [571, 283] width 1143 height 567
drag, startPoint x: 626, startPoint y: 208, endPoint x: 620, endPoint y: 209, distance: 6.0
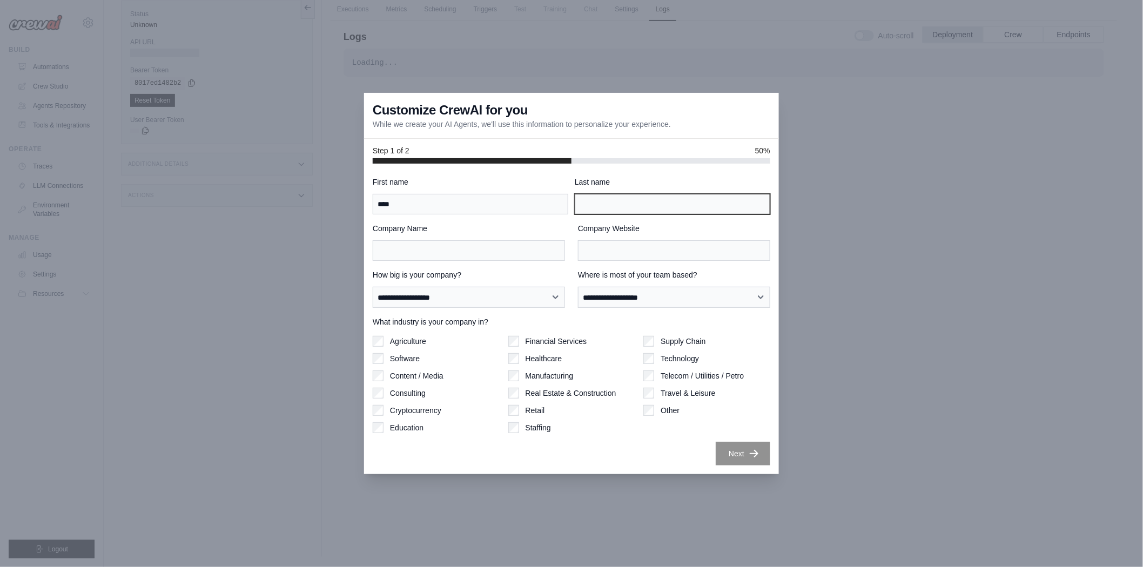
click at [626, 208] on input "Last name" at bounding box center [673, 204] width 196 height 21
type input "***"
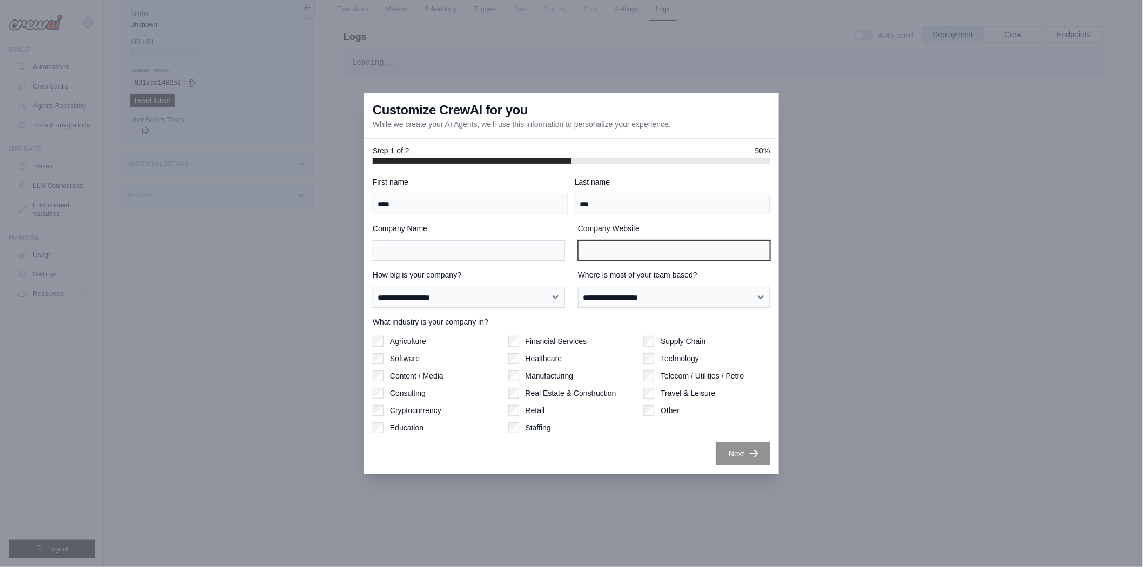
click at [598, 259] on input "Company Website" at bounding box center [674, 250] width 192 height 21
type input "**********"
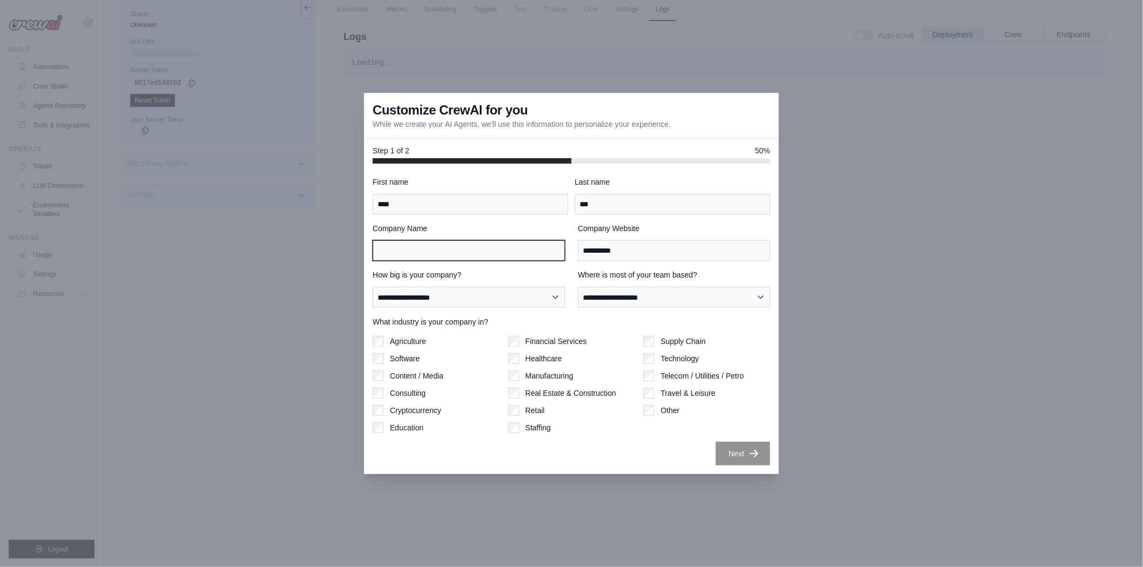
click at [520, 250] on input "Company Name" at bounding box center [469, 250] width 192 height 21
type input "*******"
click at [451, 293] on select "**********" at bounding box center [469, 297] width 192 height 21
select select "**********"
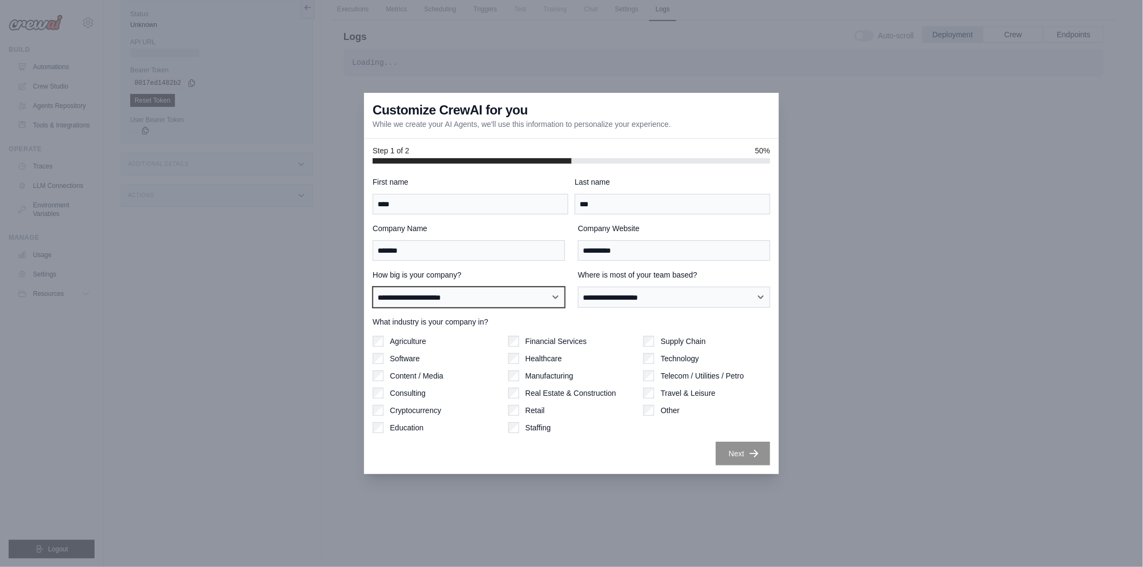
click at [373, 287] on select "**********" at bounding box center [469, 297] width 192 height 21
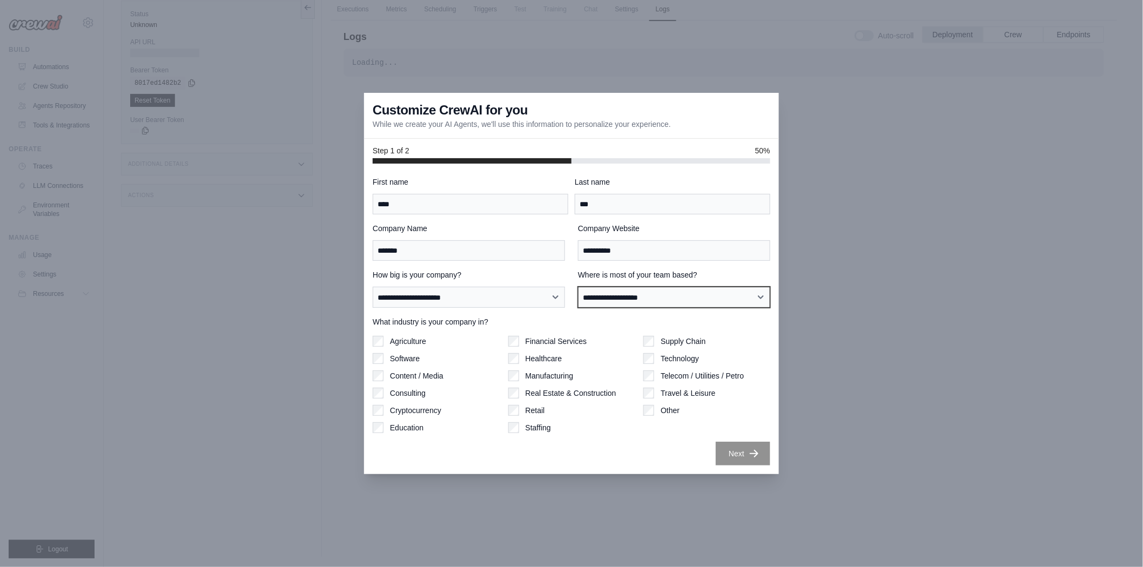
click at [629, 290] on select "**********" at bounding box center [674, 297] width 192 height 21
select select "******"
click at [578, 287] on select "**********" at bounding box center [674, 297] width 192 height 21
click at [666, 361] on label "Technology" at bounding box center [680, 358] width 38 height 11
click at [737, 460] on button "Next" at bounding box center [743, 453] width 55 height 24
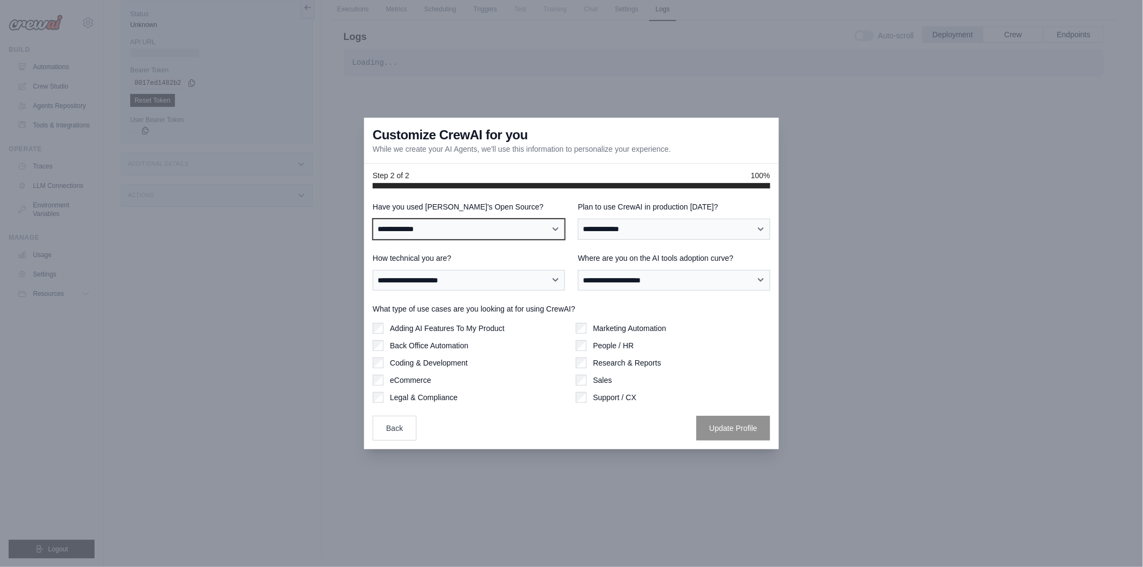
click at [452, 228] on select "**********" at bounding box center [469, 229] width 192 height 21
select select "**"
click at [373, 219] on select "**********" at bounding box center [469, 229] width 192 height 21
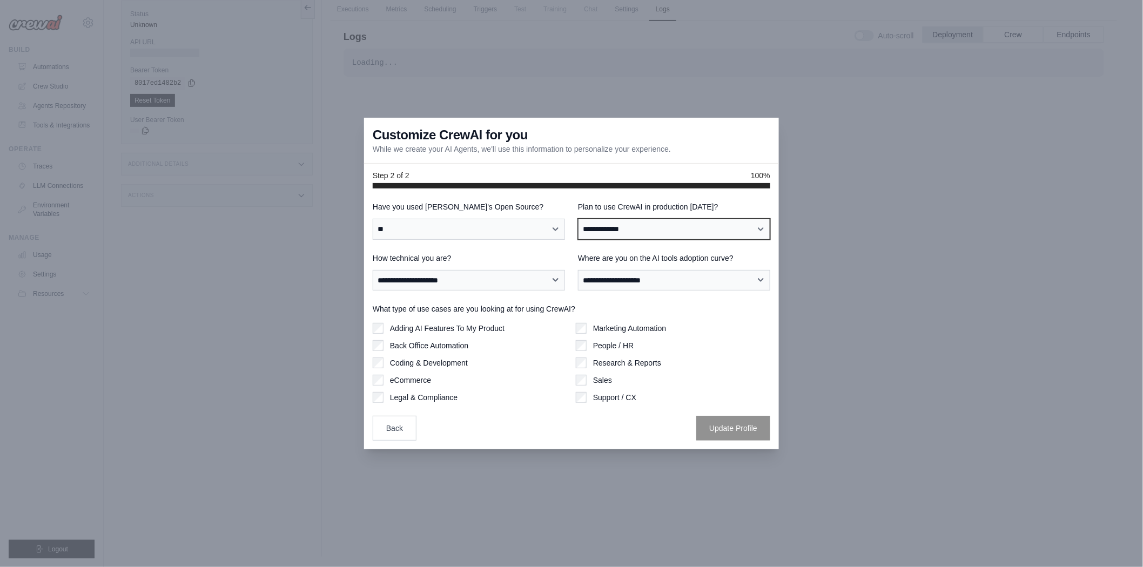
click at [633, 230] on select "**********" at bounding box center [674, 229] width 192 height 21
select select "****"
click at [578, 219] on select "**********" at bounding box center [674, 229] width 192 height 21
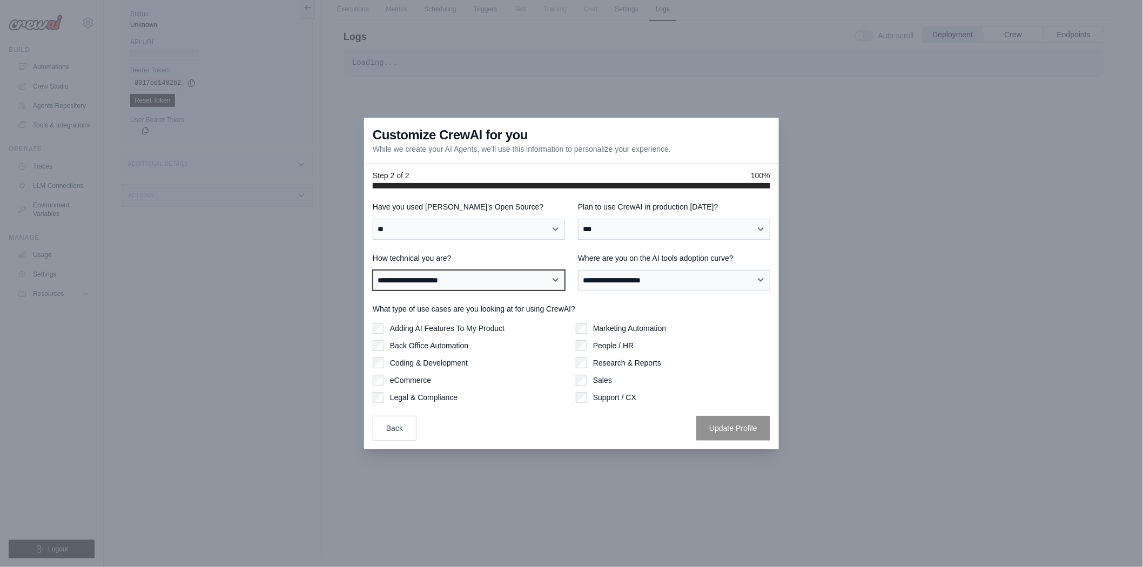
click at [427, 284] on select "**********" at bounding box center [469, 280] width 192 height 21
select select "**********"
click at [373, 270] on select "**********" at bounding box center [469, 280] width 192 height 21
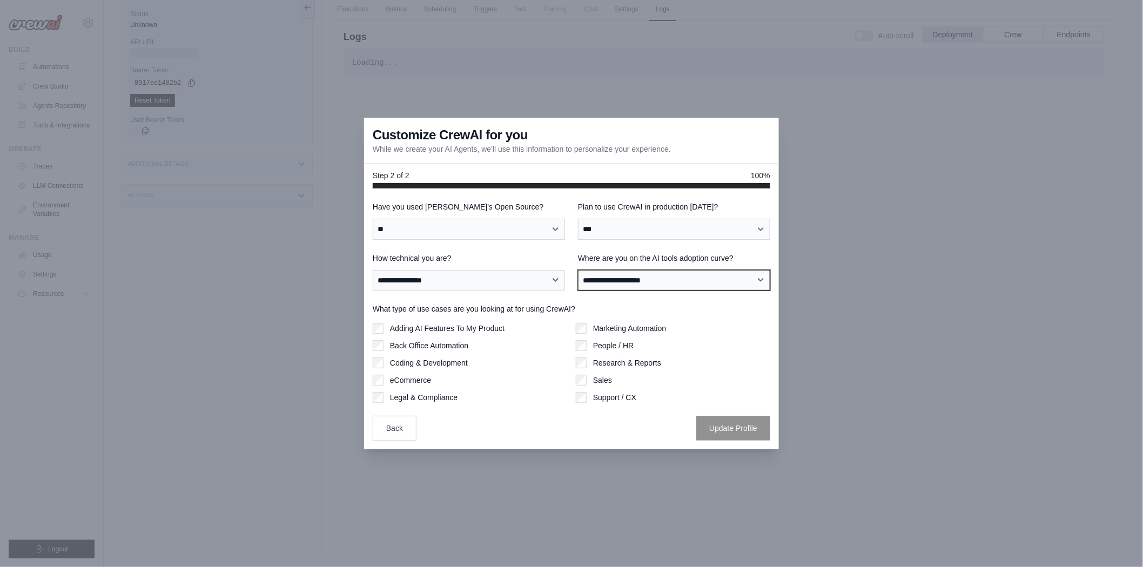
click at [661, 277] on select "**********" at bounding box center [674, 280] width 192 height 21
select select "**********"
click at [578, 270] on select "**********" at bounding box center [674, 280] width 192 height 21
drag, startPoint x: 402, startPoint y: 314, endPoint x: 429, endPoint y: 304, distance: 29.2
click at [429, 304] on div "What type of use cases are you looking at for using CrewAI? Adding AI Features …" at bounding box center [572, 353] width 398 height 99
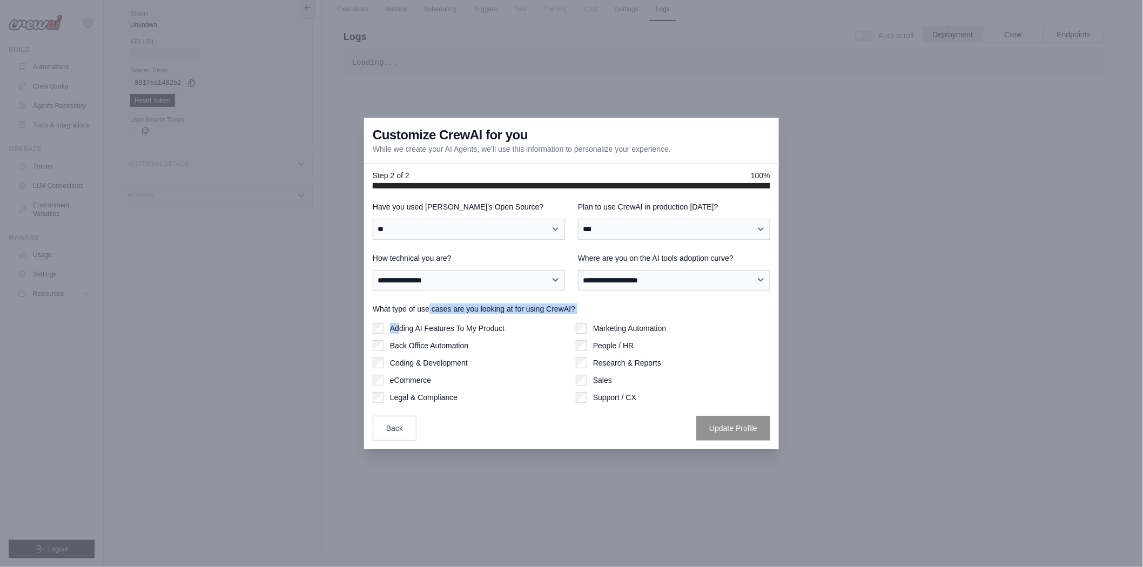
click at [429, 304] on label "What type of use cases are you looking at for using CrewAI?" at bounding box center [572, 309] width 398 height 11
drag, startPoint x: 429, startPoint y: 304, endPoint x: 476, endPoint y: 307, distance: 46.6
click at [476, 307] on label "What type of use cases are you looking at for using CrewAI?" at bounding box center [572, 309] width 398 height 11
click at [471, 309] on label "What type of use cases are you looking at for using CrewAI?" at bounding box center [572, 309] width 398 height 11
click at [574, 379] on div "Adding AI Features To My Product Back Office Automation Coding & Development eC…" at bounding box center [572, 363] width 398 height 80
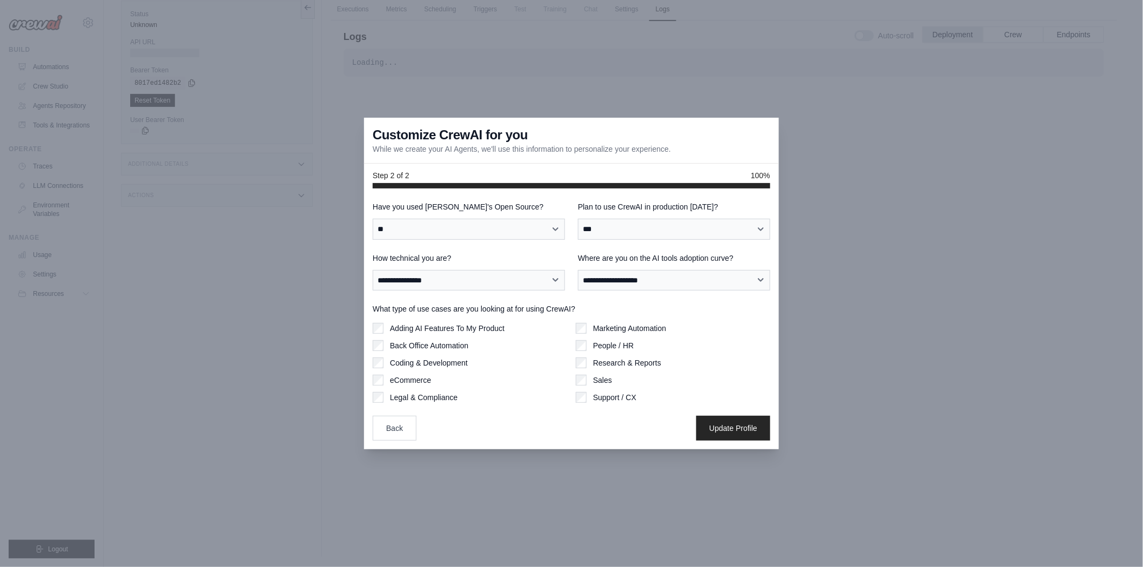
click at [665, 377] on div "Sales" at bounding box center [673, 380] width 195 height 11
click at [732, 426] on button "Update Profile" at bounding box center [734, 428] width 74 height 25
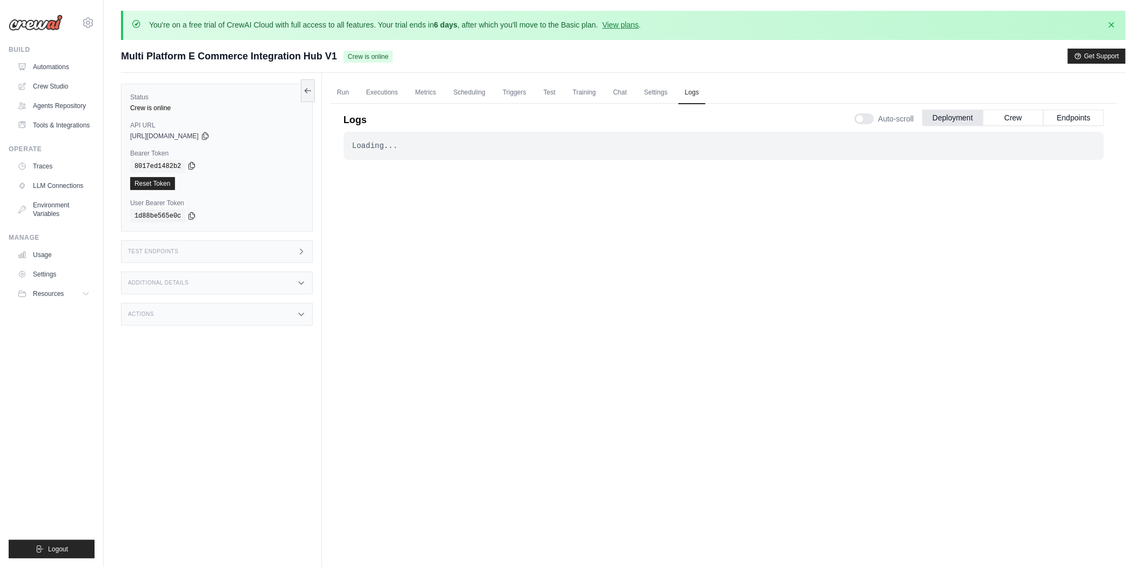
click at [188, 166] on icon at bounding box center [192, 166] width 9 height 9
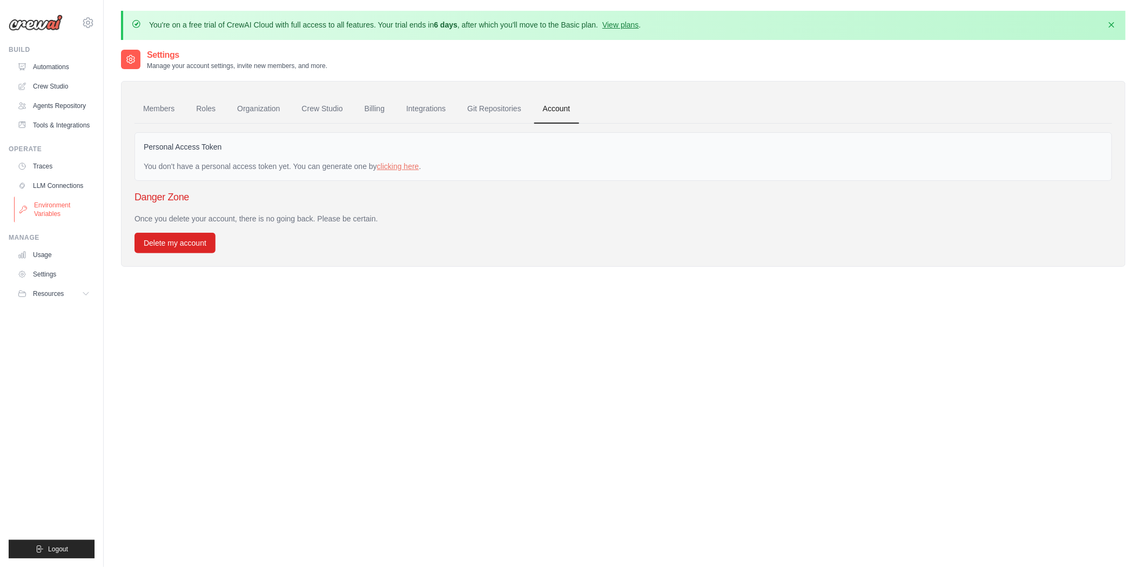
click at [54, 212] on link "Environment Variables" at bounding box center [55, 210] width 82 height 26
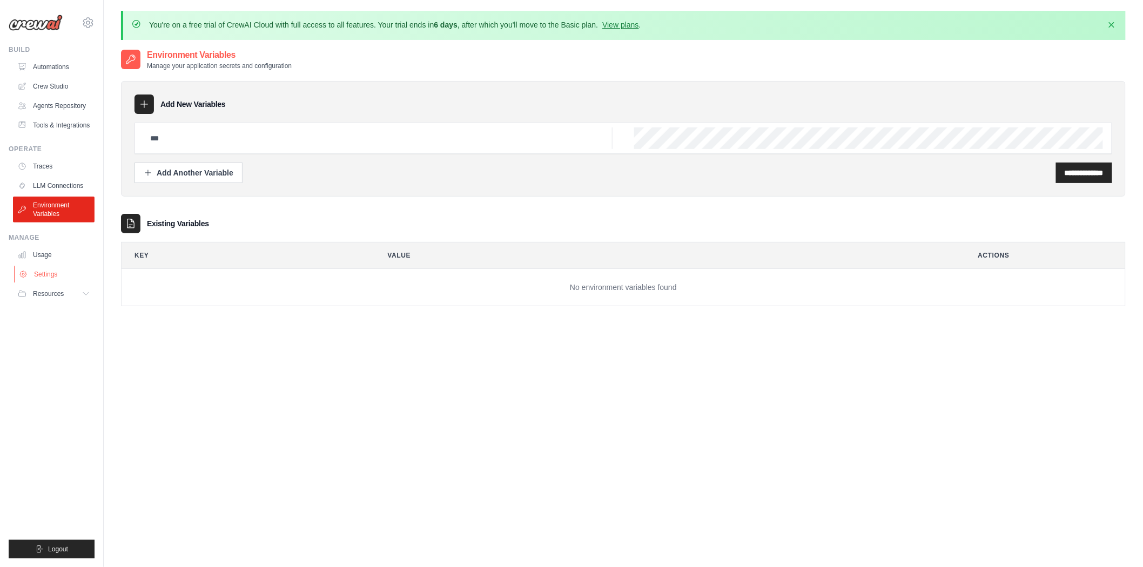
click at [46, 274] on link "Settings" at bounding box center [55, 274] width 82 height 17
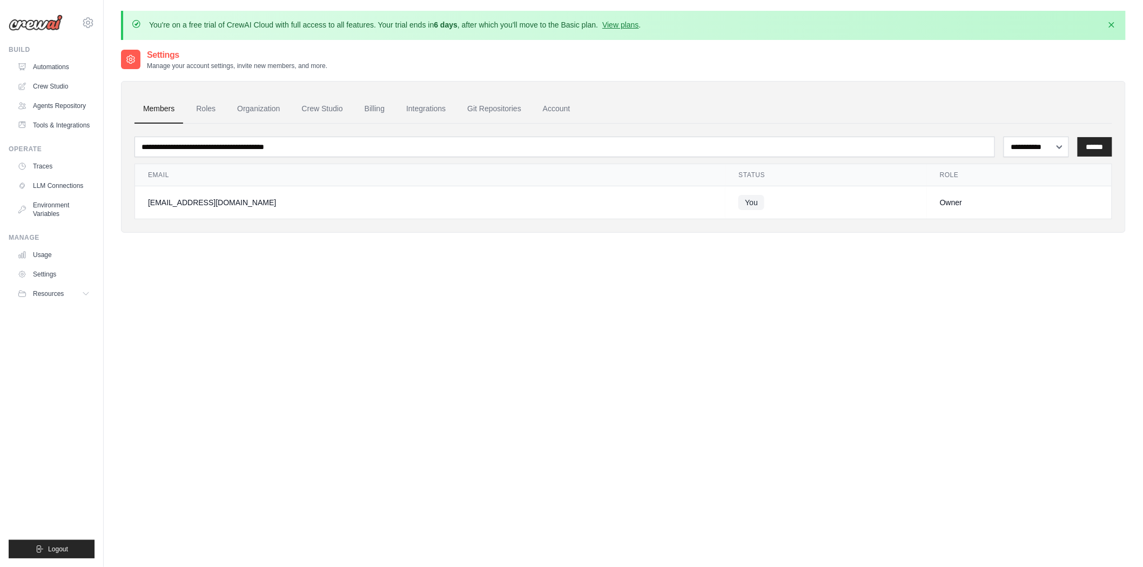
click at [158, 109] on link "Members" at bounding box center [159, 109] width 49 height 29
click at [201, 109] on link "Roles" at bounding box center [206, 109] width 37 height 29
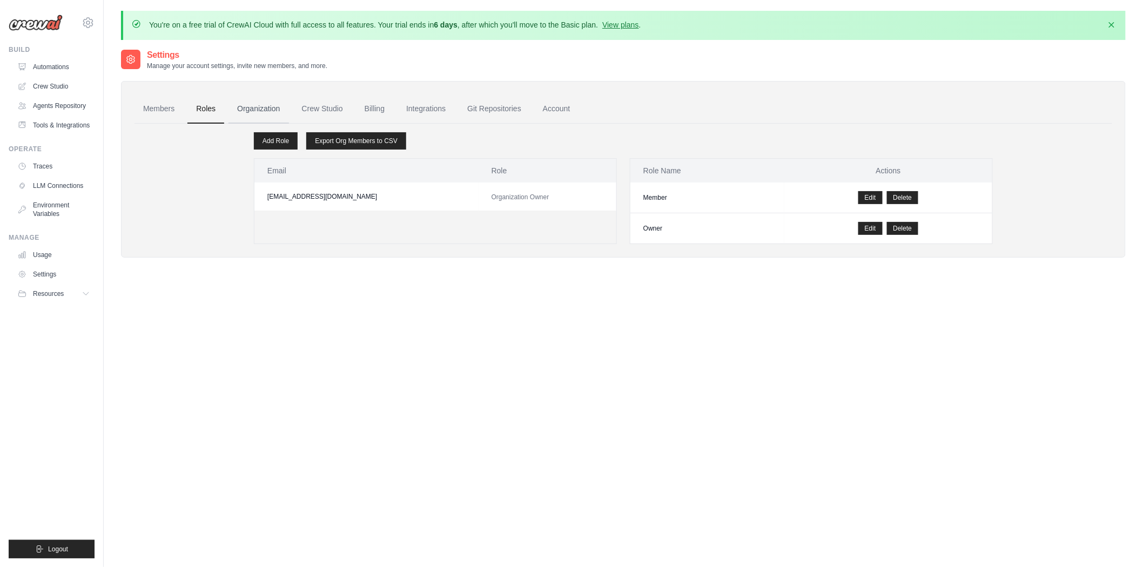
click at [272, 114] on link "Organization" at bounding box center [259, 109] width 60 height 29
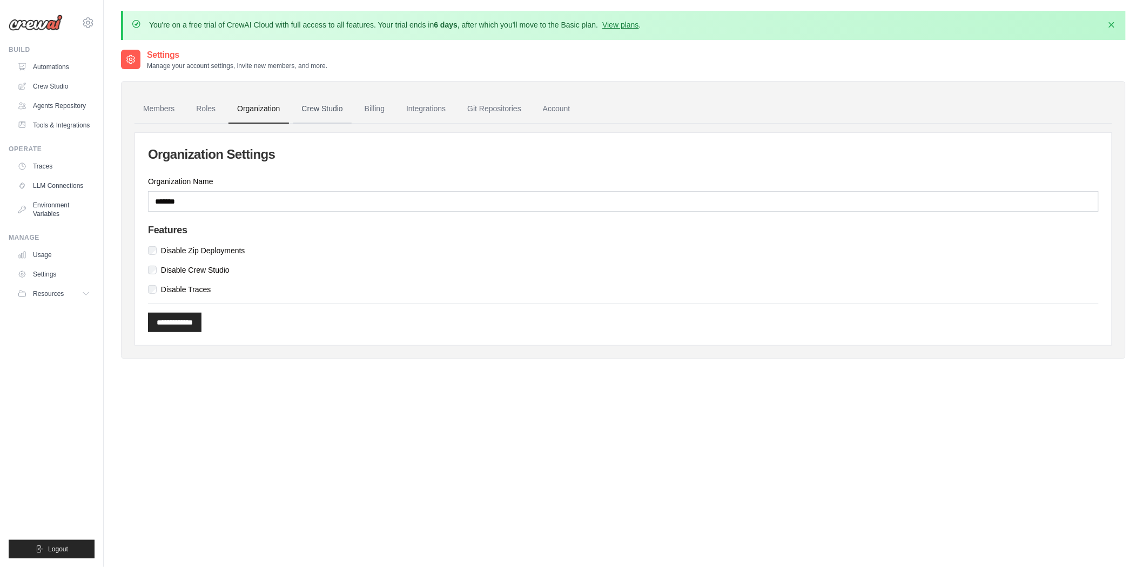
click at [322, 115] on link "Crew Studio" at bounding box center [322, 109] width 58 height 29
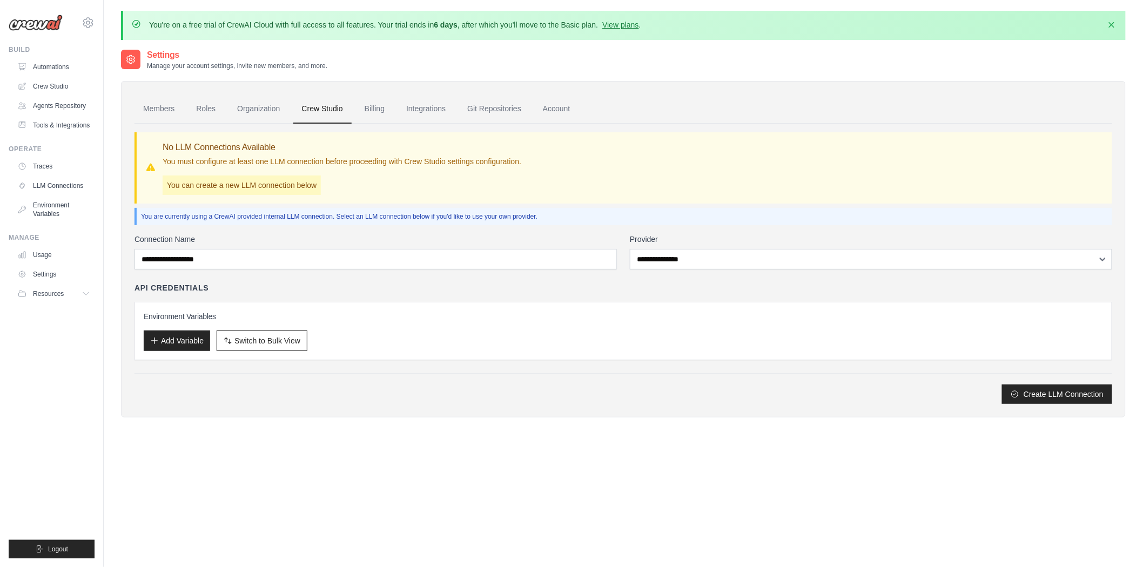
click at [396, 116] on ul "Members Roles Organization Crew Studio Billing Integrations Git Repositories Ac…" at bounding box center [624, 109] width 978 height 29
click at [157, 336] on icon "button" at bounding box center [154, 340] width 9 height 9
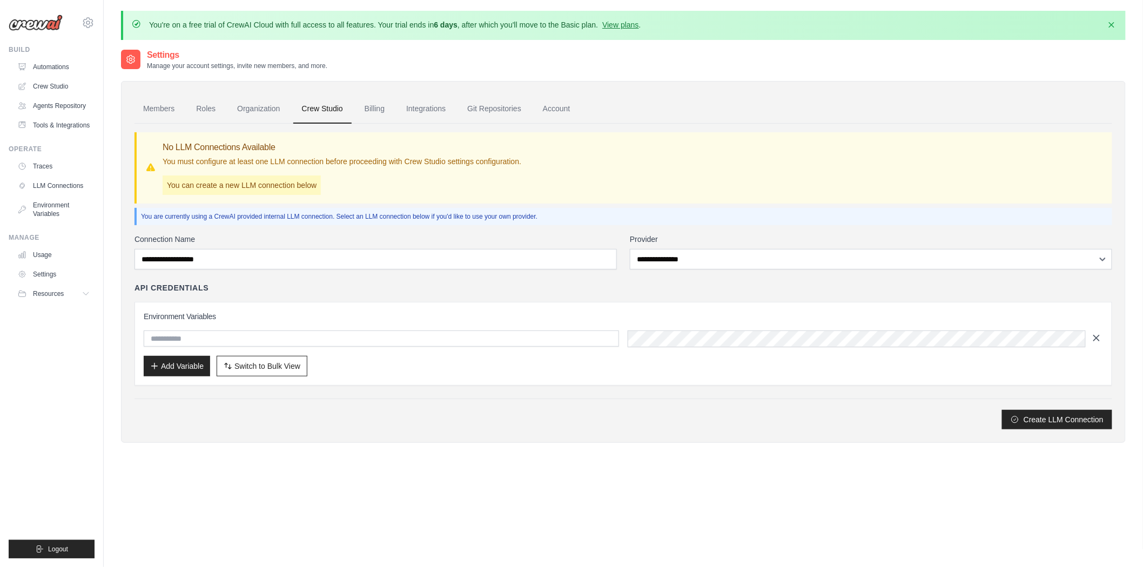
click at [1098, 338] on icon "button" at bounding box center [1096, 338] width 5 height 5
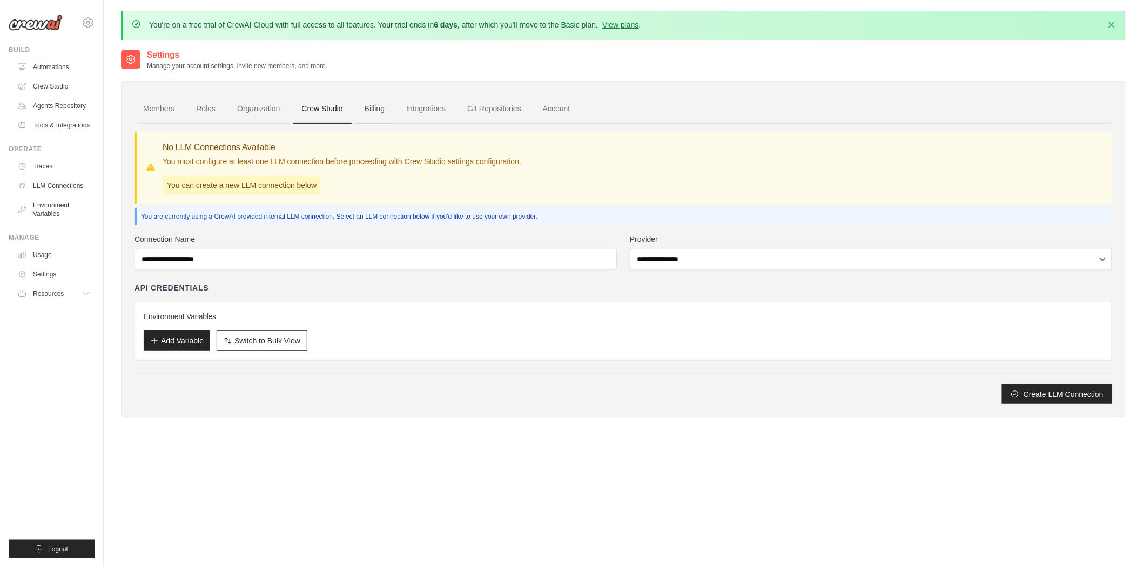
click at [376, 105] on link "Billing" at bounding box center [374, 109] width 37 height 29
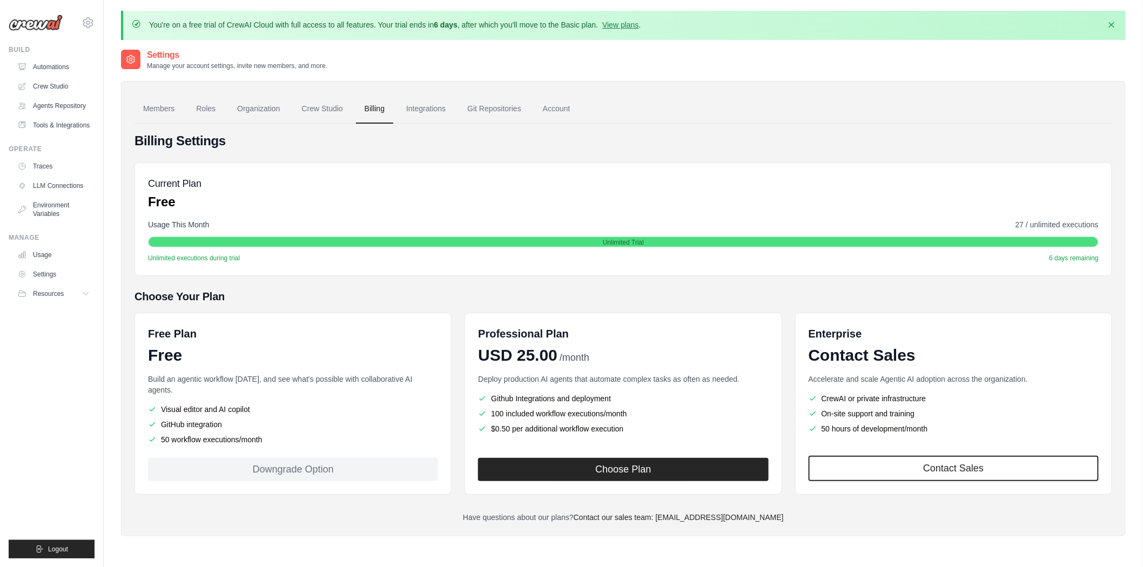
click at [430, 106] on link "Integrations" at bounding box center [426, 109] width 57 height 29
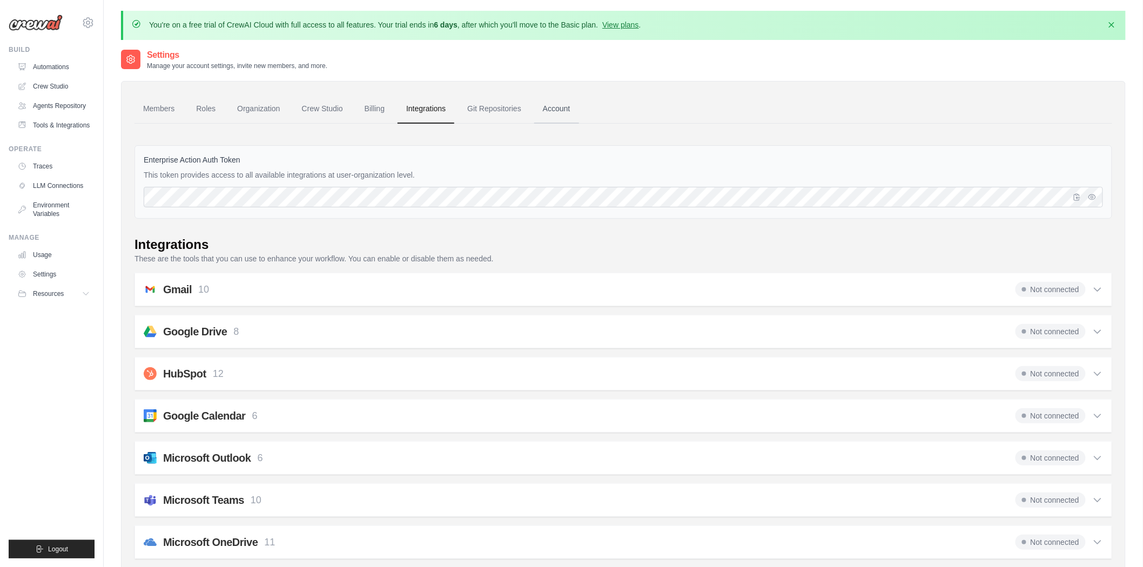
click at [548, 109] on link "Account" at bounding box center [556, 109] width 45 height 29
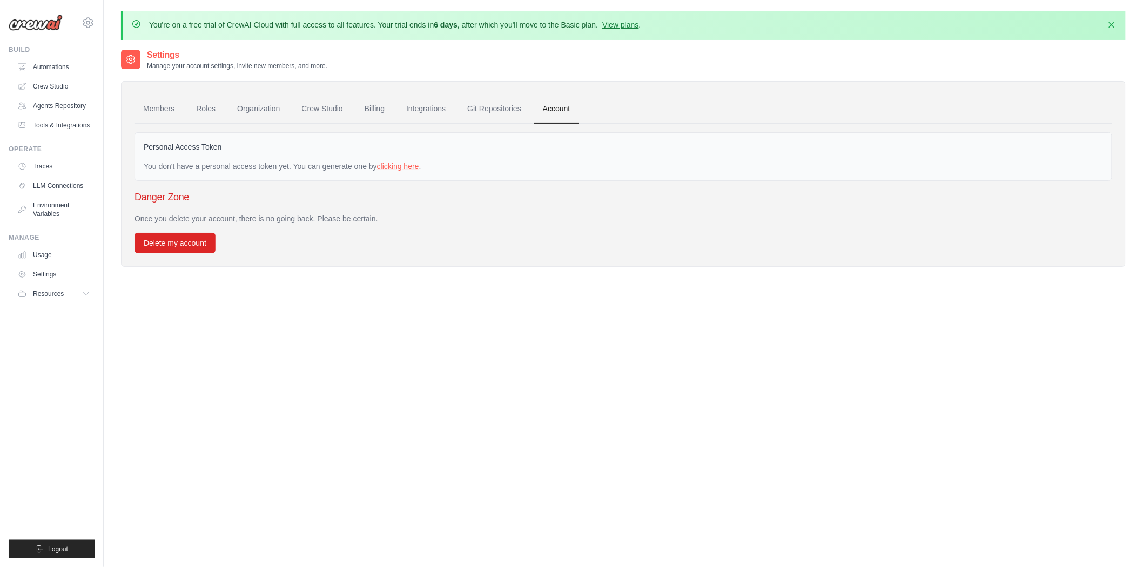
click at [407, 164] on link "clicking here" at bounding box center [398, 166] width 42 height 9
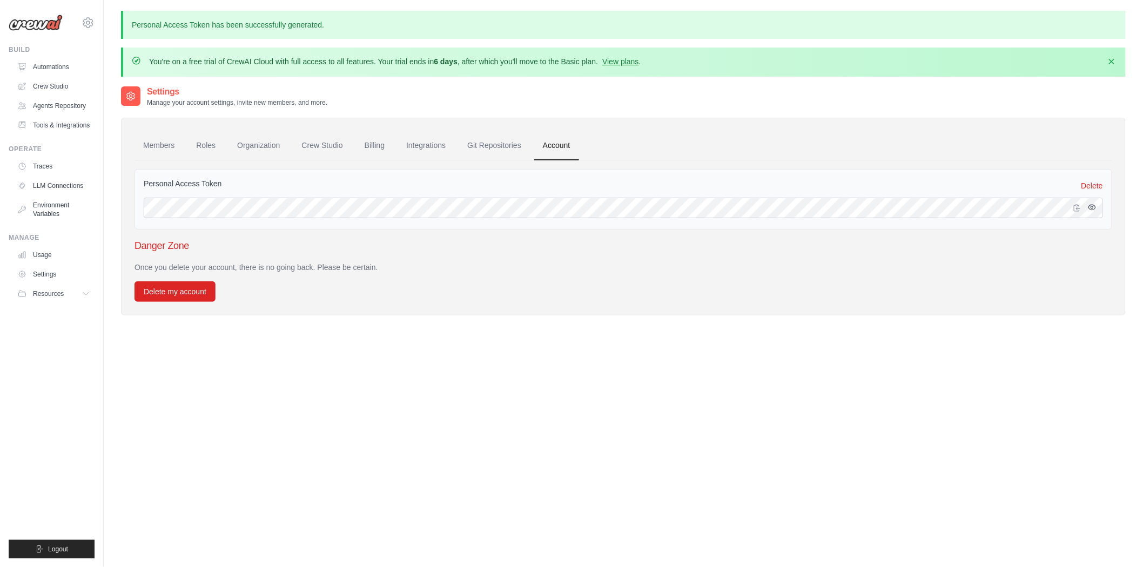
click at [1090, 205] on icon "button" at bounding box center [1092, 207] width 7 height 5
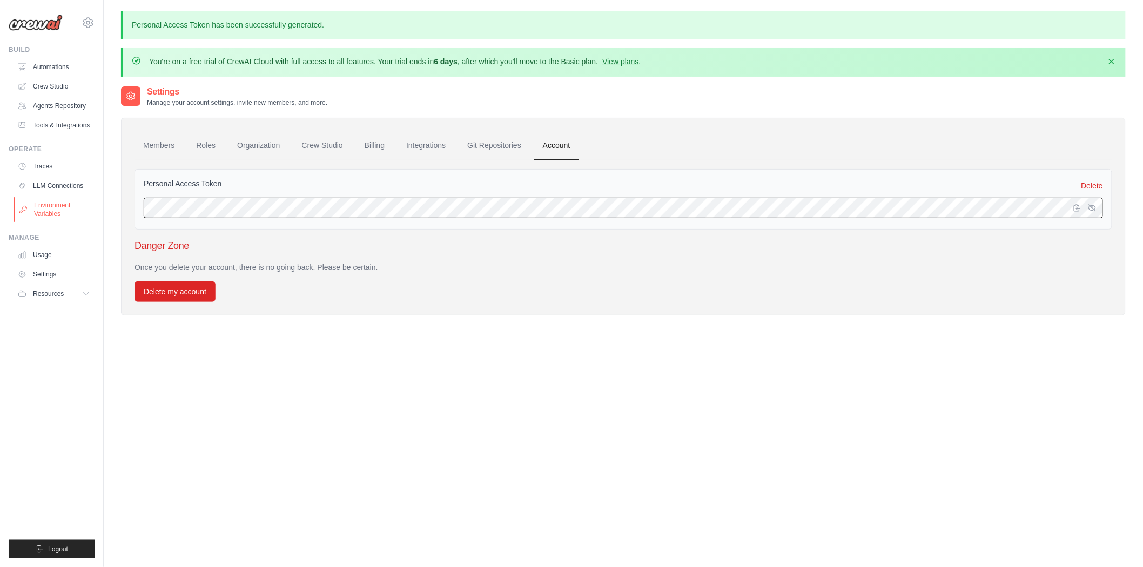
click at [71, 219] on body "anfrage@flowent.de Settings Build Automations" at bounding box center [571, 332] width 1143 height 664
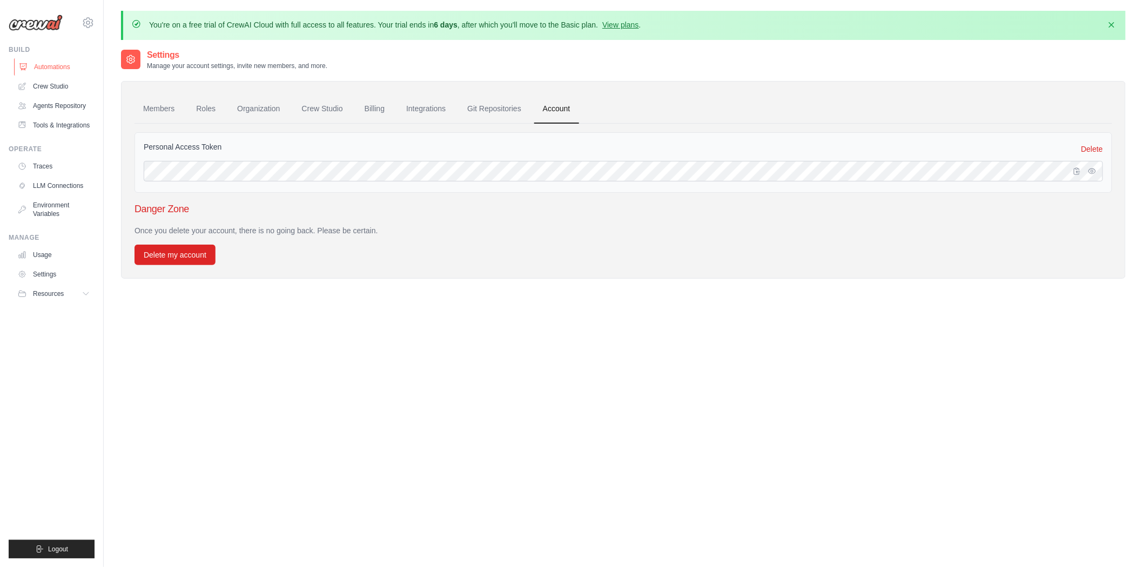
click at [48, 63] on link "Automations" at bounding box center [55, 66] width 82 height 17
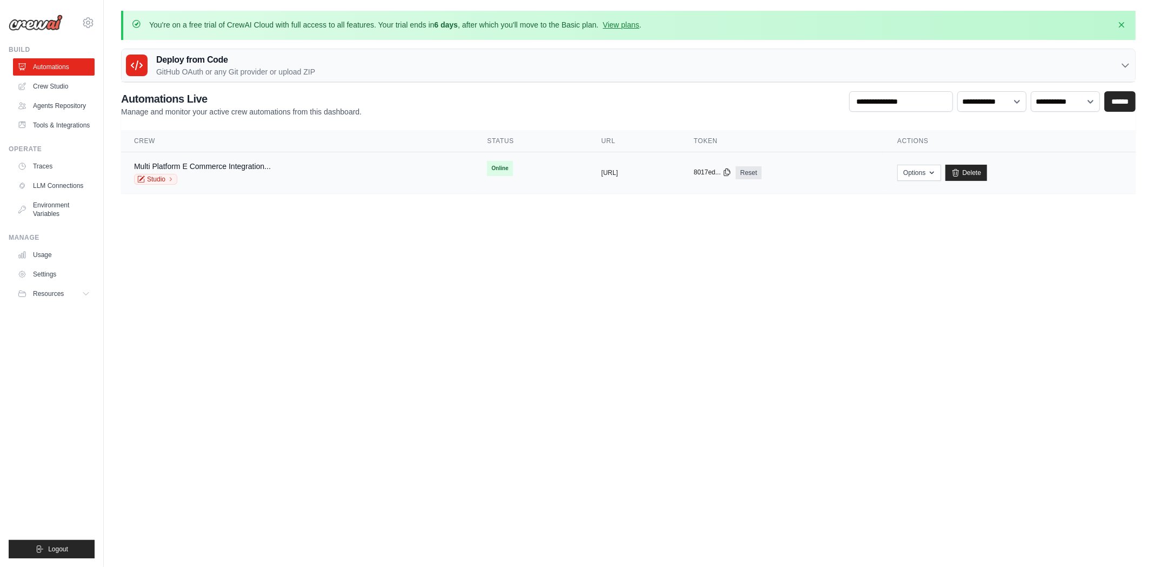
click at [731, 171] on icon at bounding box center [726, 172] width 9 height 9
click at [761, 172] on link "Reset" at bounding box center [747, 172] width 25 height 13
click at [941, 178] on button "Options" at bounding box center [919, 172] width 44 height 16
click at [158, 181] on link "Studio" at bounding box center [155, 179] width 43 height 11
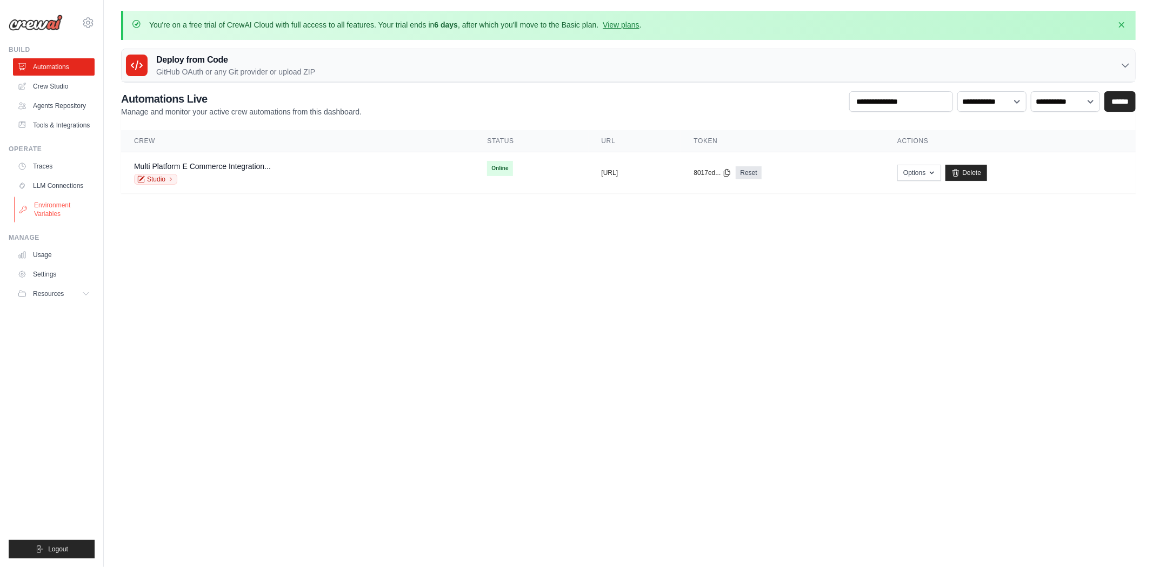
click at [39, 207] on link "Environment Variables" at bounding box center [55, 210] width 82 height 26
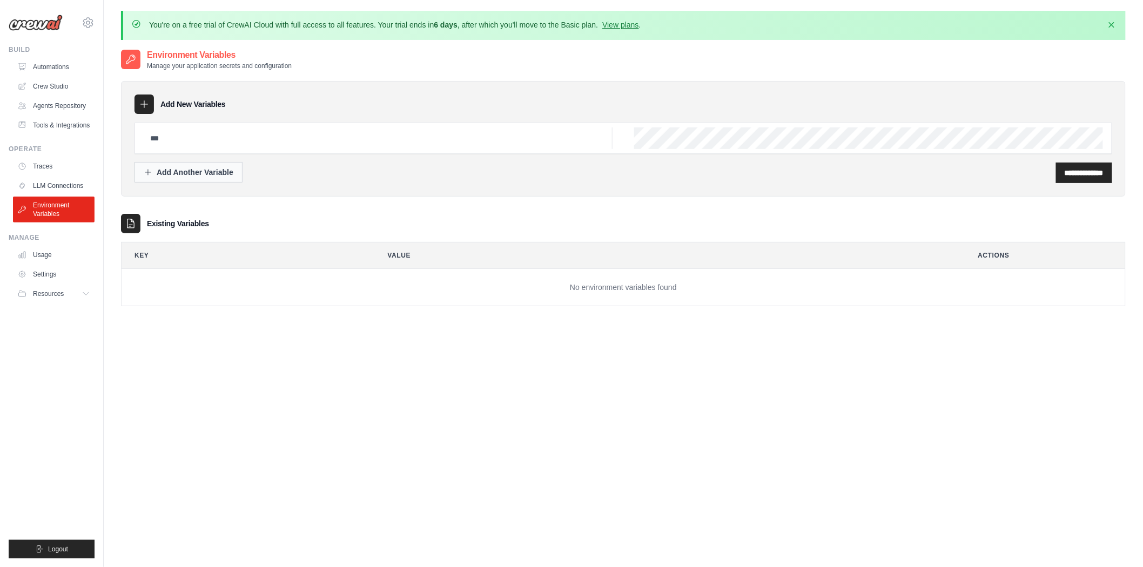
click at [180, 167] on div "Add Another Variable" at bounding box center [189, 172] width 90 height 11
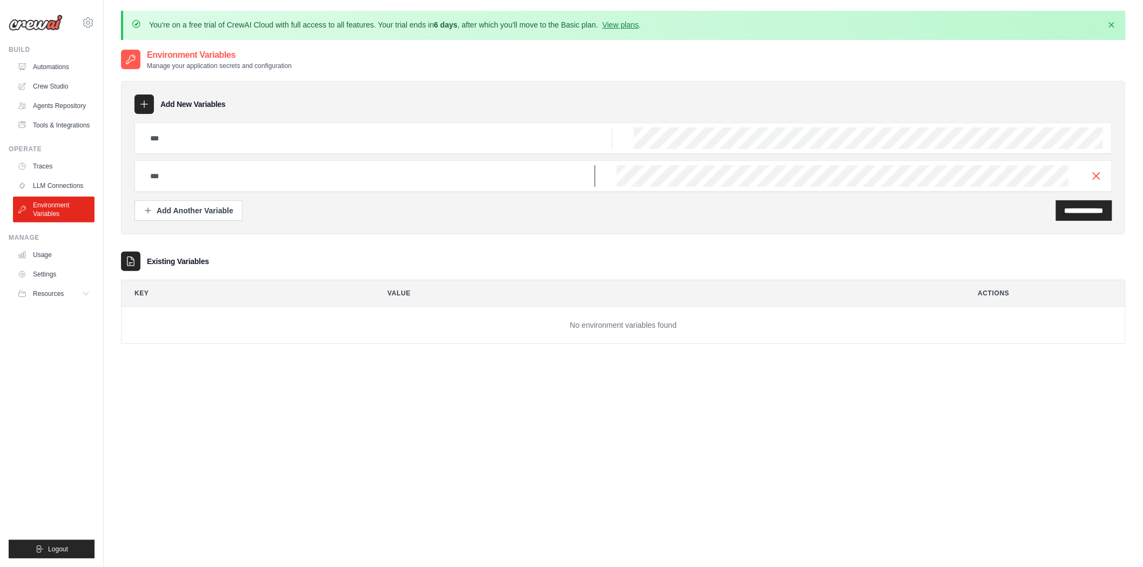
click at [219, 173] on input "text" at bounding box center [370, 176] width 452 height 22
drag, startPoint x: 231, startPoint y: 176, endPoint x: 252, endPoint y: 179, distance: 21.3
click at [231, 176] on input "text" at bounding box center [370, 176] width 452 height 22
drag, startPoint x: 252, startPoint y: 179, endPoint x: 433, endPoint y: 212, distance: 184.4
click at [254, 179] on input "text" at bounding box center [370, 176] width 452 height 22
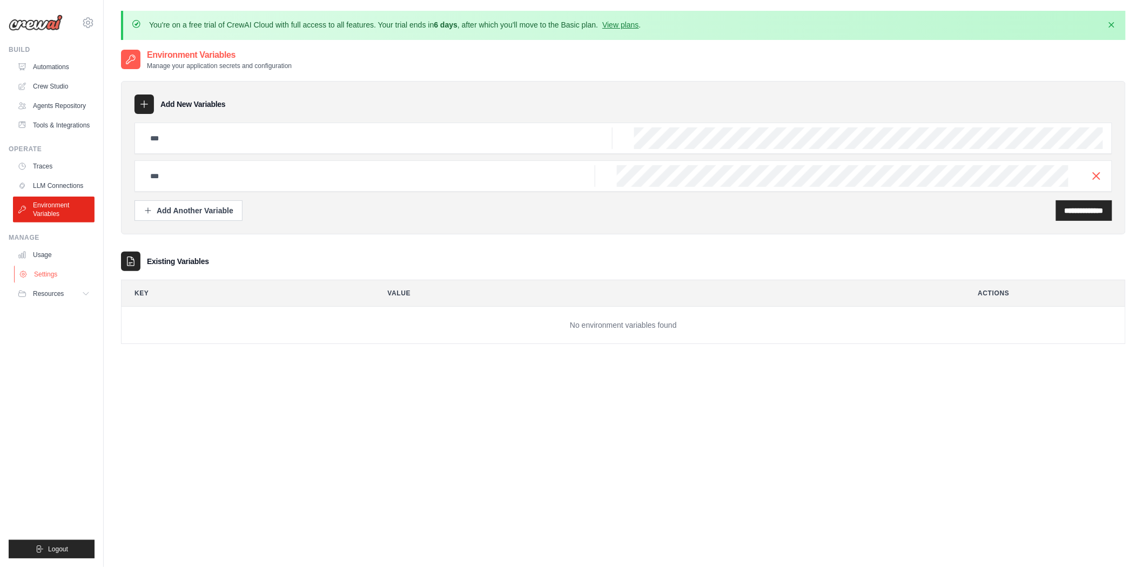
click at [42, 271] on link "Settings" at bounding box center [55, 274] width 82 height 17
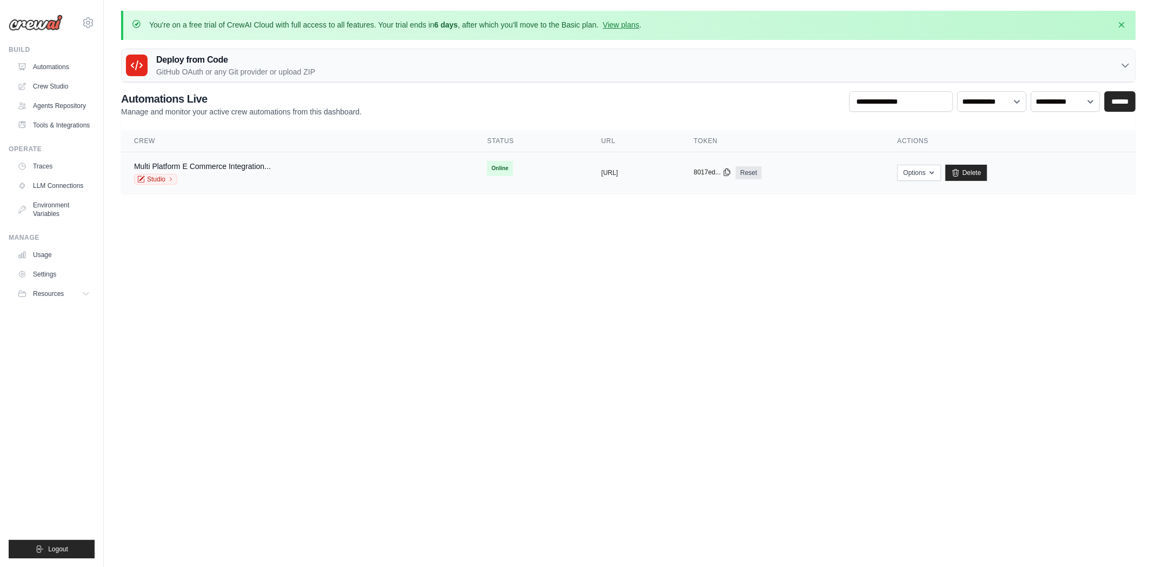
click at [730, 169] on icon at bounding box center [727, 172] width 6 height 7
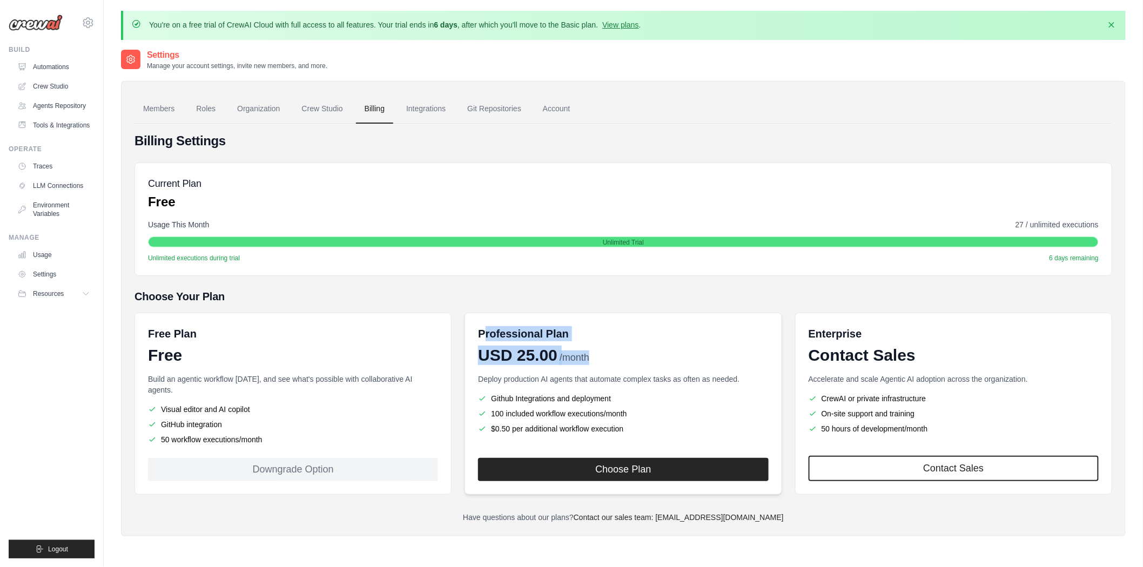
drag, startPoint x: 483, startPoint y: 322, endPoint x: 634, endPoint y: 359, distance: 155.7
click at [641, 359] on div "Professional Plan USD 25.00 /month Deploy production AI agents that automate co…" at bounding box center [623, 404] width 317 height 182
drag, startPoint x: 685, startPoint y: 417, endPoint x: 477, endPoint y: 365, distance: 215.1
click at [476, 365] on div "Professional Plan USD 25.00 /month Deploy production AI agents that automate co…" at bounding box center [623, 404] width 317 height 182
copy div "Professional Plan USD 25.00 /month Deploy production AI agents that automate co…"
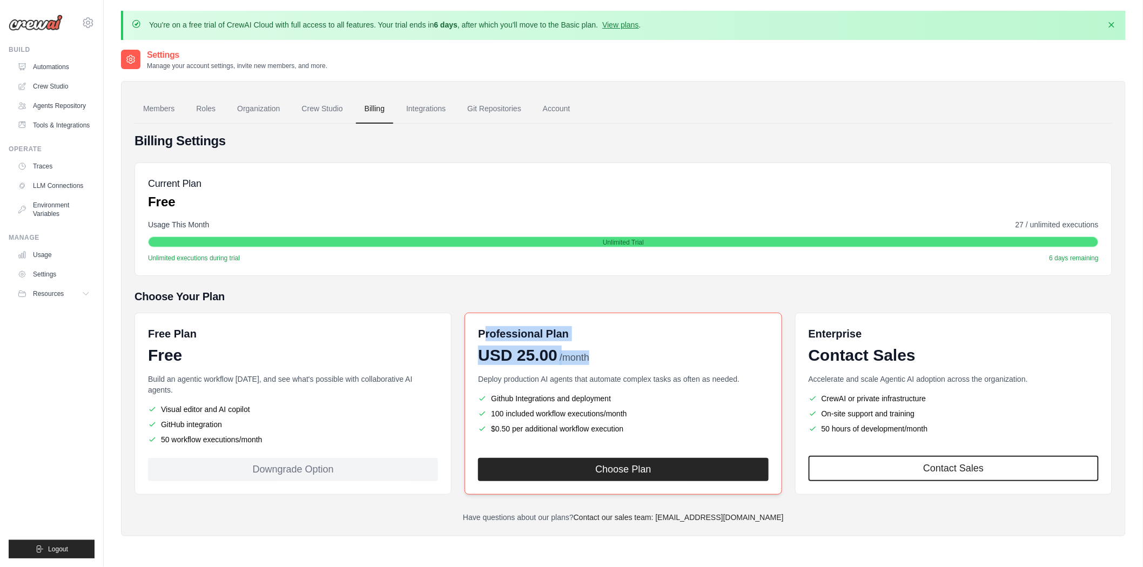
drag, startPoint x: 472, startPoint y: 321, endPoint x: 550, endPoint y: 409, distance: 117.2
click at [655, 434] on div "Professional Plan USD 25.00 /month Deploy production AI agents that automate co…" at bounding box center [623, 404] width 317 height 182
click at [415, 306] on div "Choose Your Plan Free Plan Free Build an agentic workflow today, and see what's…" at bounding box center [624, 392] width 978 height 206
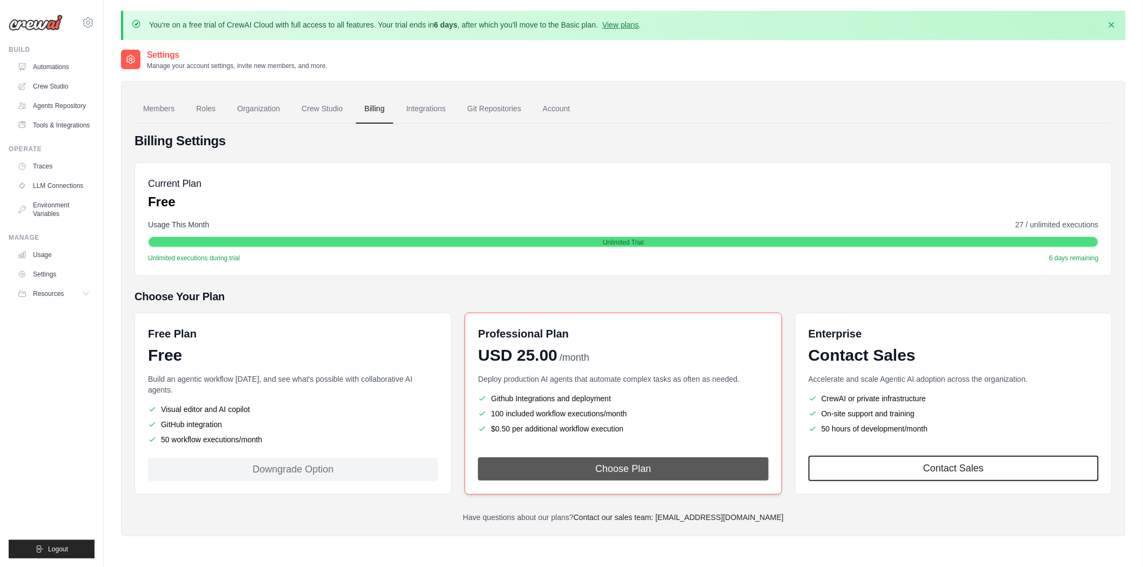
click at [551, 458] on button "Choose Plan" at bounding box center [623, 469] width 290 height 23
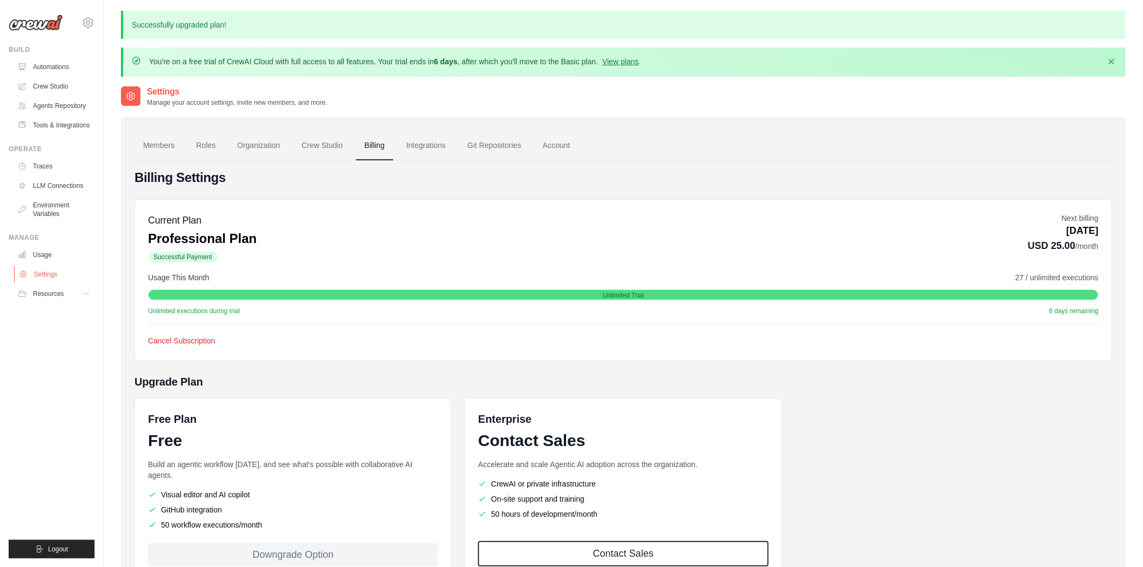
click at [48, 276] on link "Settings" at bounding box center [55, 274] width 82 height 17
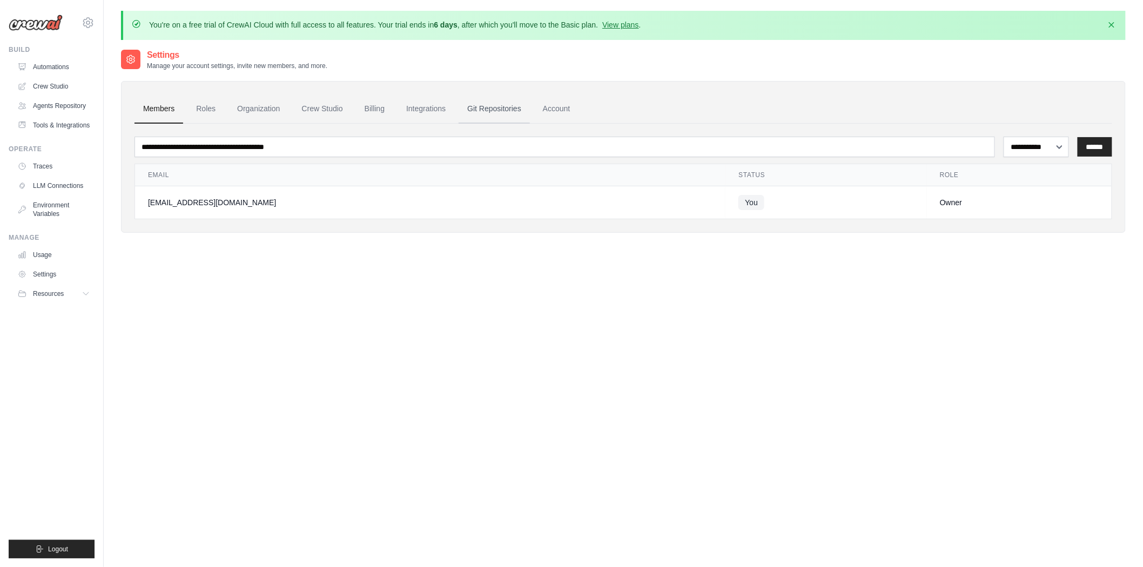
click at [500, 107] on link "Git Repositories" at bounding box center [494, 109] width 71 height 29
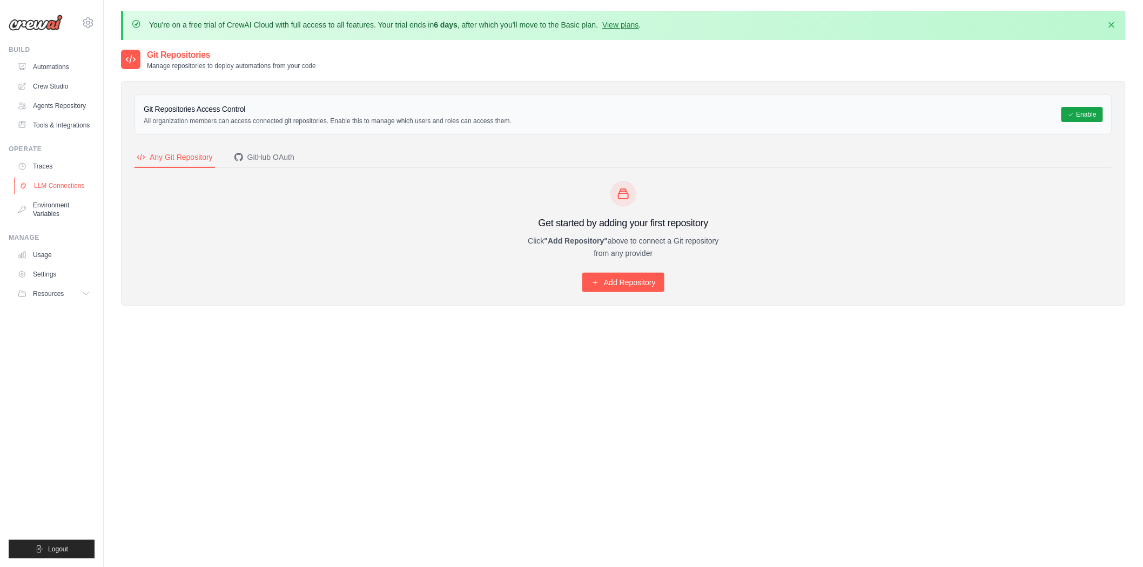
click at [57, 184] on link "LLM Connections" at bounding box center [55, 185] width 82 height 17
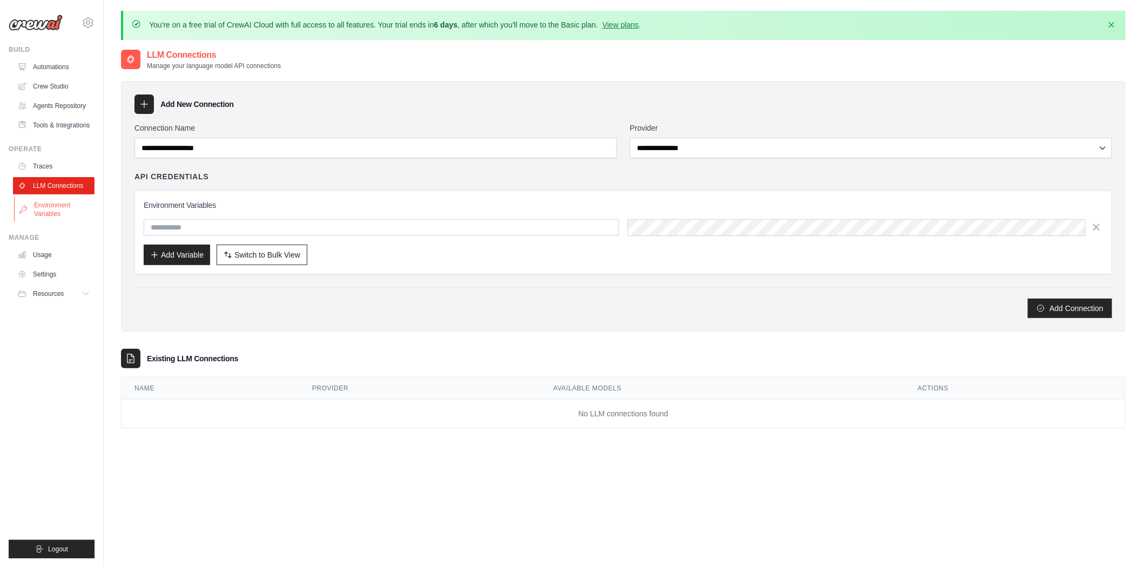
click at [58, 215] on link "Environment Variables" at bounding box center [55, 210] width 82 height 26
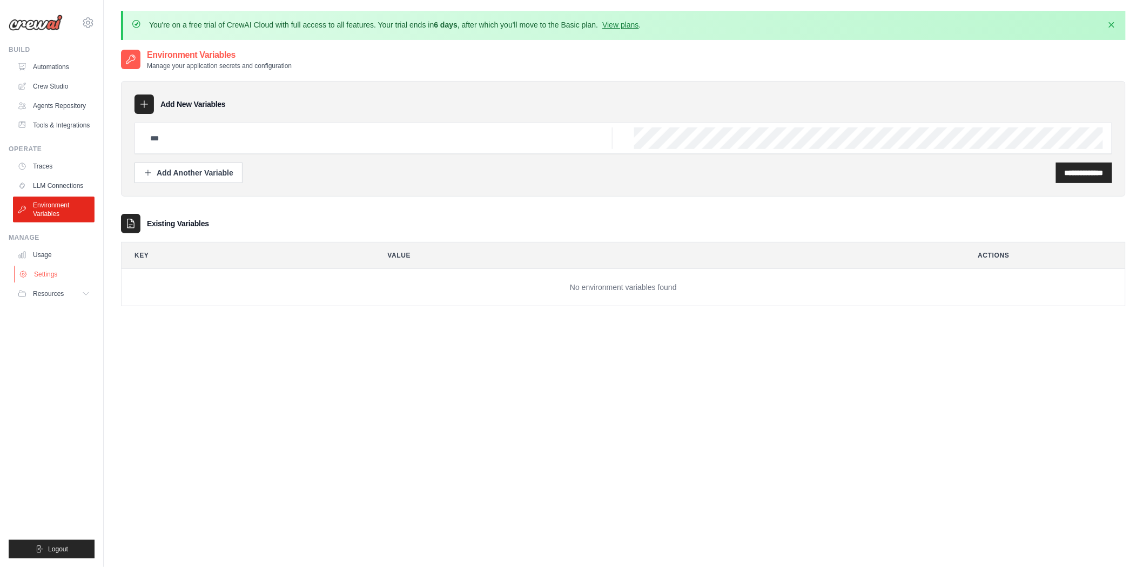
click at [44, 276] on link "Settings" at bounding box center [55, 274] width 82 height 17
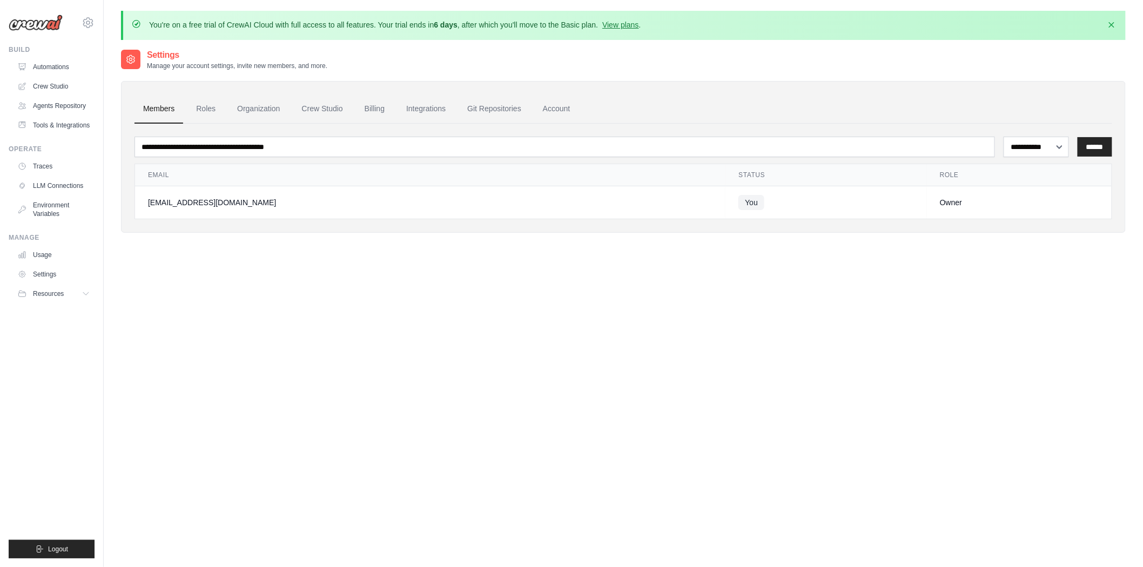
click at [51, 254] on link "Usage" at bounding box center [54, 254] width 82 height 17
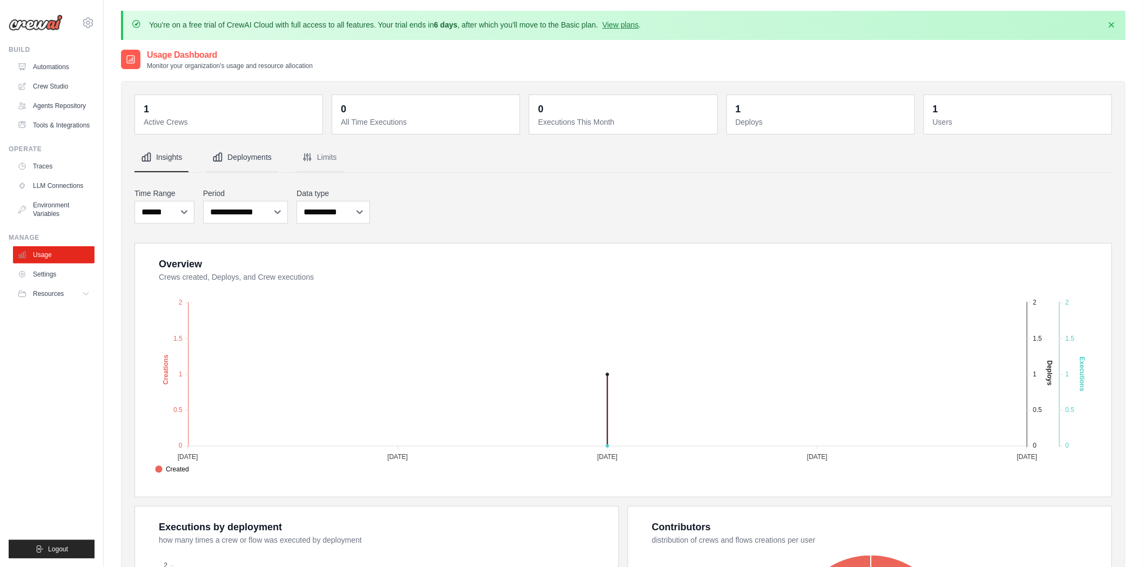
click at [220, 164] on button "Deployments" at bounding box center [242, 157] width 72 height 29
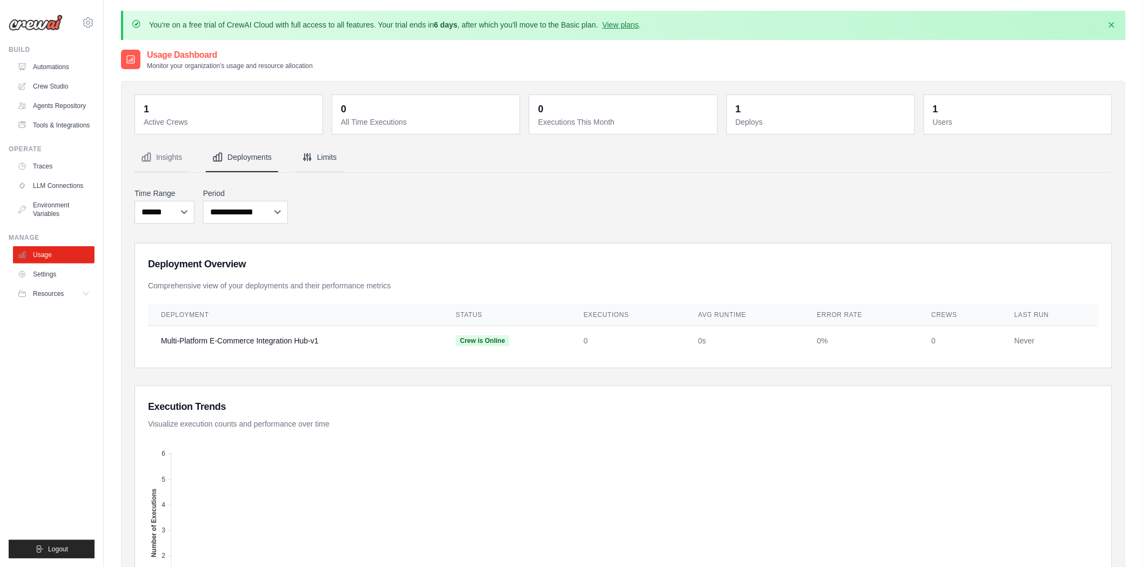
click at [309, 163] on button "Limits" at bounding box center [320, 157] width 48 height 29
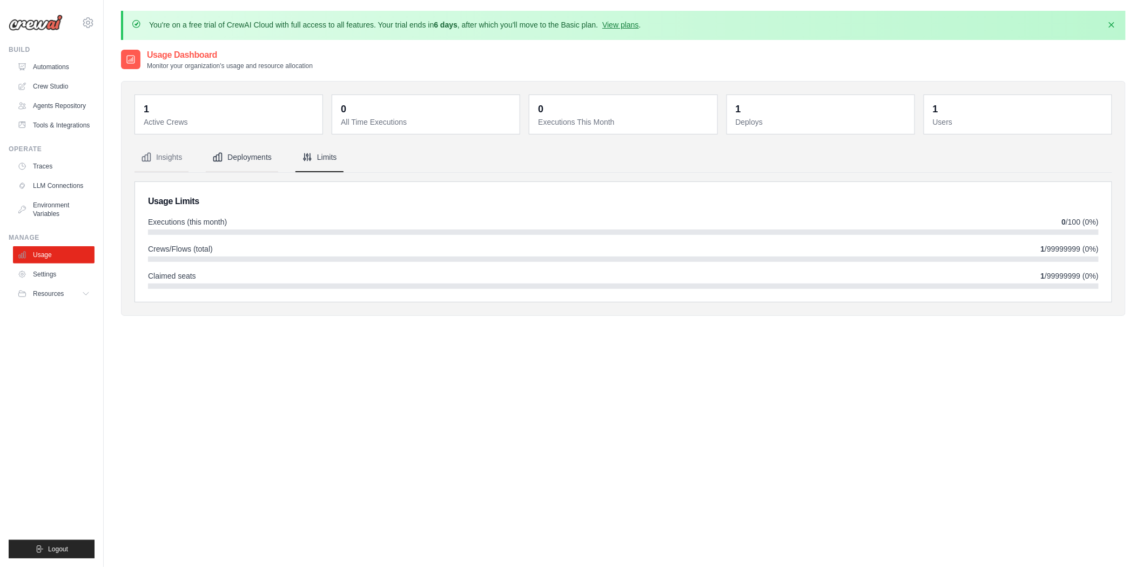
click at [252, 164] on button "Deployments" at bounding box center [242, 157] width 72 height 29
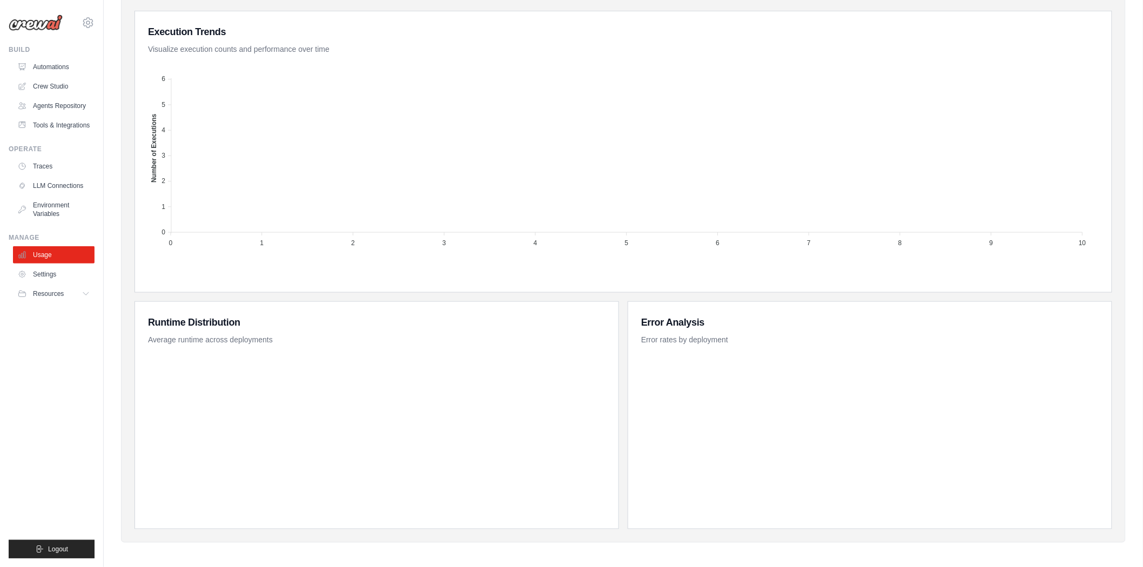
scroll to position [377, 0]
click at [65, 271] on link "Settings" at bounding box center [55, 274] width 82 height 17
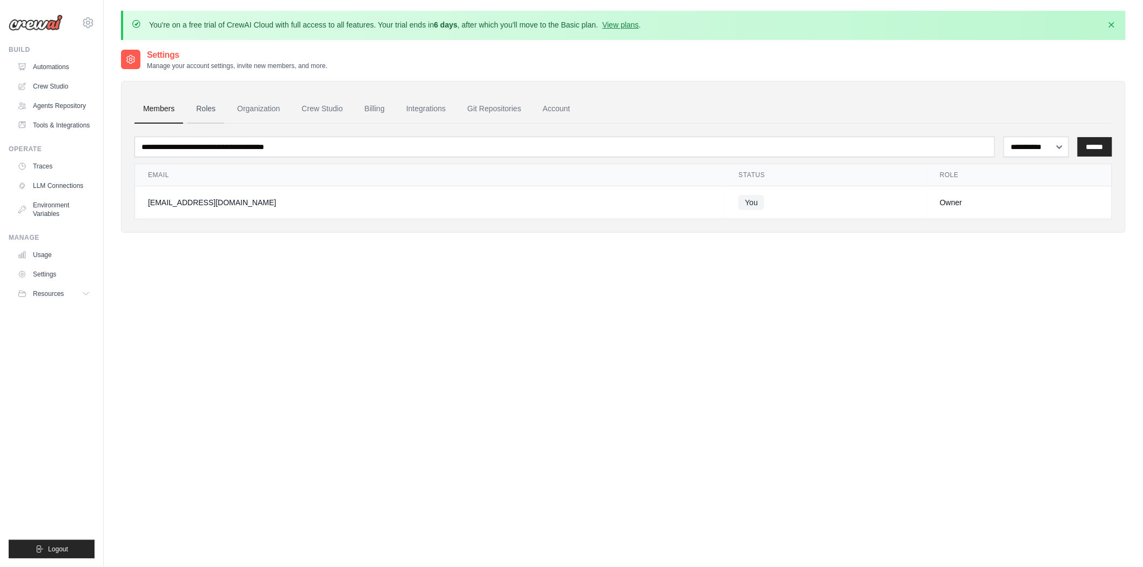
click at [198, 116] on link "Roles" at bounding box center [206, 109] width 37 height 29
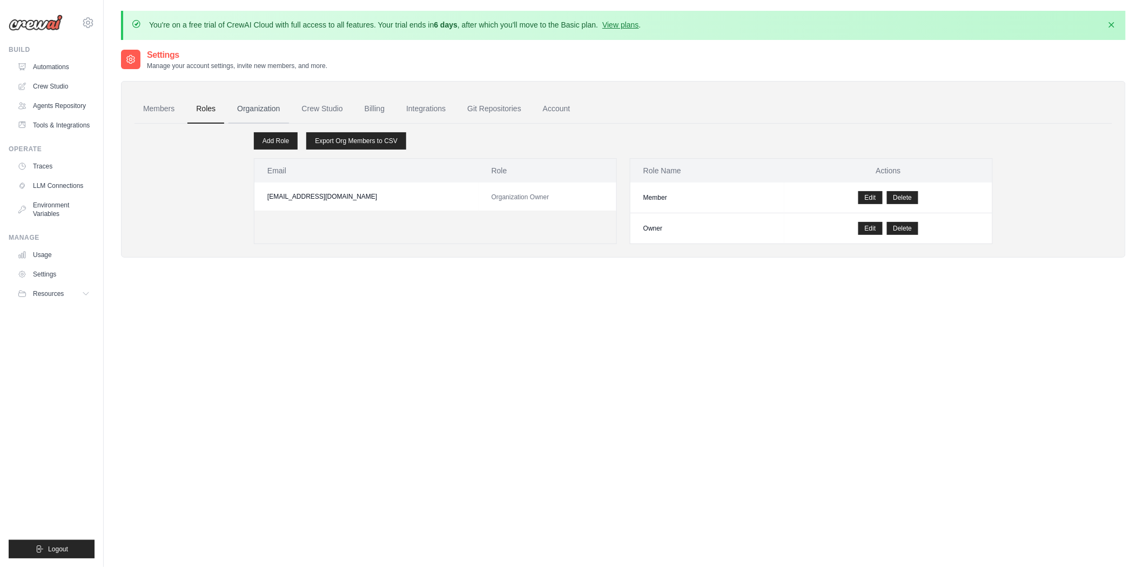
click at [260, 112] on link "Organization" at bounding box center [259, 109] width 60 height 29
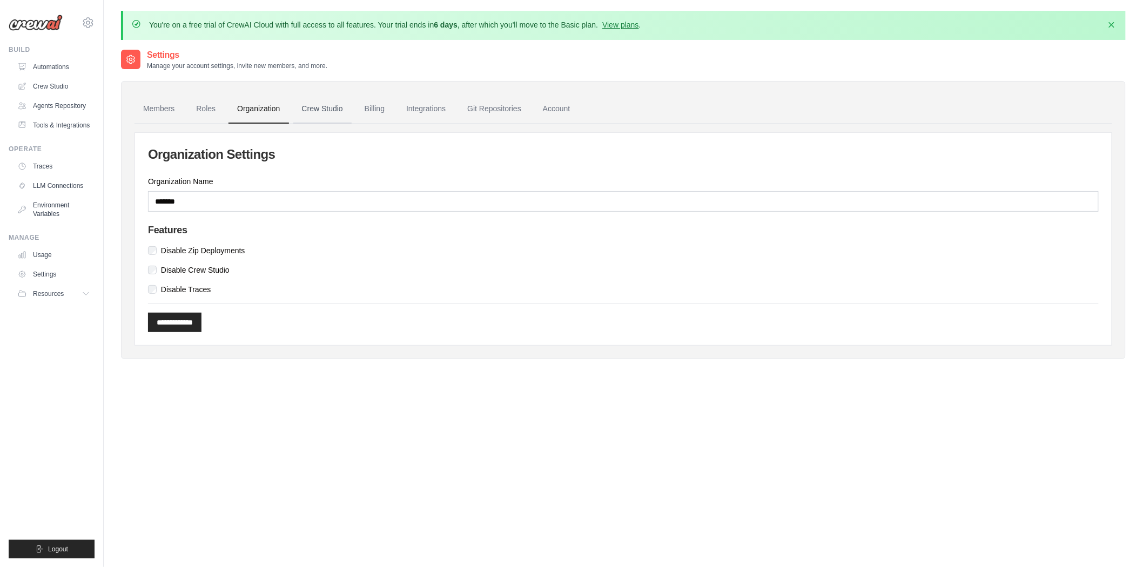
click at [340, 112] on link "Crew Studio" at bounding box center [322, 109] width 58 height 29
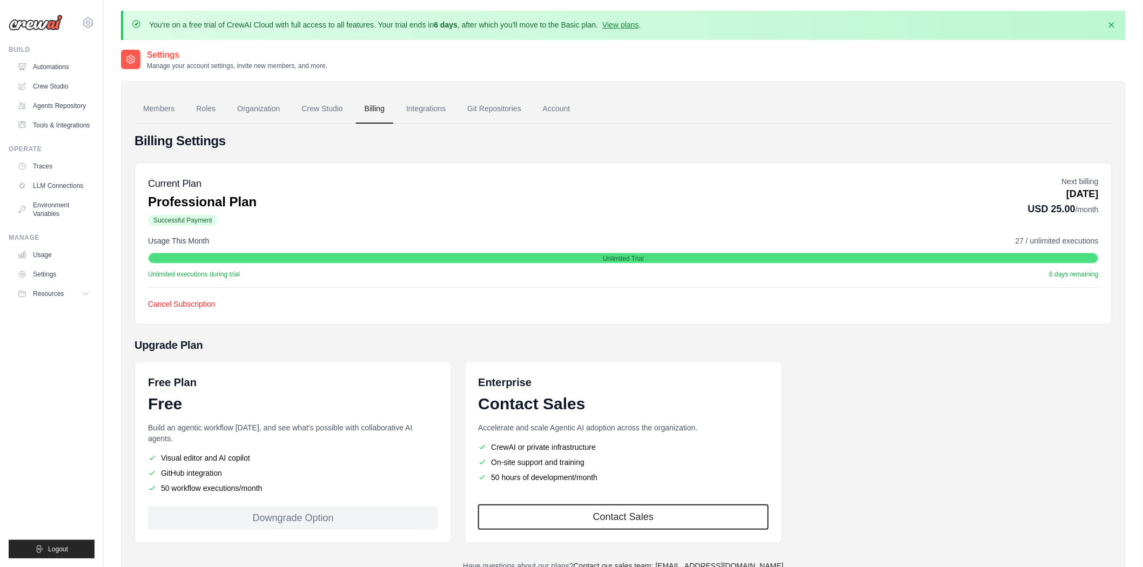
click at [305, 105] on link "Crew Studio" at bounding box center [322, 109] width 58 height 29
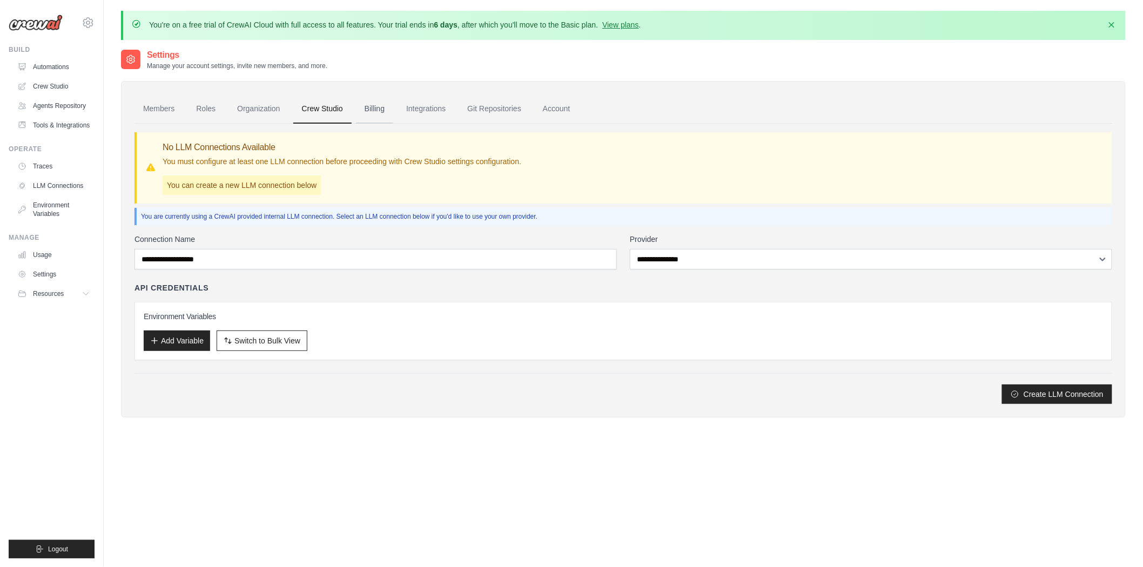
click at [387, 111] on link "Billing" at bounding box center [374, 109] width 37 height 29
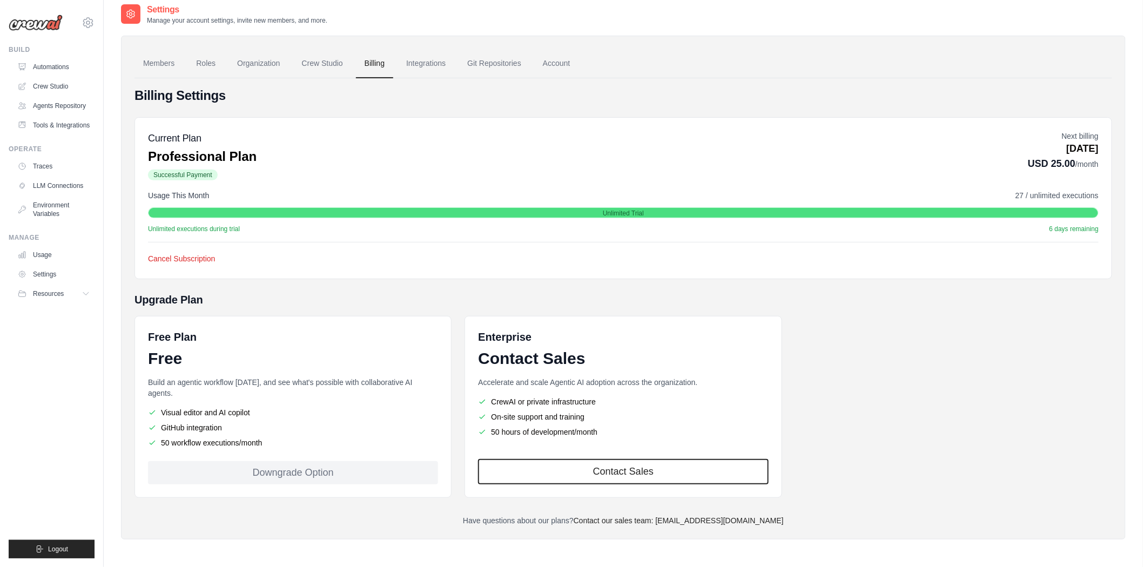
scroll to position [58, 0]
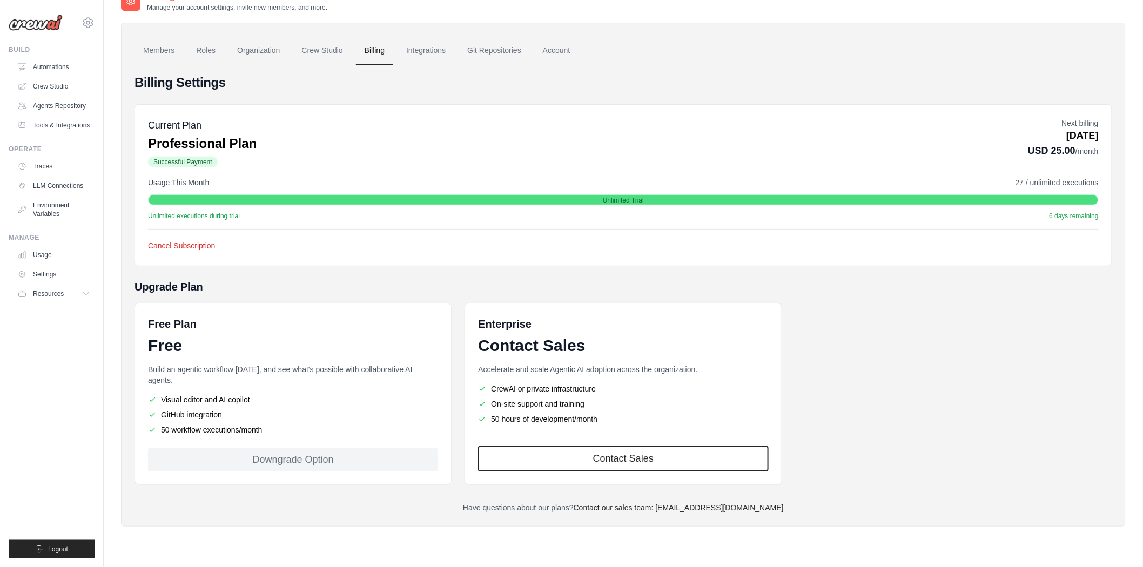
drag, startPoint x: 288, startPoint y: 250, endPoint x: 186, endPoint y: 133, distance: 154.7
click at [171, 138] on div "Current Plan Professional Plan Successful Payment Next billing [DATE] USD 25.00…" at bounding box center [624, 185] width 978 height 162
click at [454, 179] on div "Usage This Month 27 / unlimited executions" at bounding box center [623, 182] width 951 height 11
click at [425, 52] on link "Integrations" at bounding box center [426, 50] width 57 height 29
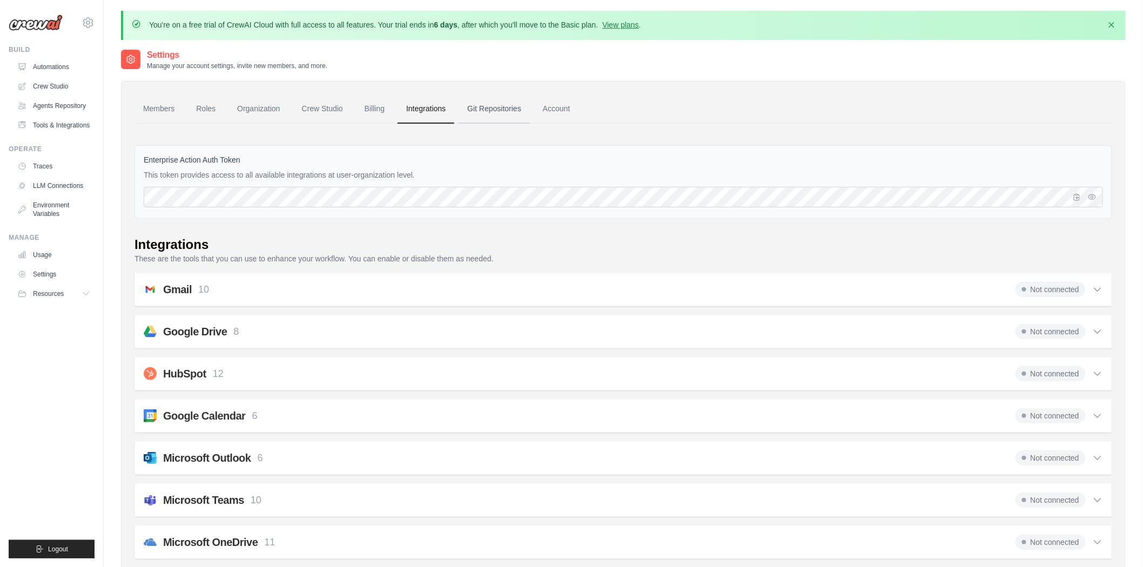
click at [512, 111] on link "Git Repositories" at bounding box center [494, 109] width 71 height 29
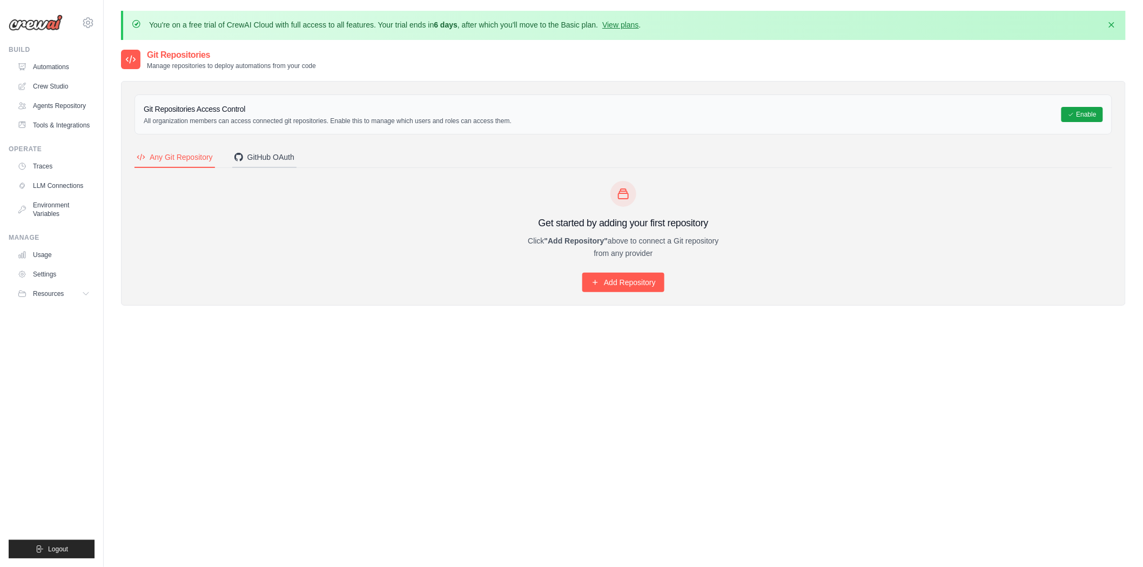
click at [290, 158] on div "GitHub OAuth" at bounding box center [265, 157] width 60 height 11
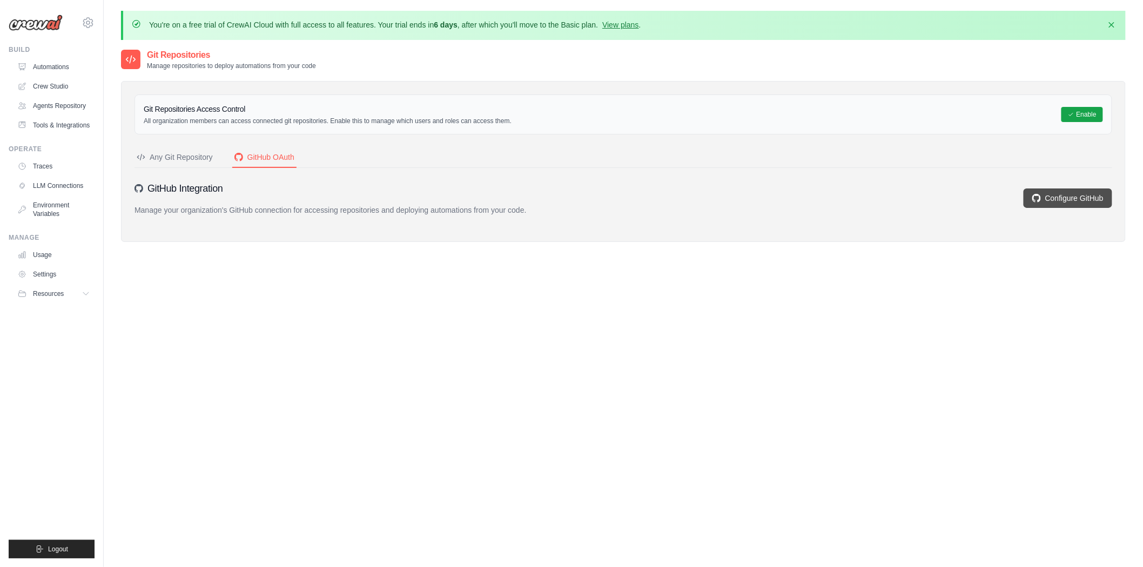
click at [1068, 196] on link "Configure GitHub" at bounding box center [1068, 198] width 89 height 19
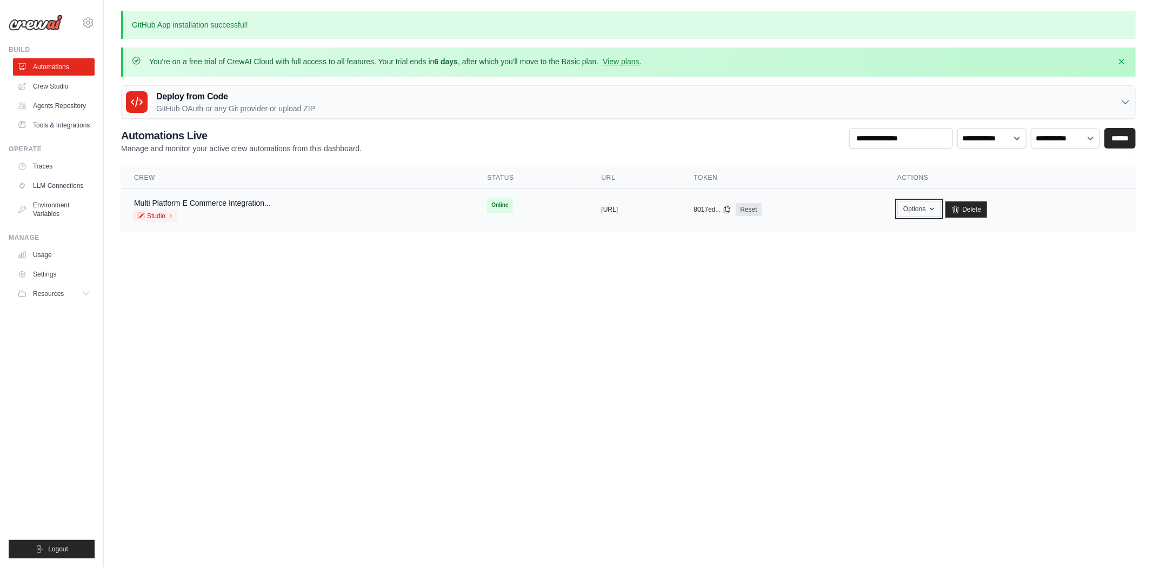
click at [941, 210] on button "Options" at bounding box center [919, 209] width 44 height 16
click at [206, 203] on link "Multi Platform E Commerce Integration..." at bounding box center [202, 203] width 137 height 9
click at [155, 218] on link "Studio" at bounding box center [155, 216] width 43 height 11
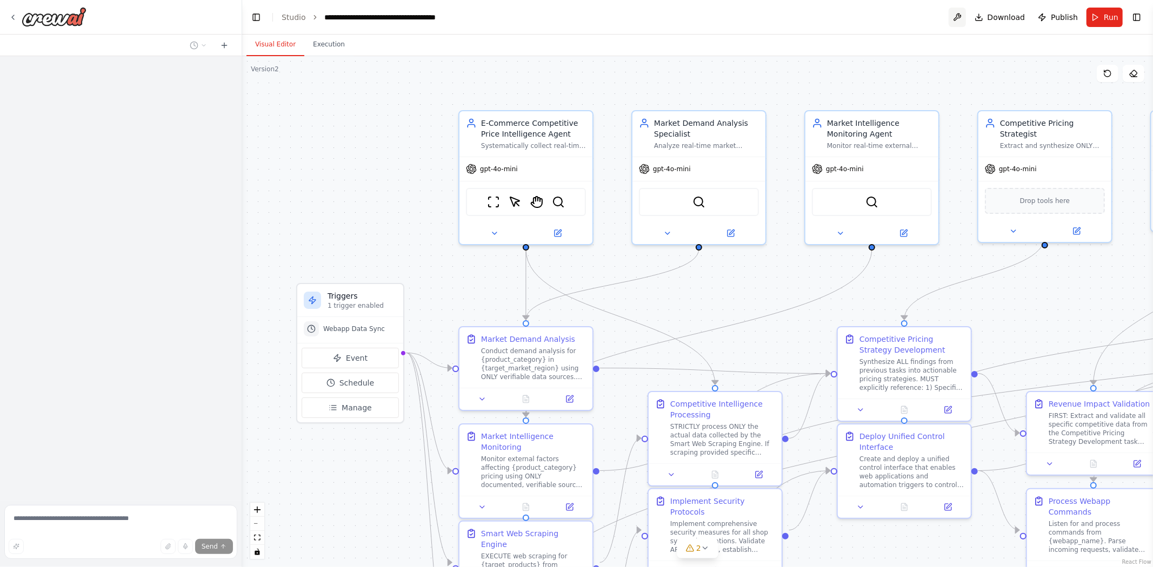
click at [959, 17] on button at bounding box center [956, 17] width 17 height 19
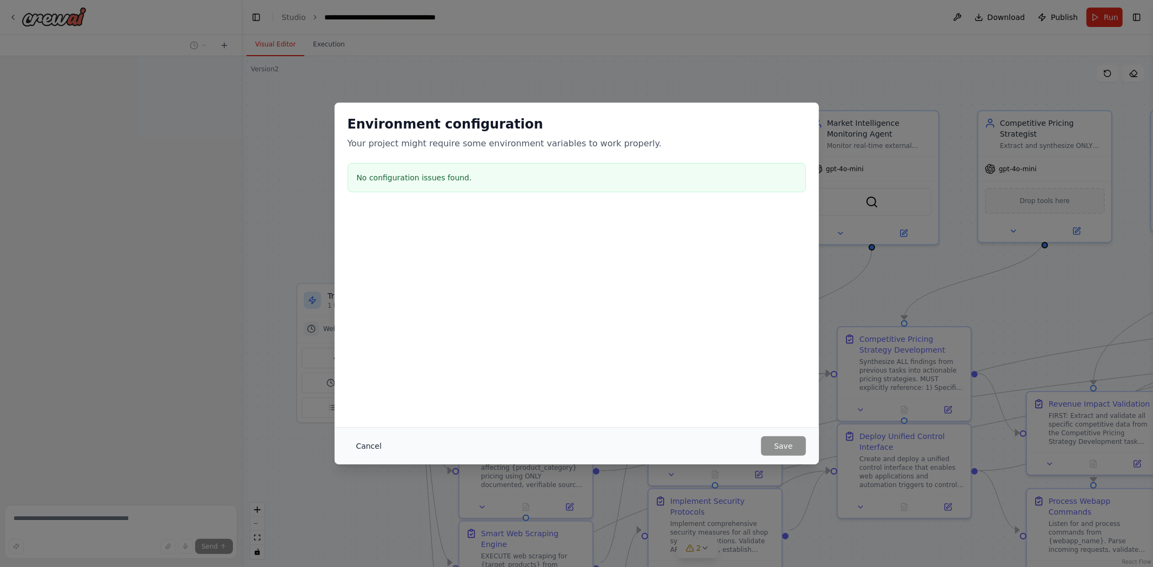
drag, startPoint x: 374, startPoint y: 438, endPoint x: 374, endPoint y: 444, distance: 6.0
click at [374, 438] on button "Cancel" at bounding box center [368, 446] width 43 height 19
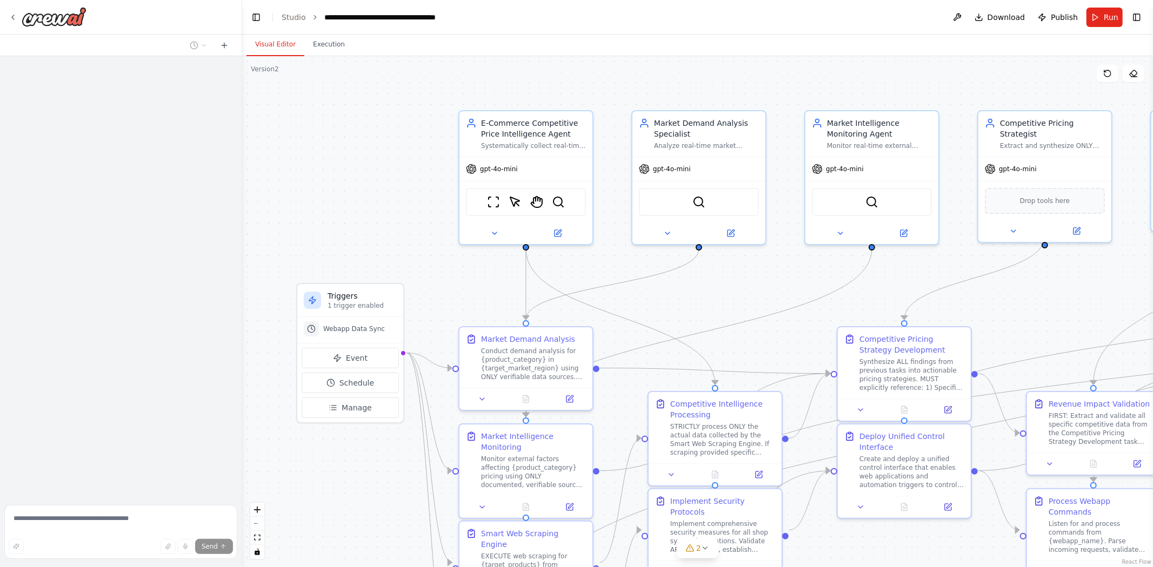
click at [374, 444] on div ".deletable-edge-delete-btn { width: 20px; height: 20px; border: 0px solid #ffff…" at bounding box center [697, 311] width 911 height 511
click at [249, 17] on button "Toggle Left Sidebar" at bounding box center [256, 17] width 15 height 15
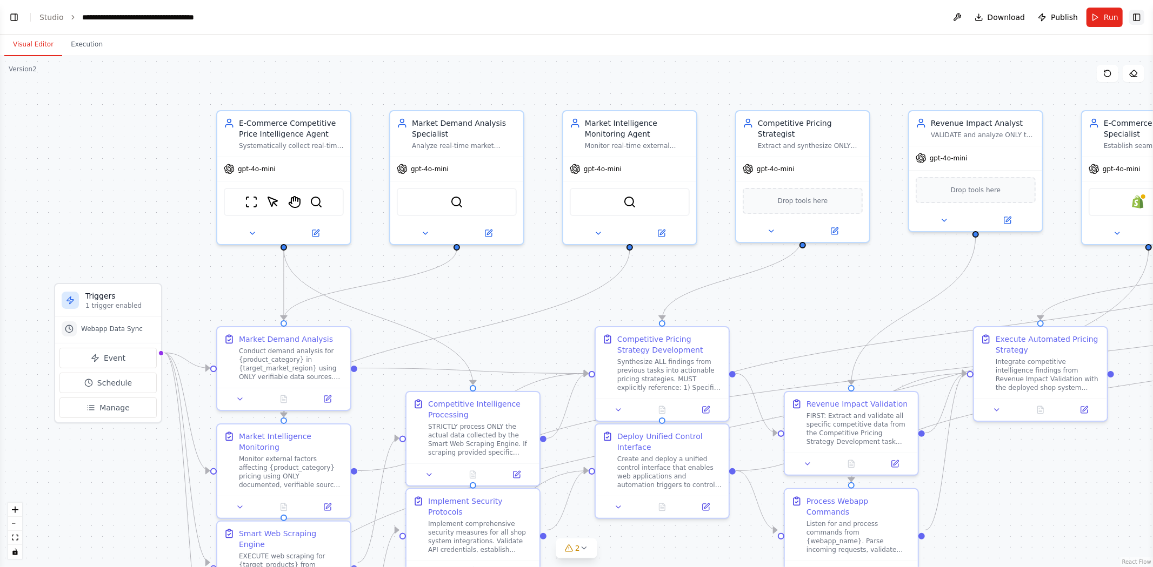
click at [1138, 18] on button "Toggle Right Sidebar" at bounding box center [1136, 17] width 15 height 15
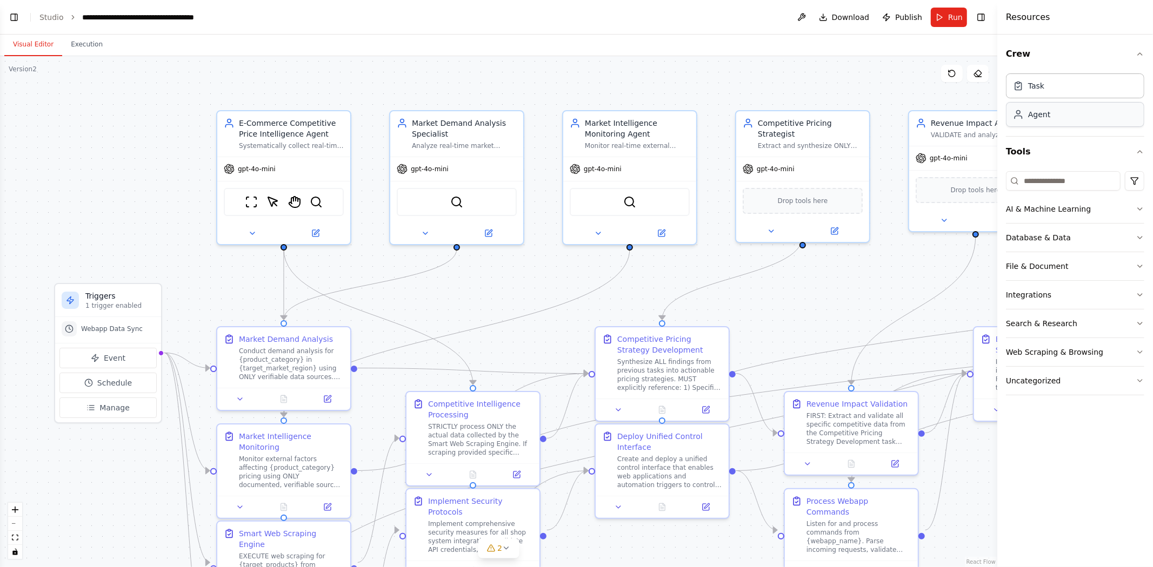
scroll to position [29398, 0]
click at [1041, 325] on div "Search & Research" at bounding box center [1041, 323] width 71 height 11
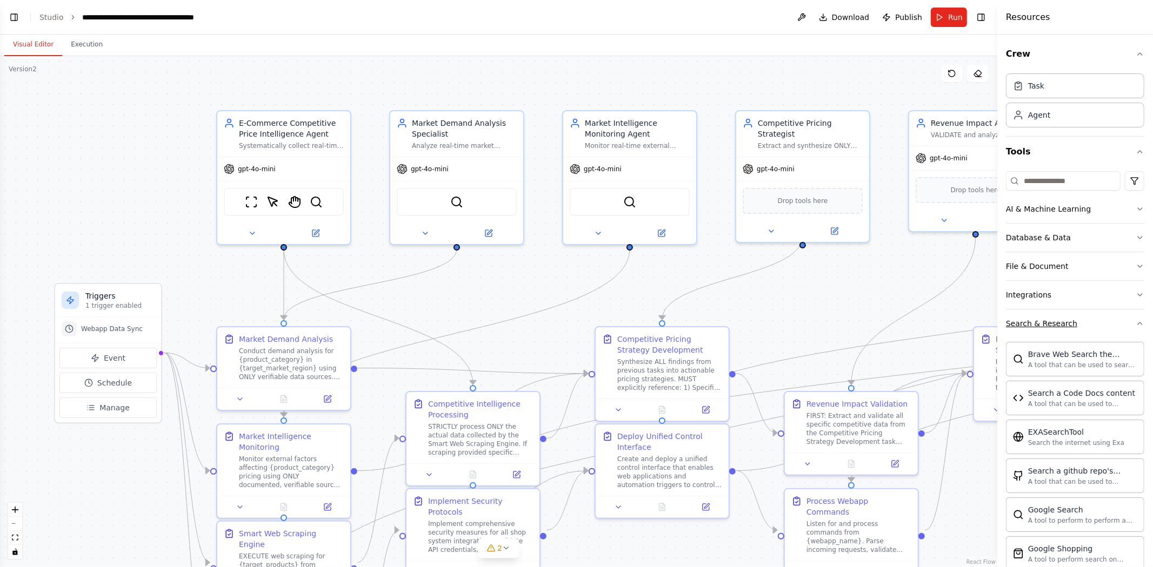
click at [1041, 325] on div "Search & Research" at bounding box center [1041, 323] width 71 height 11
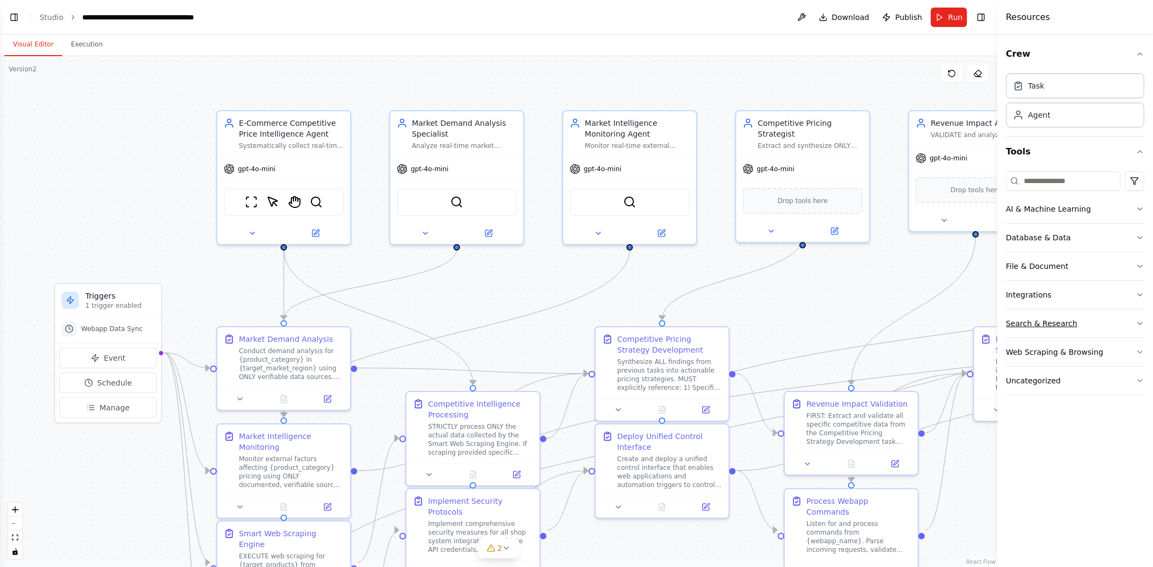
click at [1039, 322] on div "Search & Research" at bounding box center [1041, 323] width 71 height 11
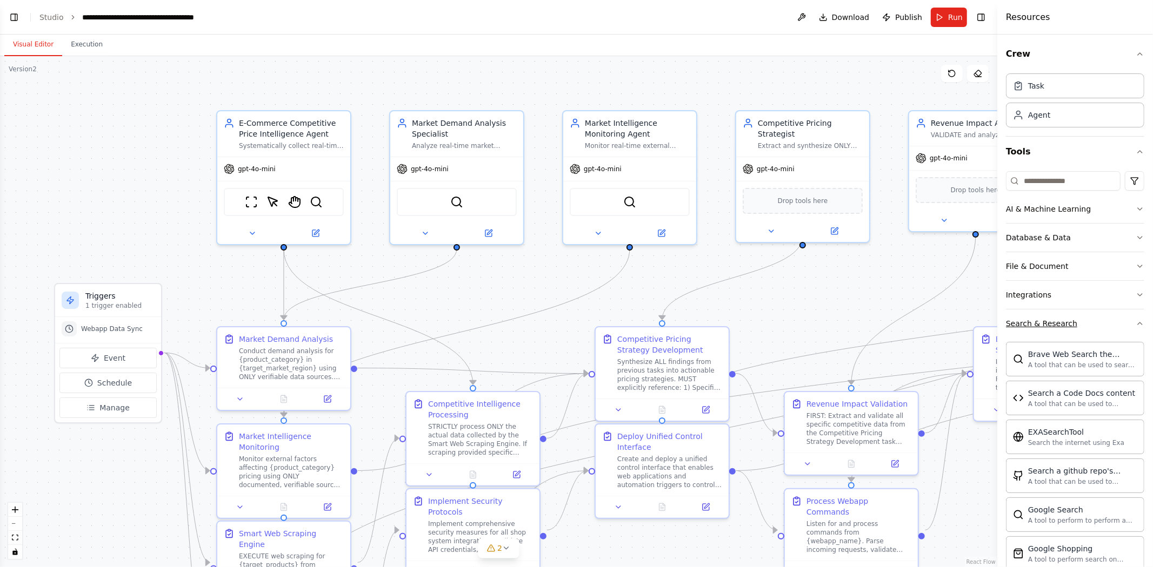
click at [1039, 325] on div "Search & Research" at bounding box center [1041, 323] width 71 height 11
